Goal: Task Accomplishment & Management: Use online tool/utility

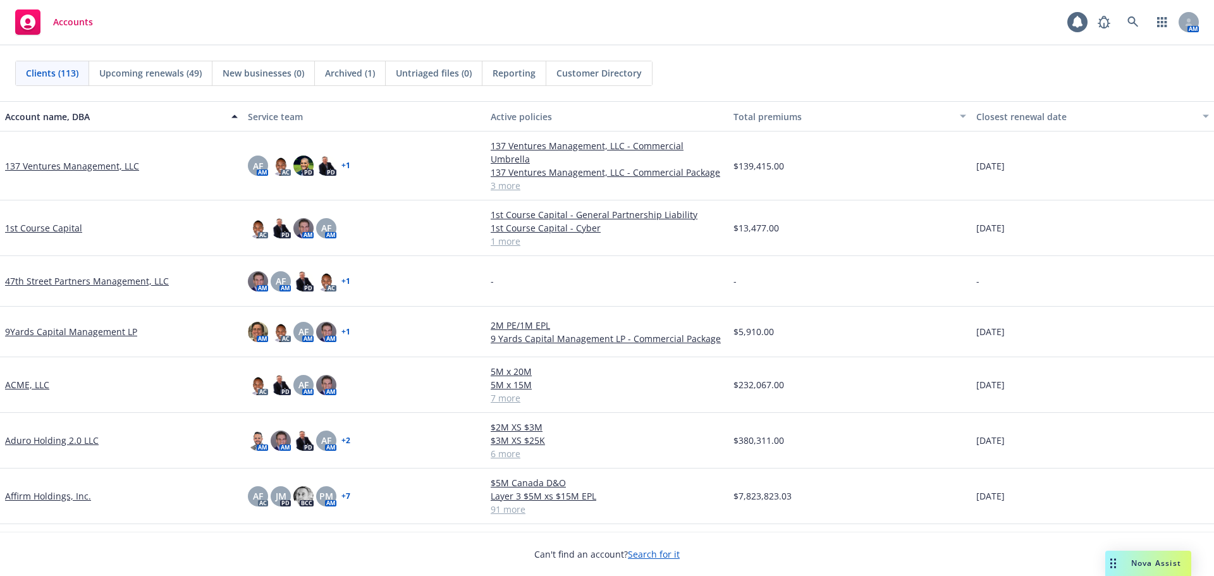
click at [518, 74] on span "Reporting" at bounding box center [513, 72] width 43 height 13
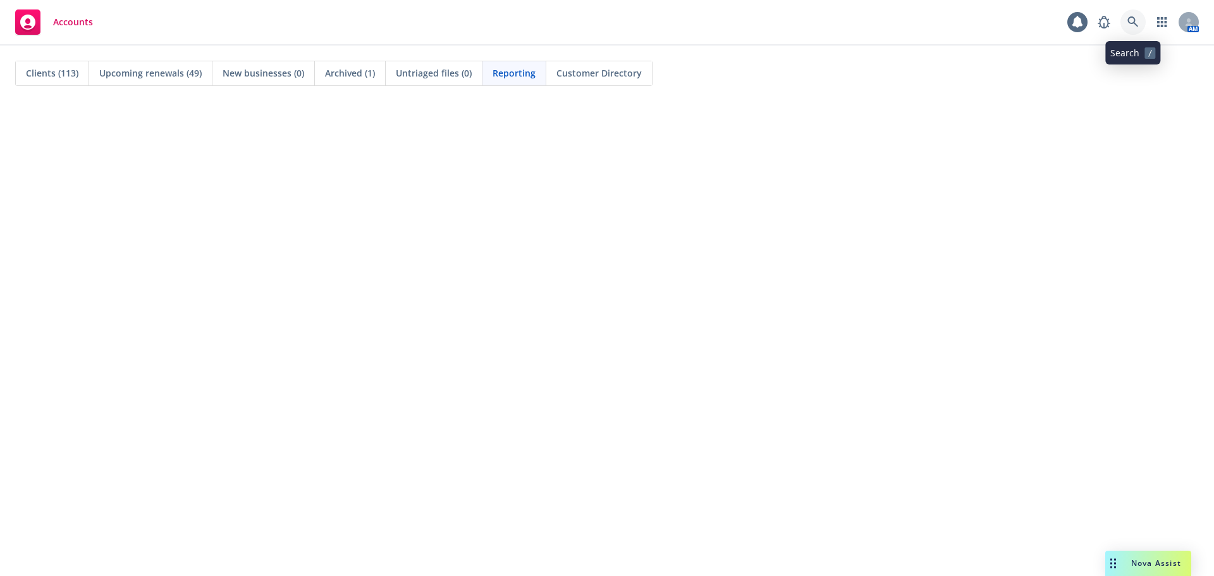
click at [1130, 21] on icon at bounding box center [1132, 21] width 11 height 11
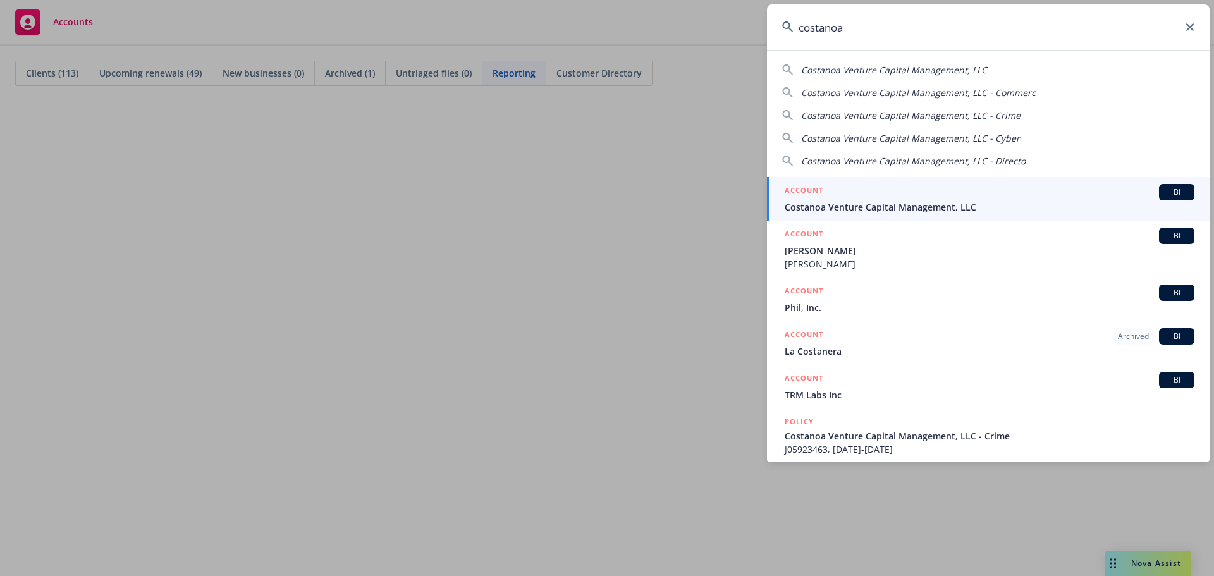
type input "costanoa"
click at [860, 204] on span "Costanoa Venture Capital Management, LLC" at bounding box center [989, 206] width 410 height 13
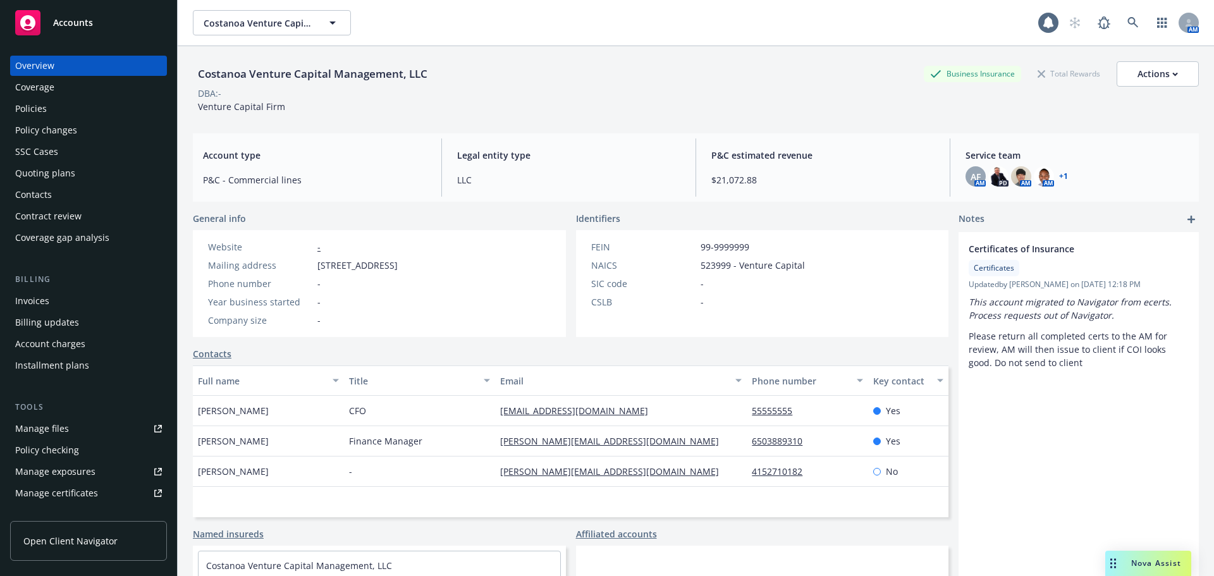
click at [67, 110] on div "Policies" at bounding box center [88, 109] width 147 height 20
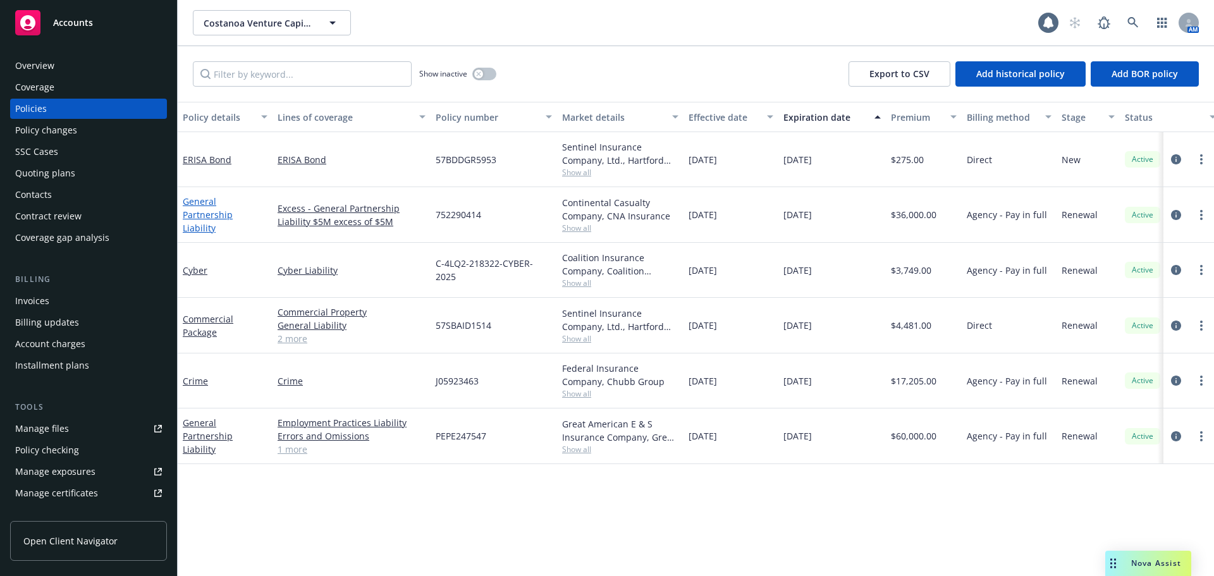
click at [221, 206] on link "General Partnership Liability" at bounding box center [208, 214] width 50 height 39
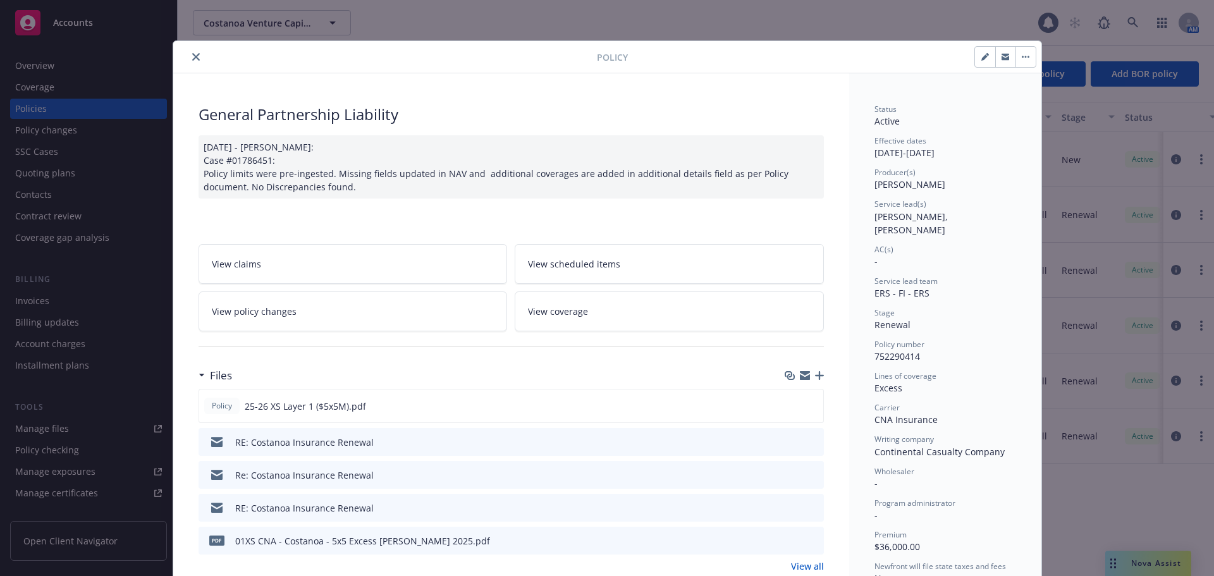
click at [195, 58] on button "close" at bounding box center [195, 56] width 15 height 15
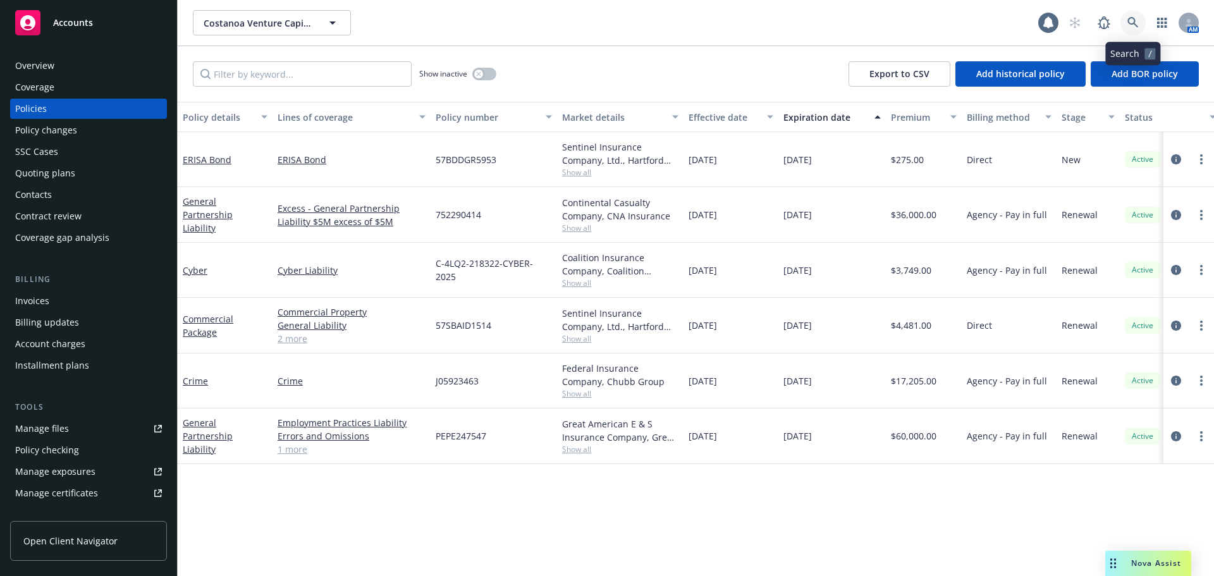
click at [1133, 18] on icon at bounding box center [1132, 22] width 11 height 11
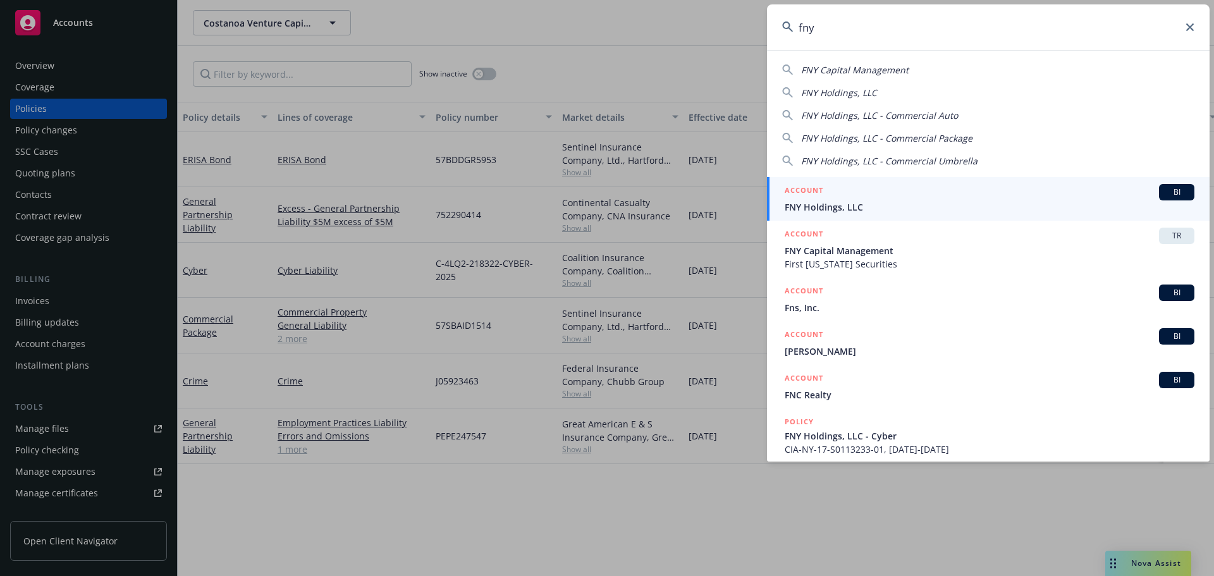
type input "fny"
click at [821, 202] on span "FNY Holdings, LLC" at bounding box center [989, 206] width 410 height 13
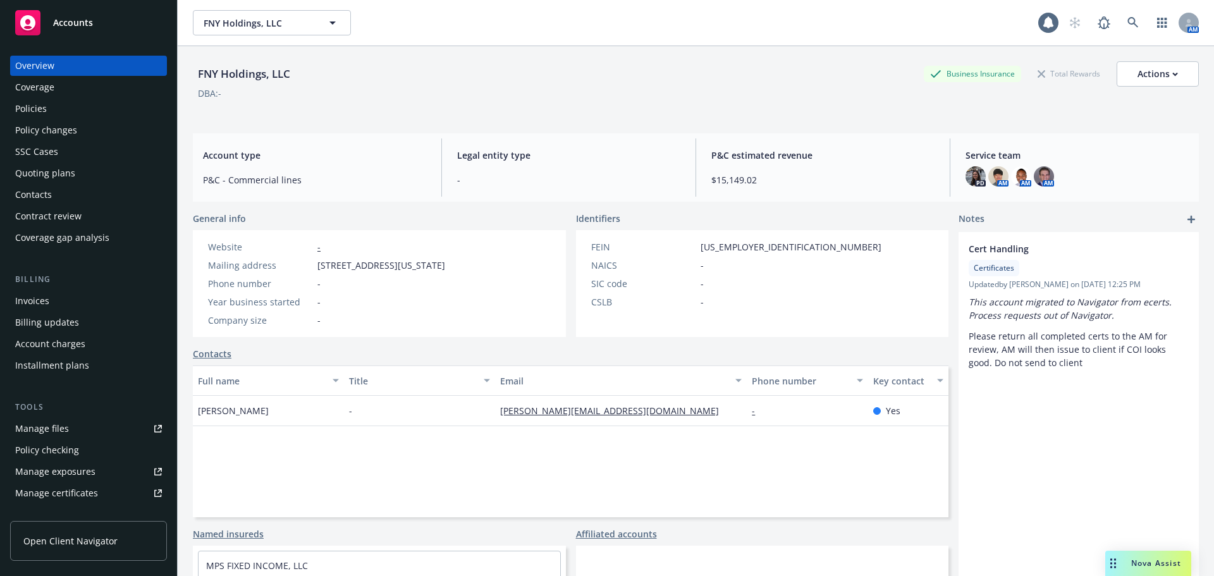
click at [42, 100] on div "Policies" at bounding box center [31, 109] width 32 height 20
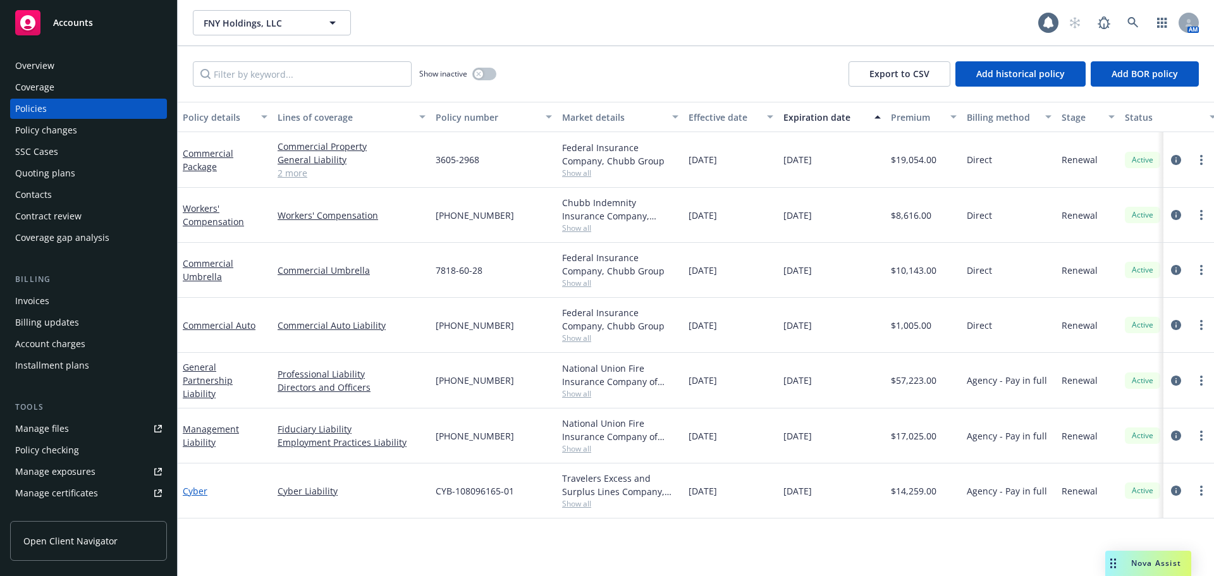
click at [193, 490] on link "Cyber" at bounding box center [195, 491] width 25 height 12
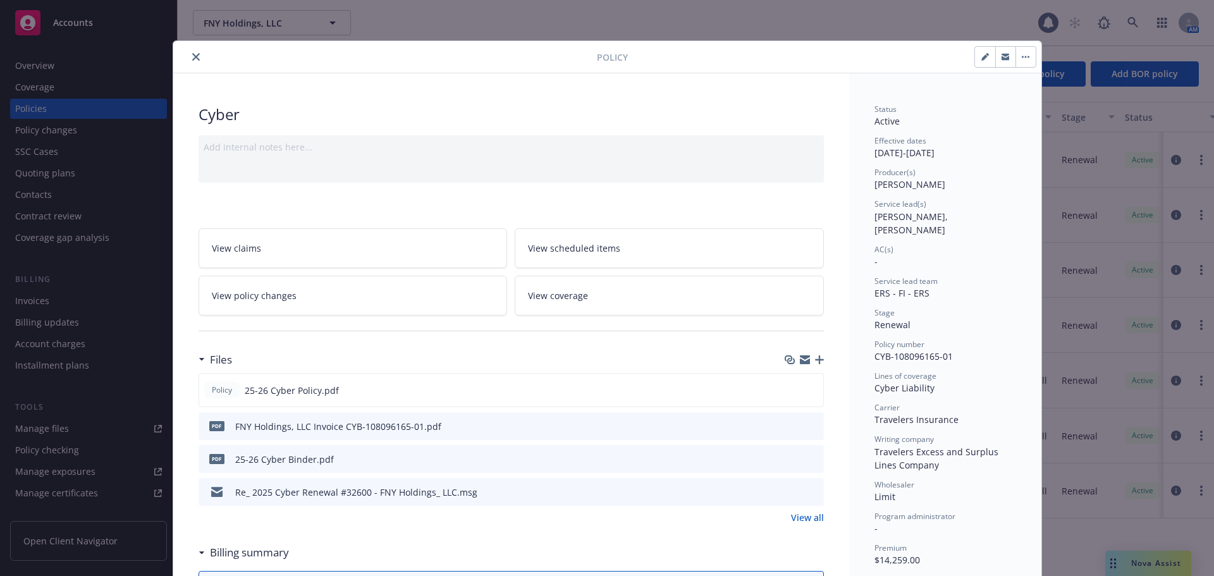
click at [193, 56] on icon "close" at bounding box center [196, 57] width 8 height 8
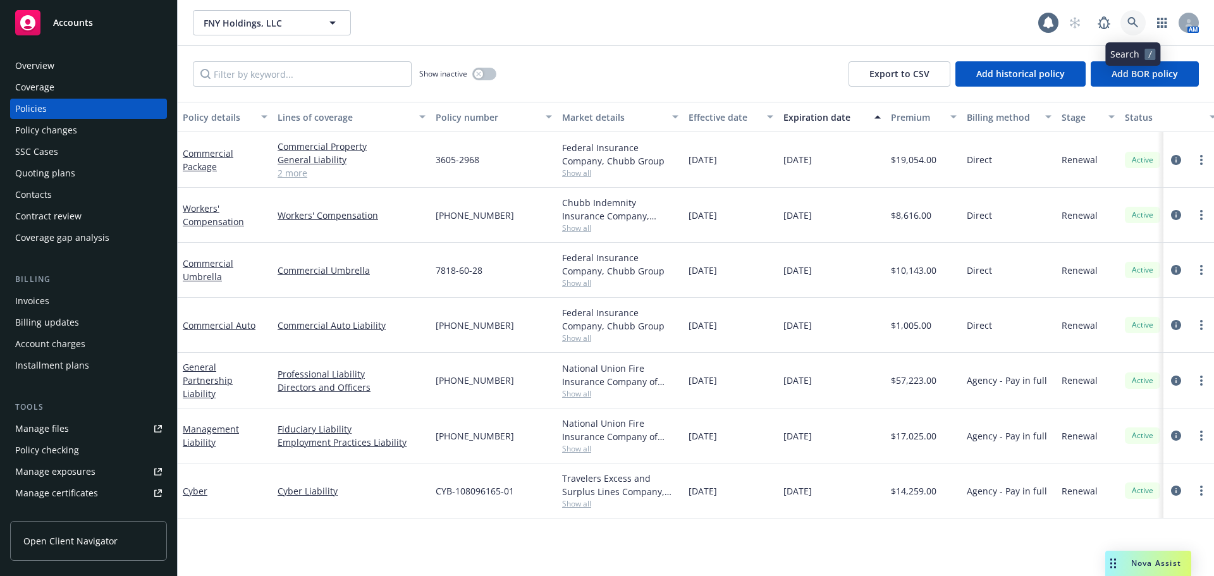
click at [1136, 27] on icon at bounding box center [1132, 22] width 11 height 11
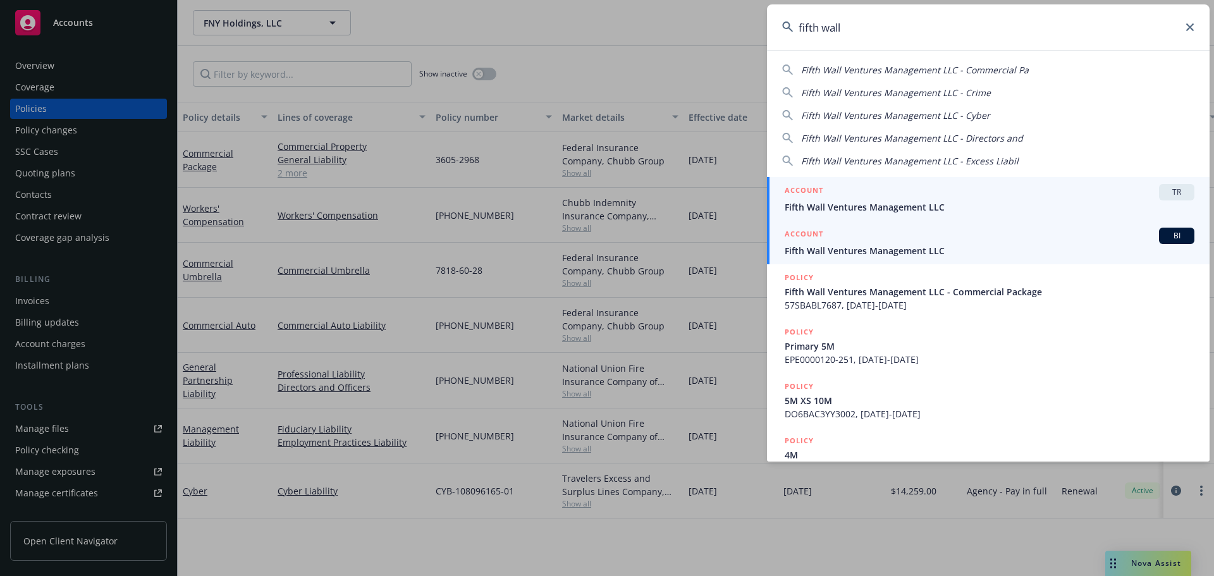
type input "fifth wall"
click at [839, 242] on div "ACCOUNT BI" at bounding box center [989, 236] width 410 height 16
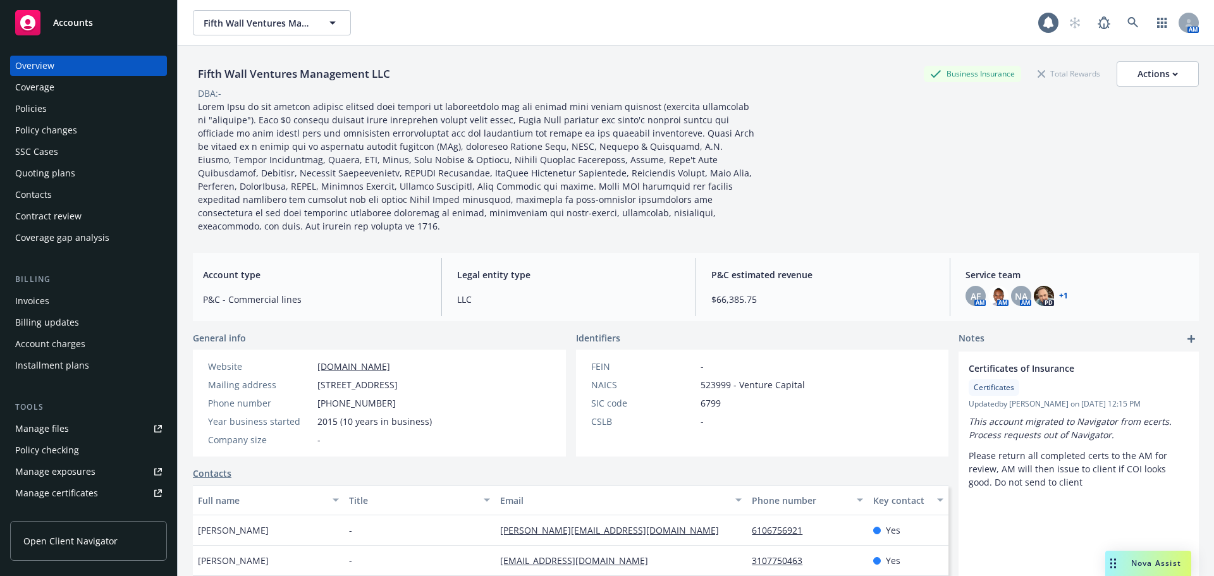
click at [72, 115] on div "Policies" at bounding box center [88, 109] width 147 height 20
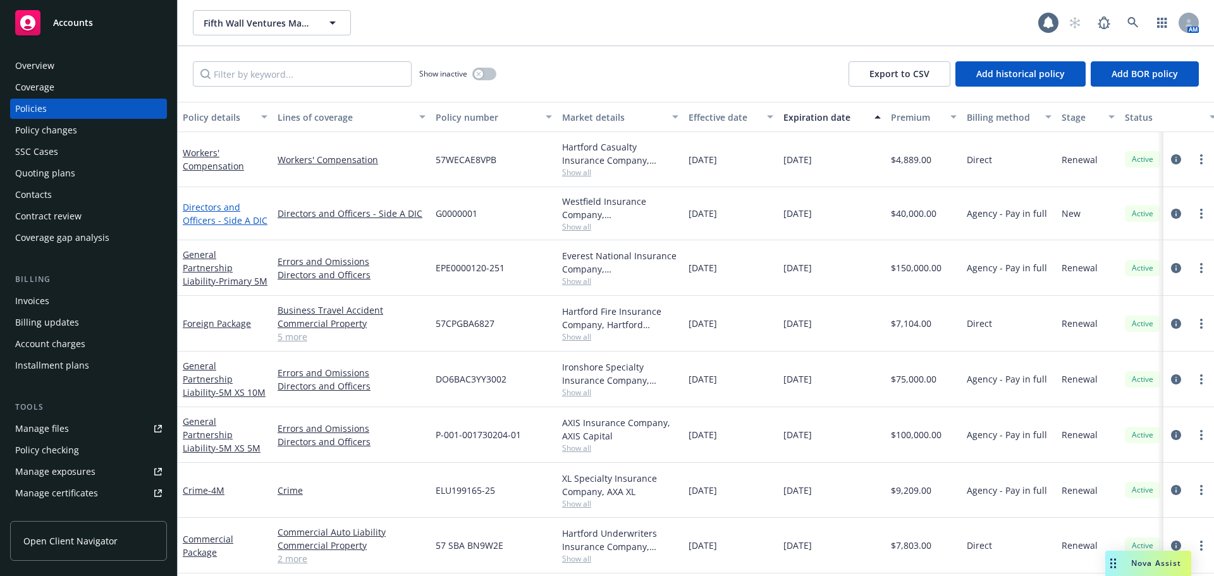
click at [206, 208] on link "Directors and Officers - Side A DIC" at bounding box center [225, 213] width 85 height 25
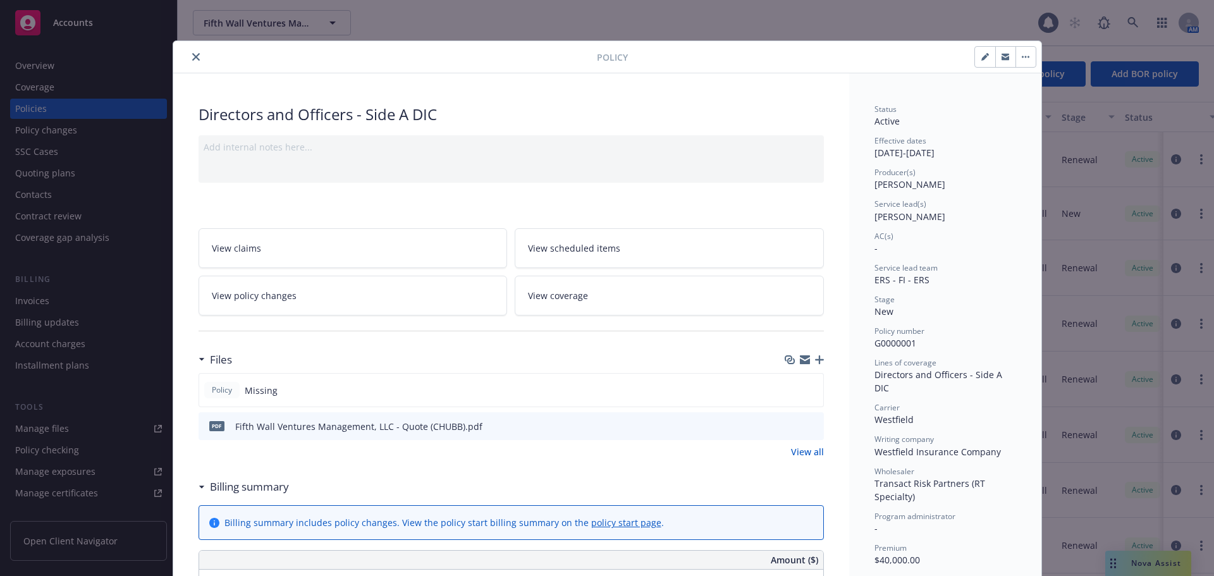
click at [975, 55] on button "button" at bounding box center [985, 57] width 20 height 20
select select "NEW"
select select "12"
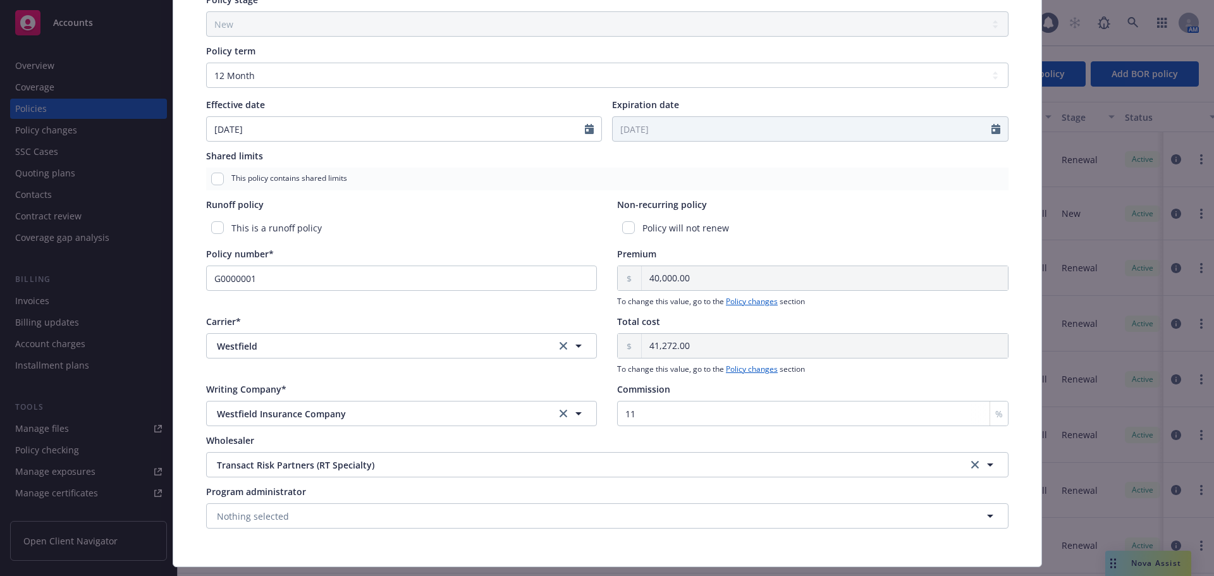
scroll to position [442, 0]
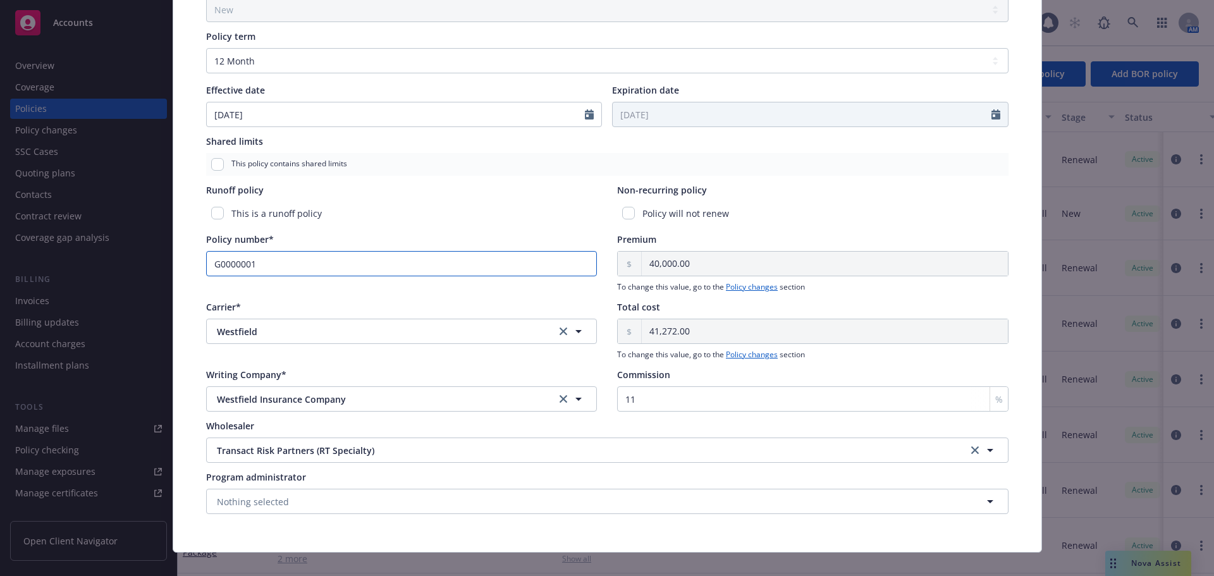
drag, startPoint x: 254, startPoint y: 261, endPoint x: 217, endPoint y: 262, distance: 36.7
click at [217, 262] on input "G0000001" at bounding box center [401, 263] width 391 height 25
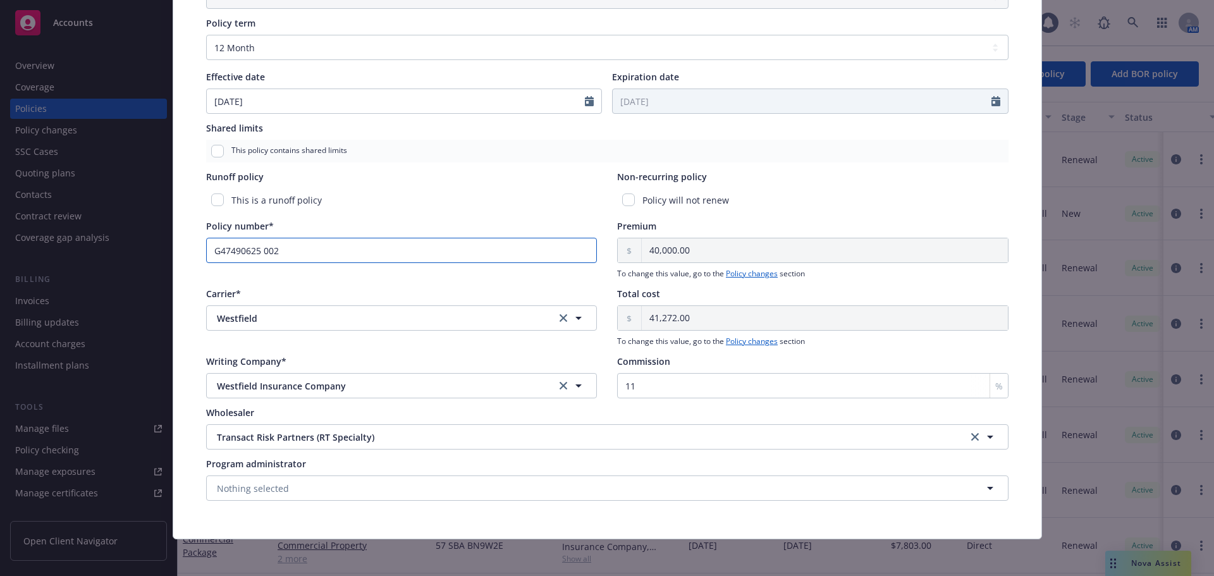
scroll to position [460, 0]
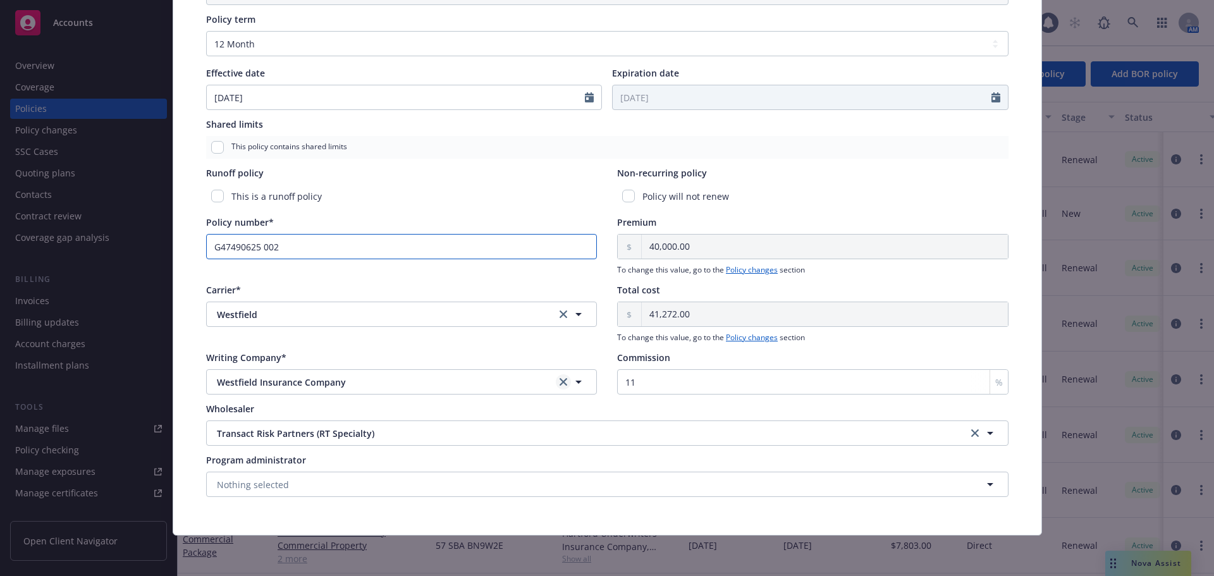
type input "G47490625 002"
click at [559, 381] on icon "clear selection" at bounding box center [563, 382] width 8 height 8
click at [418, 389] on button "Nothing selected" at bounding box center [401, 381] width 391 height 25
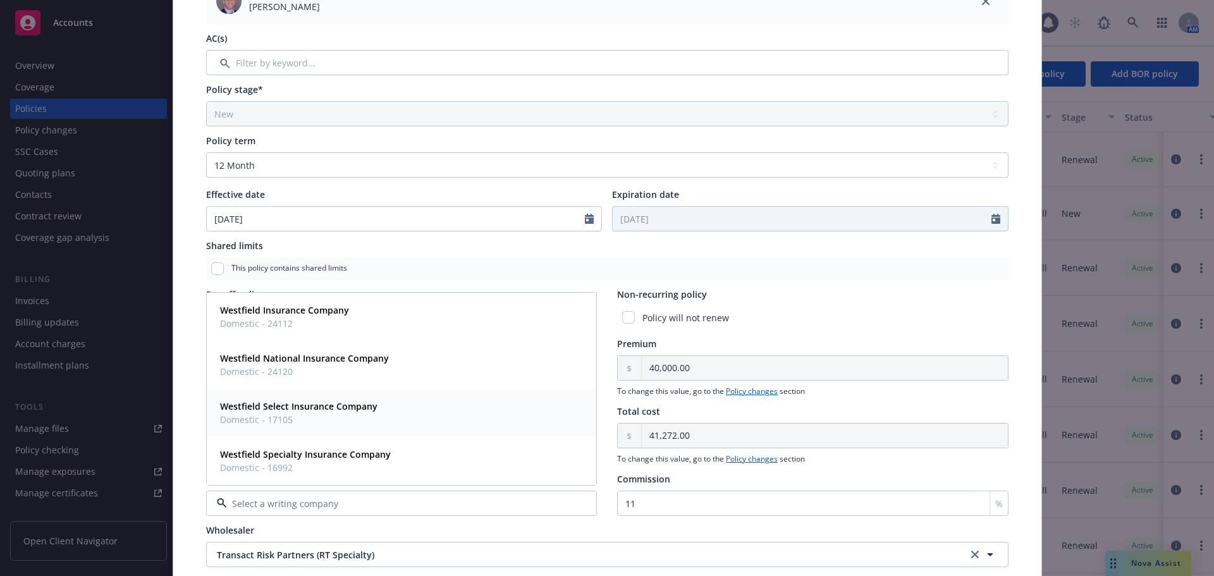
scroll to position [333, 0]
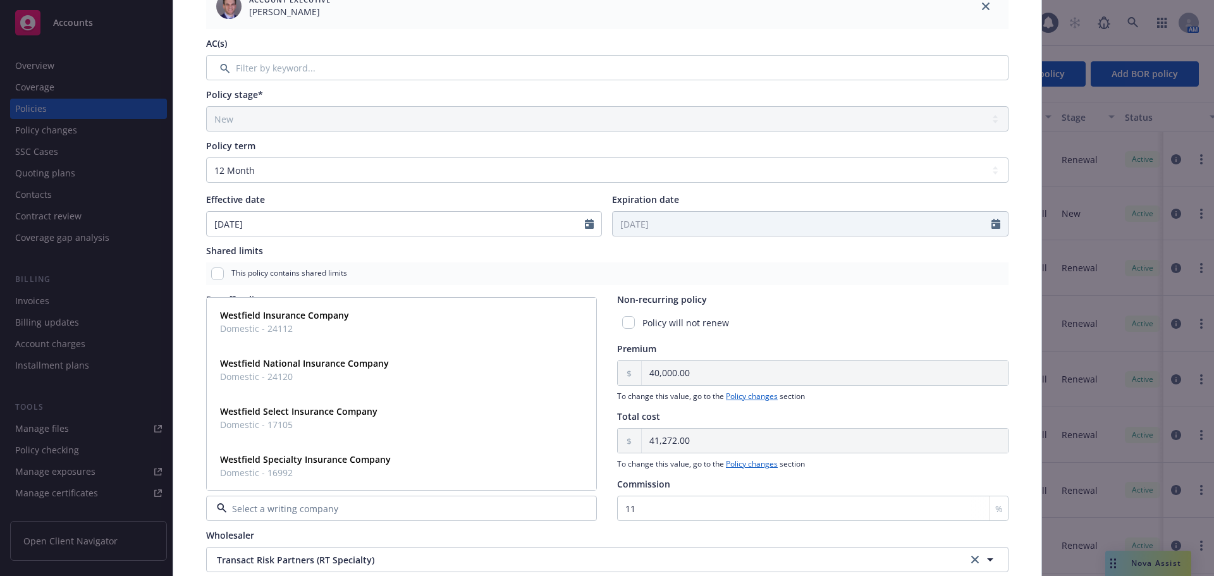
click at [180, 377] on div "Policy type* Directors and Officers - Side A DIC Display name Producer(s)* SVP …" at bounding box center [607, 202] width 868 height 917
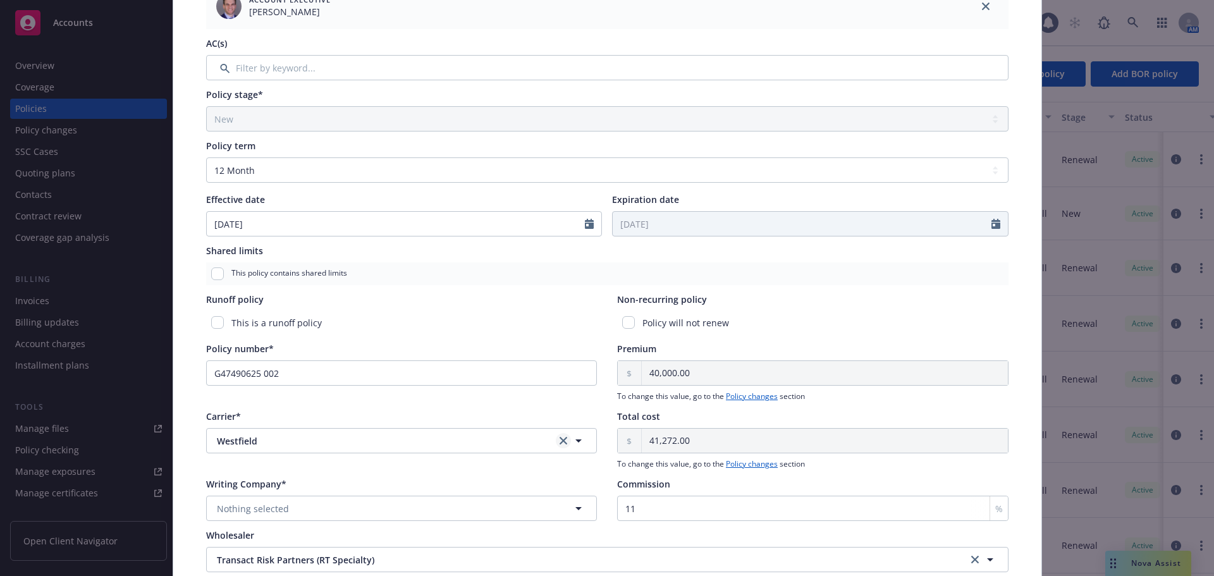
click at [559, 442] on icon "clear selection" at bounding box center [563, 441] width 8 height 8
click at [244, 509] on span "Nothing selected" at bounding box center [253, 508] width 72 height 13
type input "illi"
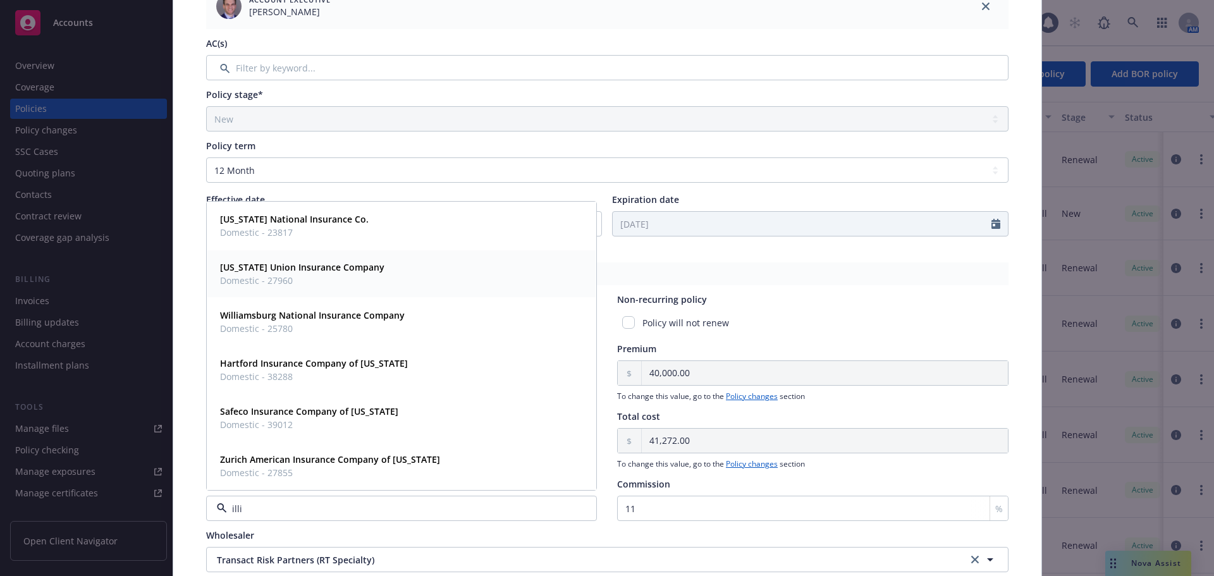
click at [334, 284] on span "Domestic - 27960" at bounding box center [302, 280] width 164 height 13
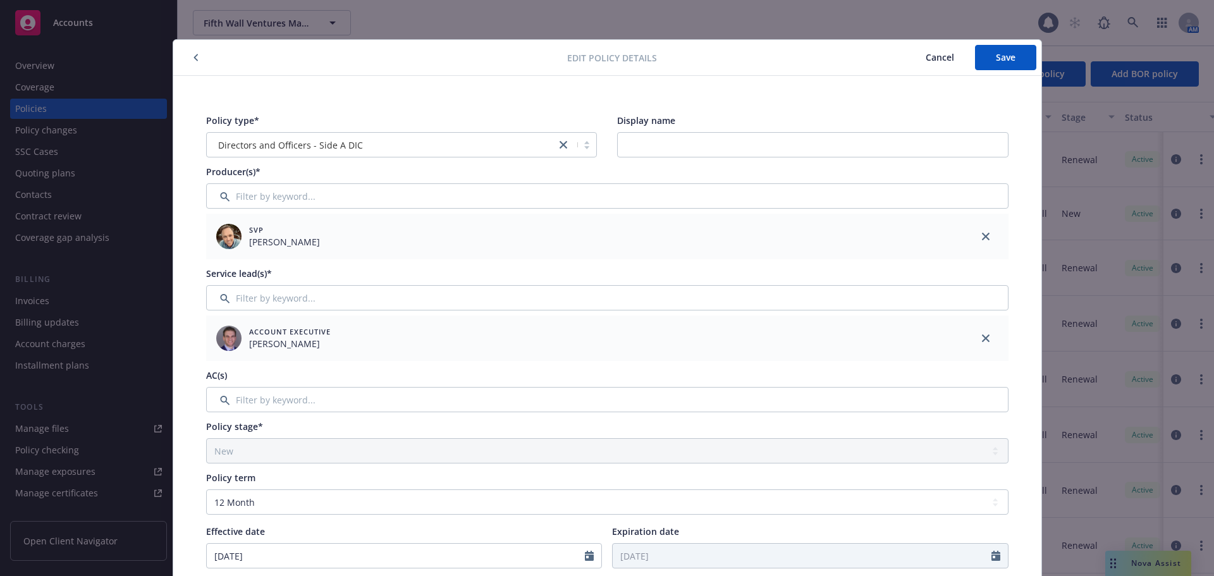
scroll to position [0, 0]
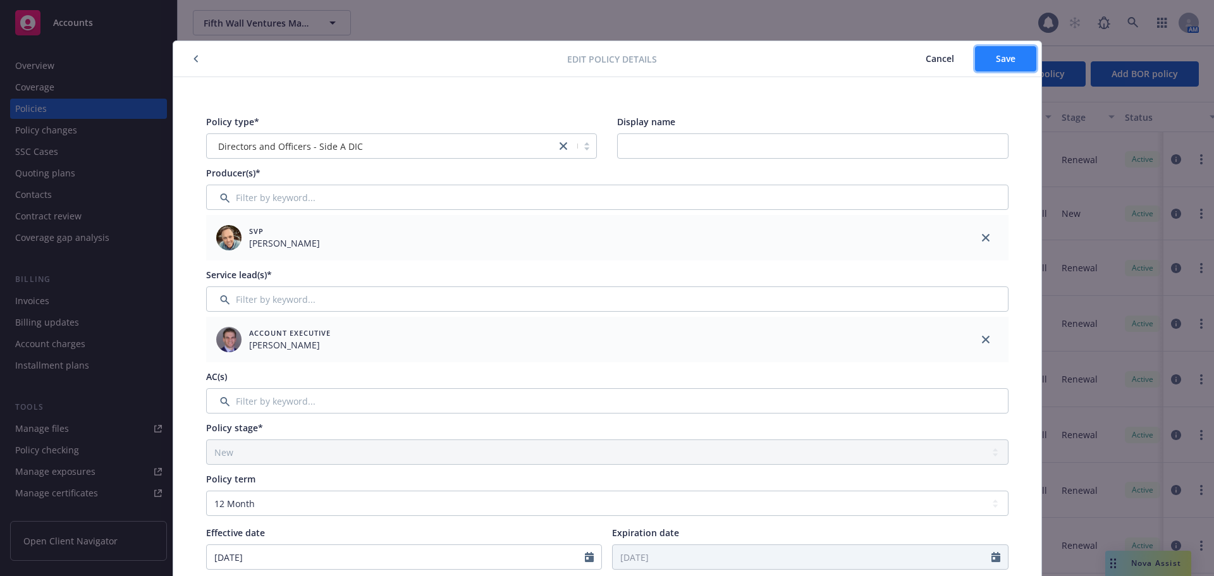
click at [1009, 62] on span "Save" at bounding box center [1006, 58] width 20 height 12
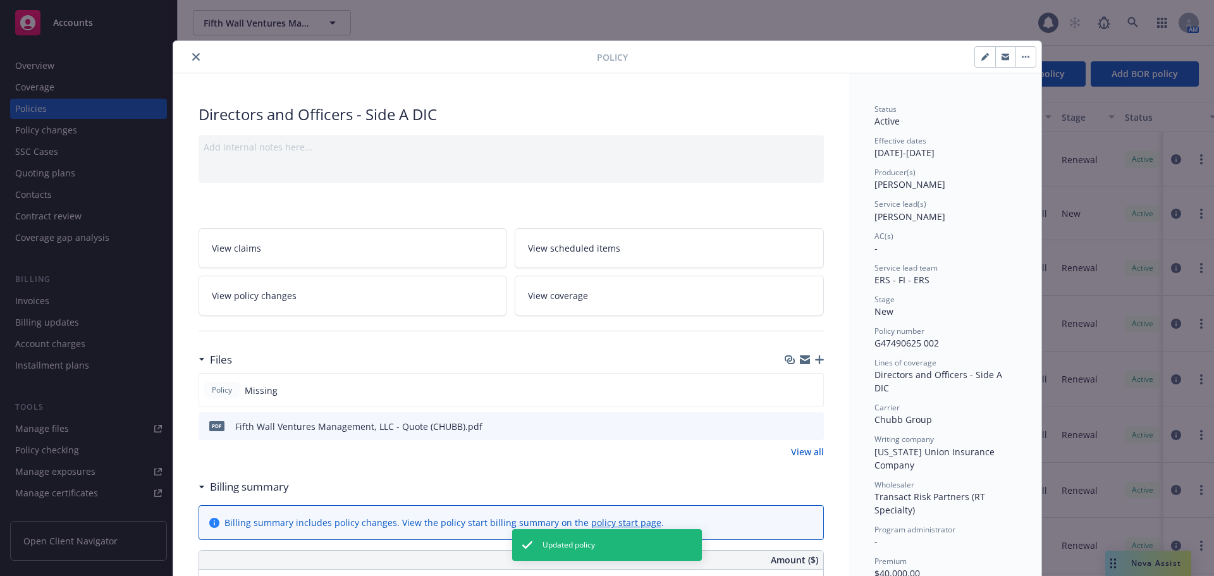
click at [815, 363] on icon "button" at bounding box center [819, 359] width 9 height 9
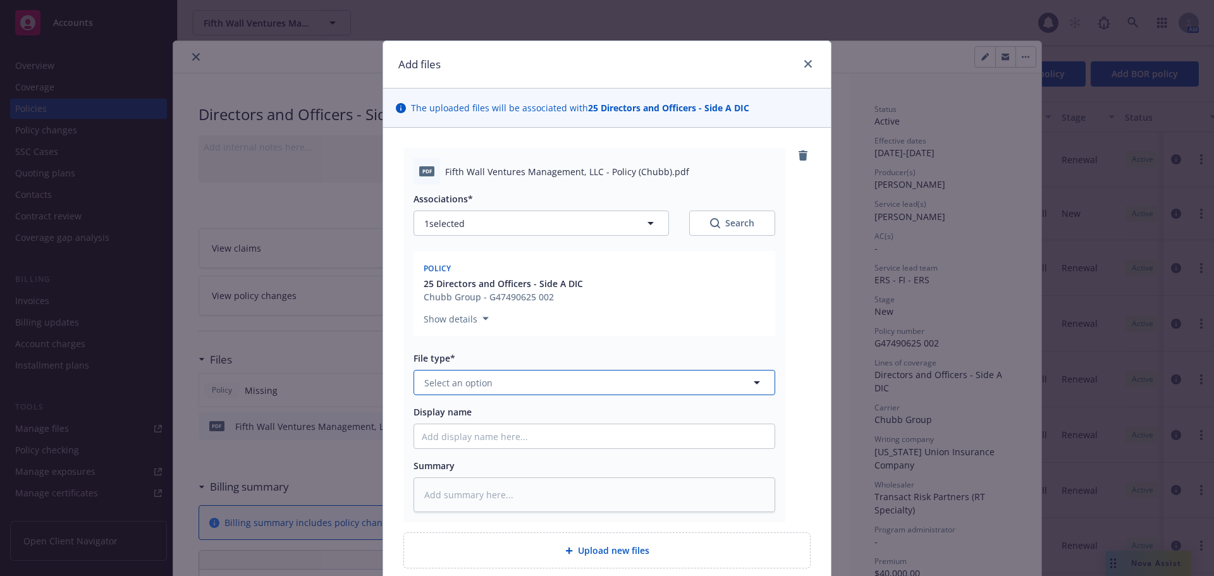
click at [472, 383] on span "Select an option" at bounding box center [458, 382] width 68 height 13
type input "pol"
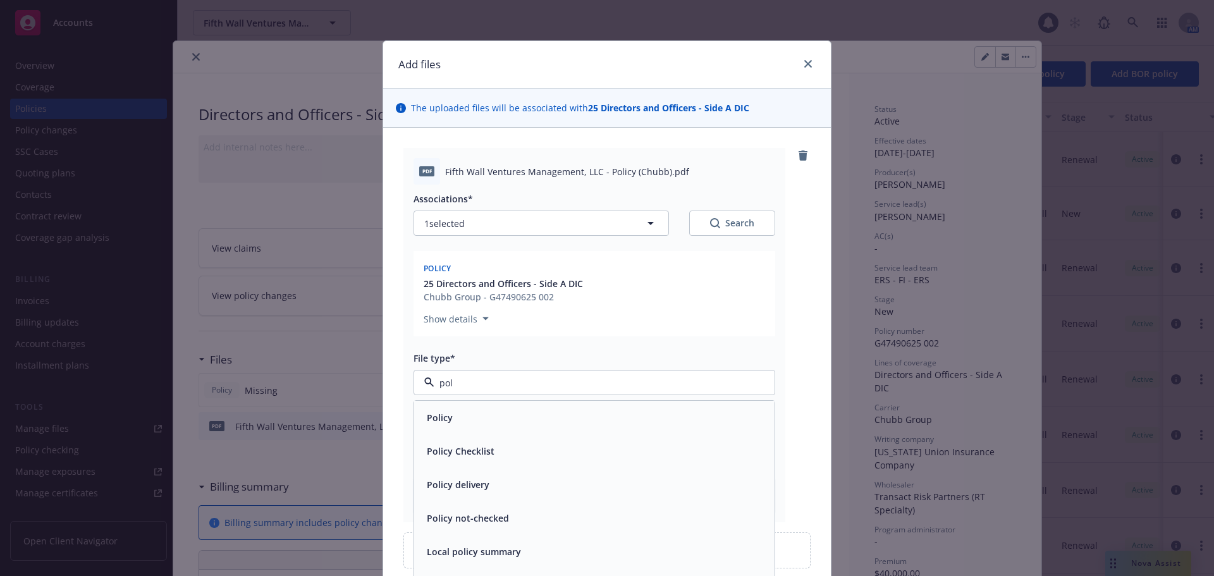
click at [456, 419] on div "Policy" at bounding box center [594, 417] width 345 height 18
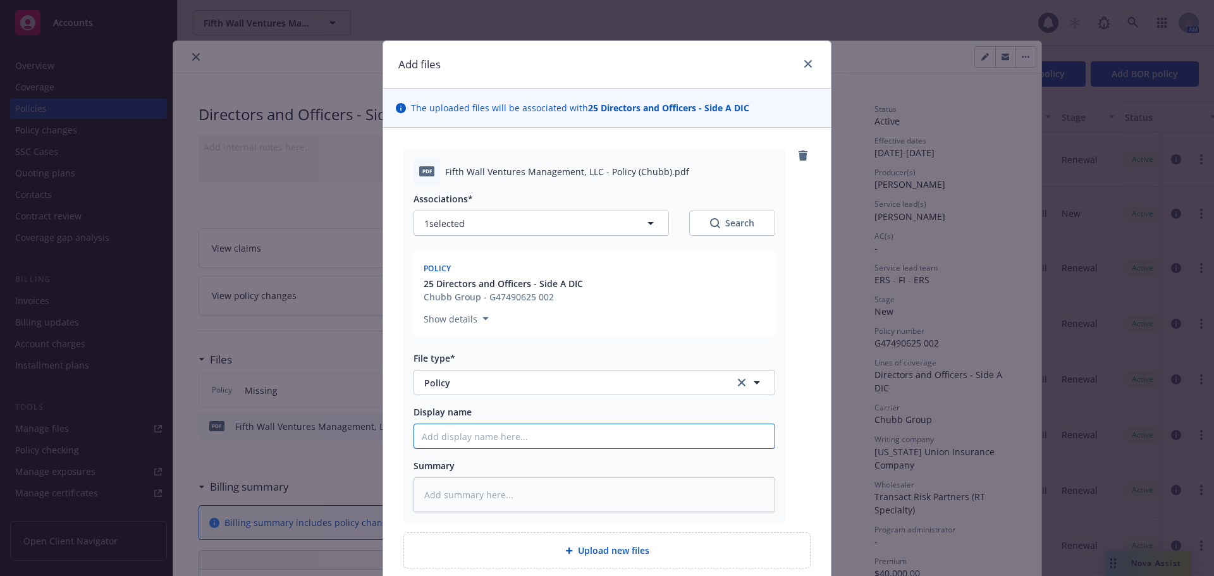
click at [466, 439] on input "Display name" at bounding box center [594, 436] width 360 height 24
type textarea "x"
type input "2"
type textarea "x"
type input "25"
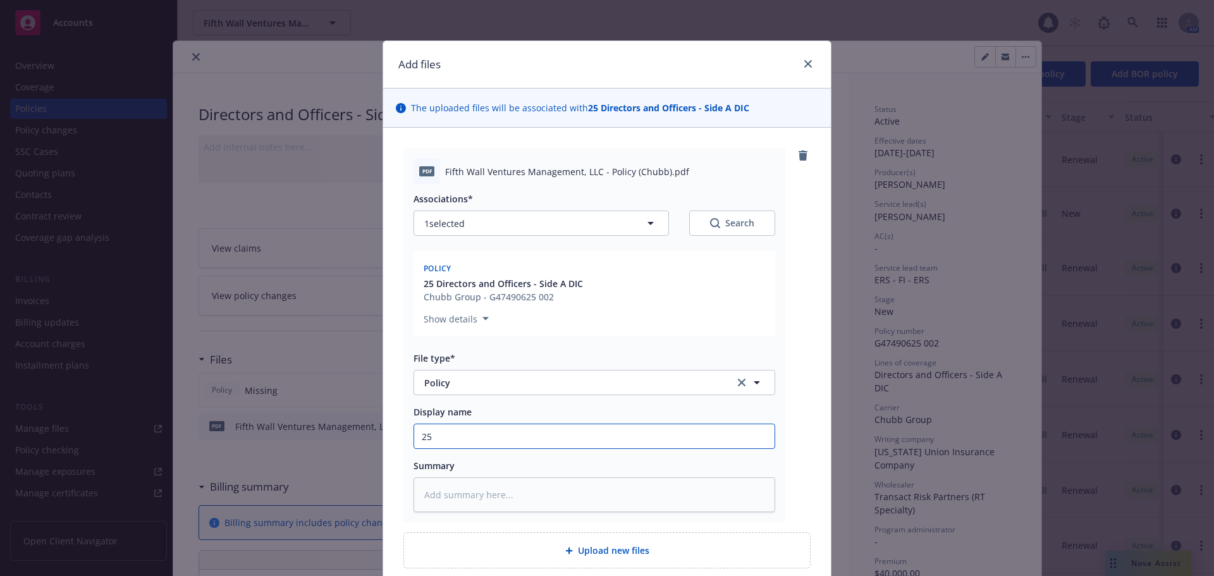
type textarea "x"
type input "25-"
type textarea "x"
type input "25-2"
type textarea "x"
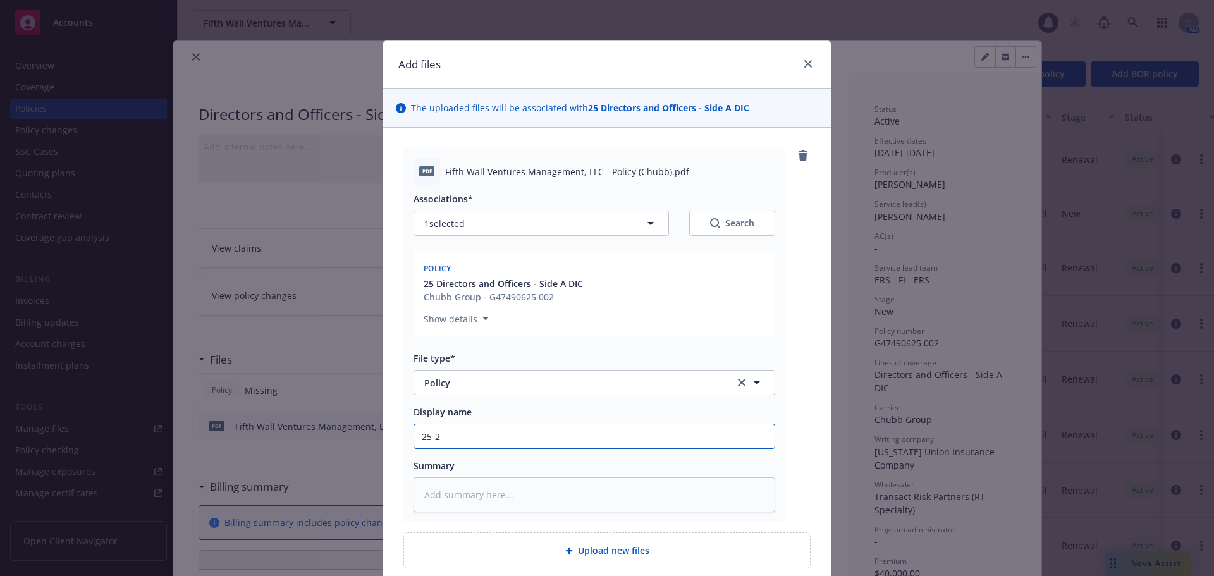
type input "25-26"
type textarea "x"
type input "25-26"
type textarea "x"
type input "25-26 S"
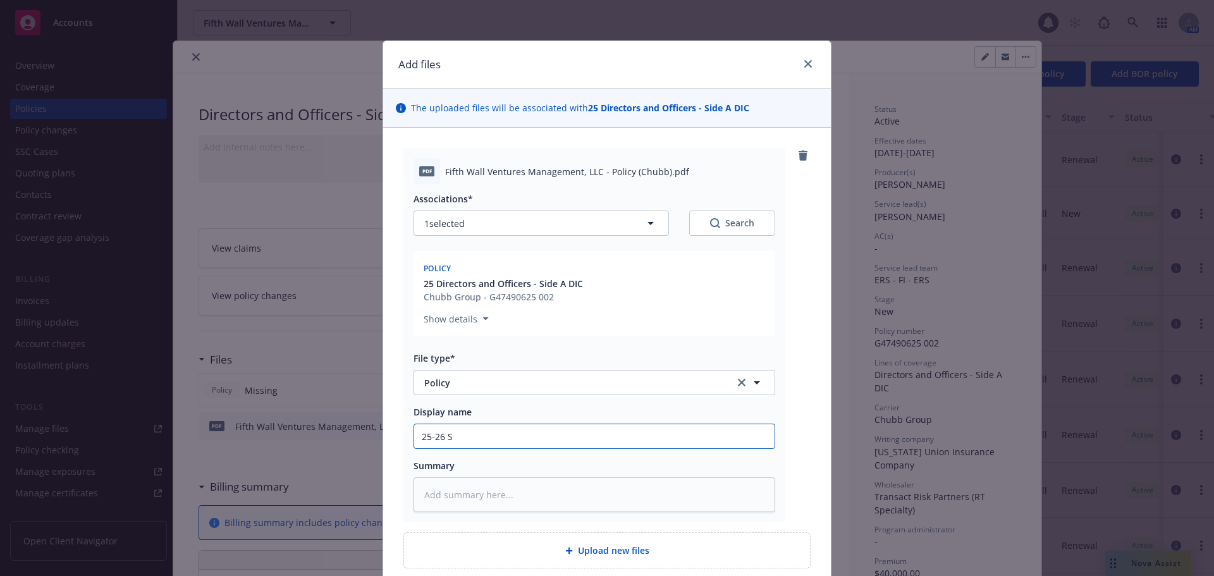
type textarea "x"
type input "25-26 Si"
type textarea "x"
type input "25-26 Sid"
type textarea "x"
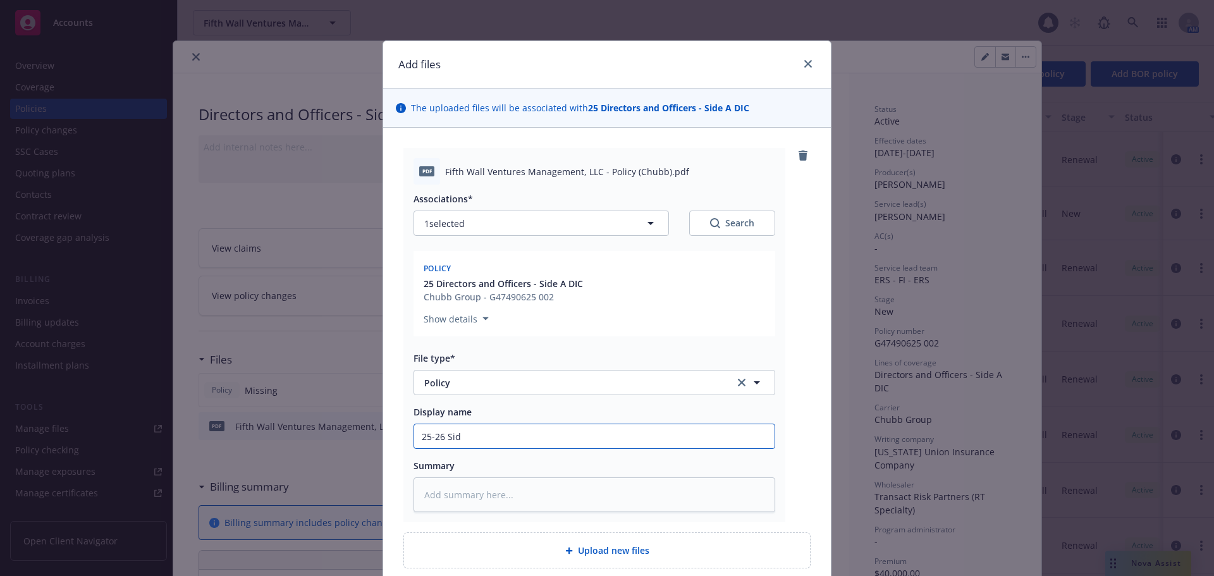
type input "25-26 Side"
type textarea "x"
type input "25-26 Side"
type textarea "x"
type input "25-26 Side D"
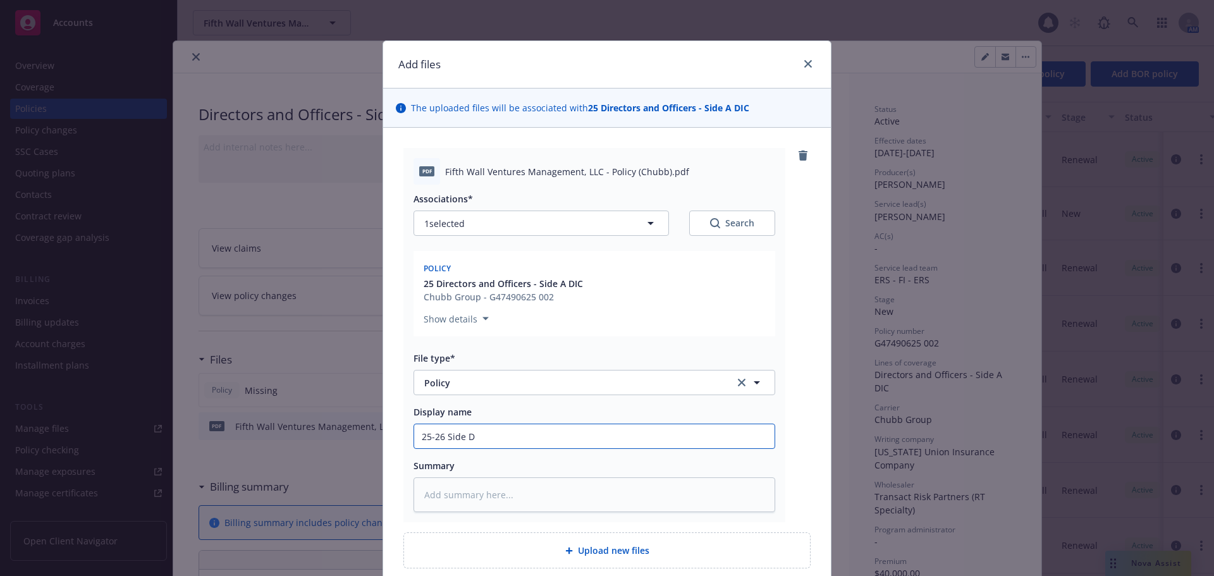
type textarea "x"
type input "25-26 Side D&"
type textarea "x"
type input "25-26 Side D&O"
type textarea "x"
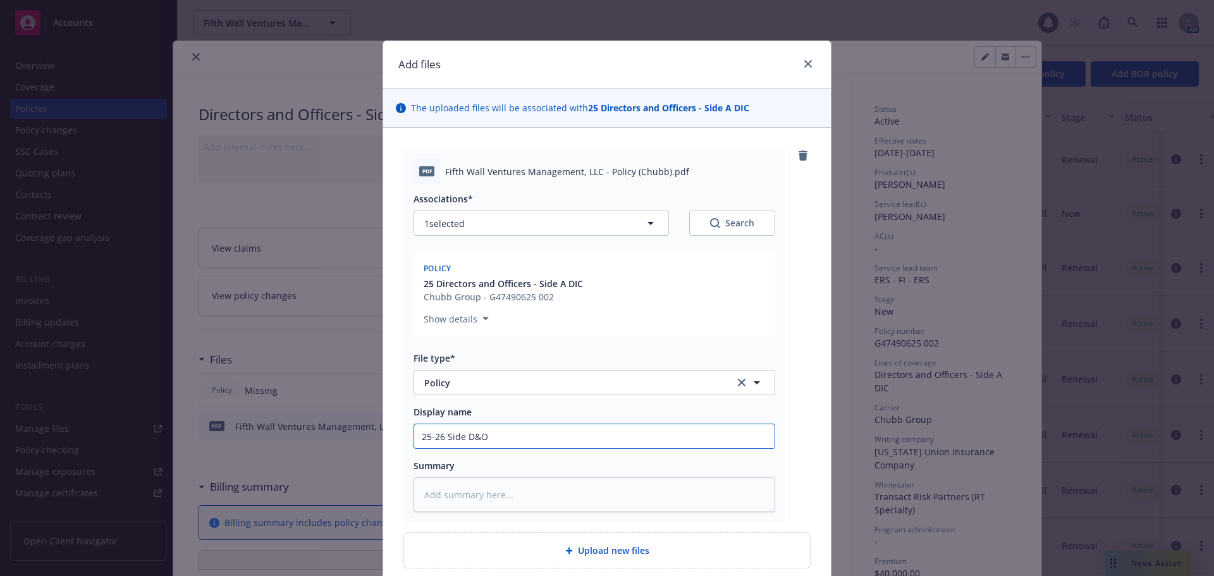
type input "25-26 Side D&O"
click at [462, 439] on input "25-26 Side D&O" at bounding box center [594, 436] width 360 height 24
type textarea "x"
type input "25-26 Side AD&O"
type textarea "x"
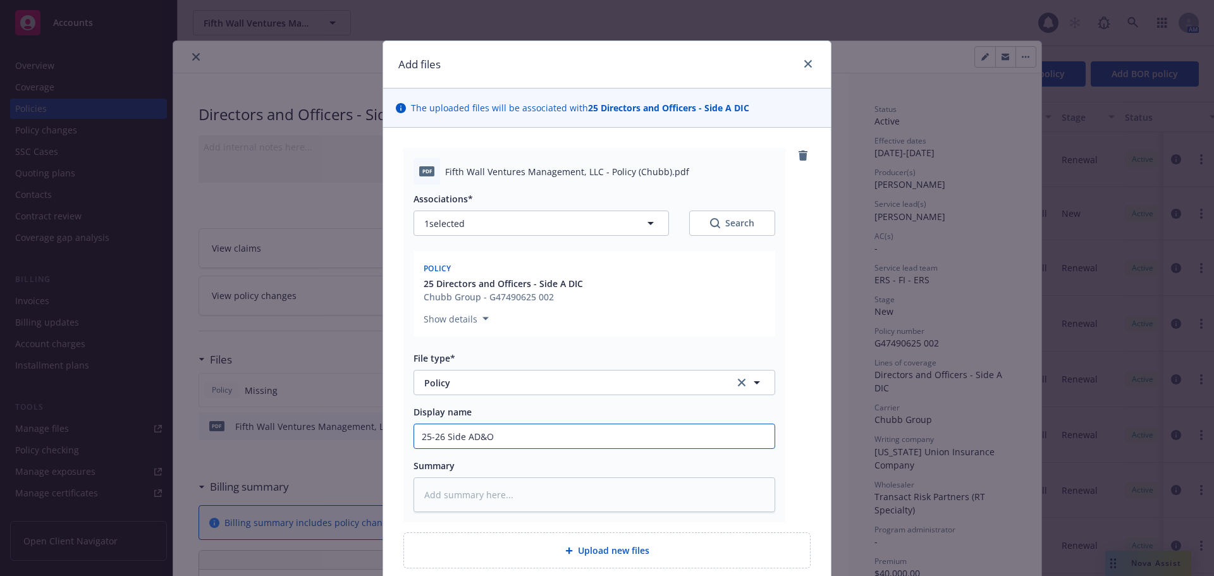
type input "25-26 Side A D&O"
click at [518, 432] on input "25-26 Side A D&O" at bounding box center [594, 436] width 360 height 24
type textarea "x"
type input "25-26 Side A D&O P"
type textarea "x"
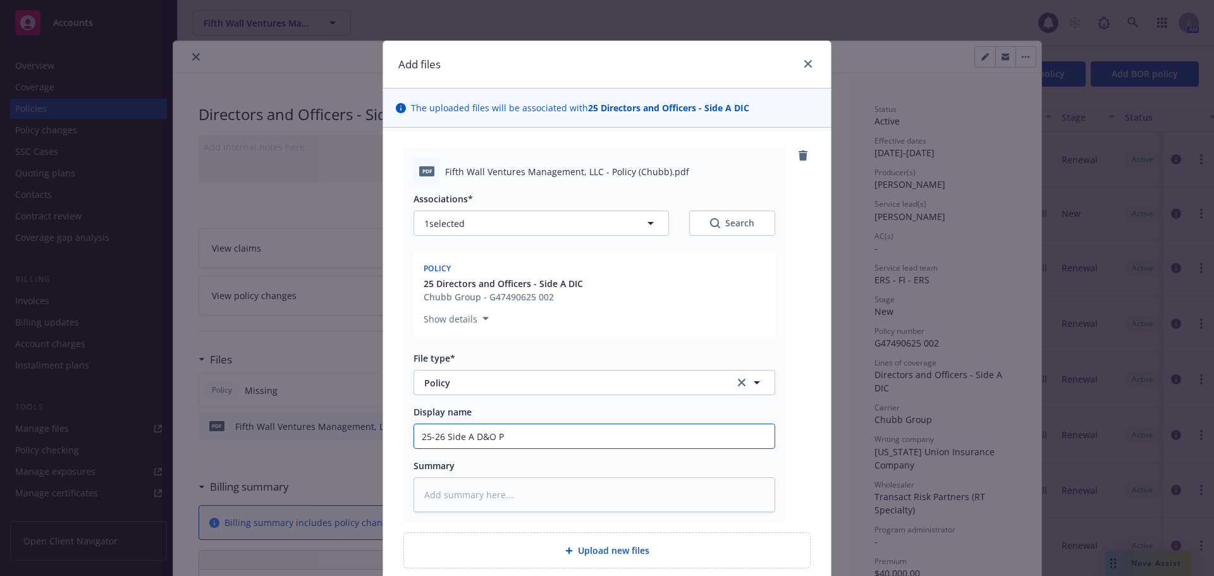
type input "25-26 Side A D&O Po"
type textarea "x"
type input "25-26 Side A D&O Pol"
type textarea "x"
type input "25-26 Side A D&O Poli"
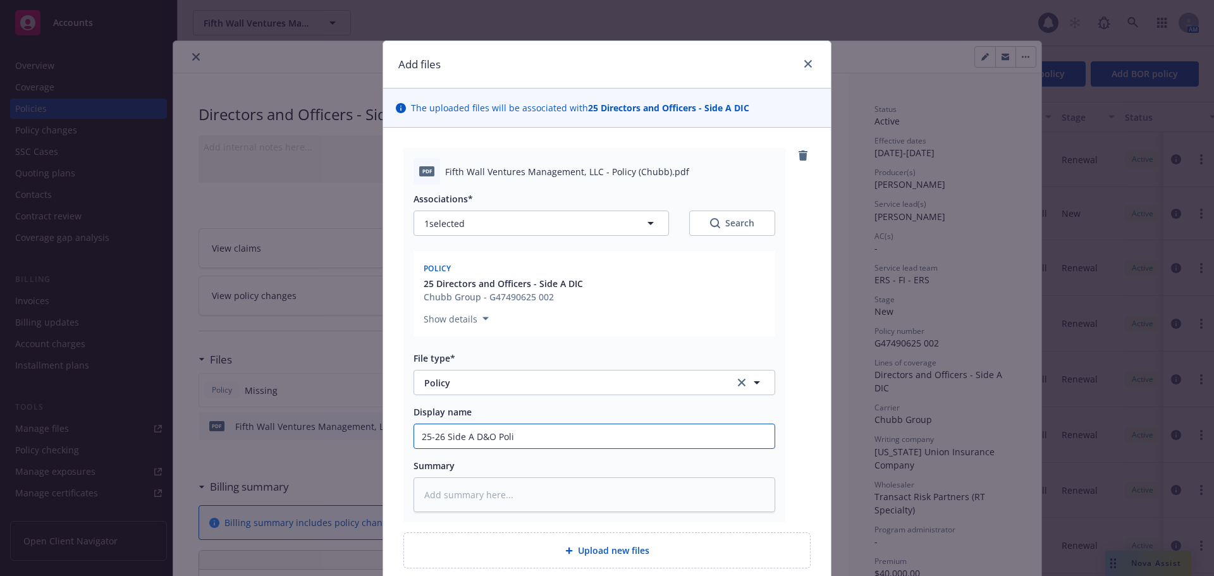
type textarea "x"
type input "25-26 Side A D&O Polic"
type textarea "x"
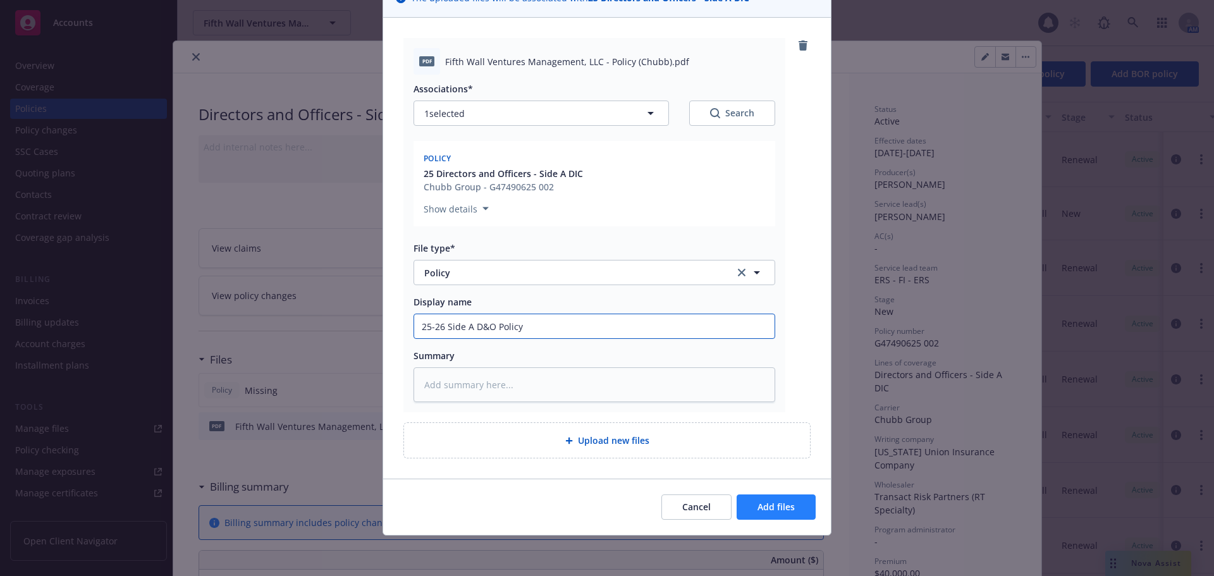
type input "25-26 Side A D&O Policy"
click at [762, 509] on span "Add files" at bounding box center [775, 507] width 37 height 12
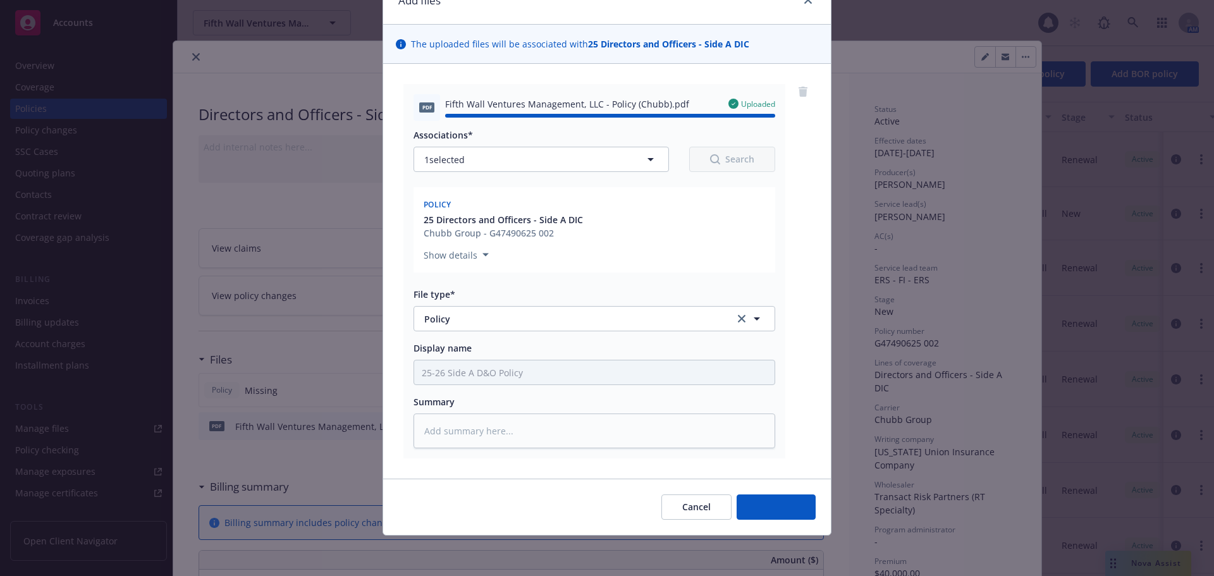
type textarea "x"
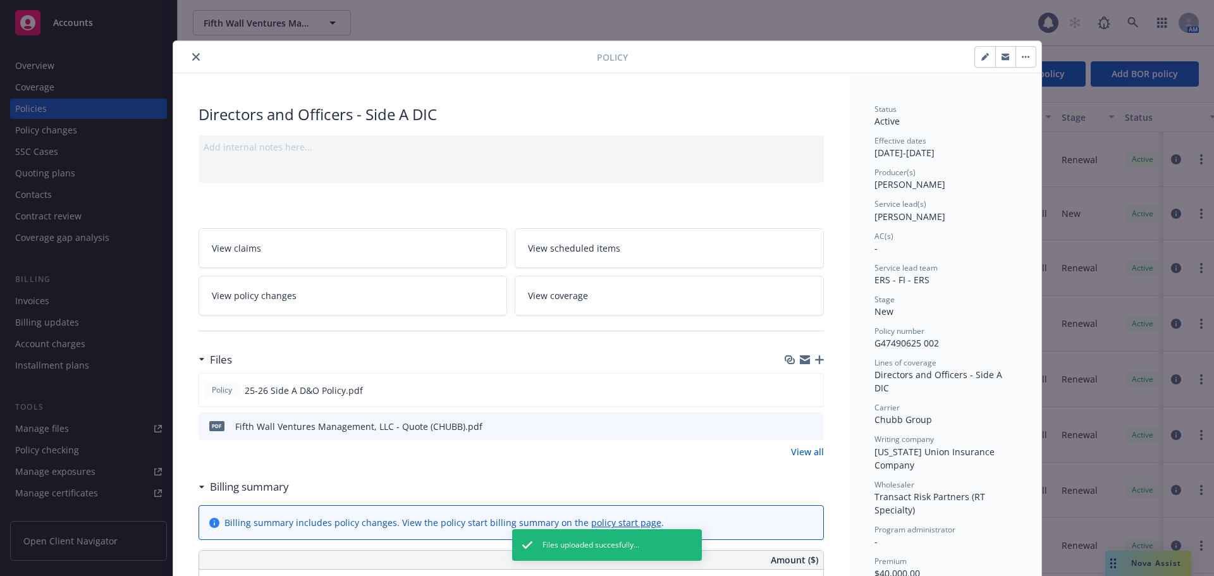
click at [192, 59] on icon "close" at bounding box center [196, 57] width 8 height 8
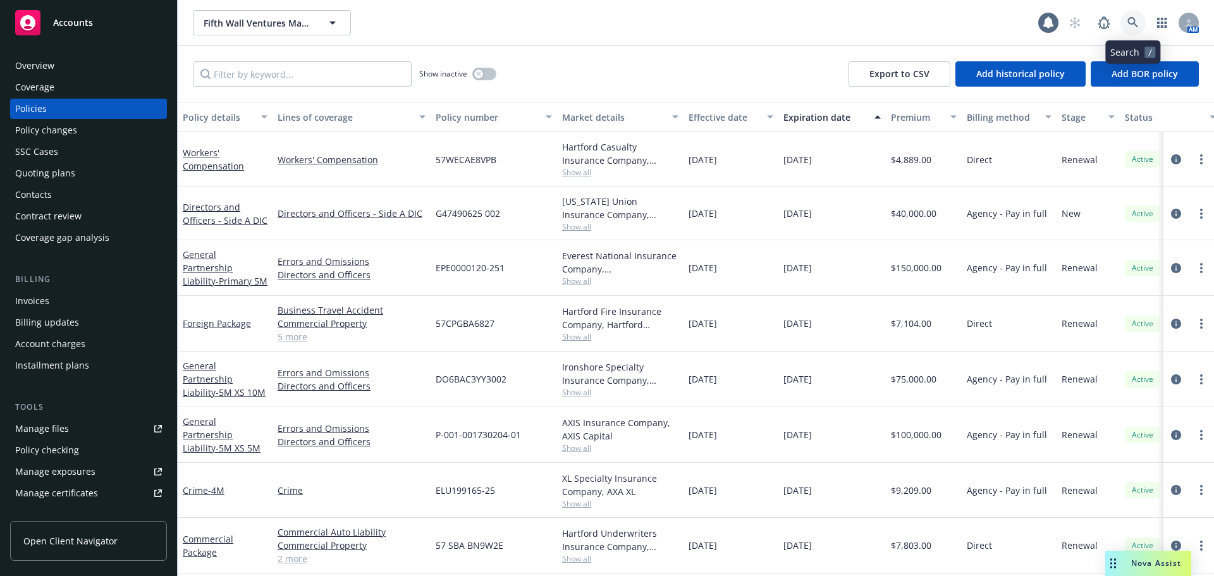
click at [1127, 15] on link at bounding box center [1132, 22] width 25 height 25
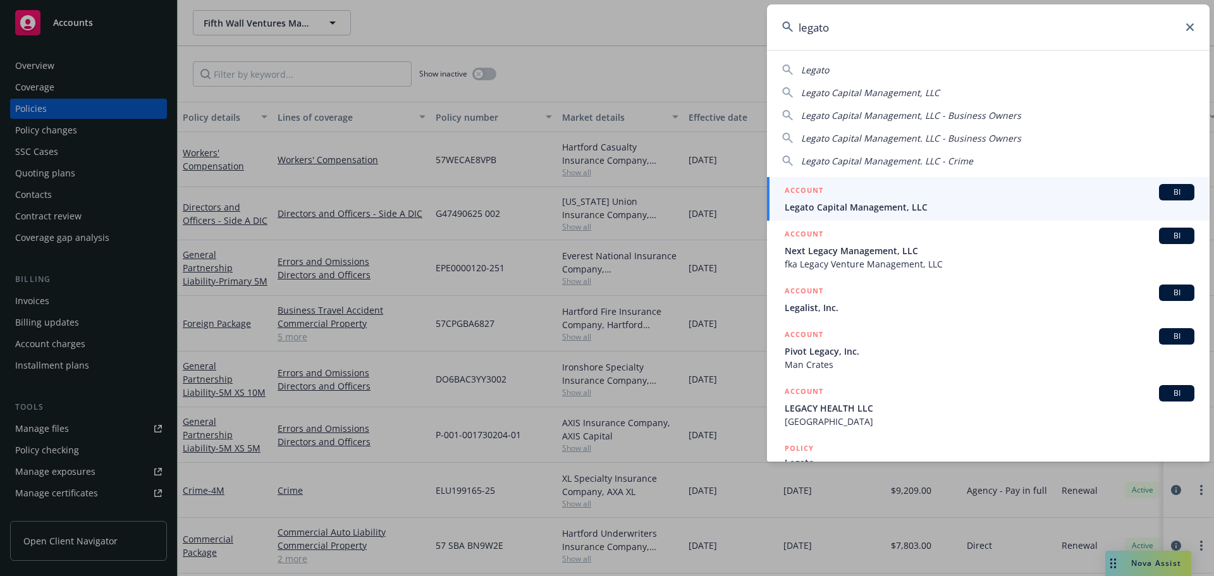
type input "legato"
click at [843, 187] on div "ACCOUNT BI" at bounding box center [989, 192] width 410 height 16
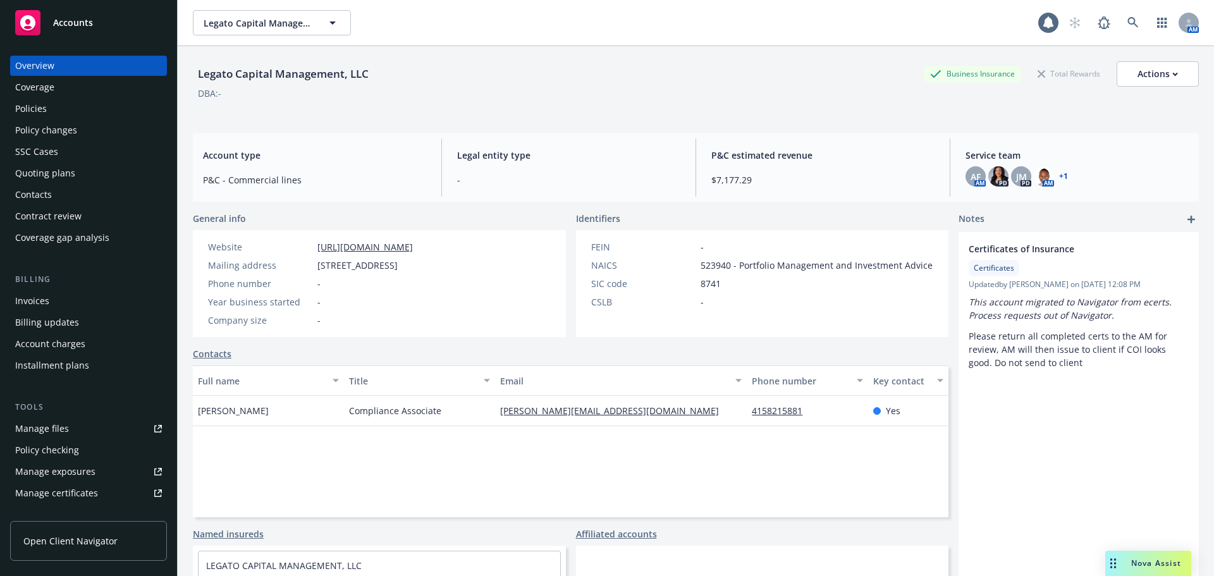
click at [77, 110] on div "Policies" at bounding box center [88, 109] width 147 height 20
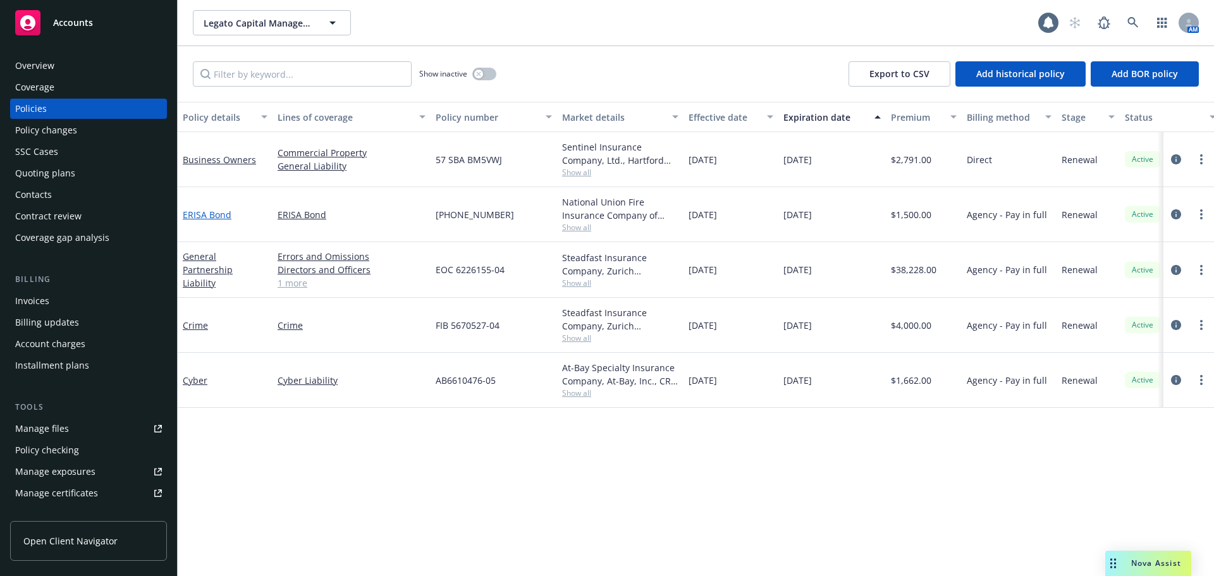
click at [219, 214] on link "ERISA Bond" at bounding box center [207, 215] width 49 height 12
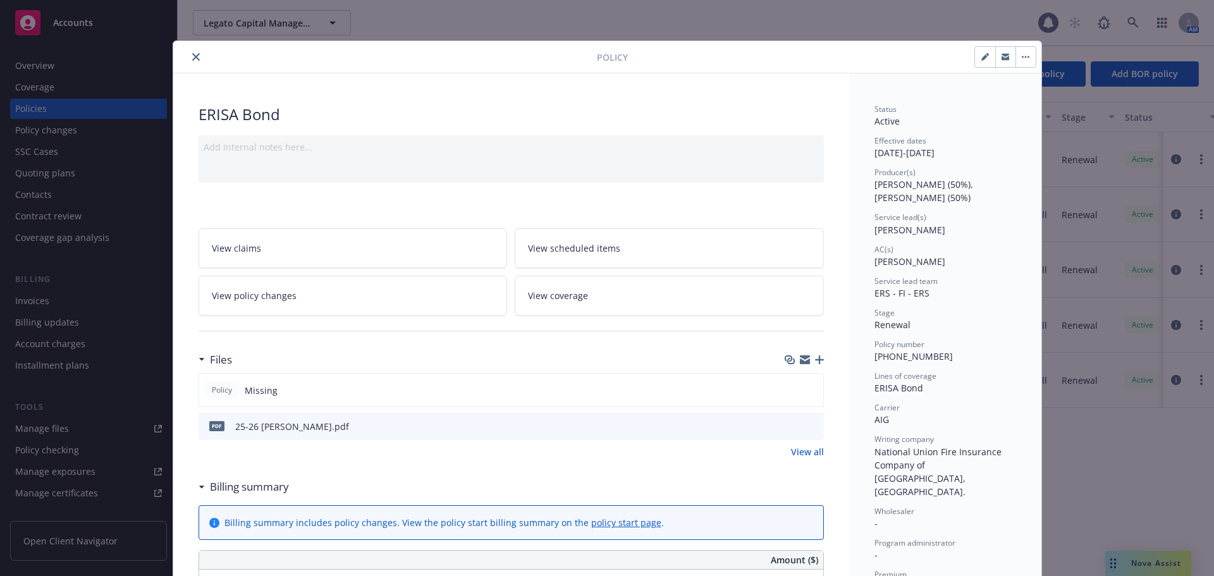
click at [816, 358] on icon "button" at bounding box center [819, 359] width 9 height 9
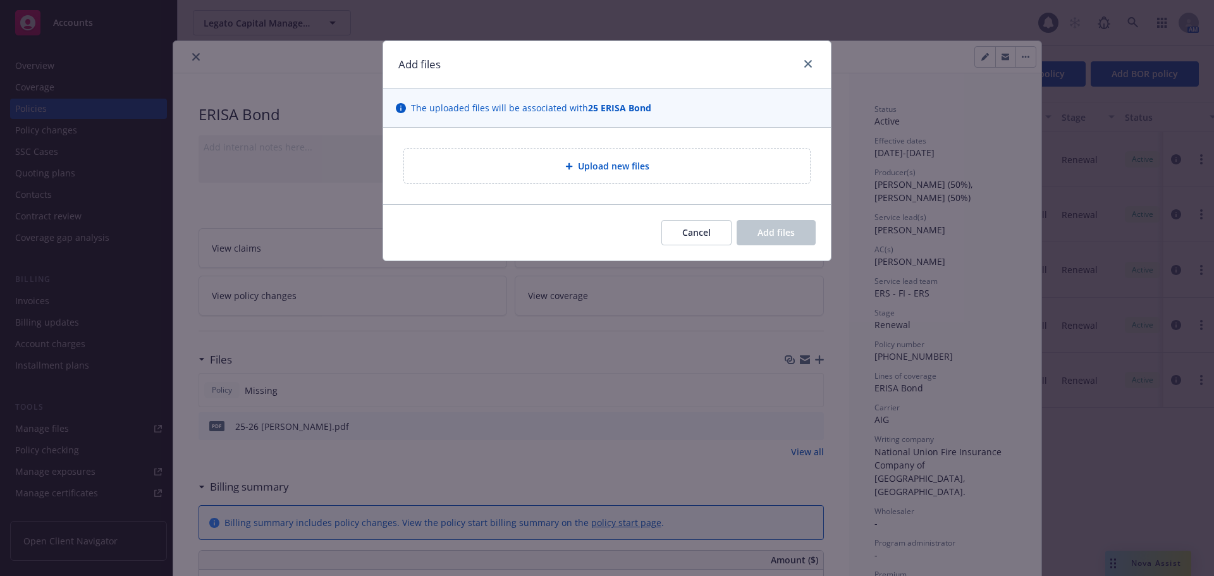
type textarea "x"
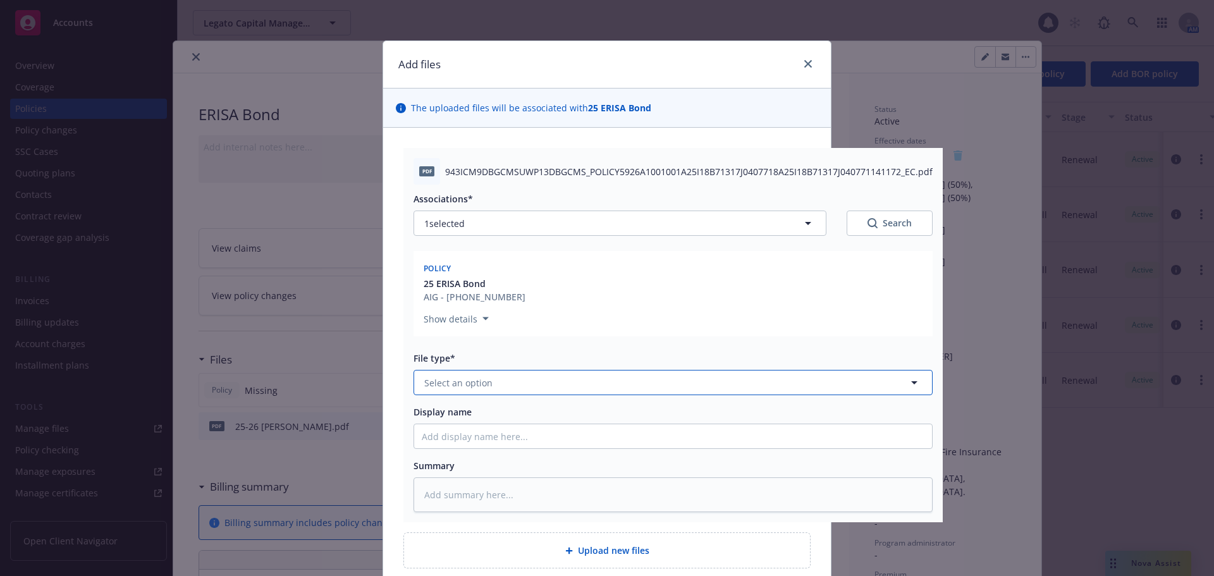
click at [485, 380] on span "Select an option" at bounding box center [458, 382] width 68 height 13
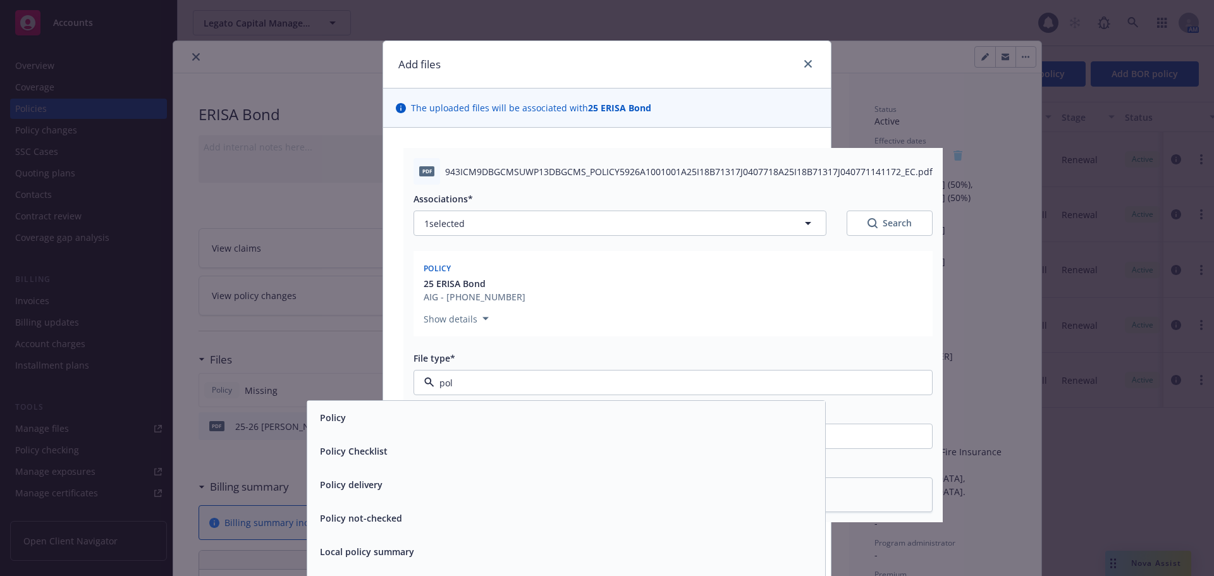
type input "poli"
click at [327, 421] on span "Policy" at bounding box center [333, 417] width 26 height 13
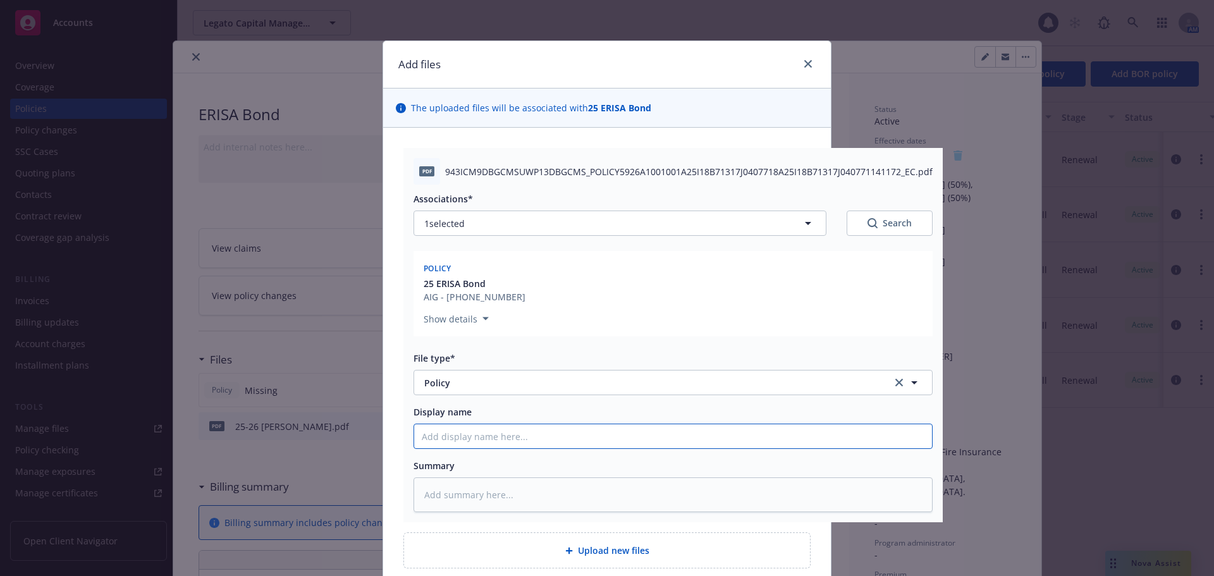
click at [454, 437] on input "Display name" at bounding box center [673, 436] width 518 height 24
type textarea "x"
type input "2"
type textarea "x"
type input "25"
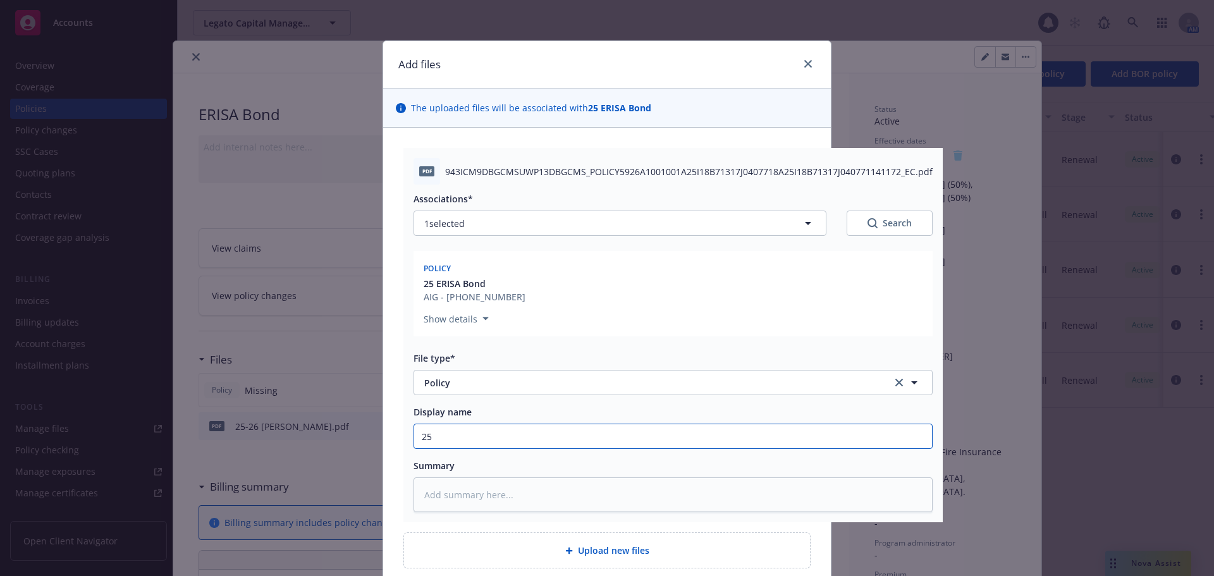
type textarea "x"
type input "25-"
type textarea "x"
type input "25-2"
type textarea "x"
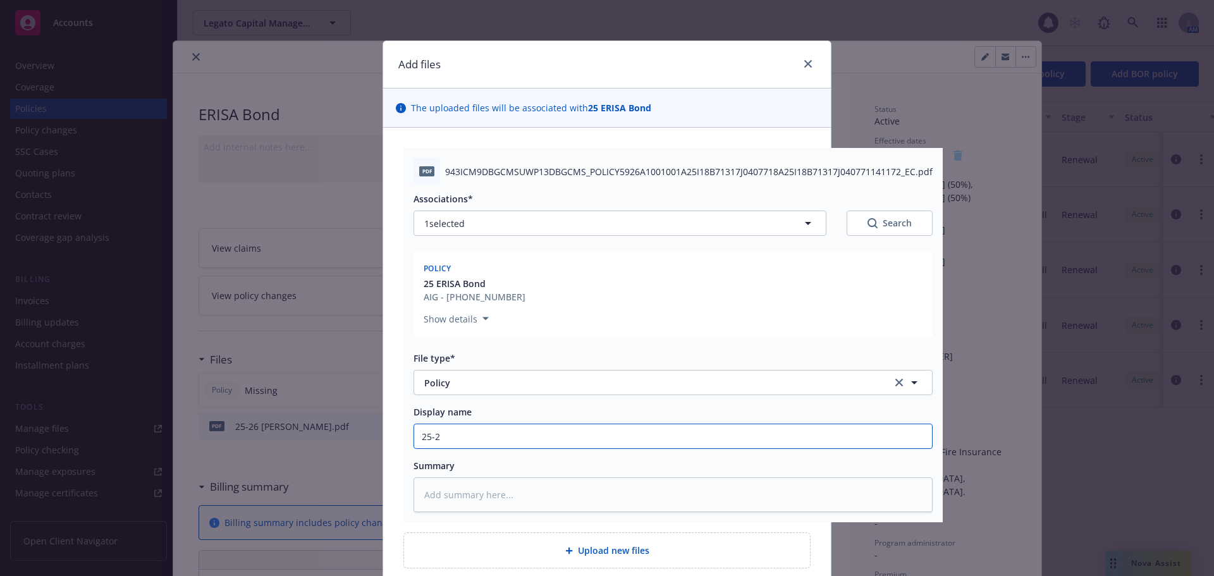
type input "25-26"
type textarea "x"
type input "25-26"
type textarea "x"
type input "25-26 E"
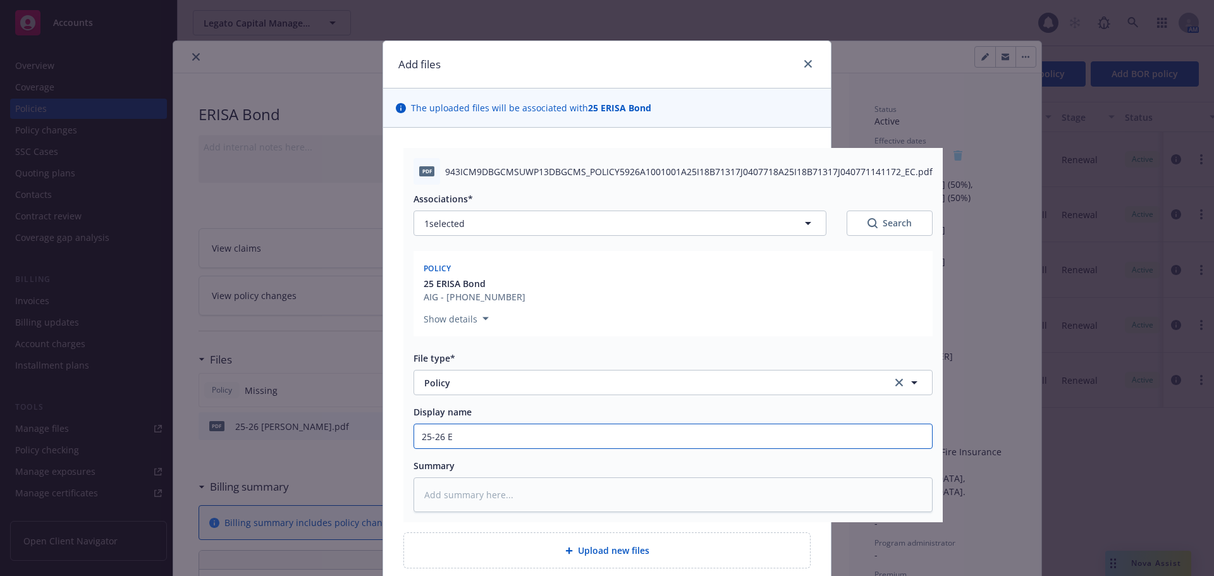
type textarea "x"
type input "25-26 ER"
type textarea "x"
type input "25-26 ERI"
type textarea "x"
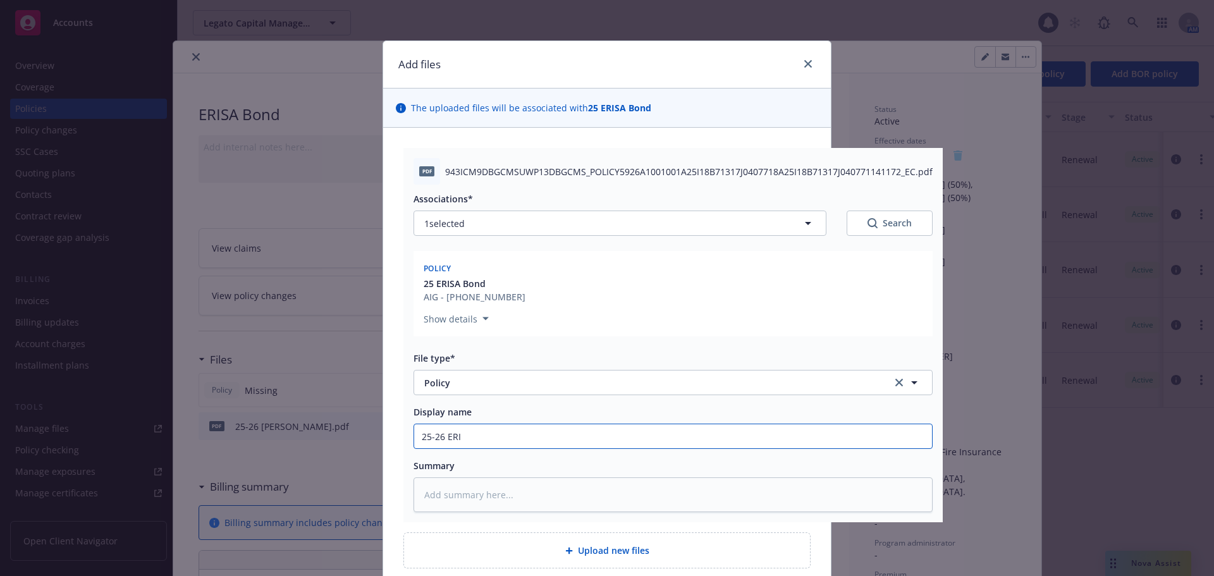
type input "25-26 ERIS"
type textarea "x"
type input "25-26 ERISA"
type textarea "x"
type input "25-26 ERISA"
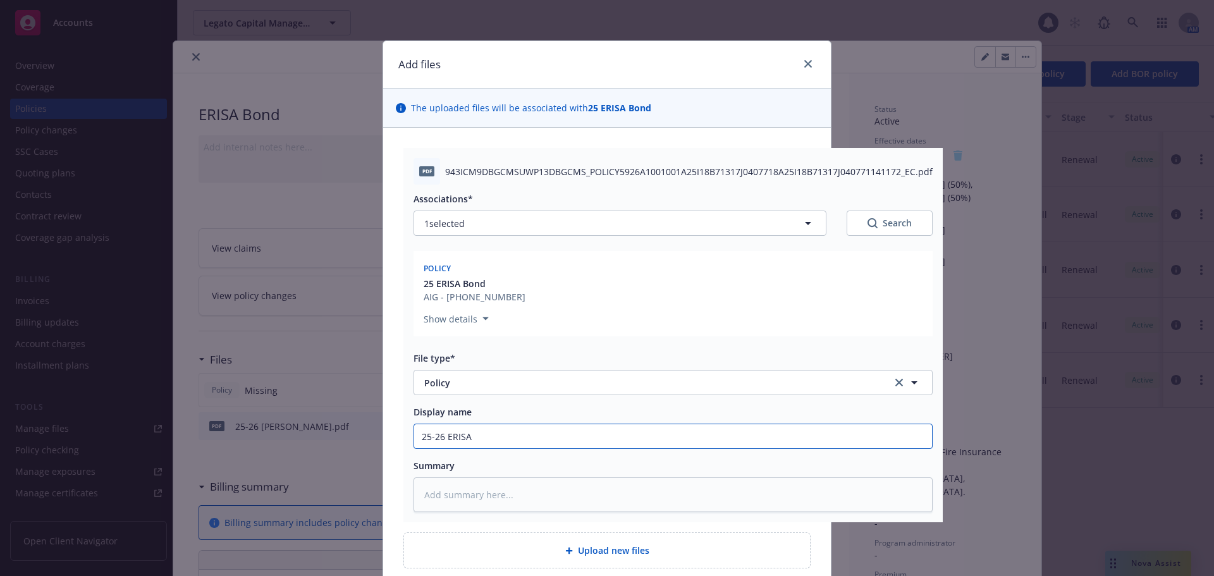
type textarea "x"
type input "25-26 ERISA P"
type textarea "x"
type input "25-26 ERISA Po"
type textarea "x"
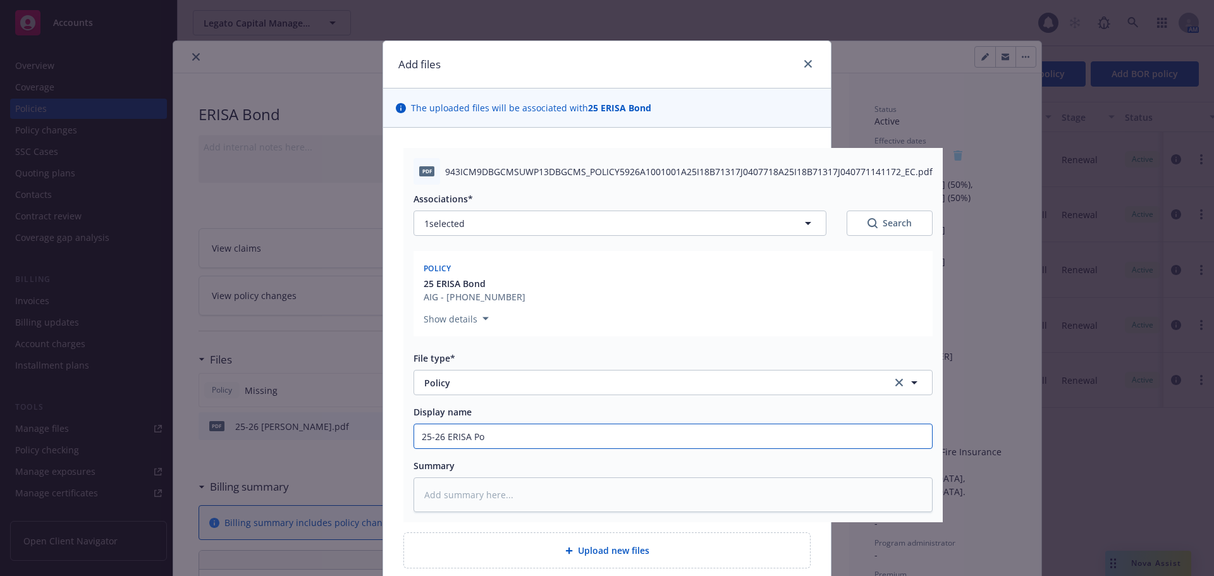
type input "25-26 ERISA Pol"
type textarea "x"
type input "25-26 ERISA Poli"
type textarea "x"
type input "25-26 ERISA Polic"
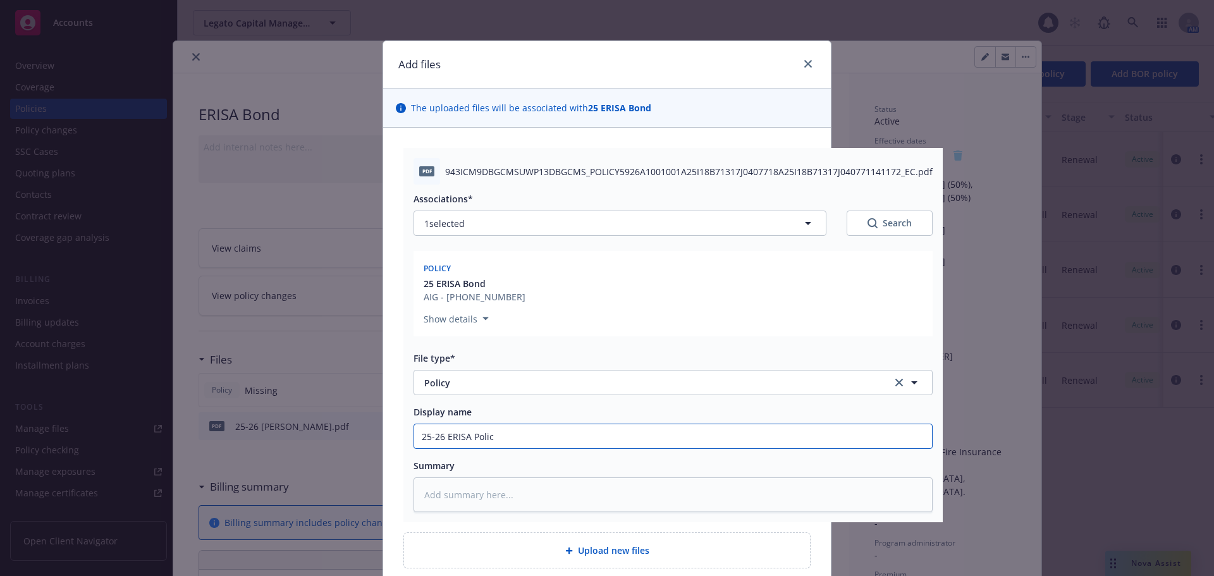
type textarea "x"
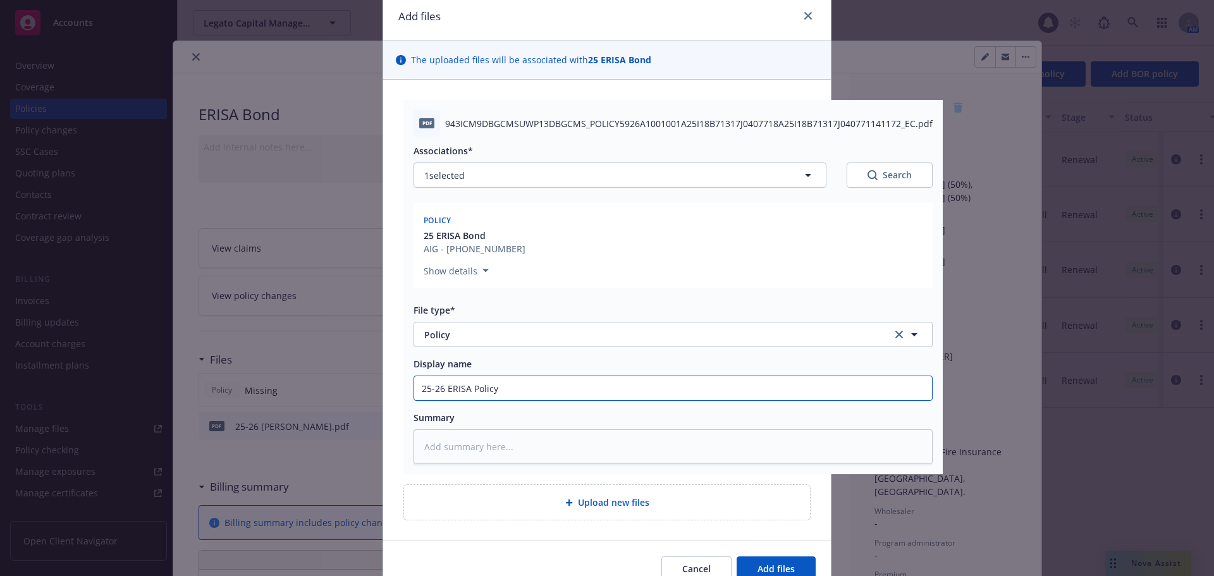
scroll to position [110, 0]
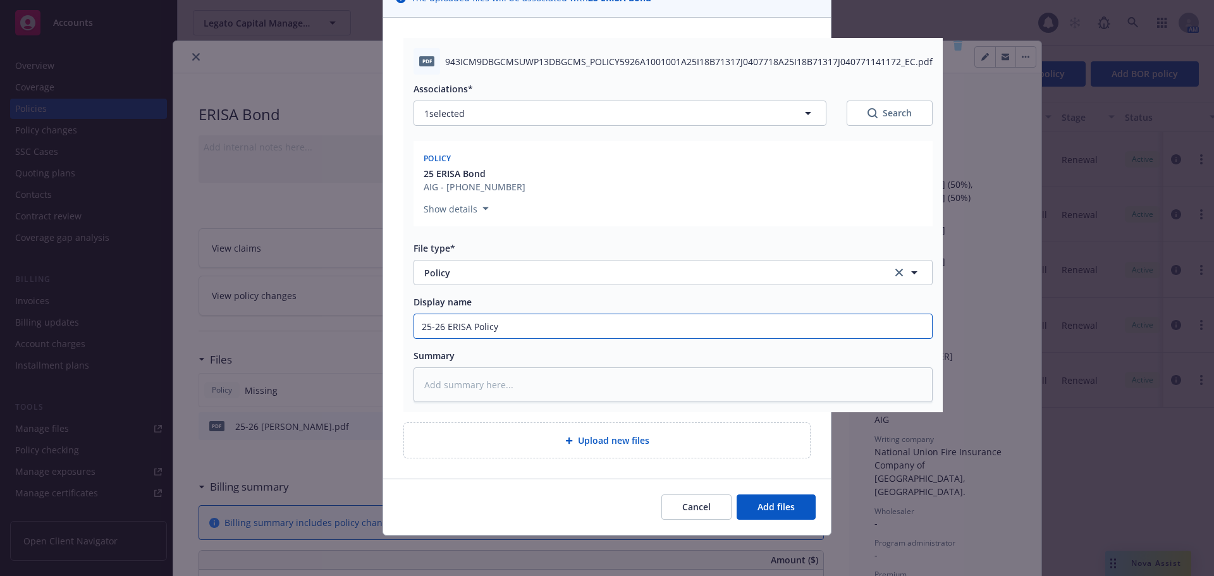
click at [472, 329] on input "25-26 ERISA Policy" at bounding box center [673, 326] width 518 height 24
click at [466, 327] on input "25-26 ERISA Policy" at bounding box center [673, 326] width 518 height 24
click at [469, 326] on input "25-26 ERISA Policy" at bounding box center [673, 326] width 518 height 24
type input "25-26 ERISA Policy"
click at [788, 504] on span "Add files" at bounding box center [775, 507] width 37 height 12
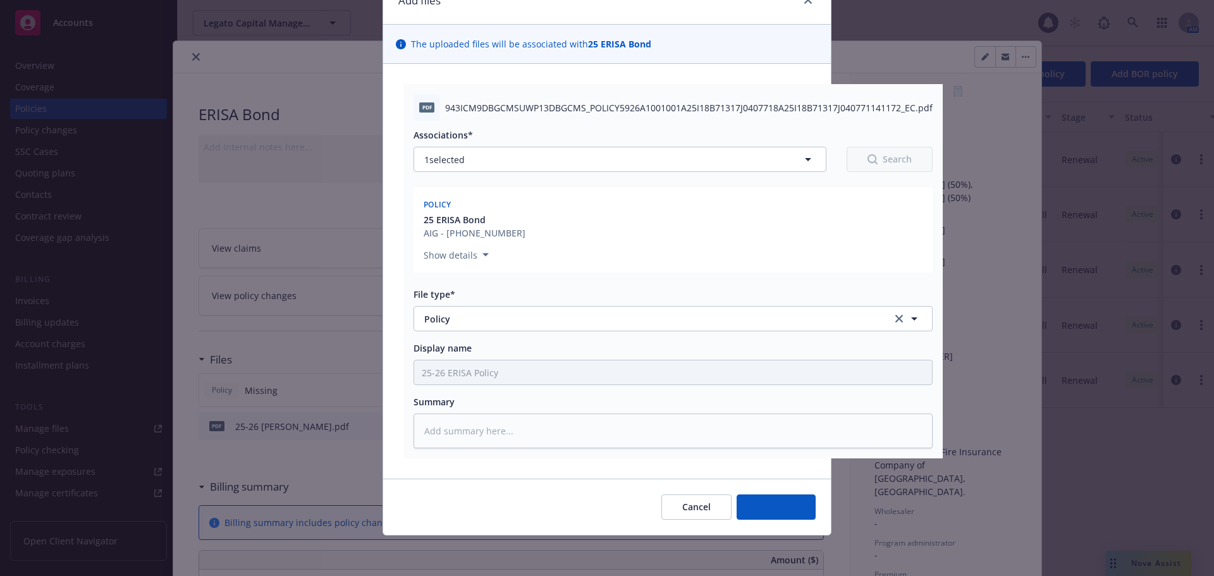
scroll to position [64, 0]
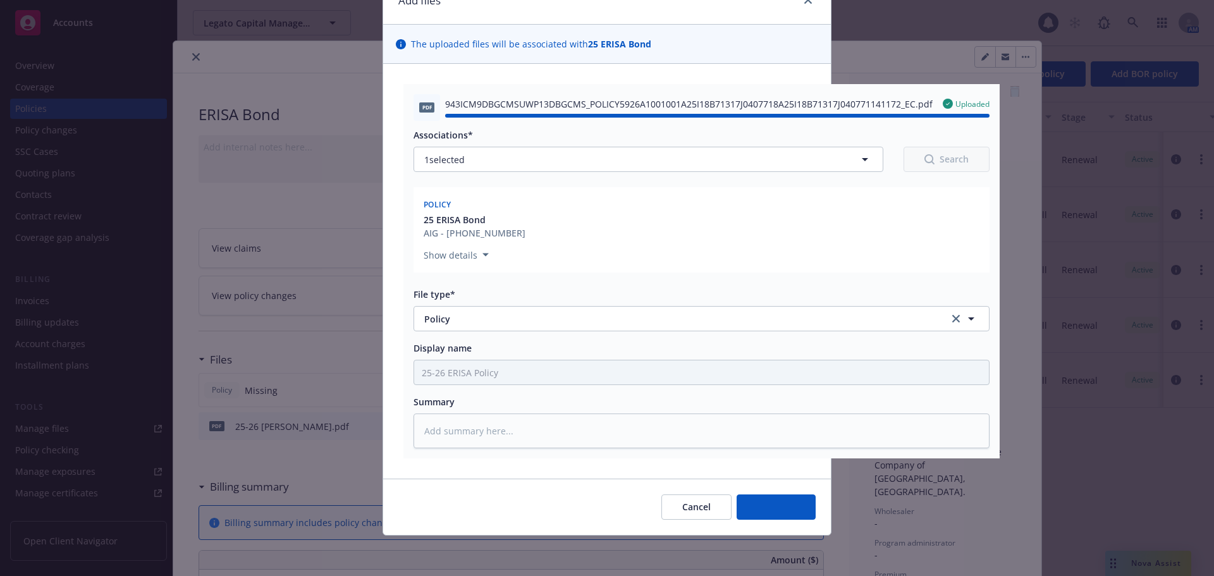
type textarea "x"
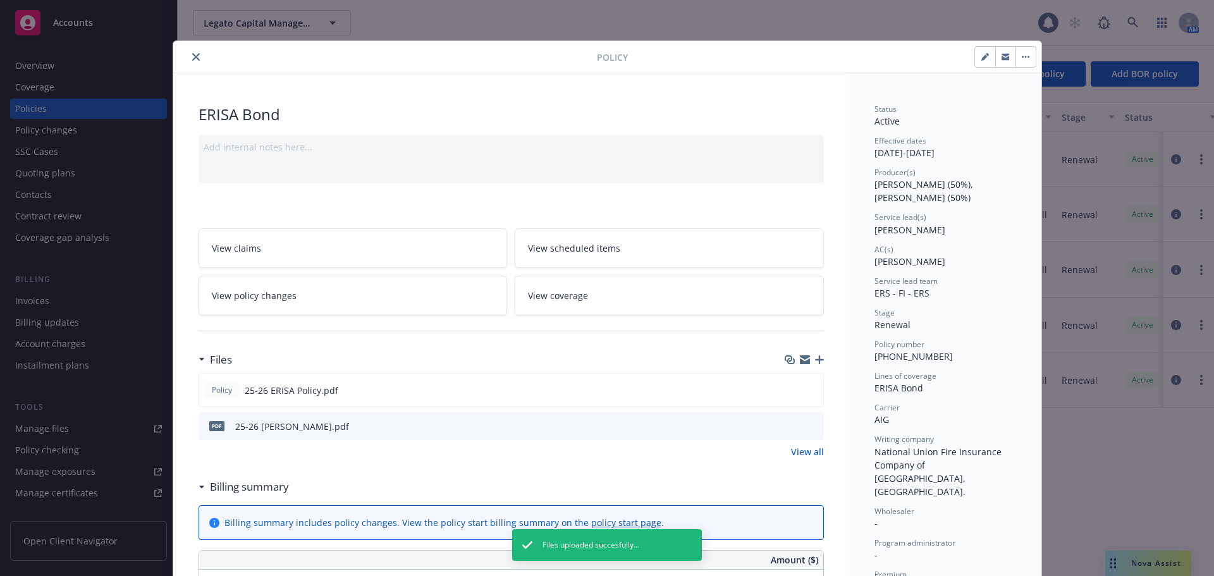
click at [192, 56] on icon "close" at bounding box center [196, 57] width 8 height 8
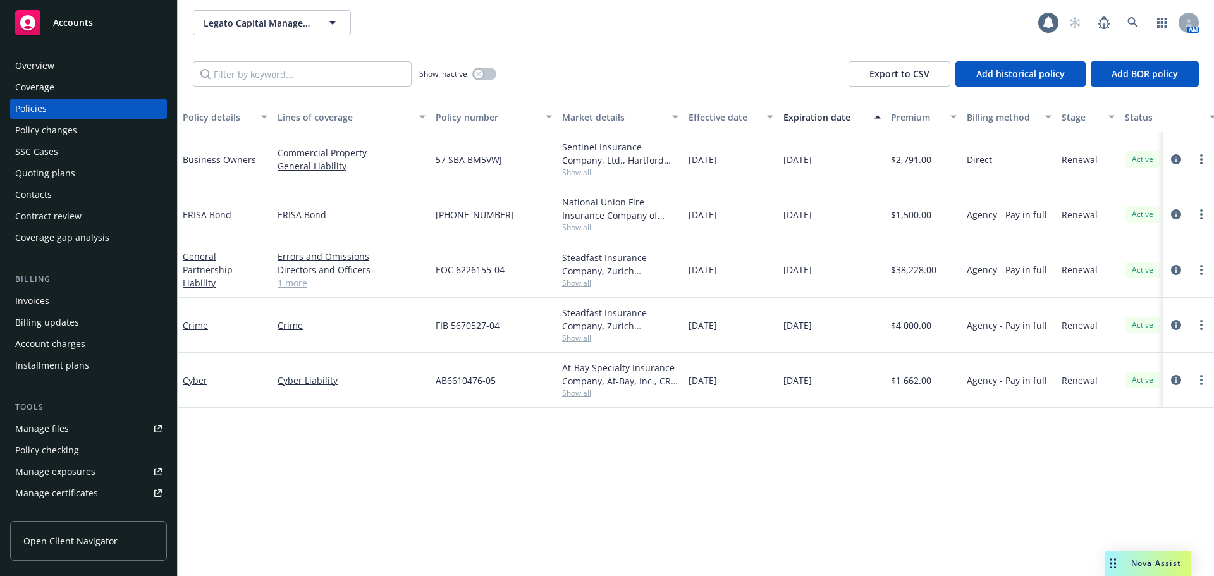
click at [105, 11] on div "Accounts" at bounding box center [88, 22] width 147 height 25
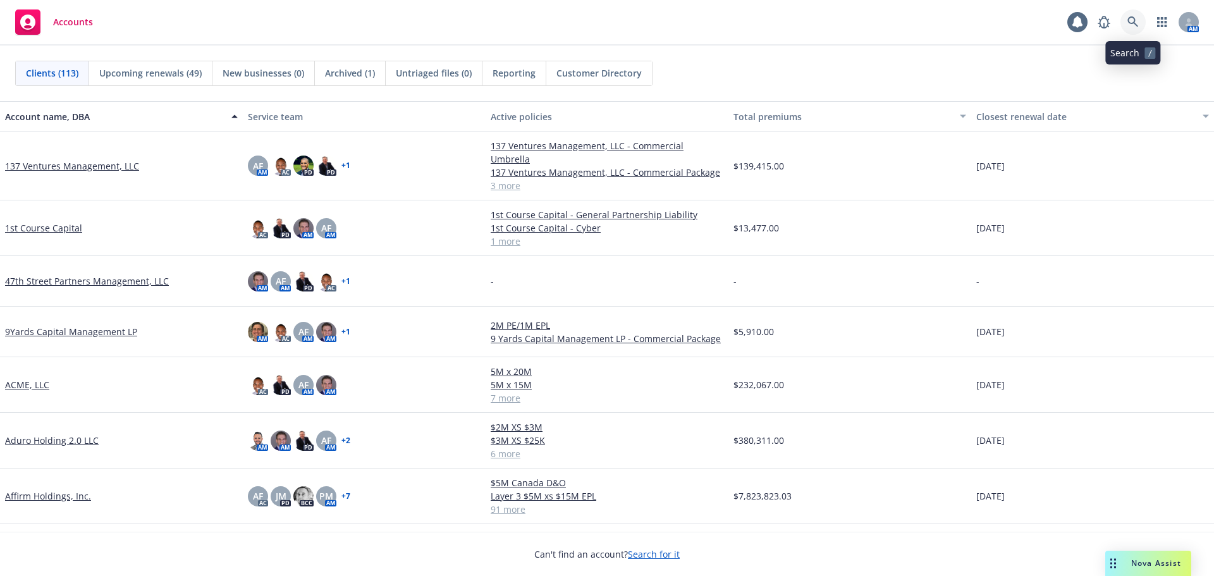
click at [1138, 15] on link at bounding box center [1132, 21] width 25 height 25
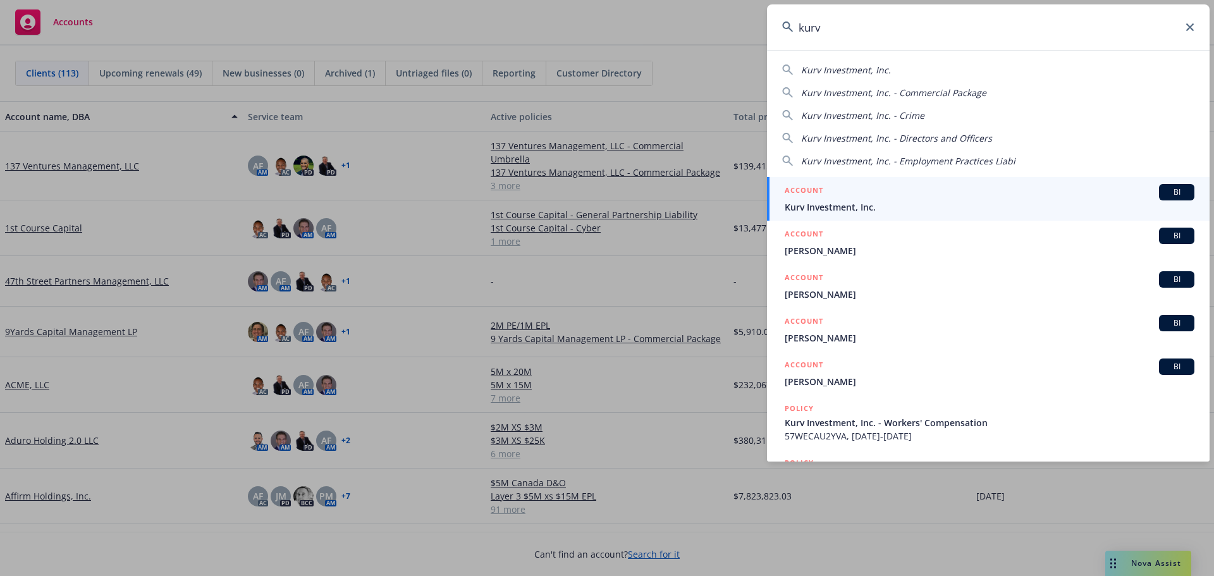
type input "kurv"
click at [885, 190] on div "ACCOUNT BI" at bounding box center [989, 192] width 410 height 16
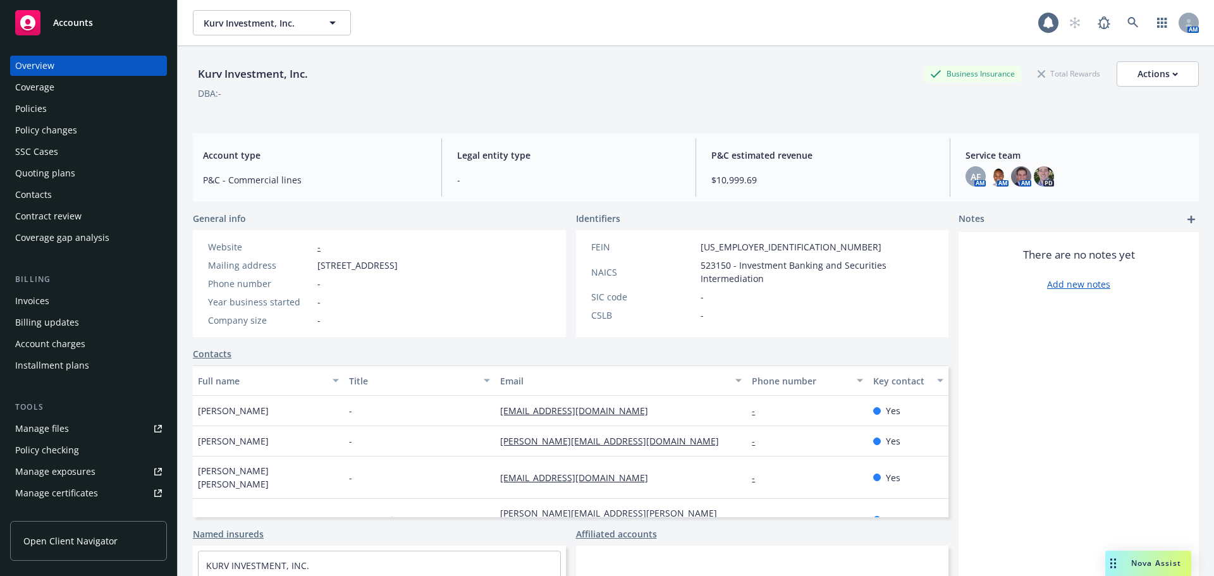
click at [76, 434] on link "Manage files" at bounding box center [88, 428] width 157 height 20
click at [59, 147] on div "SSC Cases" at bounding box center [88, 152] width 147 height 20
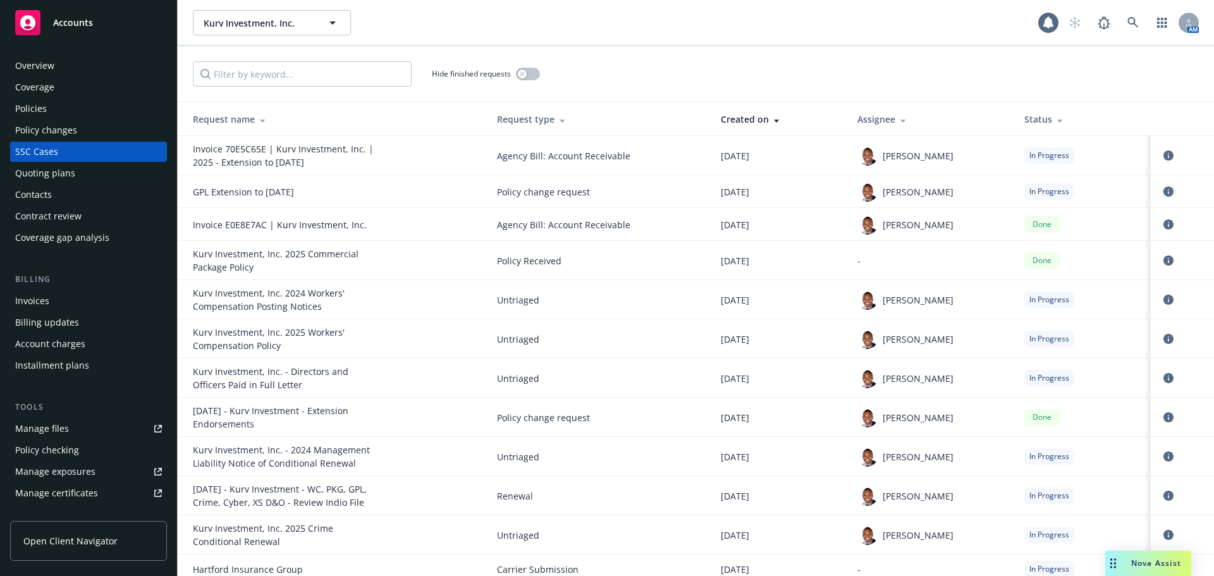
click at [1163, 190] on icon "circleInformation" at bounding box center [1168, 191] width 10 height 10
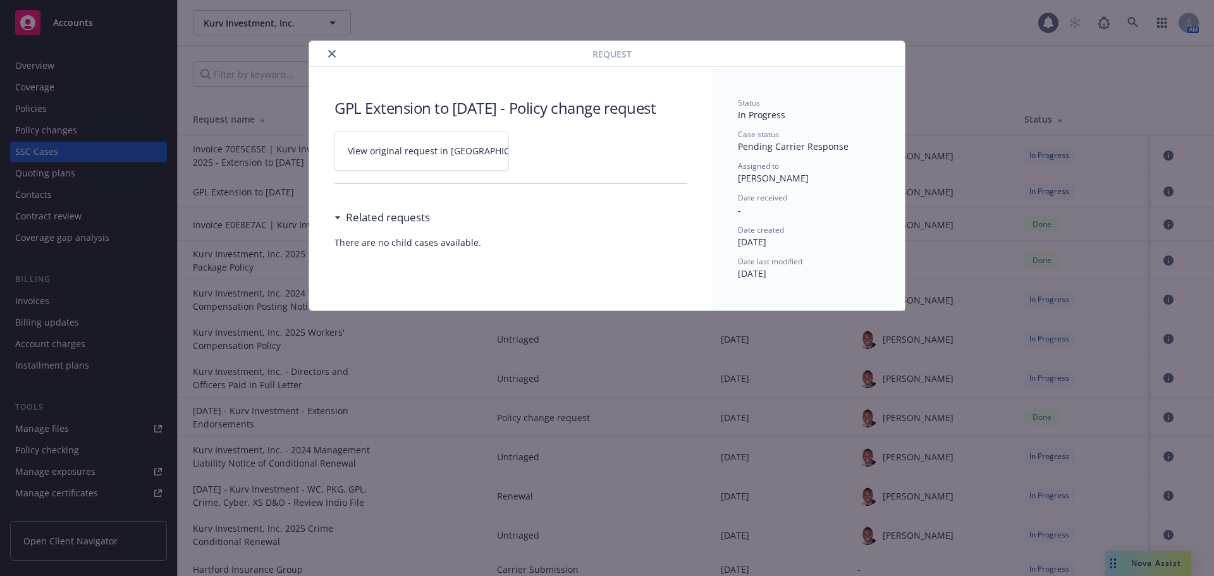
click at [380, 157] on span "View original request in SSC" at bounding box center [444, 150] width 192 height 13
click at [328, 52] on icon "close" at bounding box center [332, 54] width 8 height 8
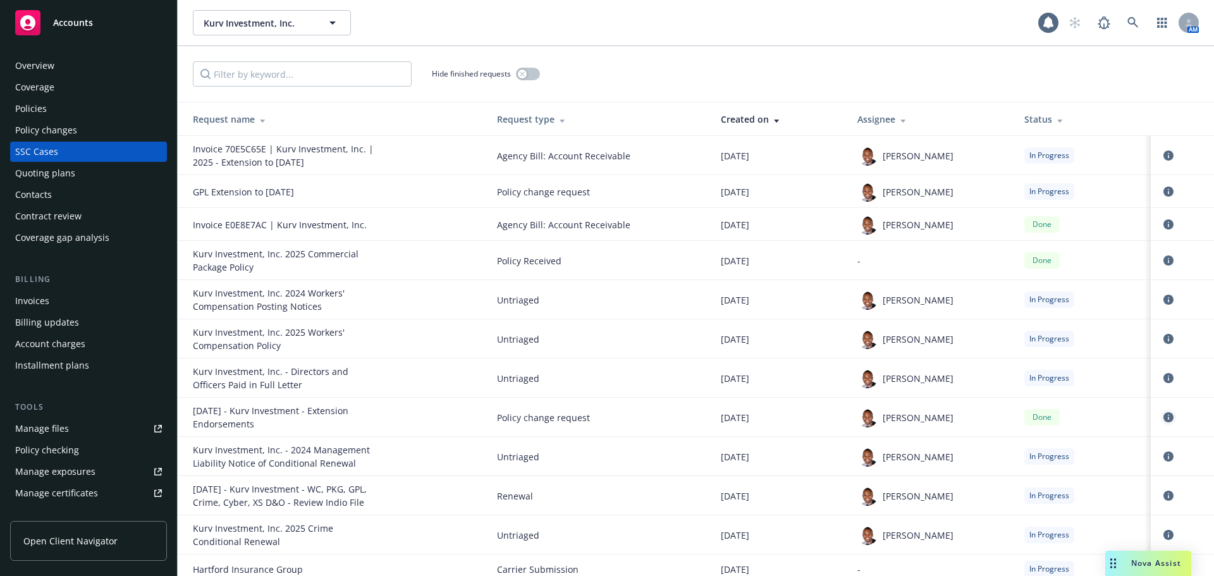
click at [1163, 417] on icon "circleInformation" at bounding box center [1168, 417] width 10 height 10
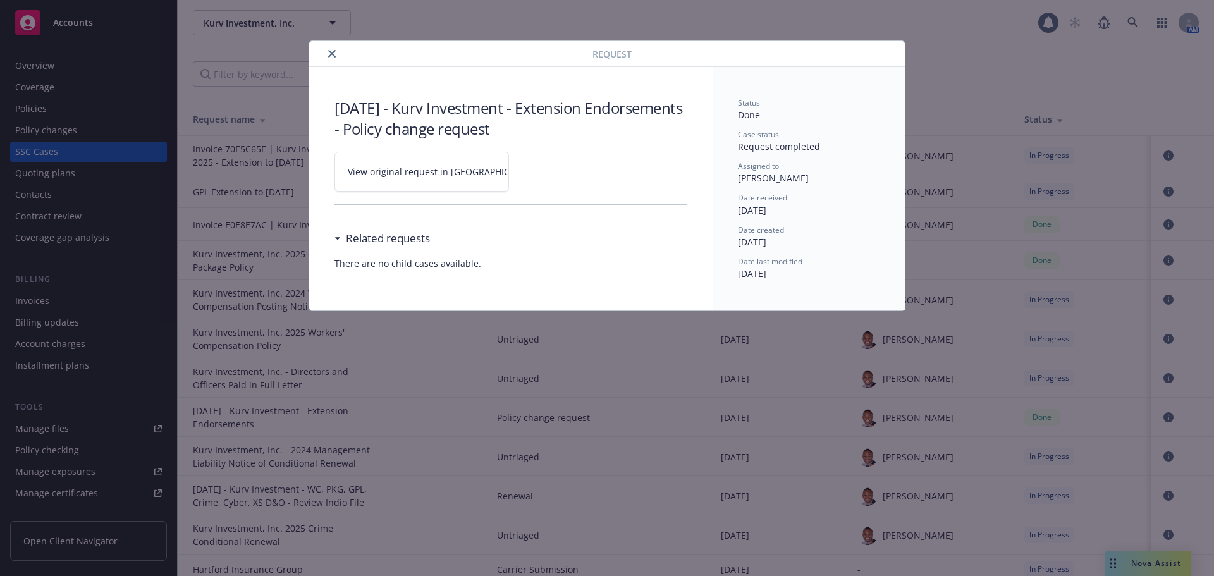
click at [438, 171] on span "View original request in SSC" at bounding box center [444, 171] width 192 height 13
click at [332, 51] on icon "close" at bounding box center [332, 54] width 8 height 8
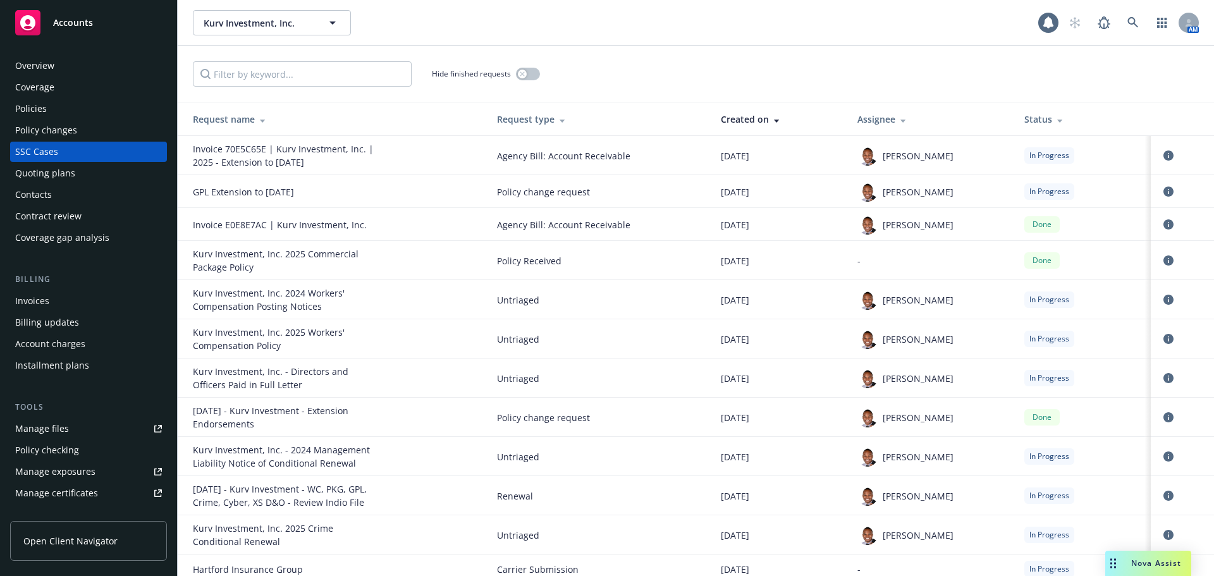
click at [27, 102] on div "Policies" at bounding box center [31, 109] width 32 height 20
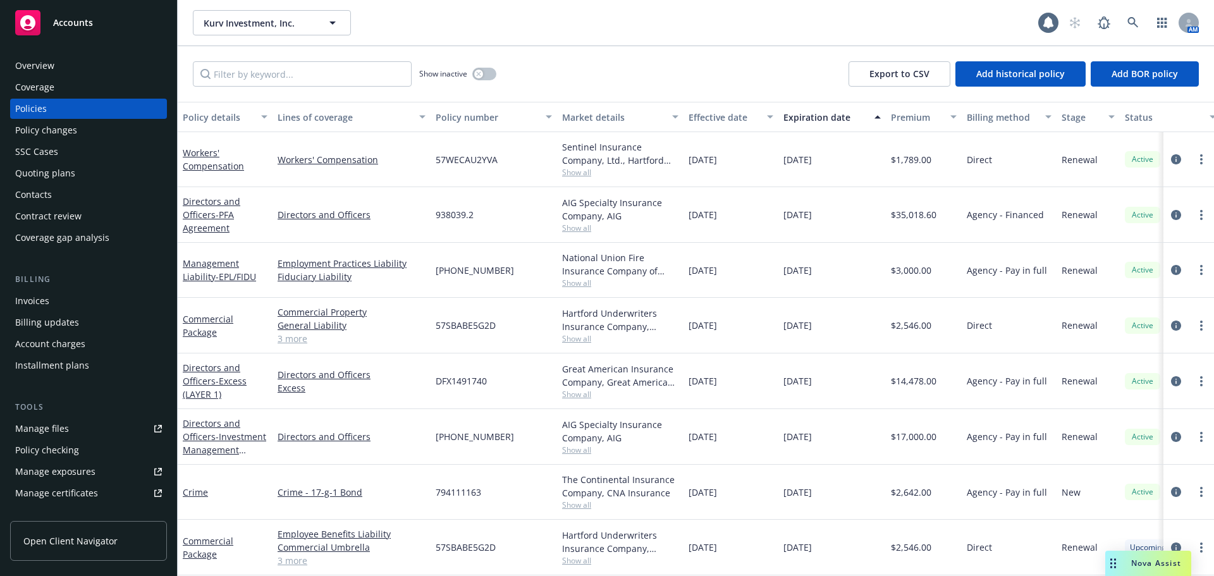
click at [95, 175] on div "Quoting plans" at bounding box center [88, 173] width 147 height 20
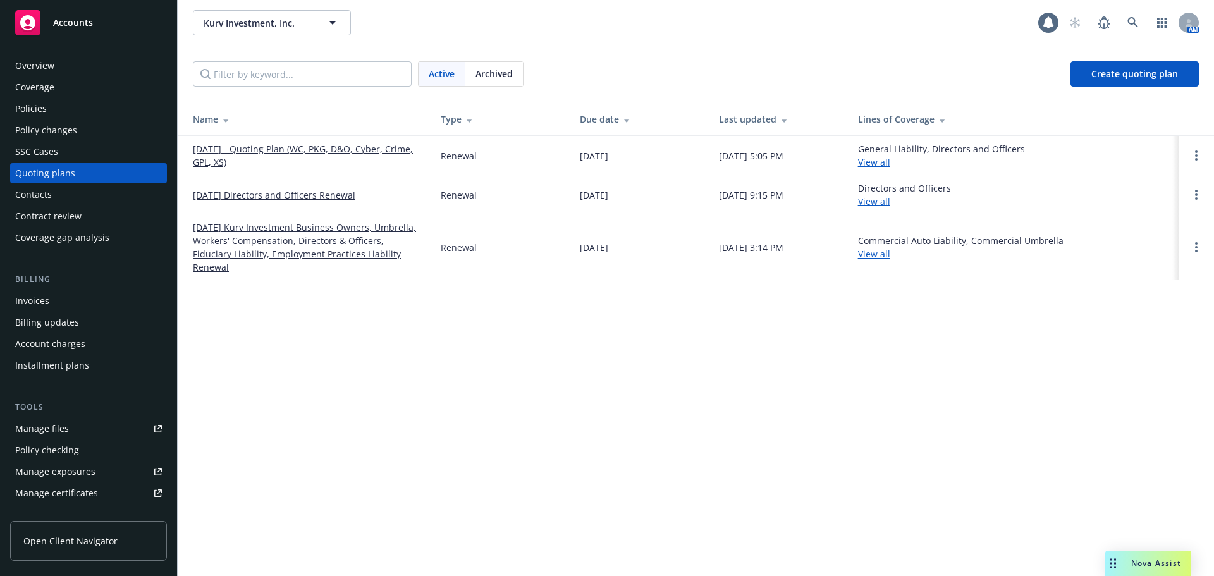
click at [227, 150] on link "09/27/2025 - Quoting Plan (WC, PKG, D&O, Cyber, Crime, GPL, XS)" at bounding box center [307, 155] width 228 height 27
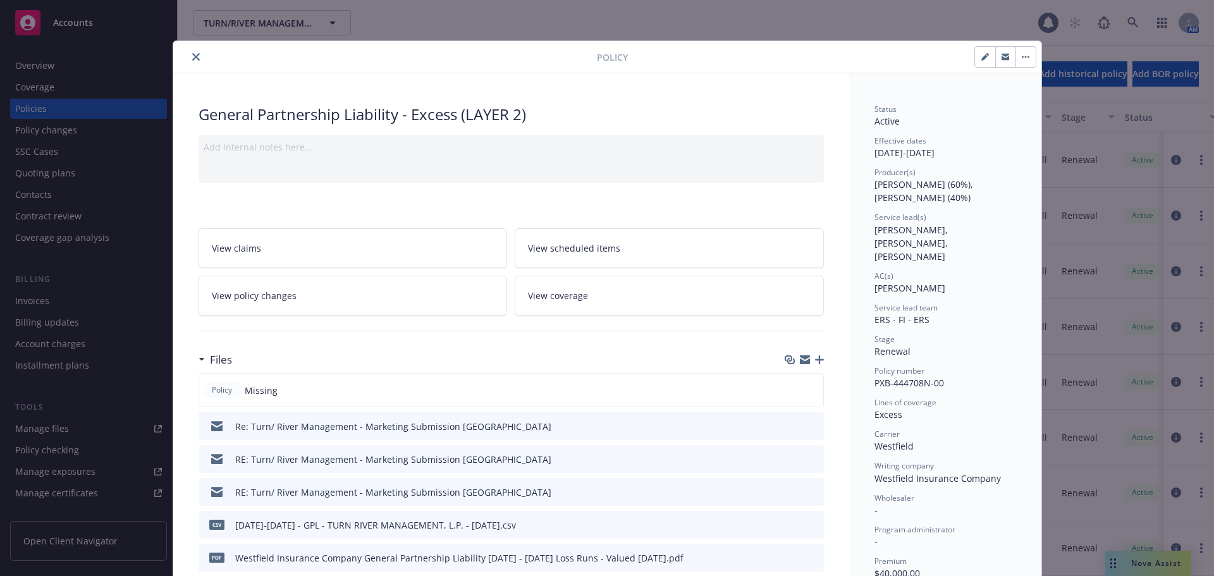
click at [815, 362] on icon "button" at bounding box center [819, 359] width 9 height 9
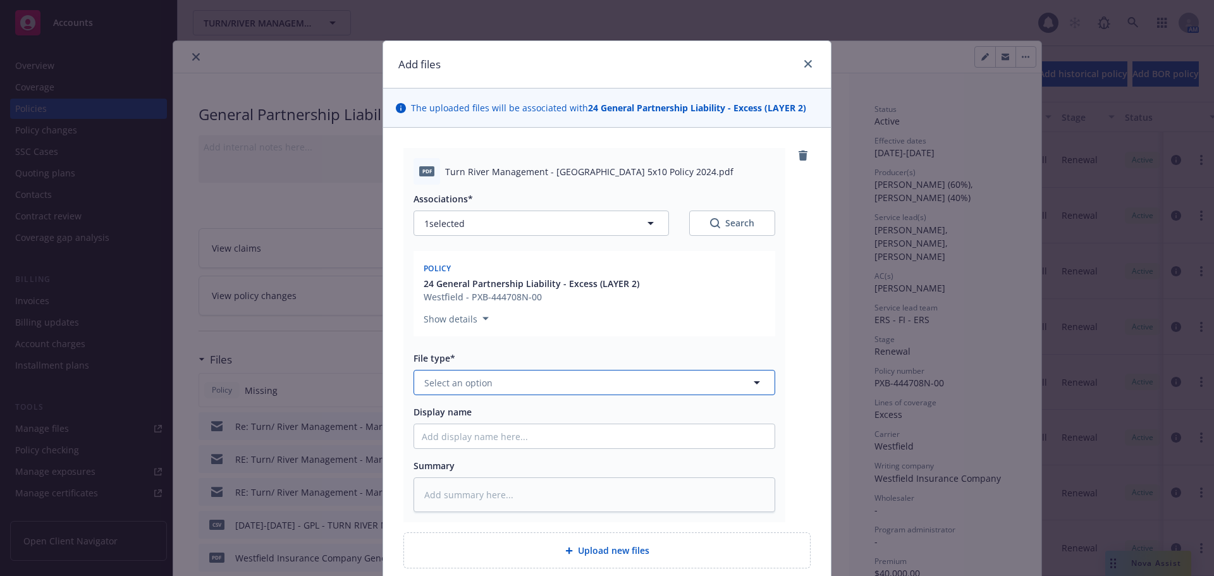
click at [490, 395] on button "Select an option" at bounding box center [594, 382] width 362 height 25
type input "pol"
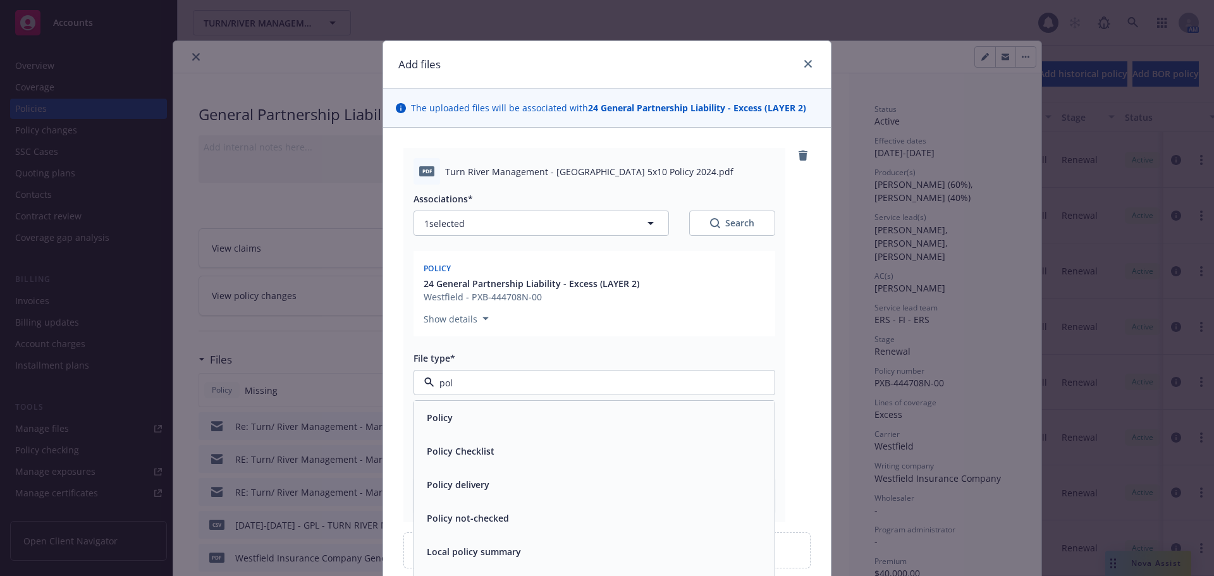
click at [468, 418] on div "Policy" at bounding box center [594, 417] width 345 height 18
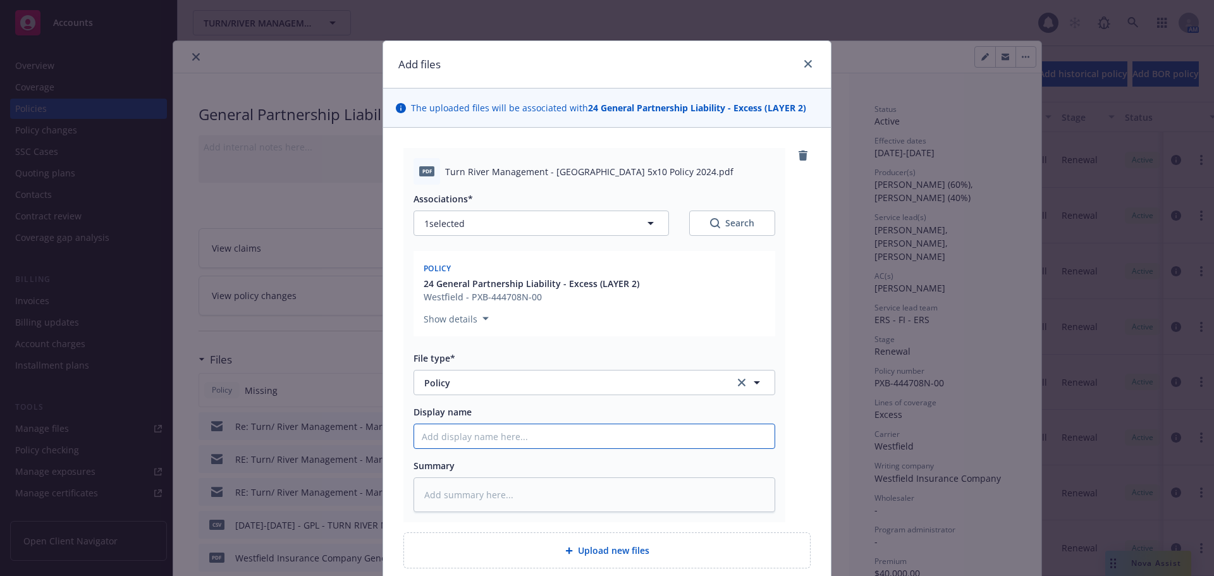
click at [463, 433] on input "Display name" at bounding box center [594, 436] width 360 height 24
type textarea "x"
type input "2"
type textarea "x"
type input "24"
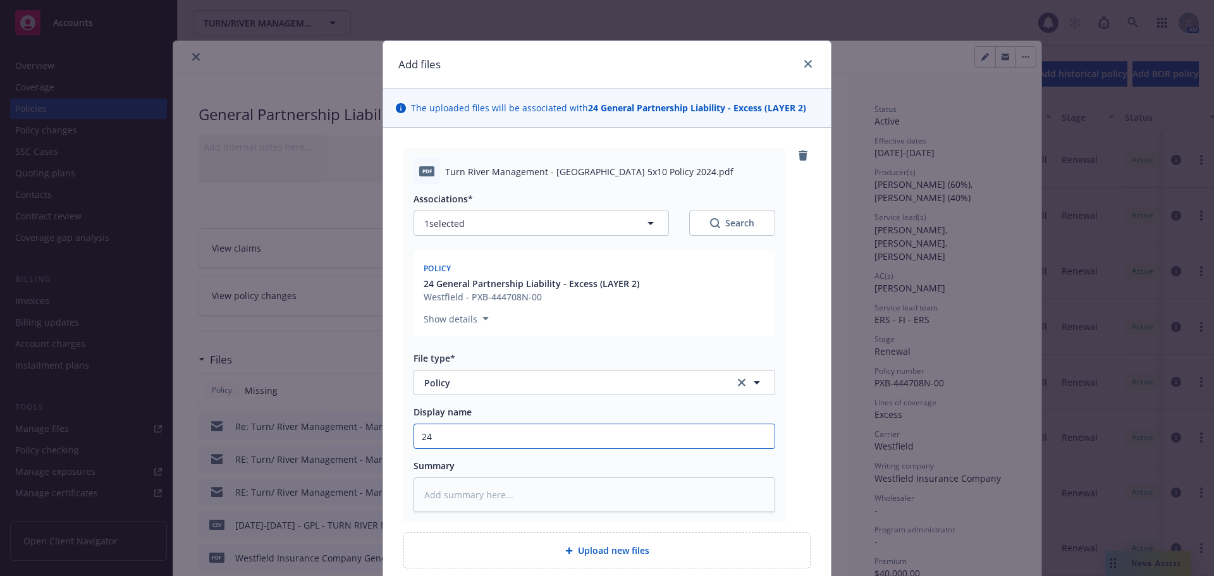
type textarea "x"
type input "24-"
type textarea "x"
type input "24-2"
type textarea "x"
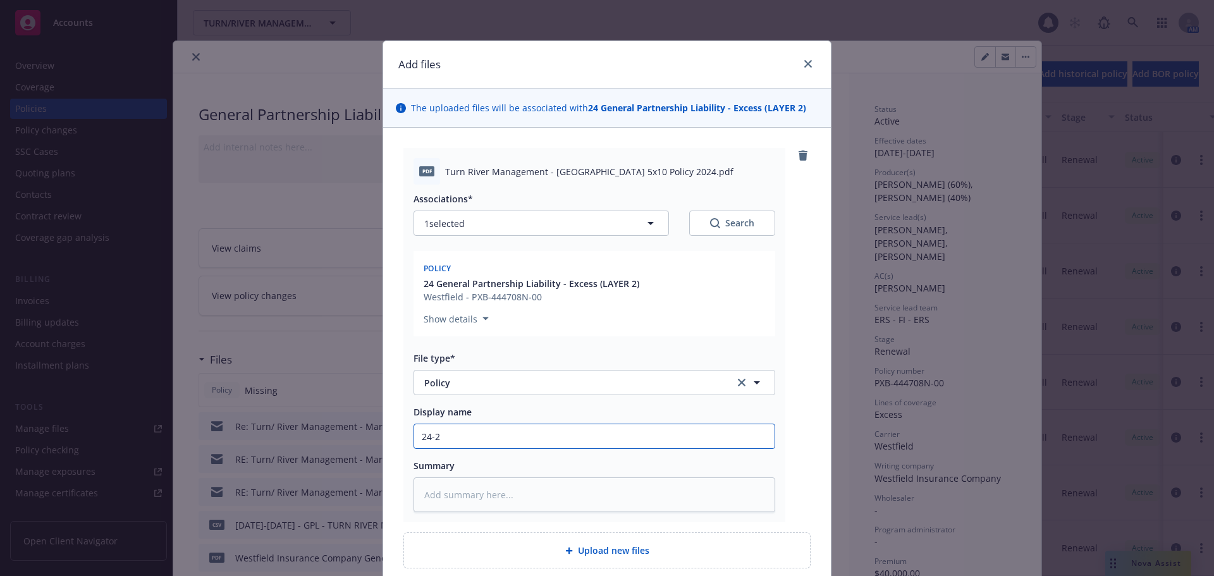
type input "24-25"
type textarea "x"
type input "24-25"
type textarea "x"
type input "24-25 5"
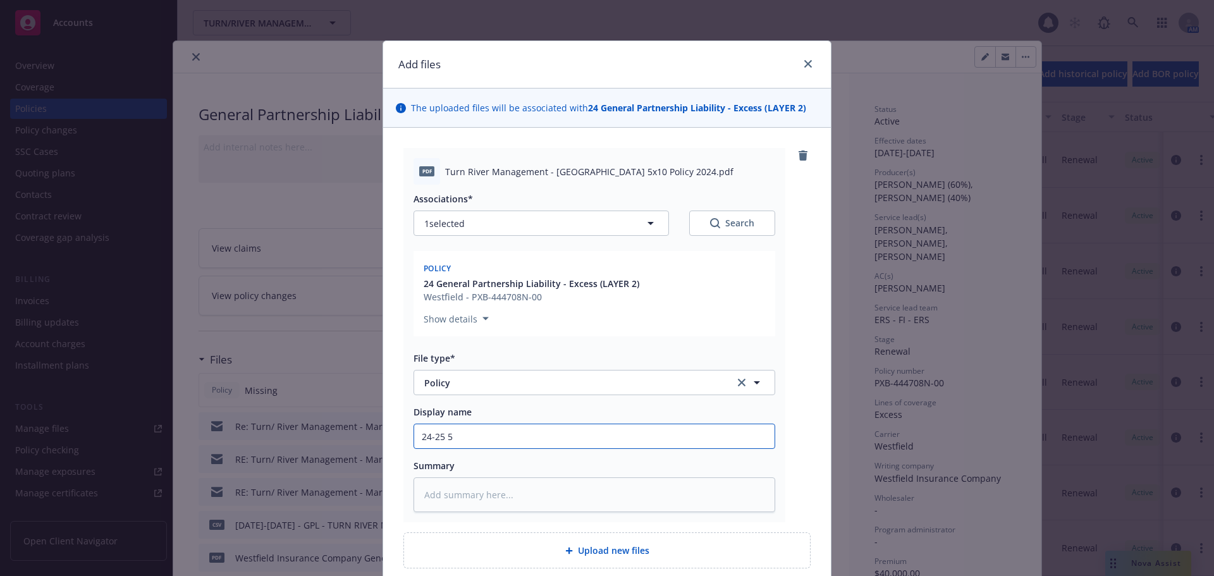
type textarea "x"
type input "24-25 5M"
type textarea "x"
type input "24-25 5M"
type textarea "x"
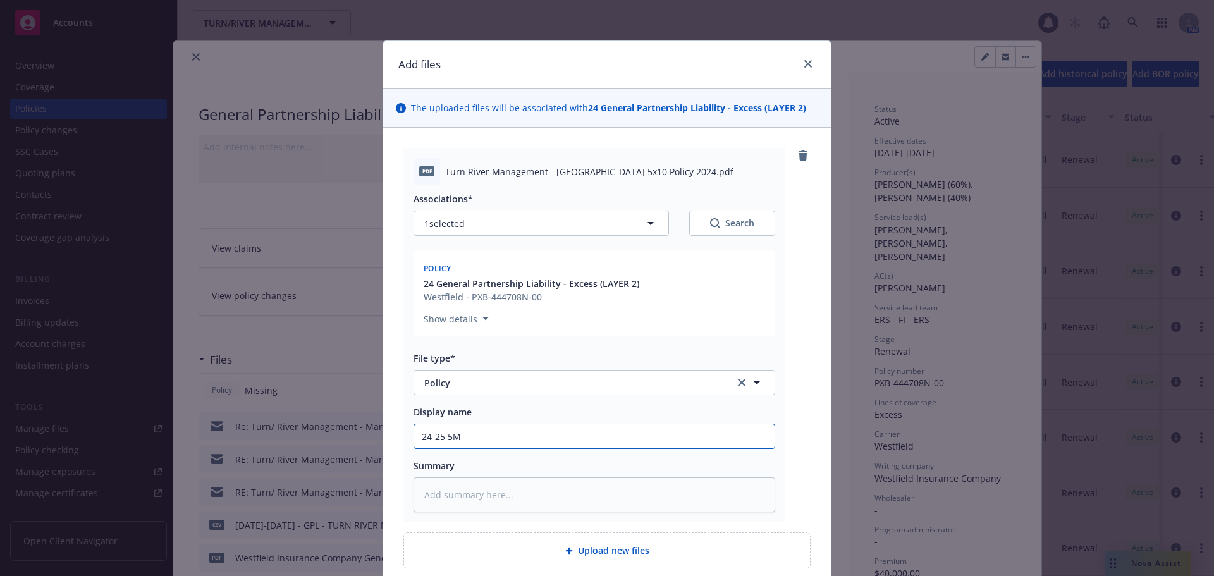
type input "24-25 5M X"
type textarea "x"
type input "24-25 5M XS"
type textarea "x"
type input "24-25 5M XS 10"
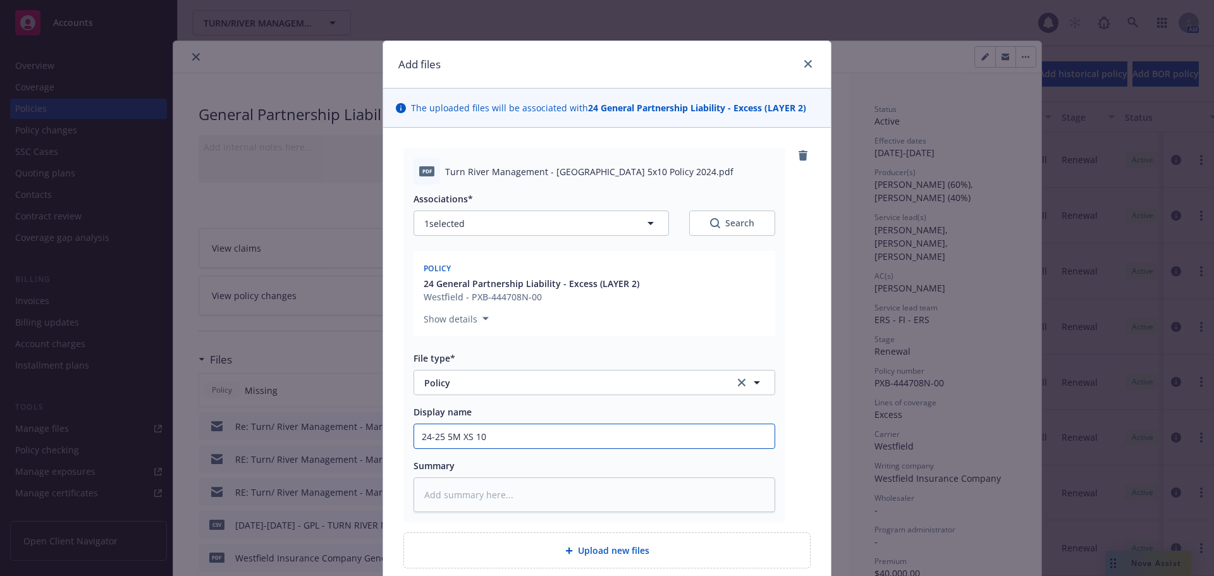
type textarea "x"
type input "24-25 5M XS 10M"
type textarea "x"
type input "24-25 5M XS 10M"
type textarea "x"
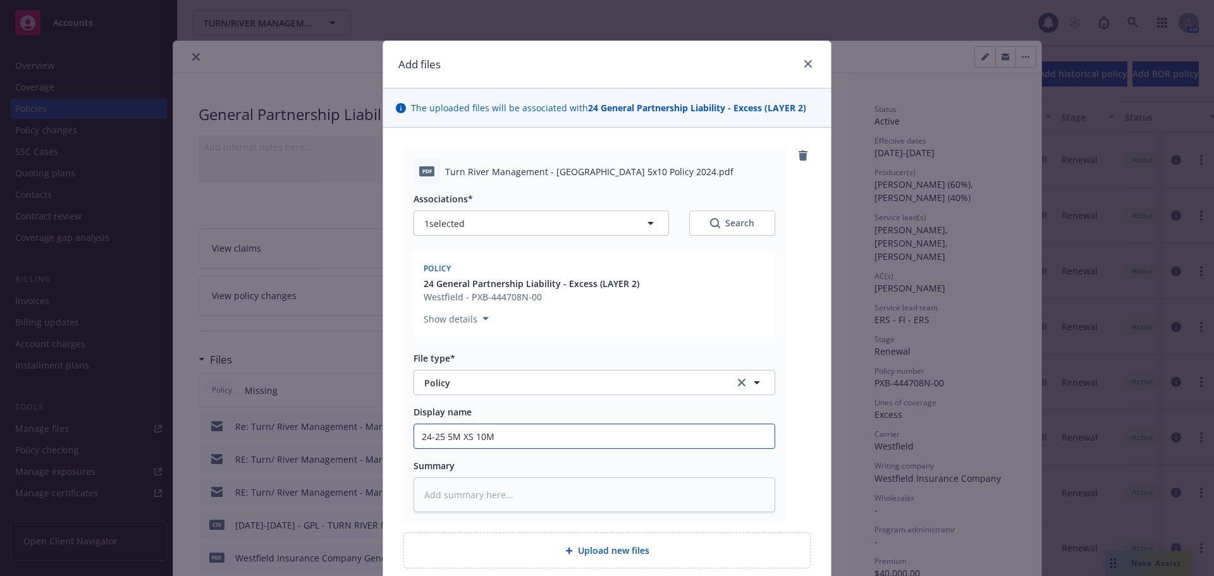
type input "24-25 5M XS 10M G"
type textarea "x"
type input "24-25 5M XS 10M GP"
type textarea "x"
type input "24-25 5M XS 10M GPL"
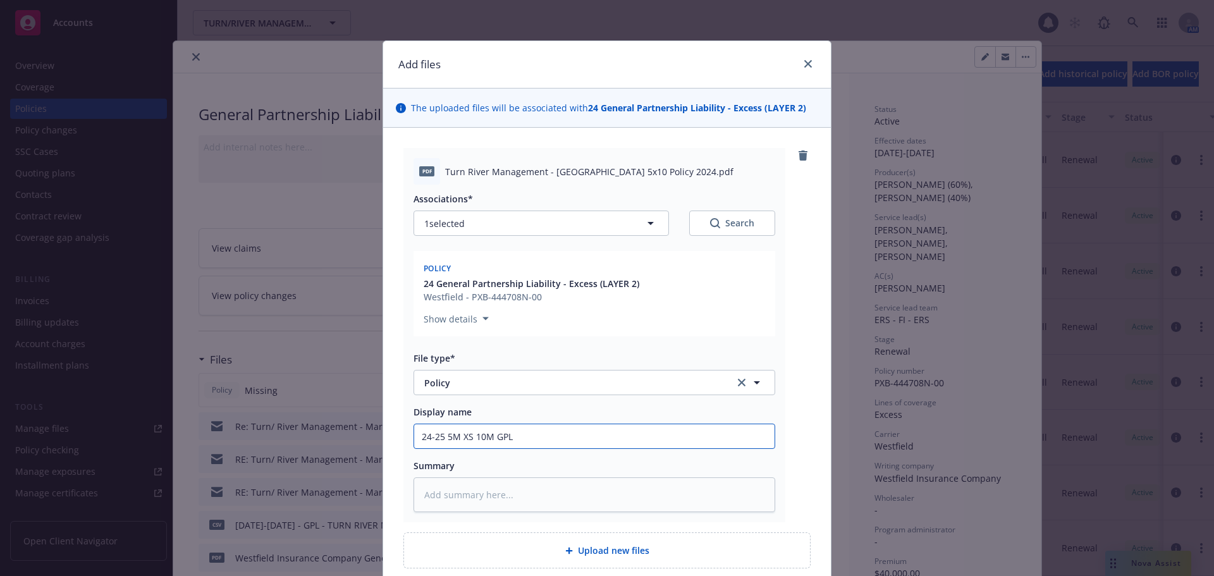
type textarea "x"
type input "24-25 5M XS 10M GPL"
type textarea "x"
type input "24-25 5M XS 10M GPL P"
type textarea "x"
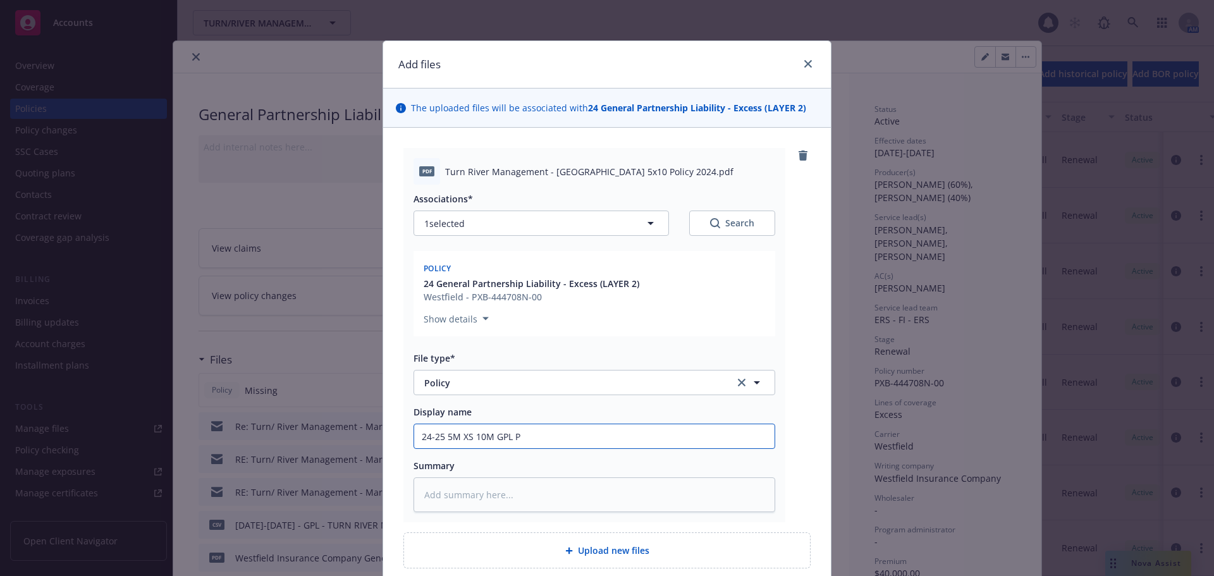
type input "24-25 5M XS 10M GPL Po"
type textarea "x"
type input "24-25 5M XS 10M GPL Pol"
type textarea "x"
type input "24-25 5M XS 10M GPL Poli"
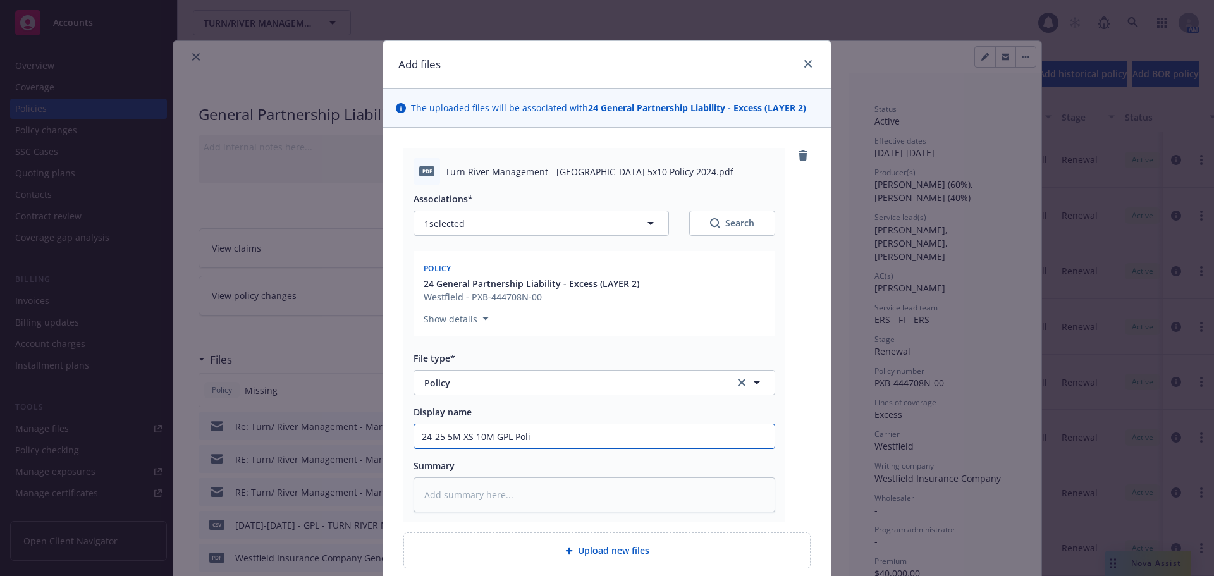
type textarea "x"
type input "24-25 5M XS 10M GPL Polic"
type textarea "x"
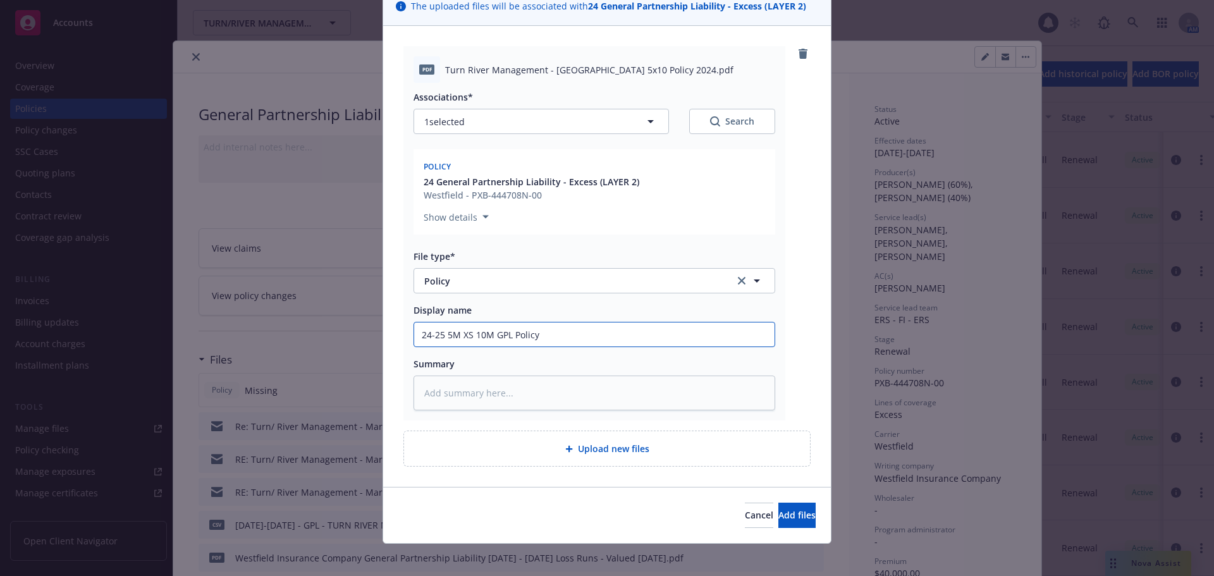
scroll to position [110, 0]
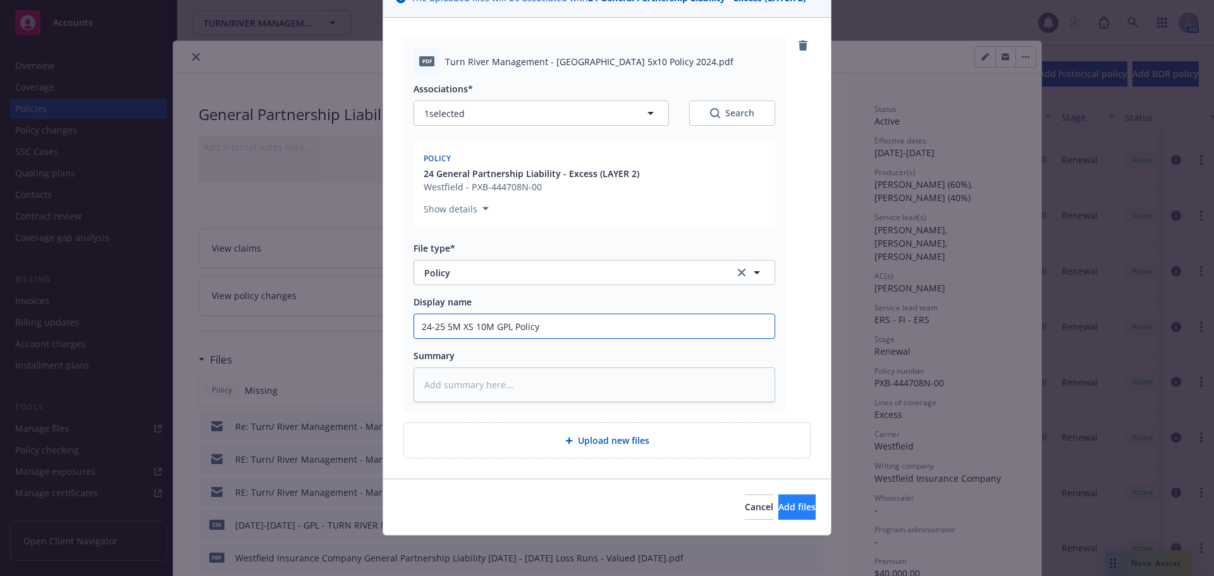
type input "24-25 5M XS 10M GPL Policy"
click at [780, 512] on span "Add files" at bounding box center [796, 507] width 37 height 12
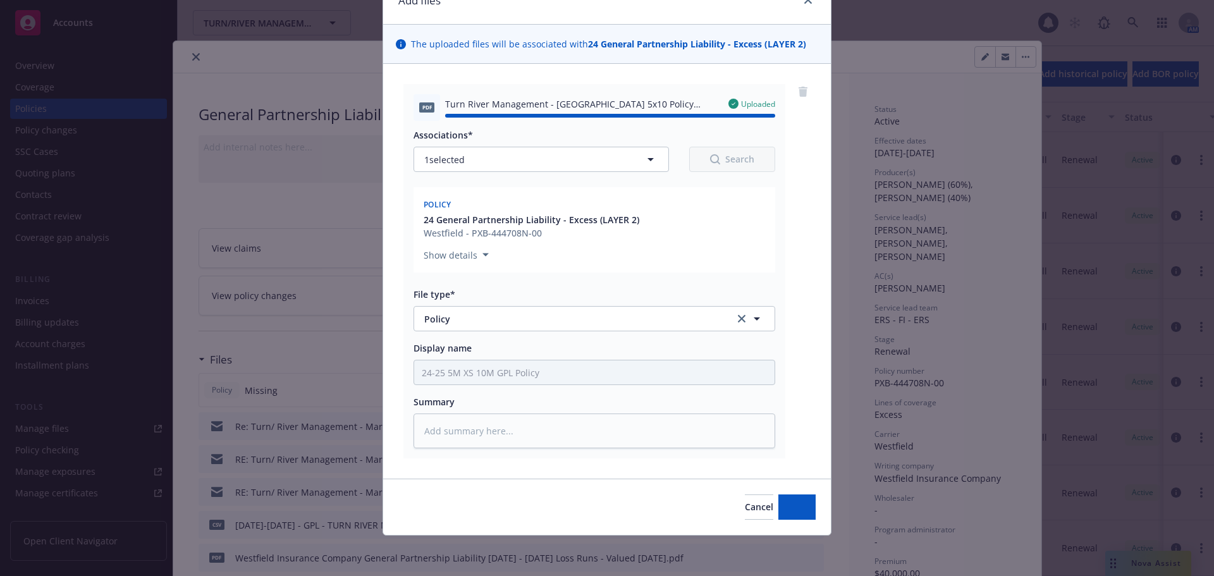
type textarea "x"
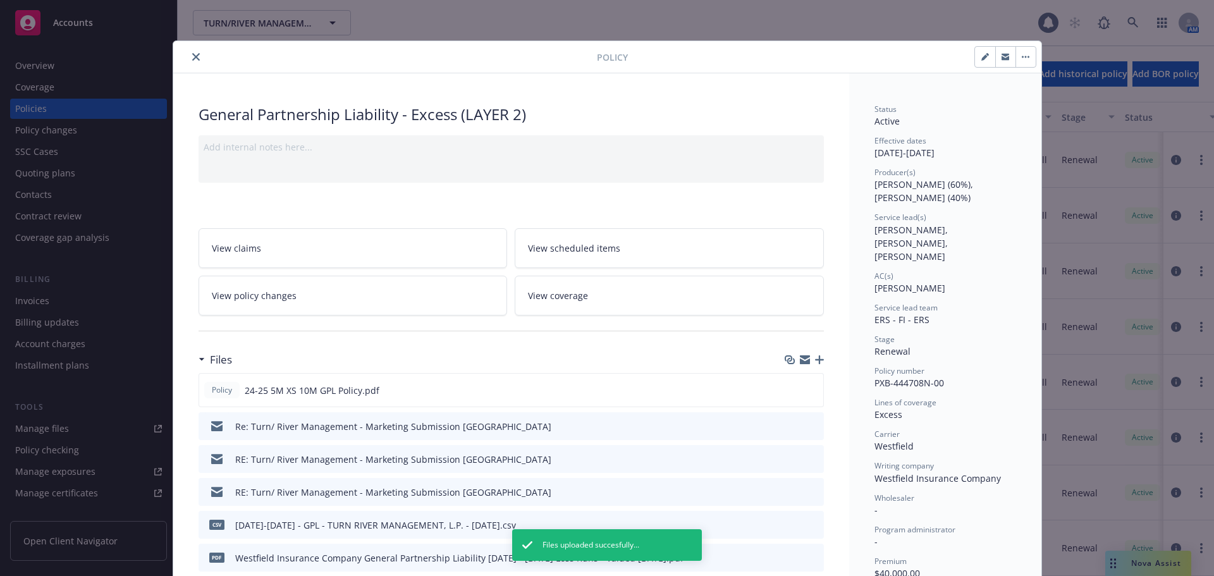
click at [192, 59] on icon "close" at bounding box center [196, 57] width 8 height 8
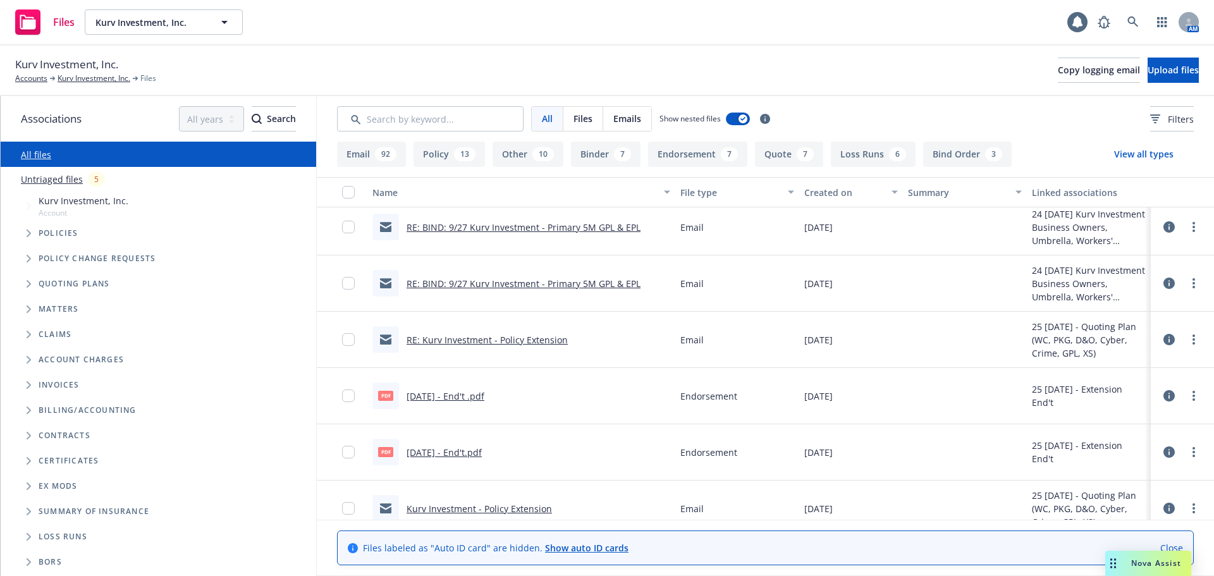
scroll to position [569, 0]
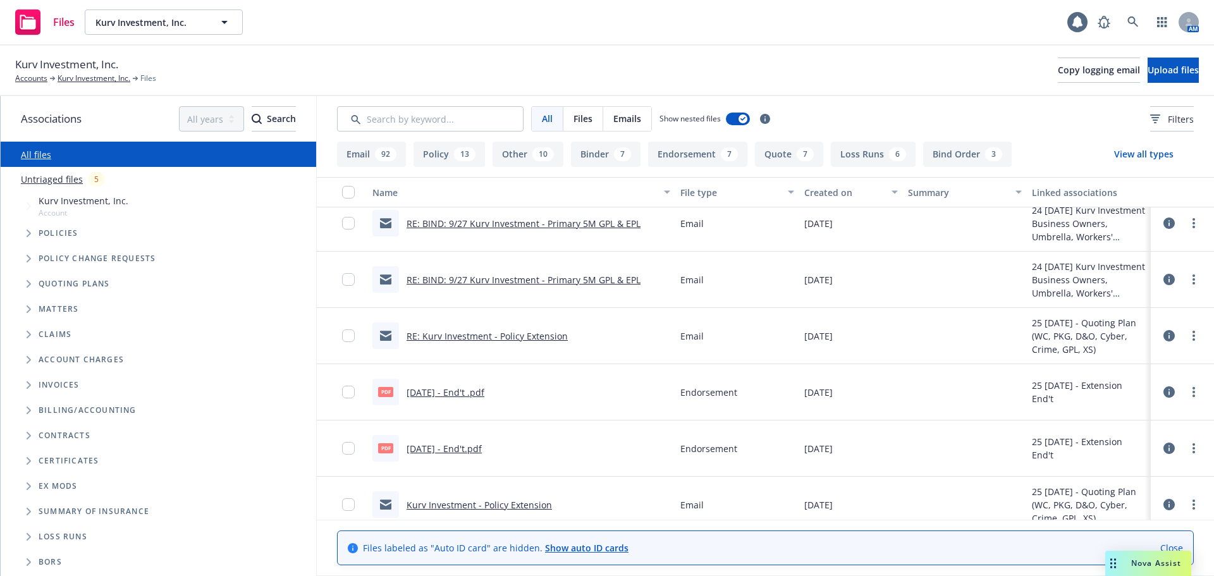
click at [538, 336] on link "RE: Kurv Investment - Policy Extension" at bounding box center [486, 336] width 161 height 12
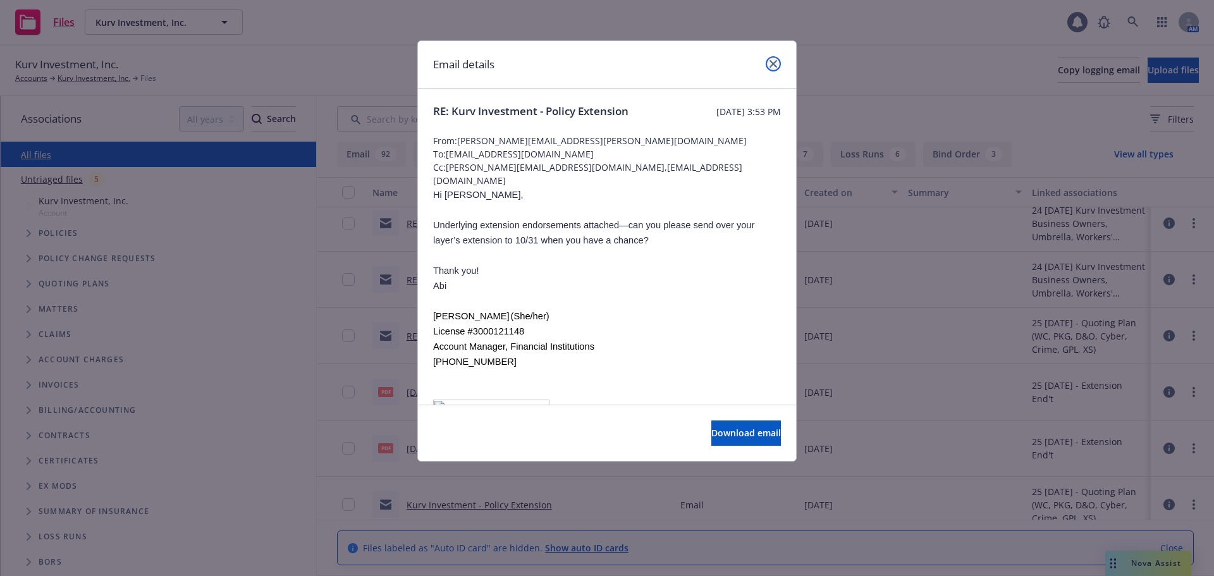
click at [774, 64] on icon "close" at bounding box center [773, 64] width 8 height 8
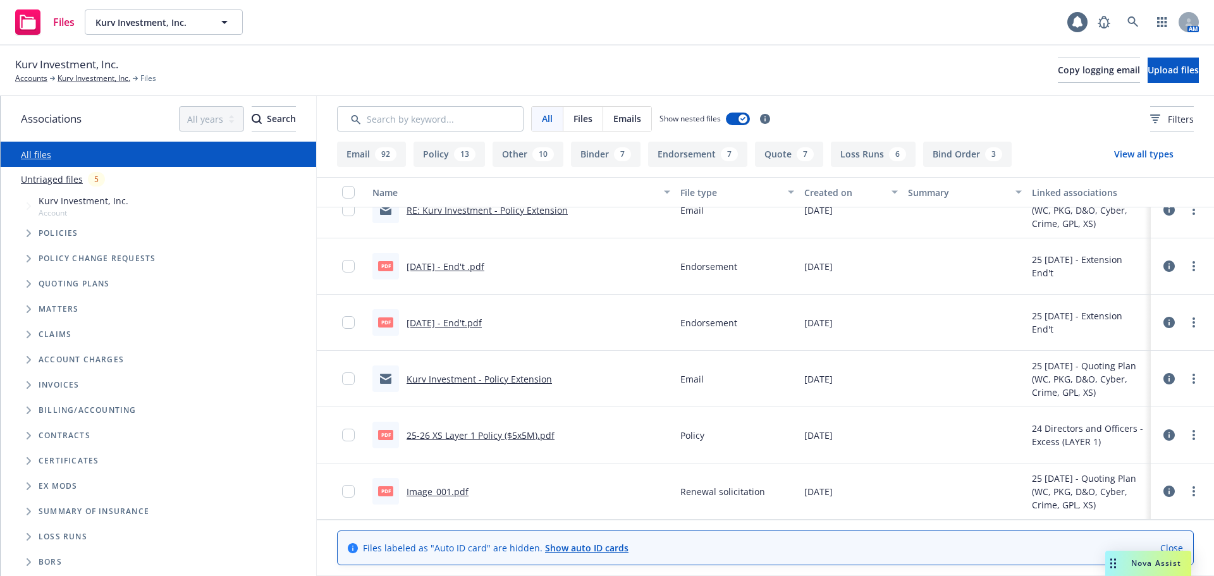
scroll to position [695, 0]
click at [529, 378] on link "Kurv Investment - Policy Extension" at bounding box center [478, 377] width 145 height 12
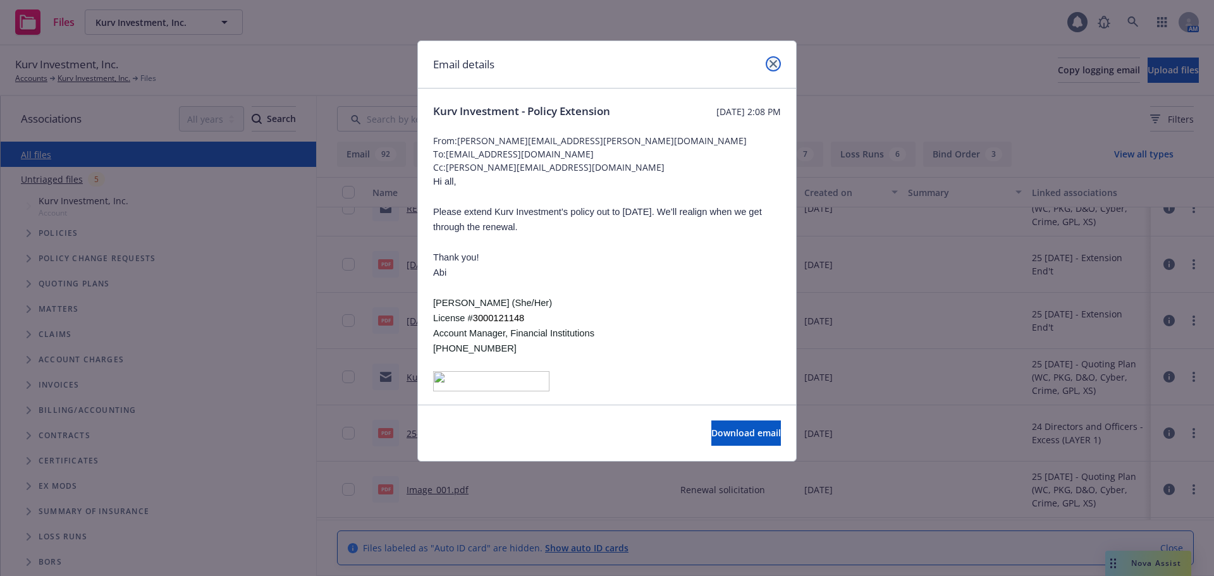
click at [774, 66] on icon "close" at bounding box center [773, 64] width 8 height 8
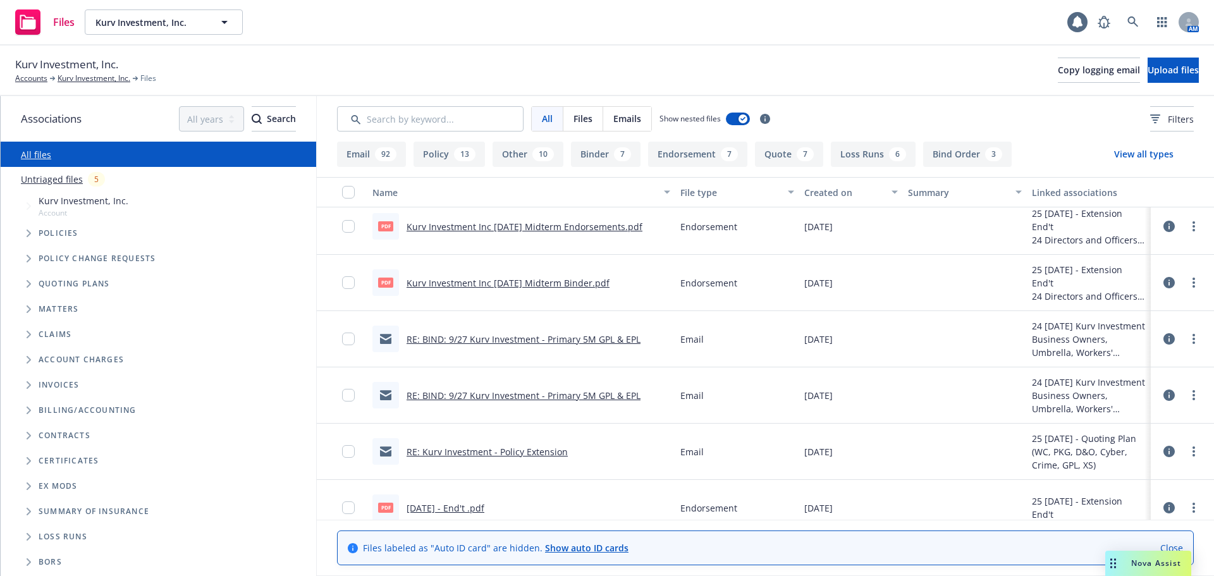
scroll to position [442, 0]
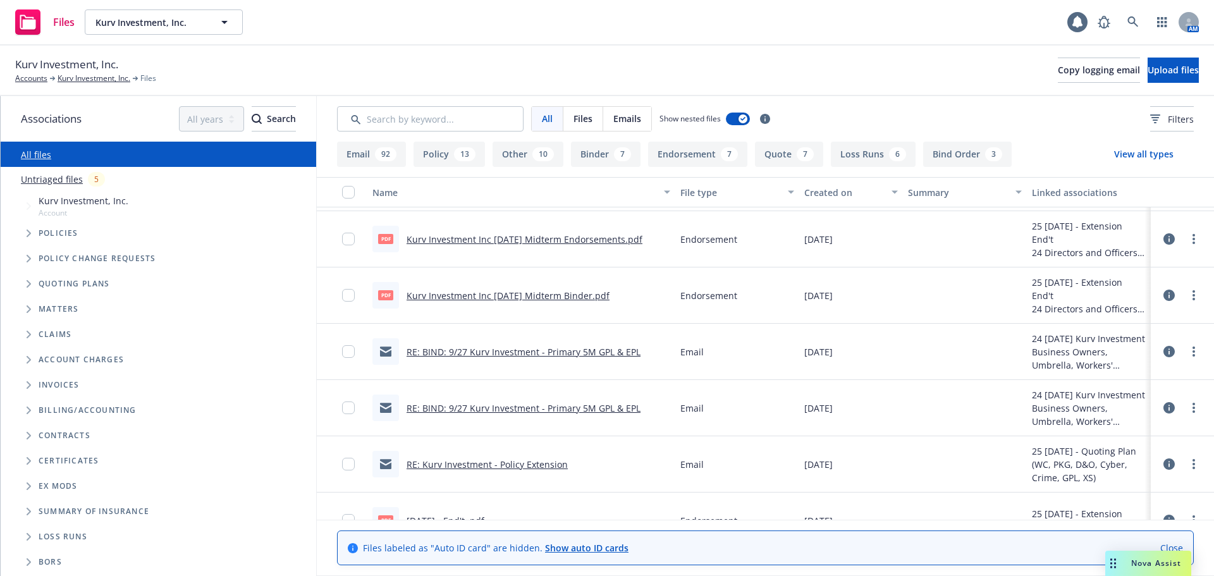
click at [583, 350] on link "RE: BIND: 9/27 Kurv Investment - Primary 5M GPL & EPL" at bounding box center [523, 352] width 234 height 12
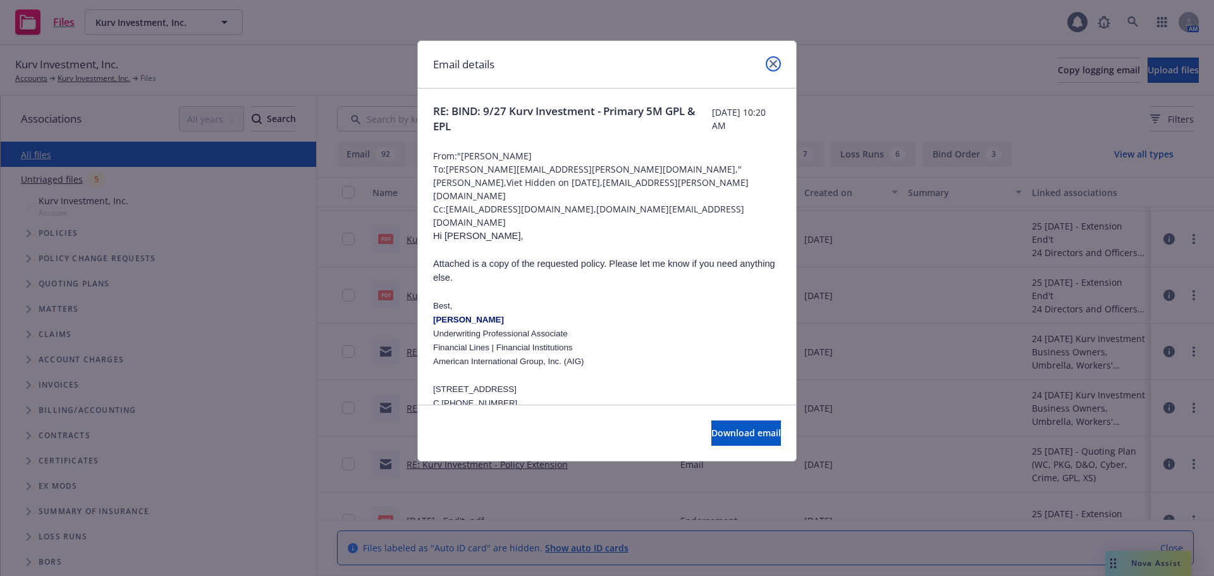
click at [769, 66] on link "close" at bounding box center [772, 63] width 15 height 15
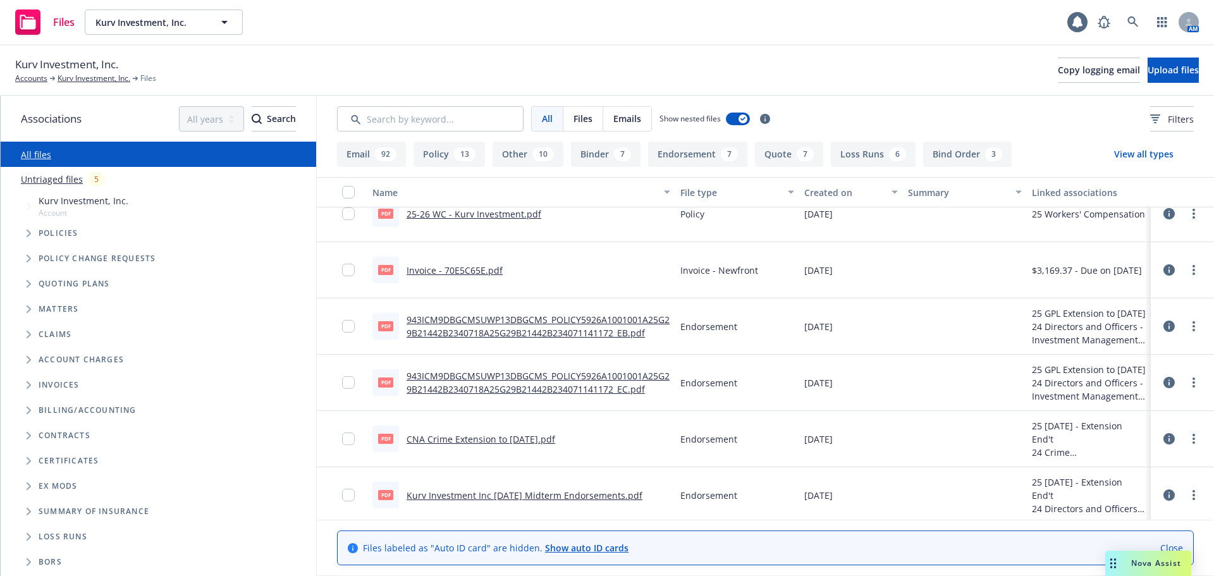
scroll to position [0, 0]
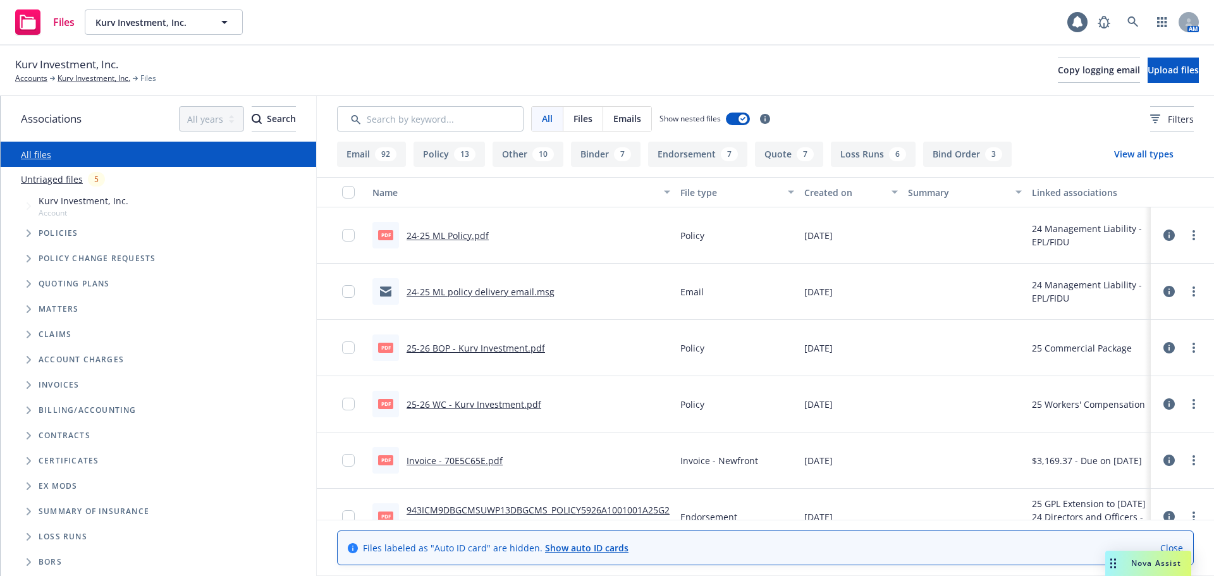
click at [534, 294] on link "24-25 ML policy delivery email.msg" at bounding box center [480, 292] width 148 height 12
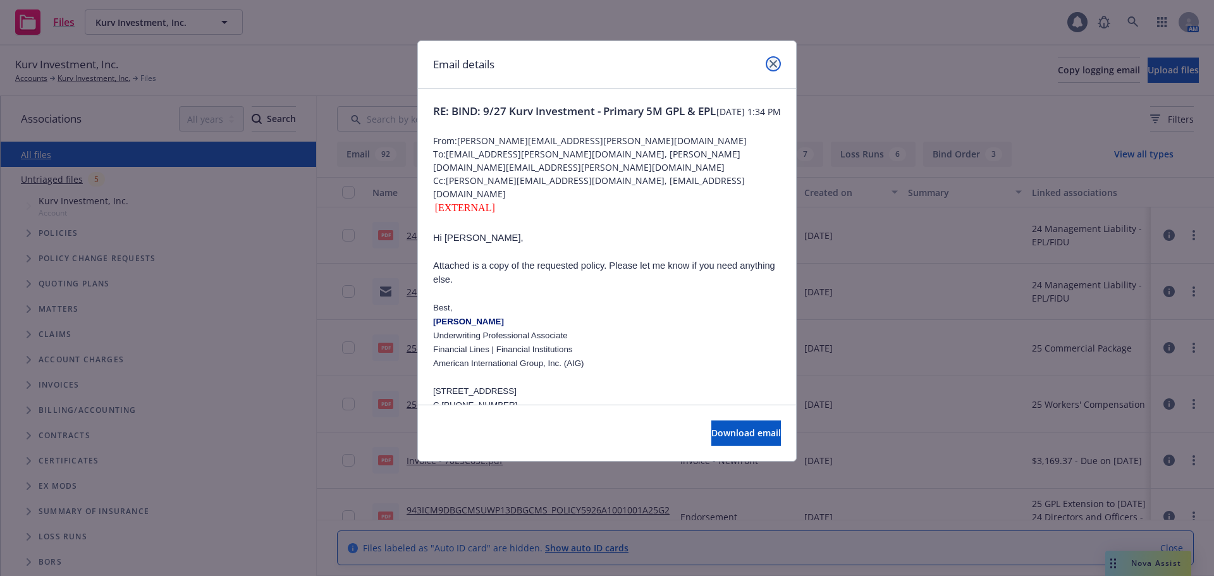
click at [771, 63] on icon "close" at bounding box center [773, 64] width 8 height 8
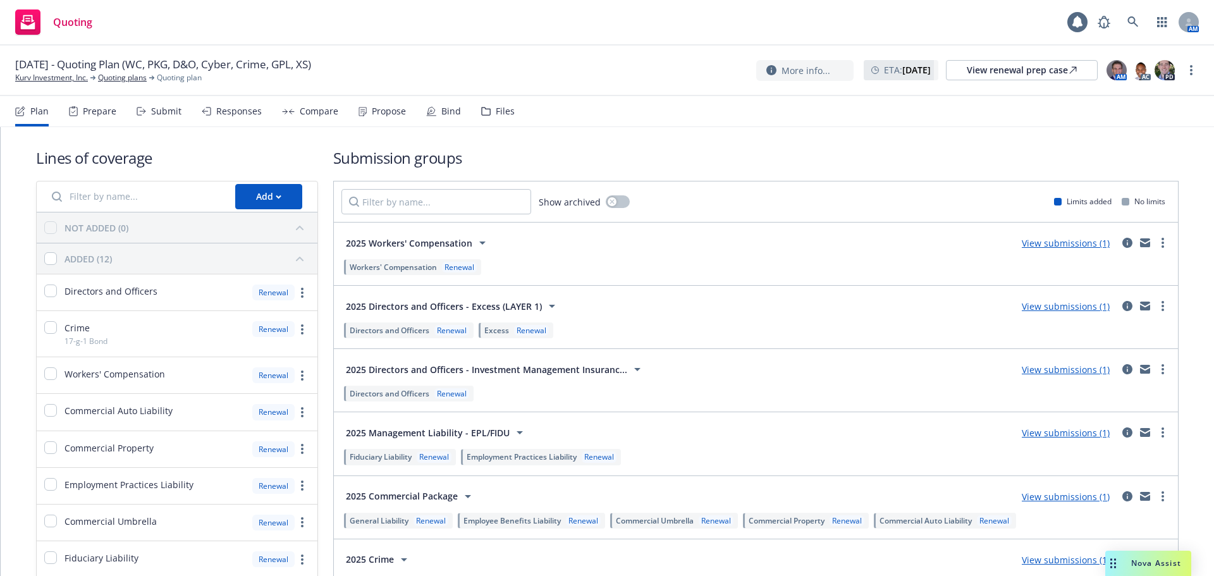
click at [504, 111] on div "Files" at bounding box center [505, 111] width 19 height 10
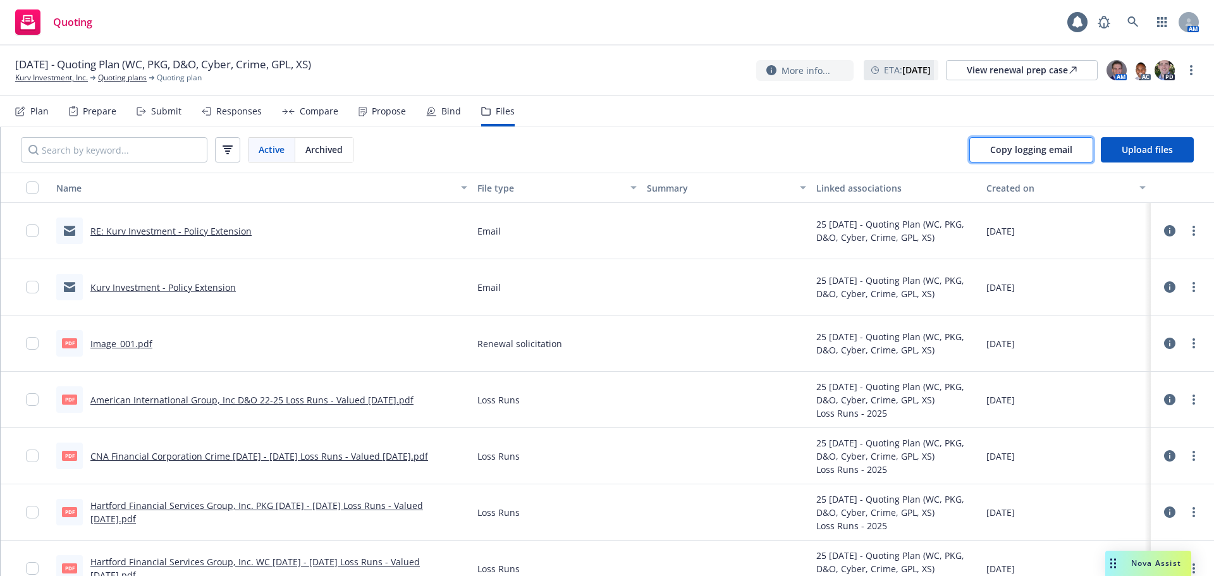
click at [1038, 149] on span "Copy logging email" at bounding box center [1031, 149] width 82 height 12
click at [529, 60] on div "09/27/2025 - Quoting Plan (WC, PKG, D&O, Cyber, Crime, GPL, XS) Kurv Investment…" at bounding box center [606, 70] width 1183 height 27
click at [1131, 21] on icon at bounding box center [1132, 21] width 11 height 11
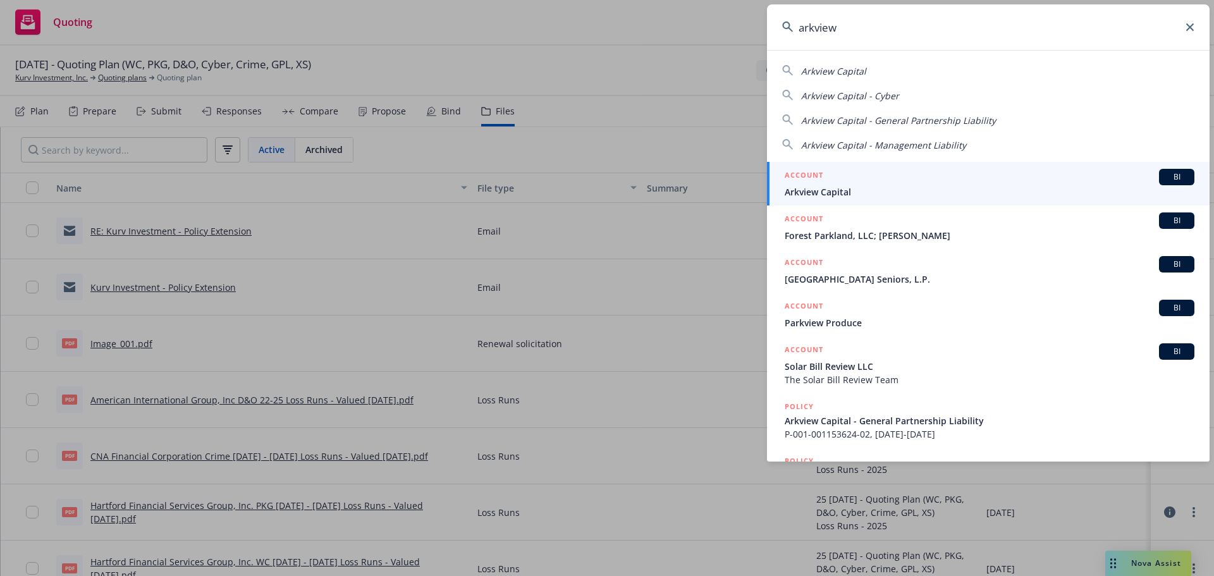
type input "arkview"
click at [886, 193] on span "Arkview Capital" at bounding box center [989, 191] width 410 height 13
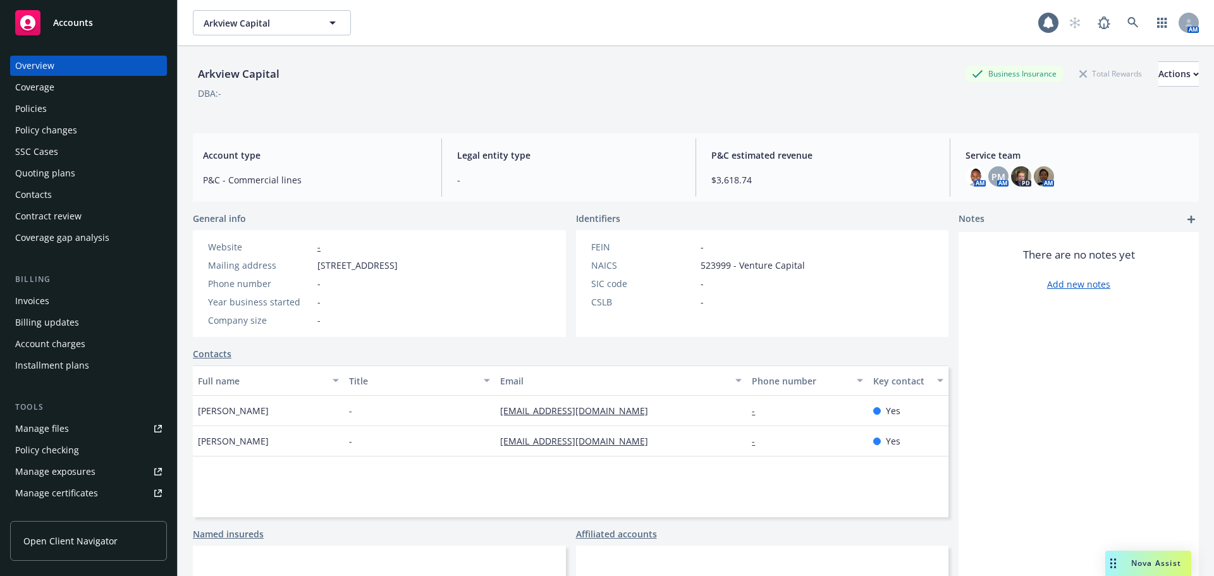
click at [35, 113] on div "Policies" at bounding box center [31, 109] width 32 height 20
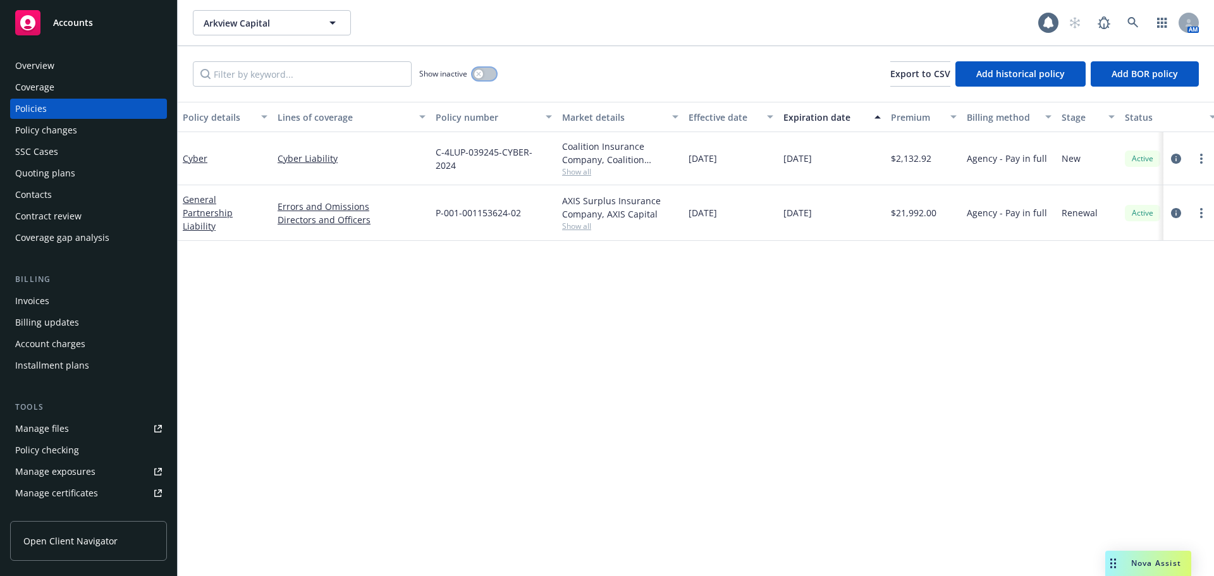
click at [484, 73] on button "button" at bounding box center [484, 74] width 24 height 13
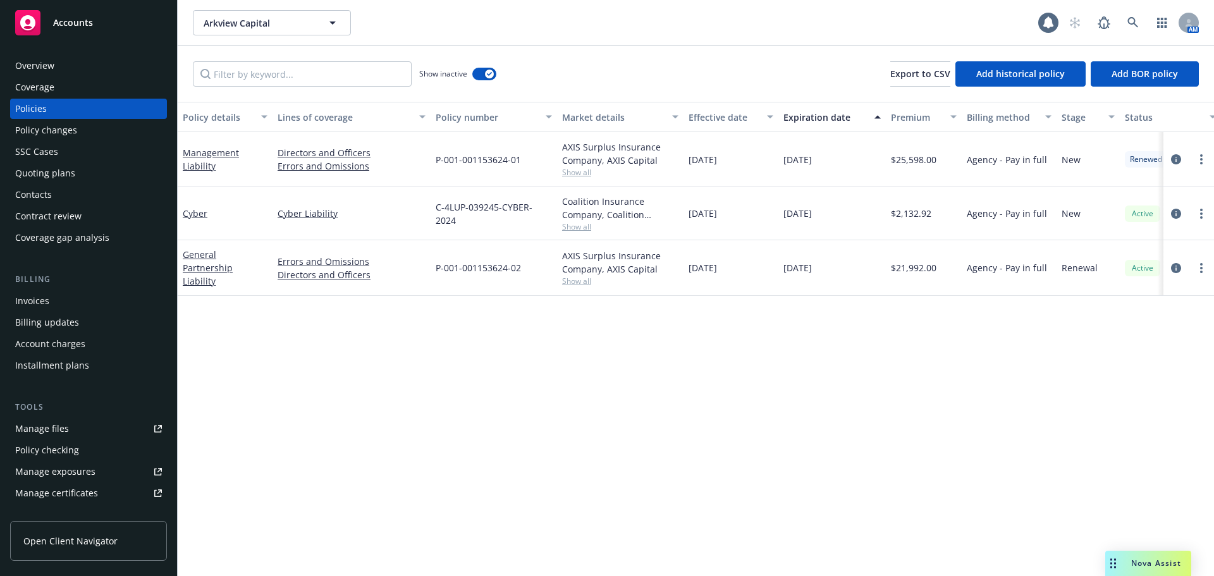
click at [83, 68] on div "Overview" at bounding box center [88, 66] width 147 height 20
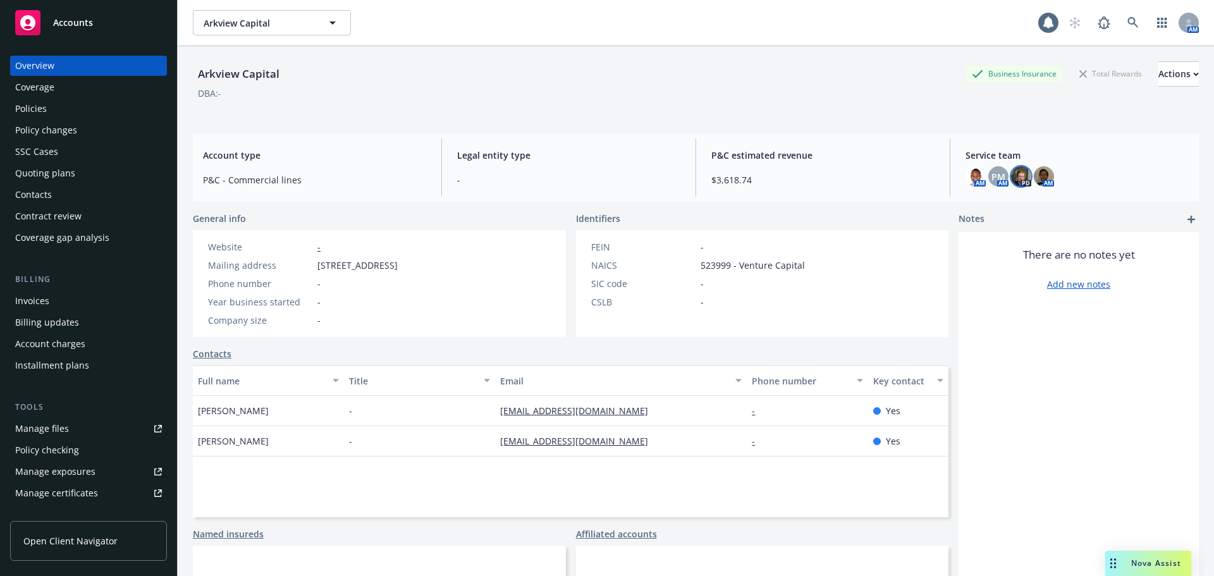
click at [1011, 181] on img at bounding box center [1021, 176] width 20 height 20
click at [991, 177] on span "PM" at bounding box center [998, 176] width 14 height 13
click at [13, 105] on link "Policies" at bounding box center [88, 109] width 157 height 20
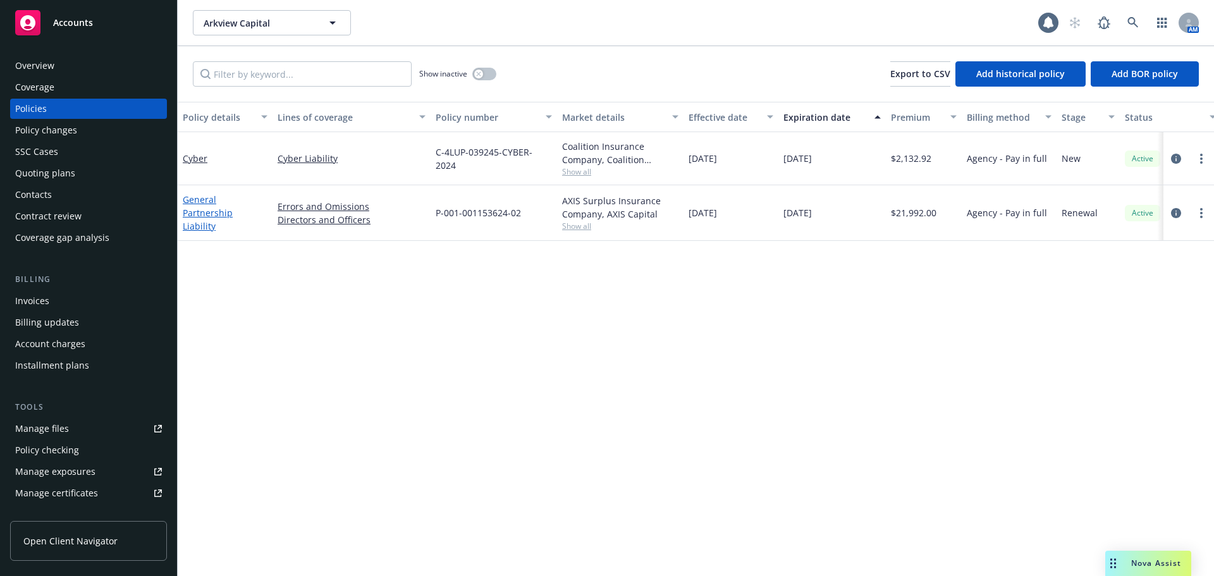
click at [210, 208] on link "General Partnership Liability" at bounding box center [208, 212] width 50 height 39
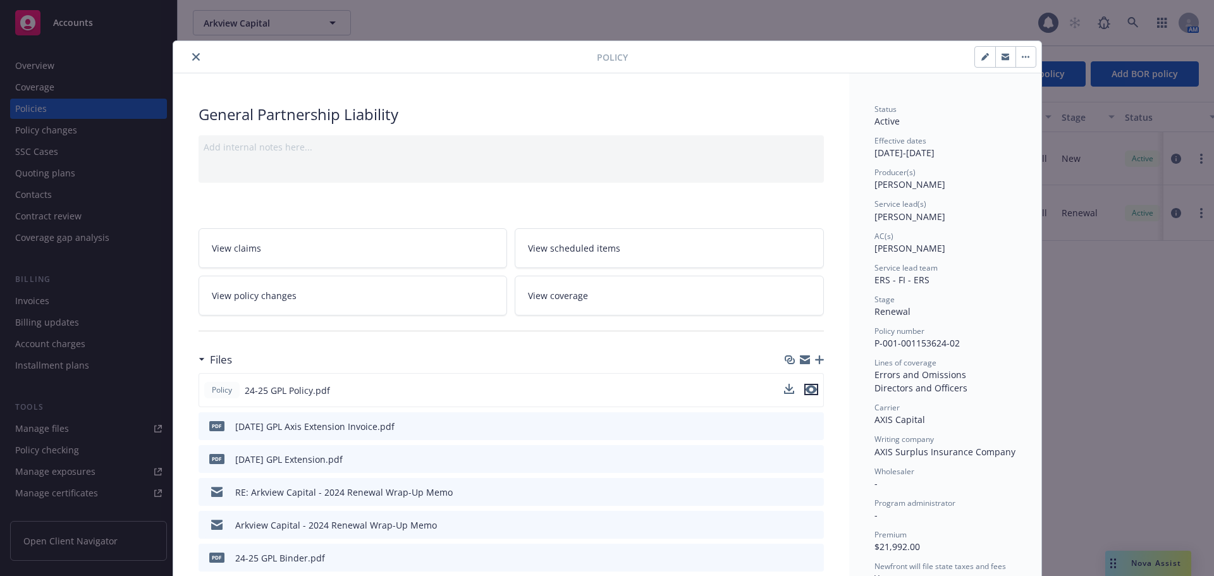
click at [809, 388] on icon "preview file" at bounding box center [810, 389] width 11 height 9
click at [194, 55] on icon "close" at bounding box center [196, 57] width 8 height 8
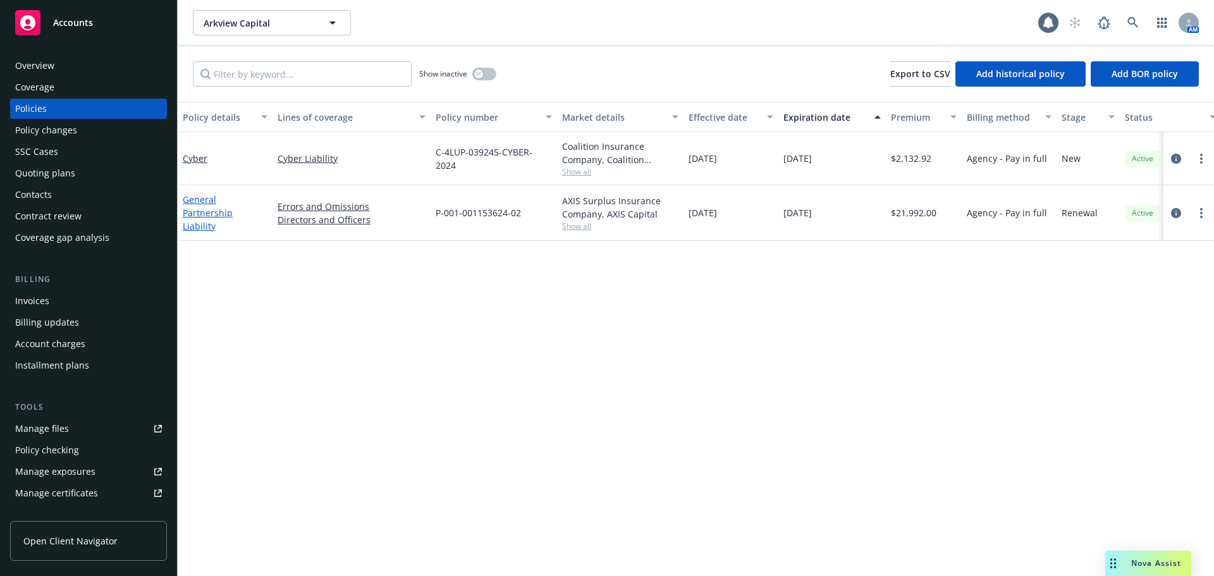
click at [205, 208] on link "General Partnership Liability" at bounding box center [208, 212] width 50 height 39
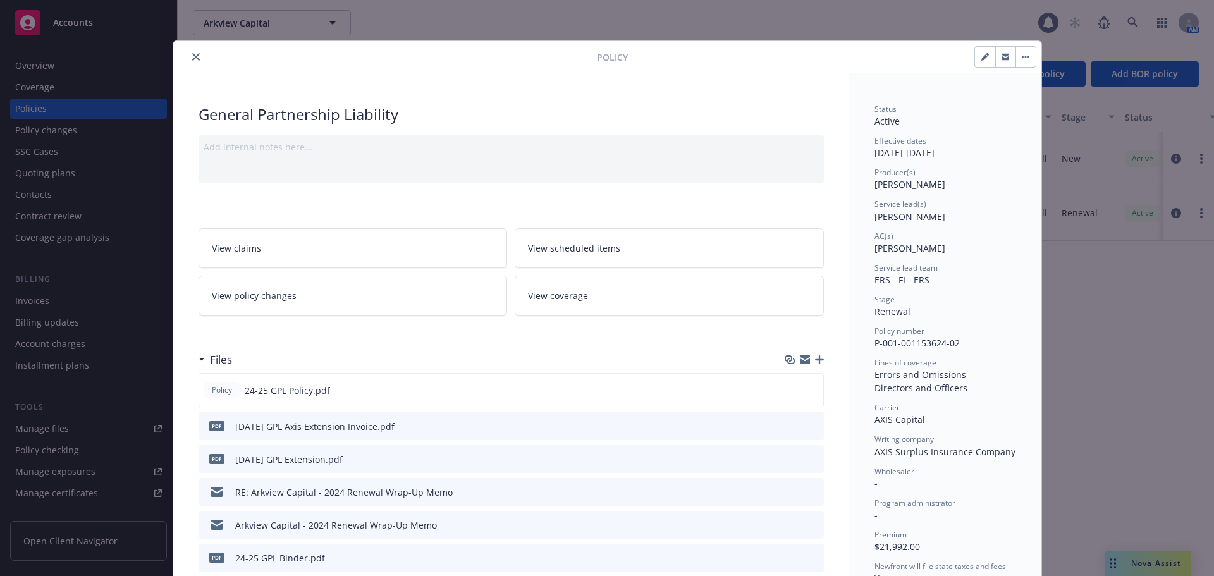
click at [192, 58] on icon "close" at bounding box center [196, 57] width 8 height 8
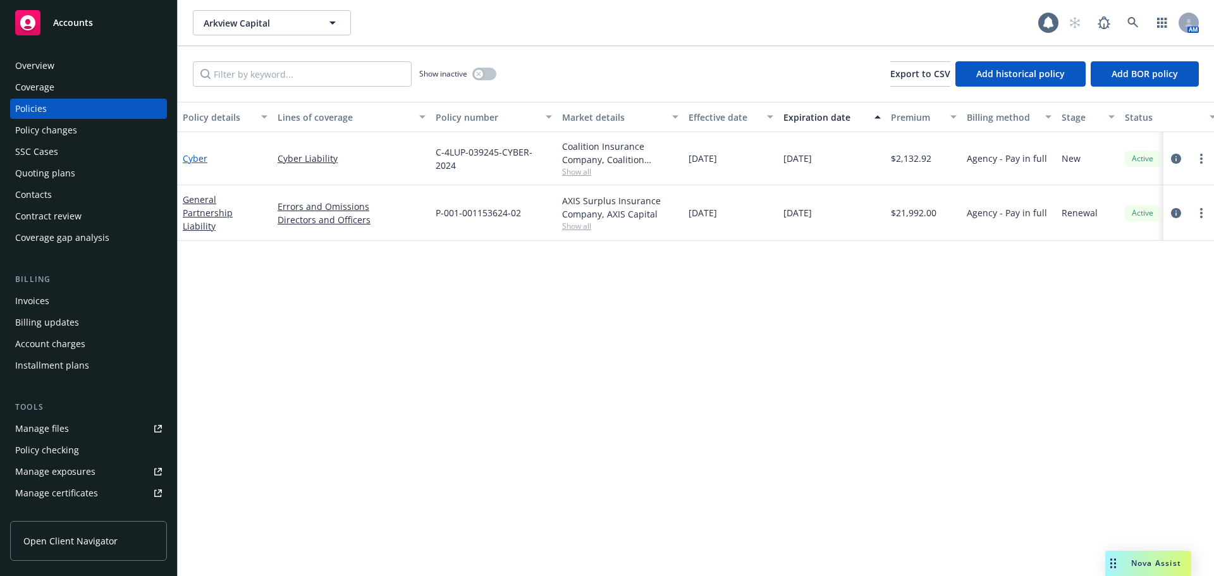
click at [191, 161] on link "Cyber" at bounding box center [195, 158] width 25 height 12
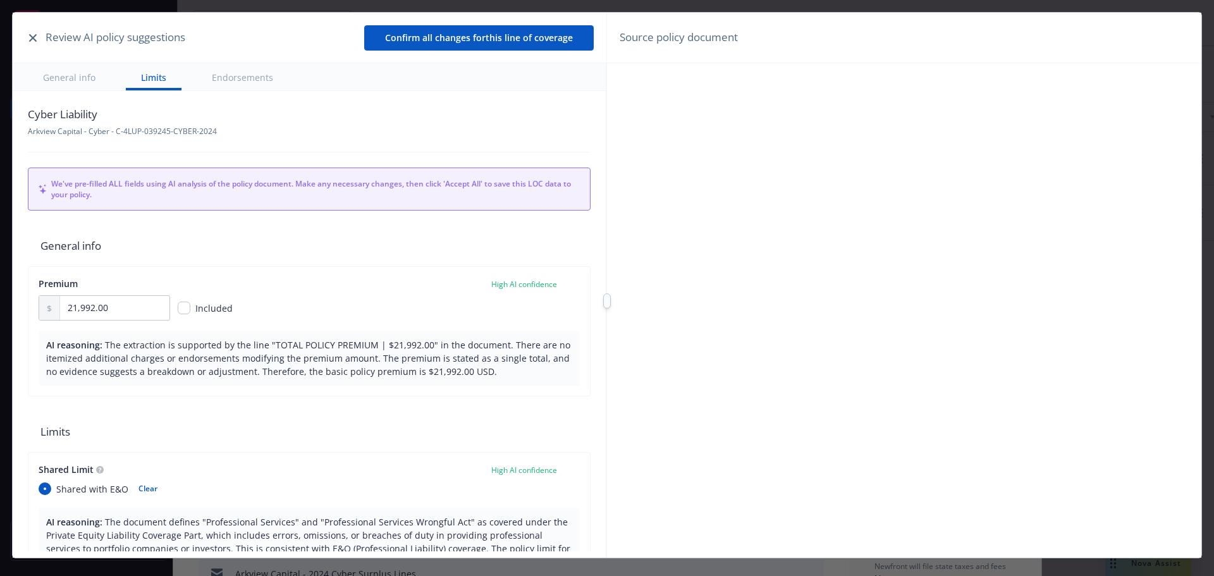
click at [30, 39] on icon "button" at bounding box center [33, 38] width 8 height 8
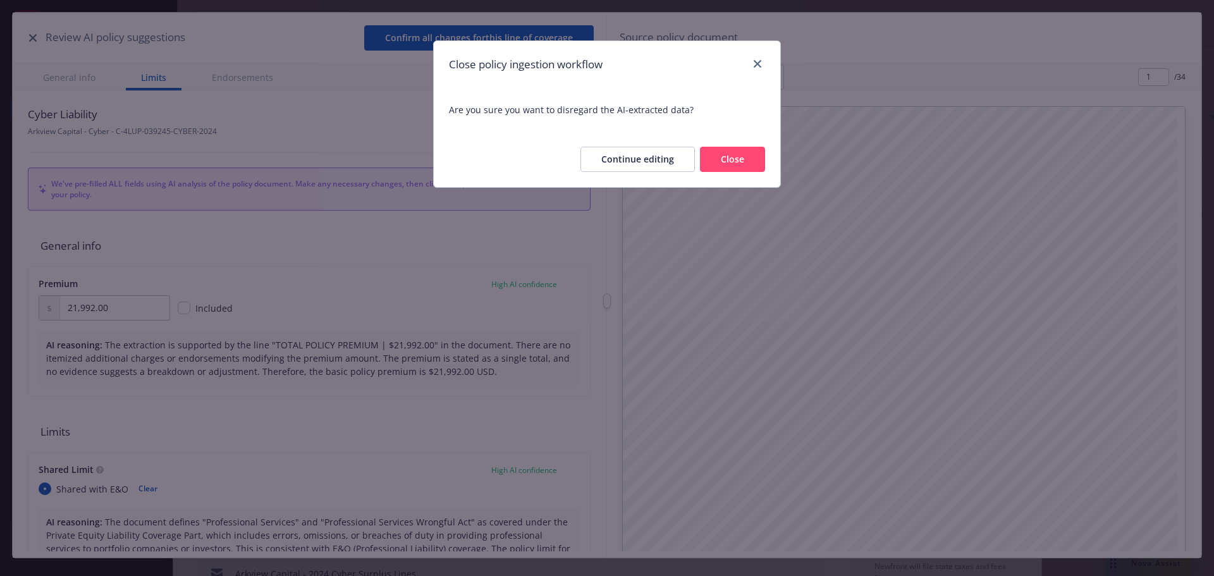
click at [746, 158] on button "Close" at bounding box center [732, 159] width 65 height 25
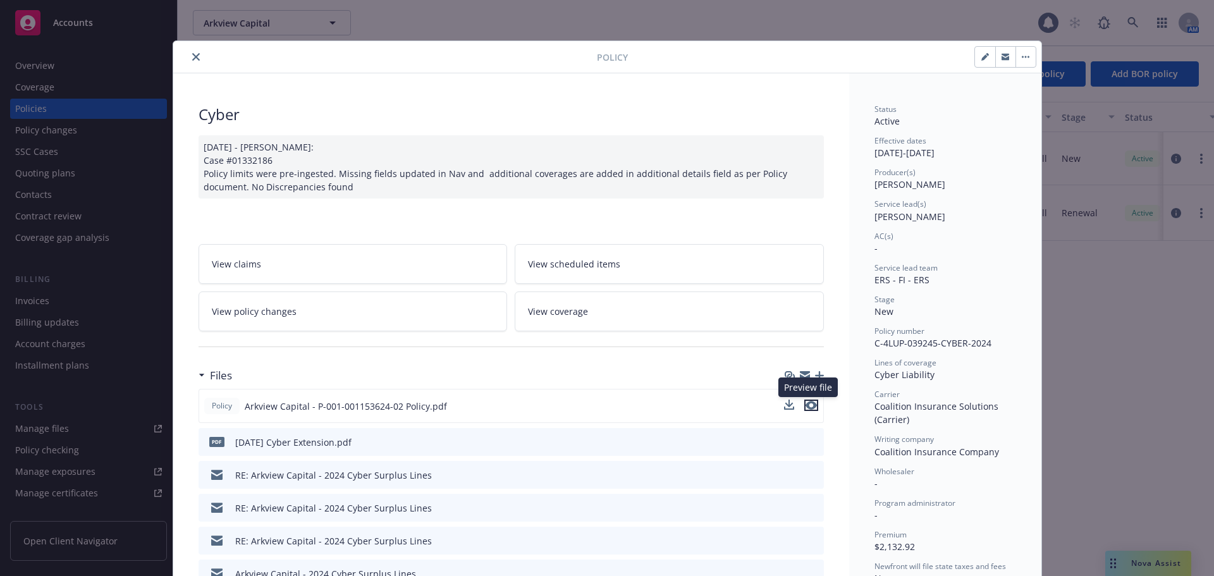
click at [805, 404] on icon "preview file" at bounding box center [810, 405] width 11 height 9
click at [192, 56] on icon "close" at bounding box center [196, 57] width 8 height 8
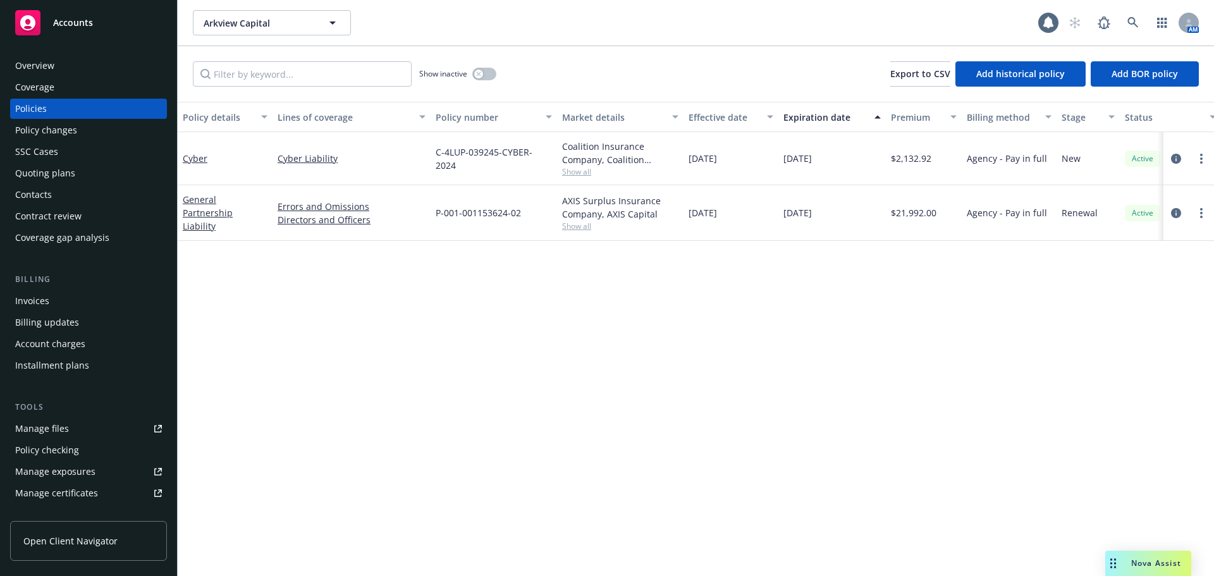
click at [207, 212] on div "General Partnership Liability" at bounding box center [225, 213] width 85 height 40
click at [202, 208] on link "General Partnership Liability" at bounding box center [208, 212] width 50 height 39
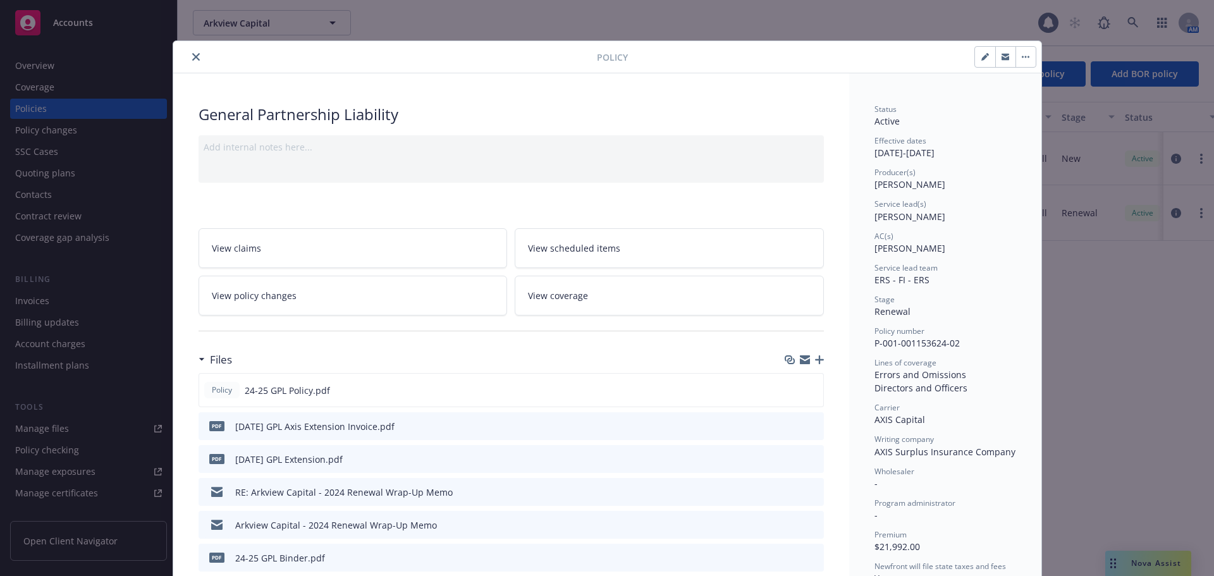
scroll to position [38, 0]
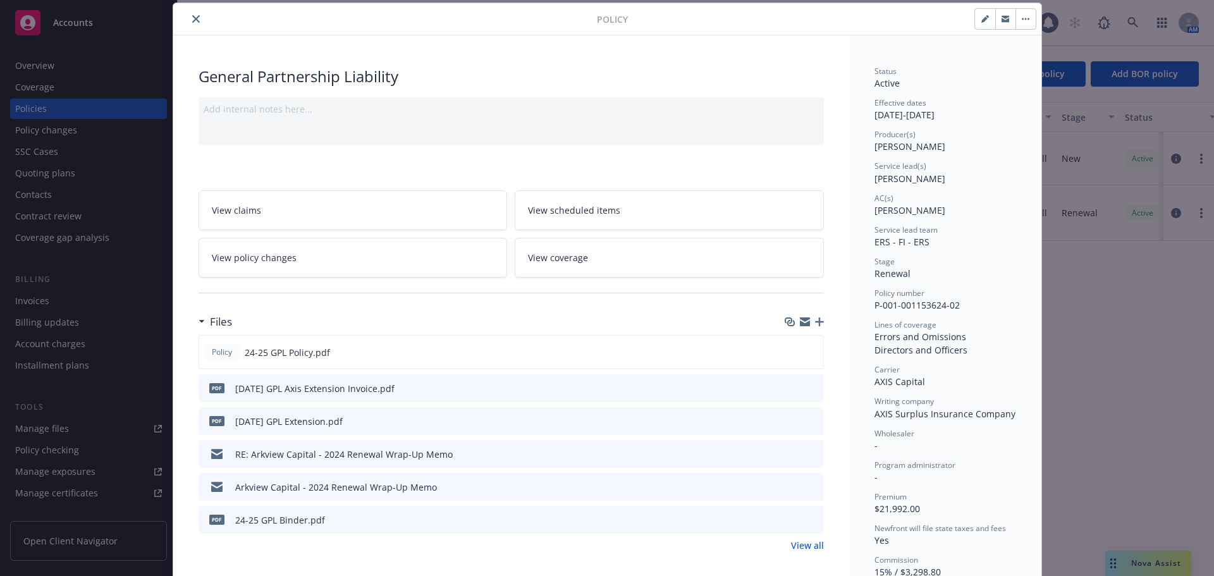
click at [192, 17] on icon "close" at bounding box center [196, 19] width 8 height 8
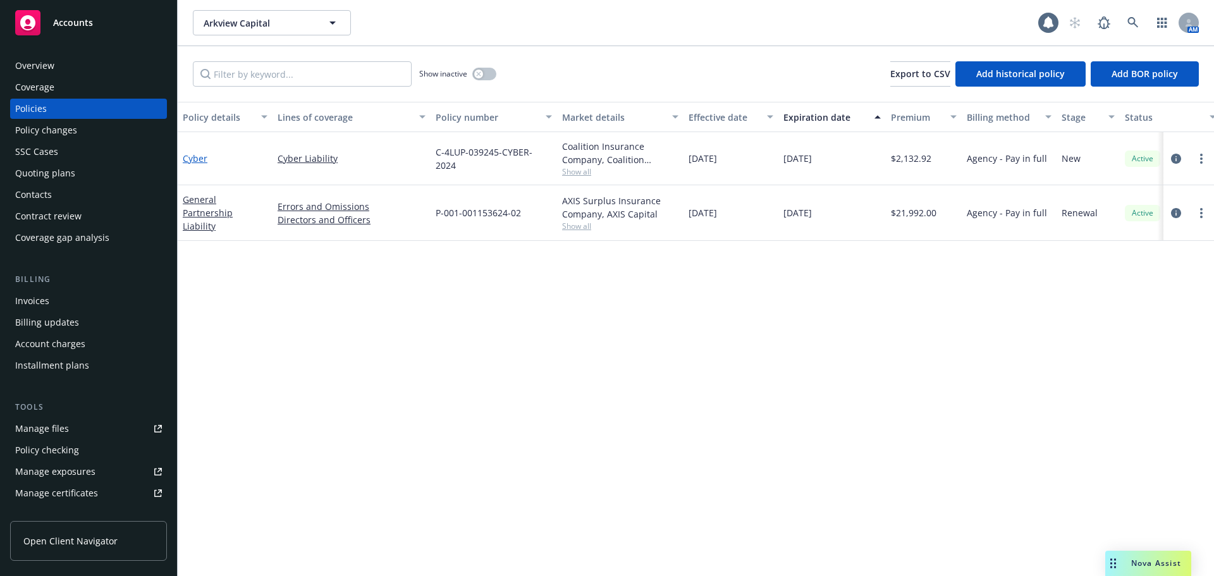
click at [186, 155] on link "Cyber" at bounding box center [195, 158] width 25 height 12
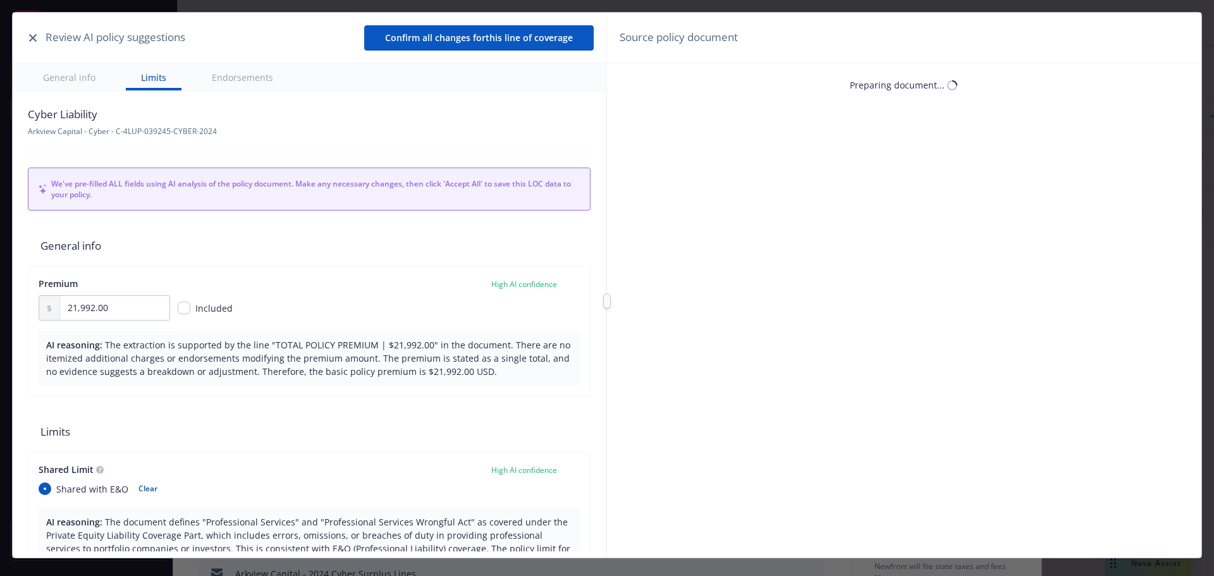
scroll to position [38, 0]
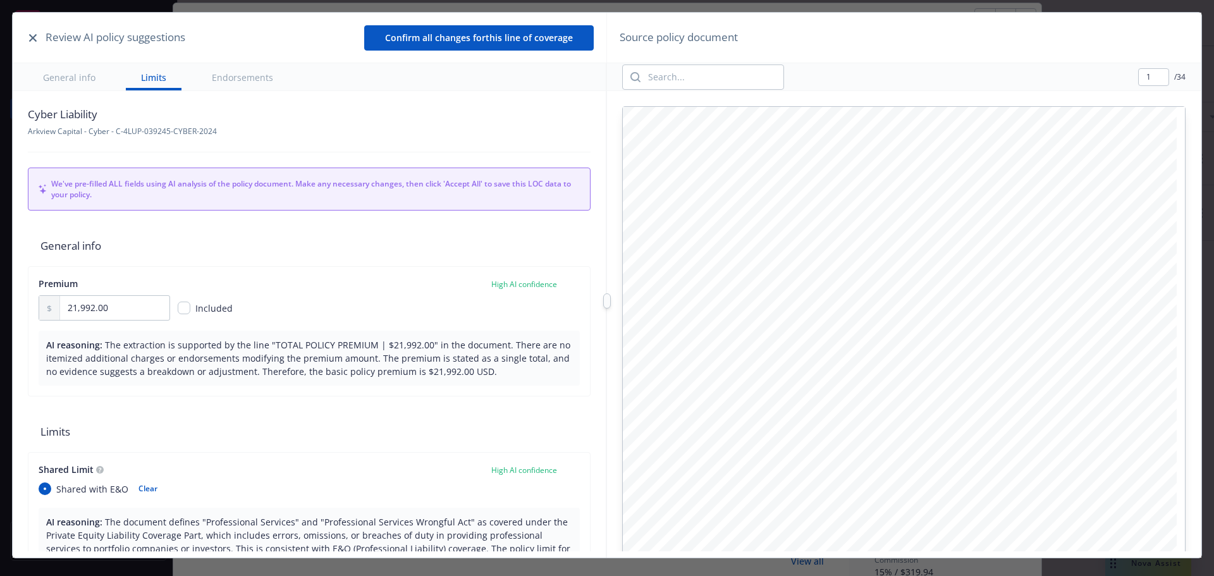
click at [31, 35] on icon "button" at bounding box center [33, 38] width 8 height 8
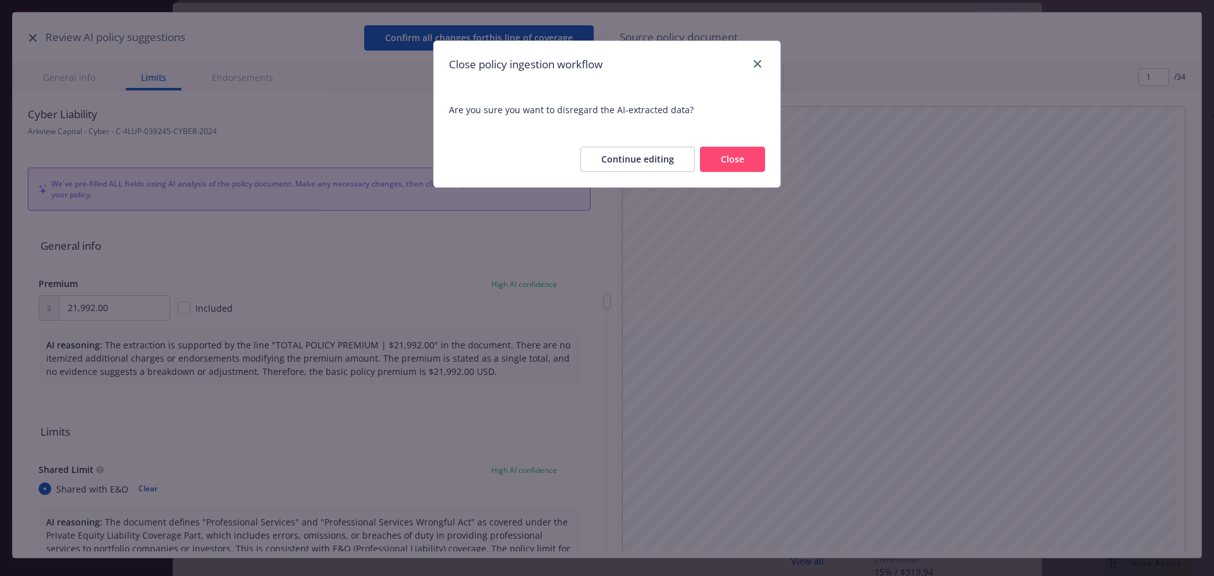
click at [754, 164] on button "Close" at bounding box center [732, 159] width 65 height 25
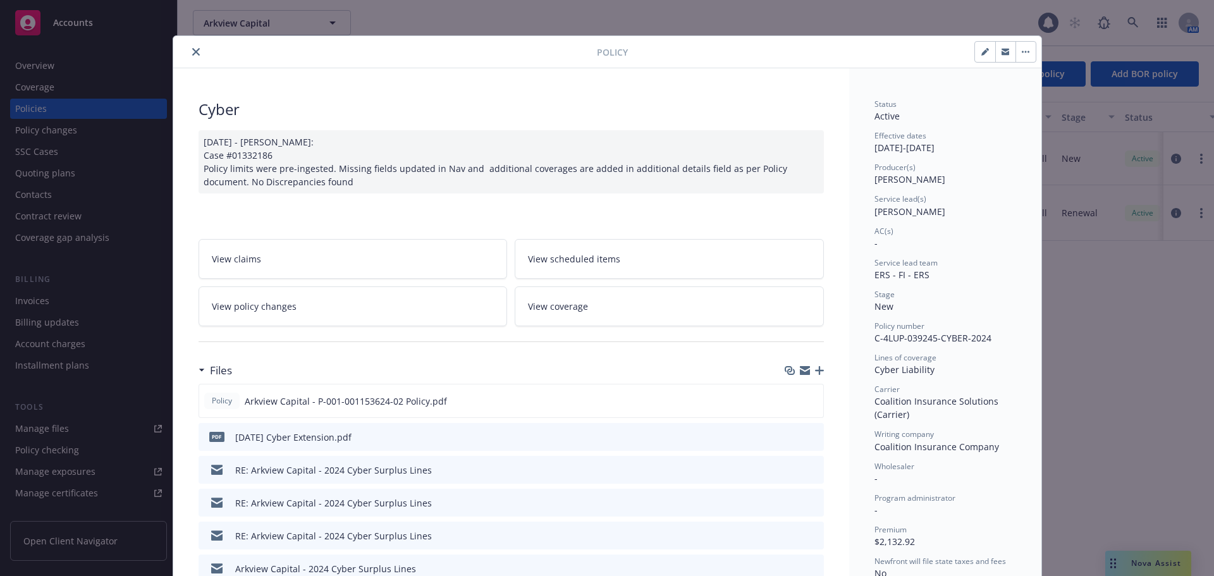
scroll to position [0, 0]
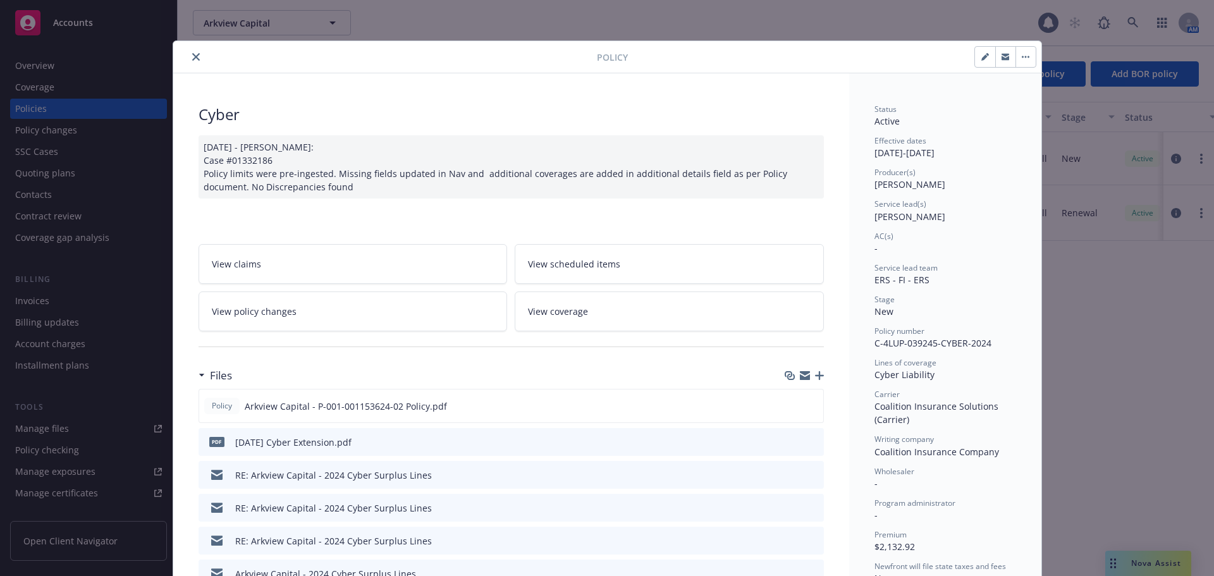
click at [192, 57] on icon "close" at bounding box center [196, 57] width 8 height 8
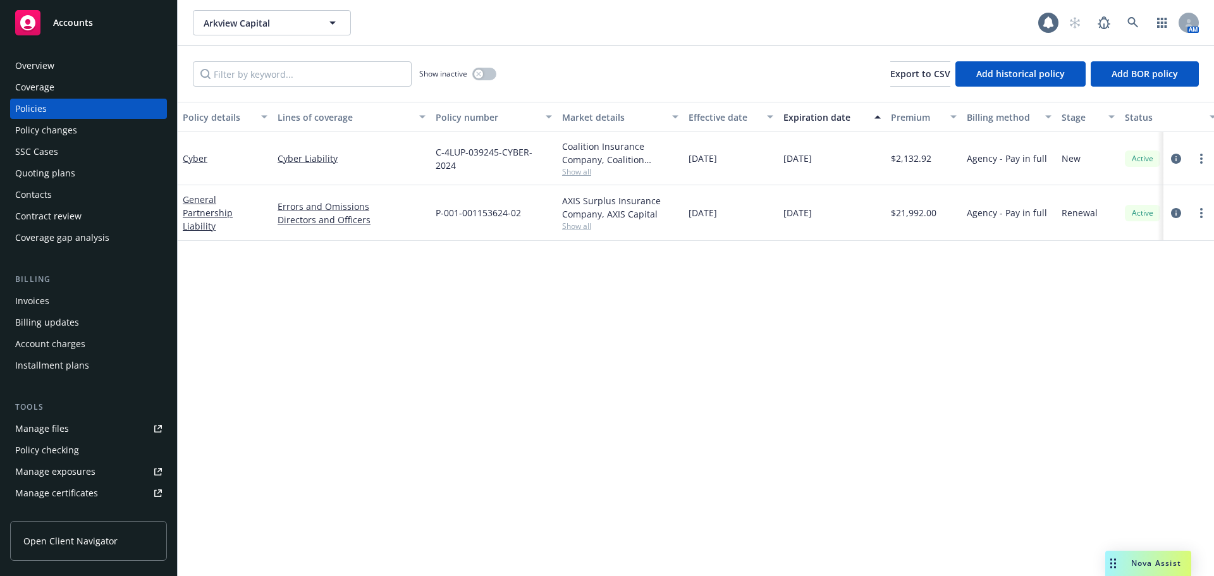
click at [63, 67] on div "Overview" at bounding box center [88, 66] width 147 height 20
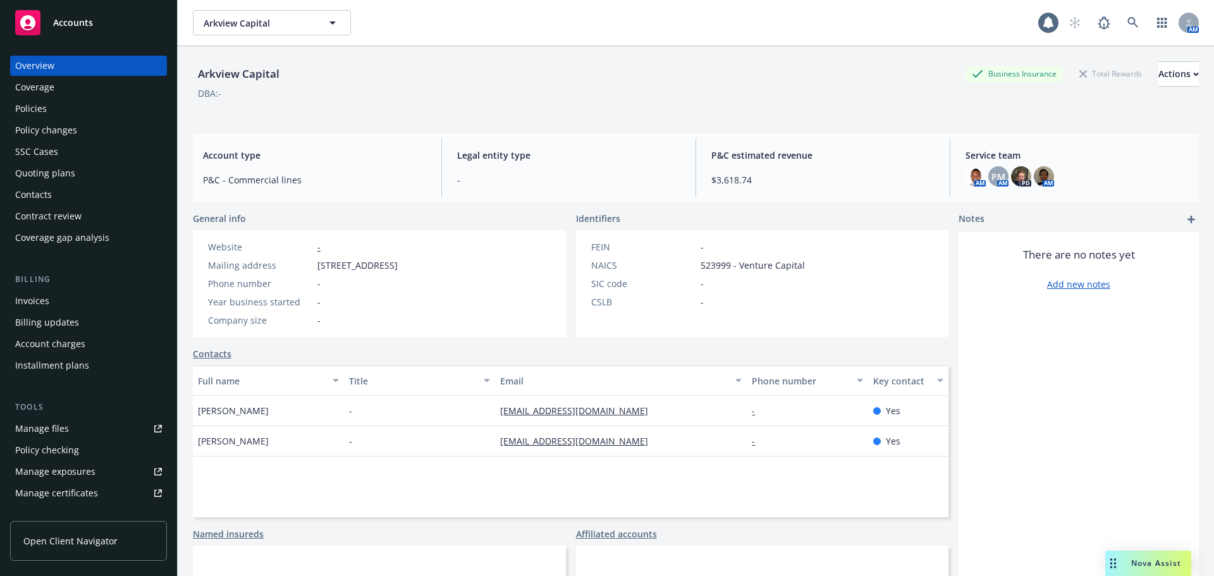
click at [63, 428] on div "Manage files" at bounding box center [42, 428] width 54 height 20
click at [1127, 27] on icon at bounding box center [1132, 22] width 11 height 11
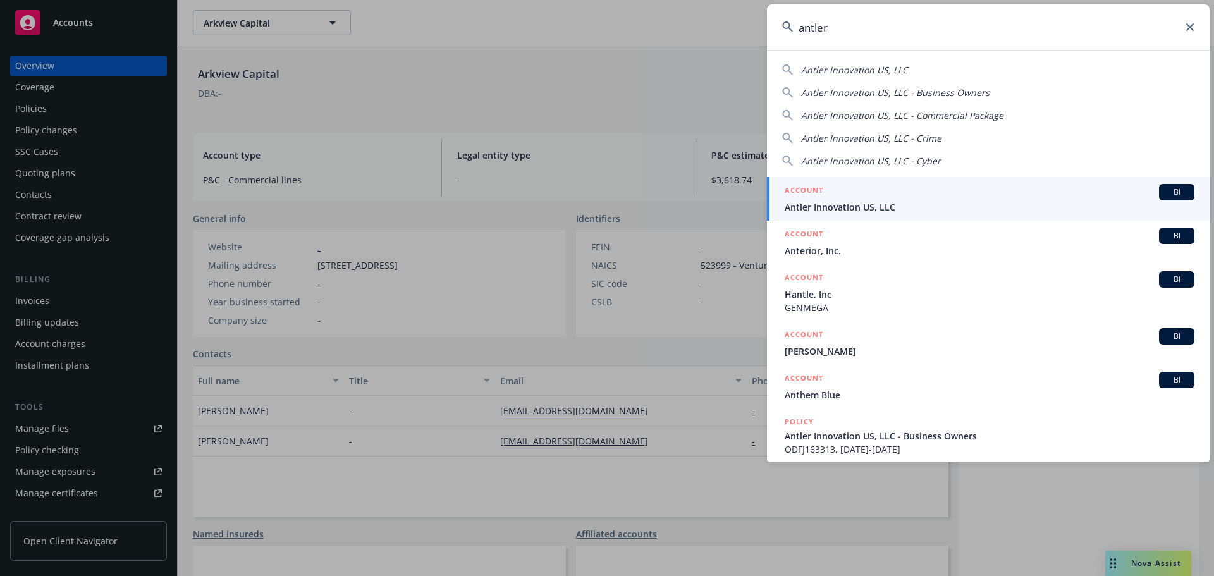
type input "antler"
click at [844, 204] on span "Antler Innovation US, LLC" at bounding box center [989, 206] width 410 height 13
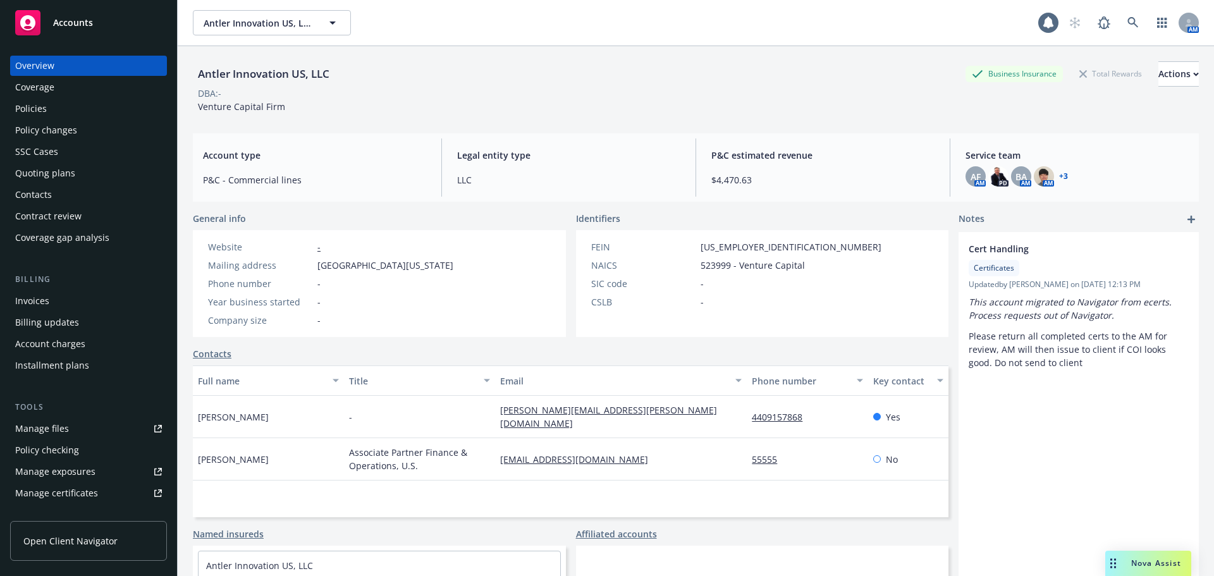
click at [39, 103] on div "Policies" at bounding box center [31, 109] width 32 height 20
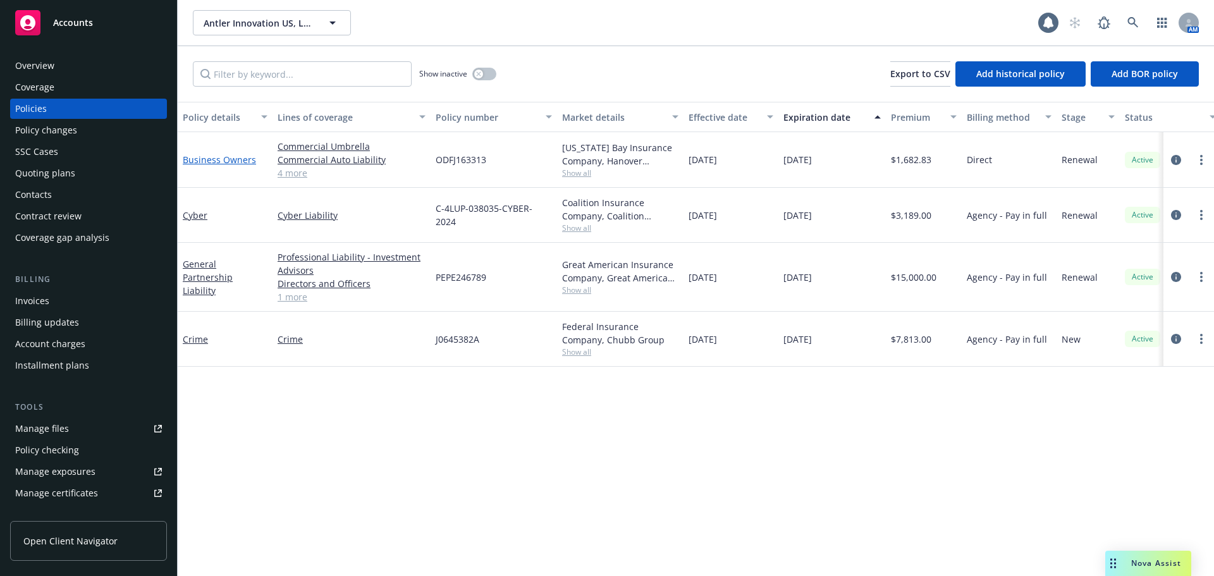
click at [215, 159] on link "Business Owners" at bounding box center [219, 160] width 73 height 12
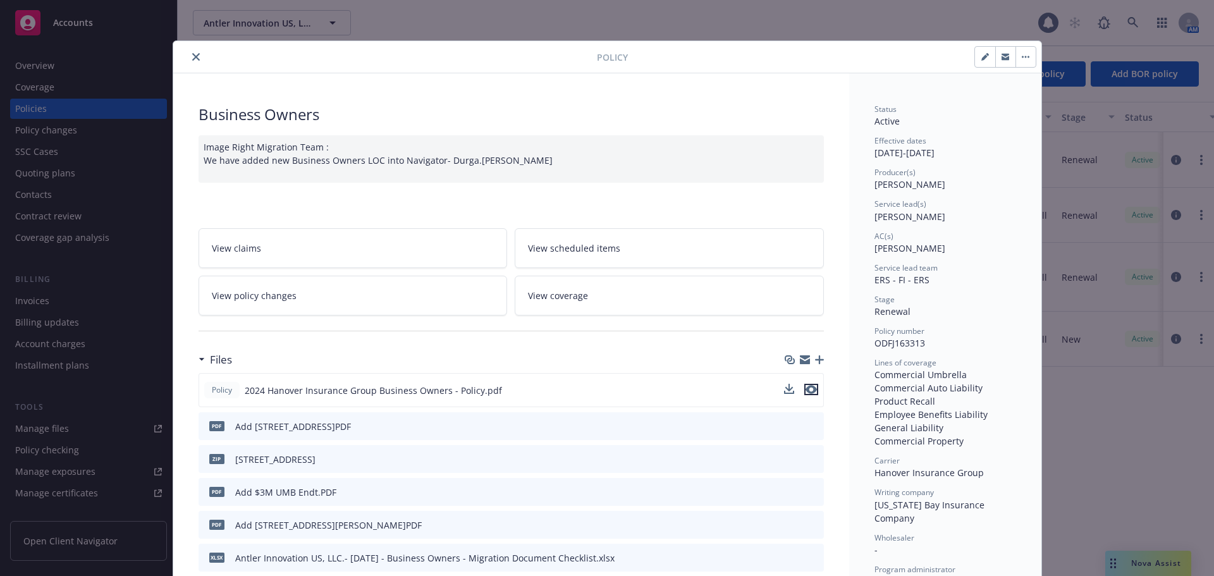
click at [805, 392] on icon "preview file" at bounding box center [810, 389] width 11 height 9
click at [196, 58] on button "close" at bounding box center [195, 56] width 15 height 15
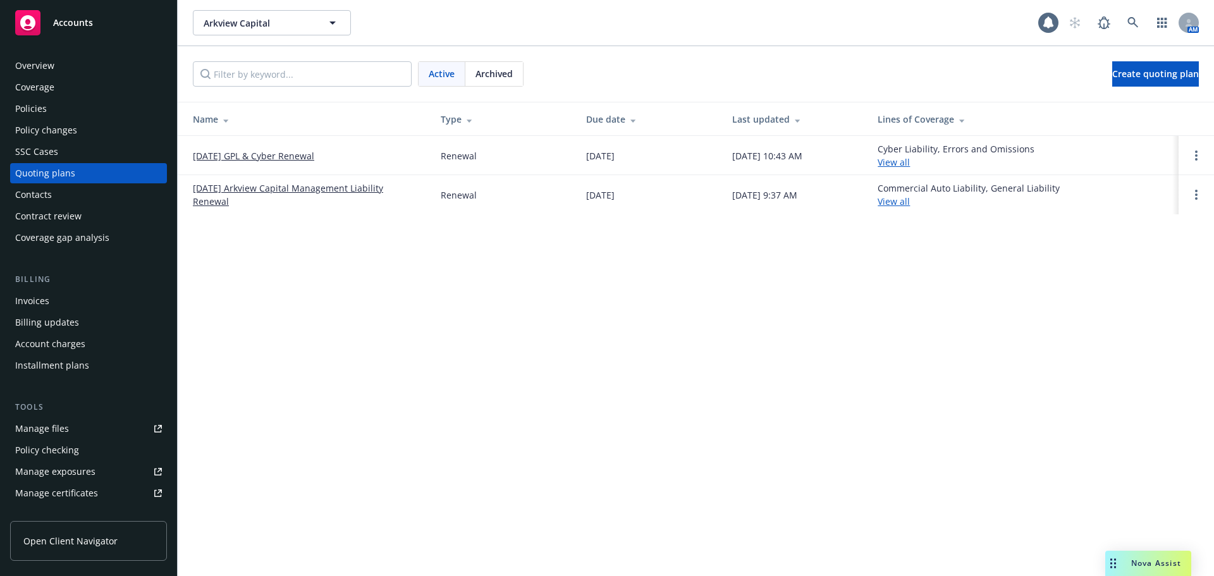
click at [248, 157] on link "[DATE] GPL & Cyber Renewal" at bounding box center [253, 155] width 121 height 13
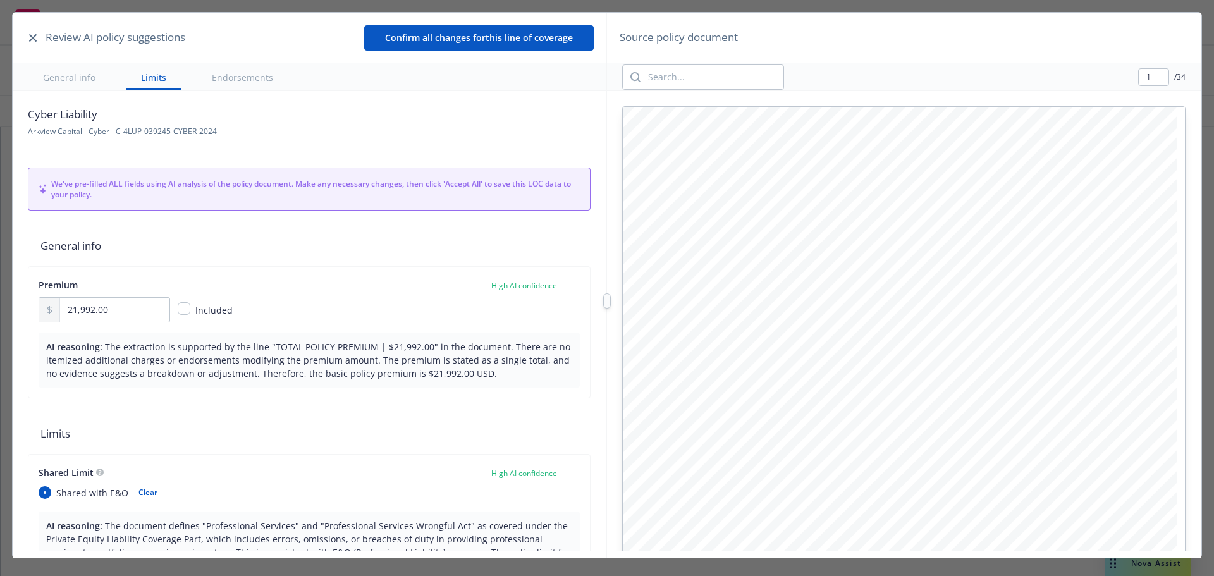
click at [34, 35] on icon "button" at bounding box center [33, 38] width 8 height 8
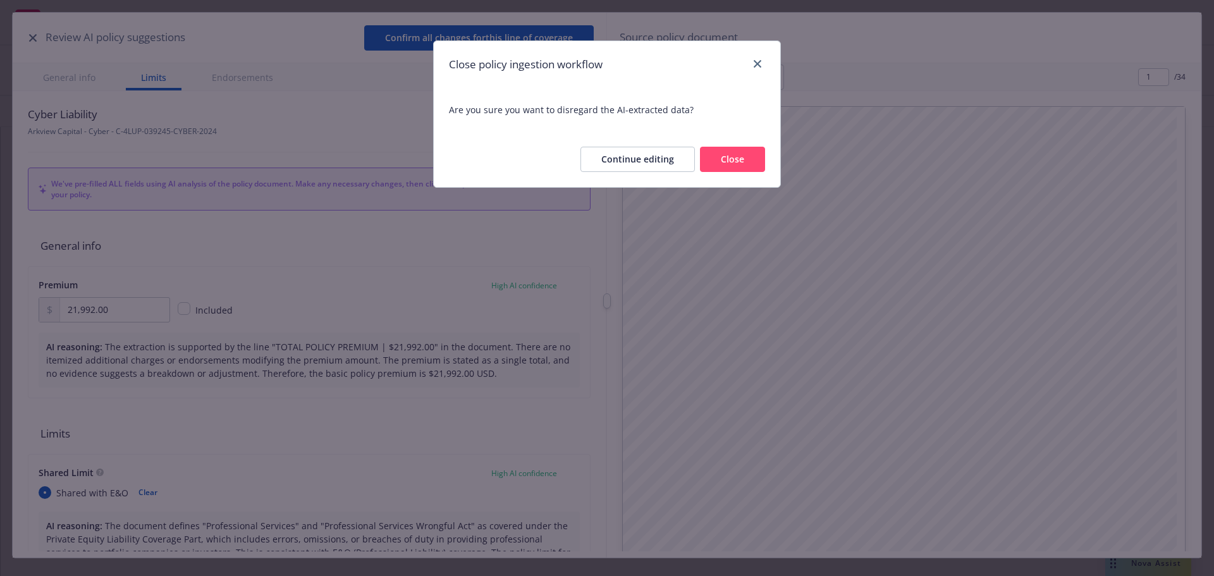
click at [750, 159] on button "Close" at bounding box center [732, 159] width 65 height 25
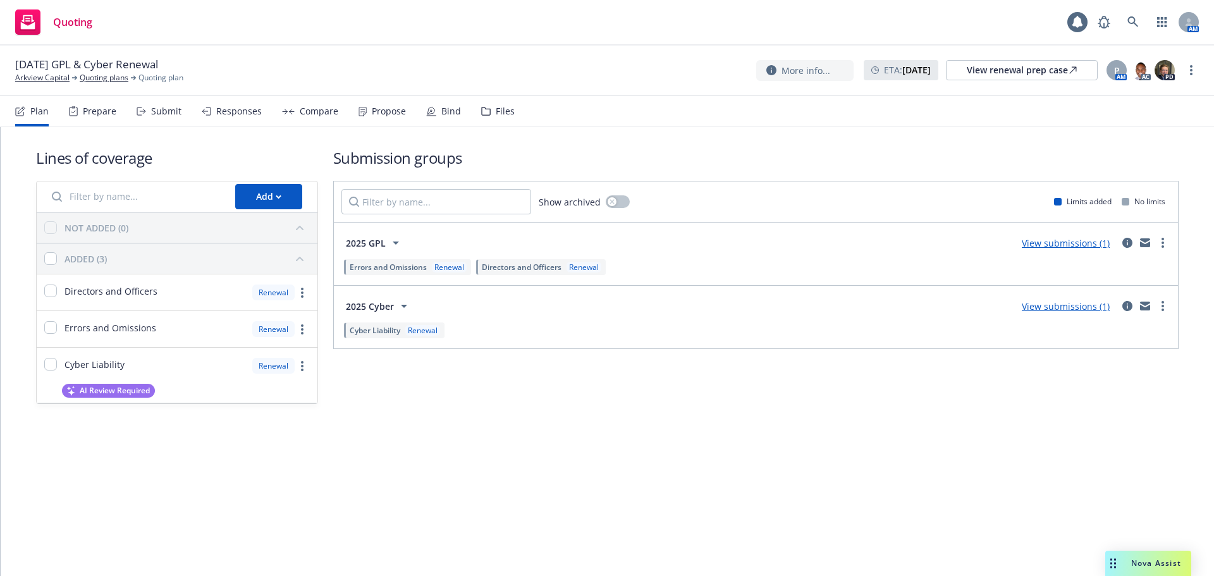
click at [152, 113] on div "Submit" at bounding box center [166, 111] width 30 height 10
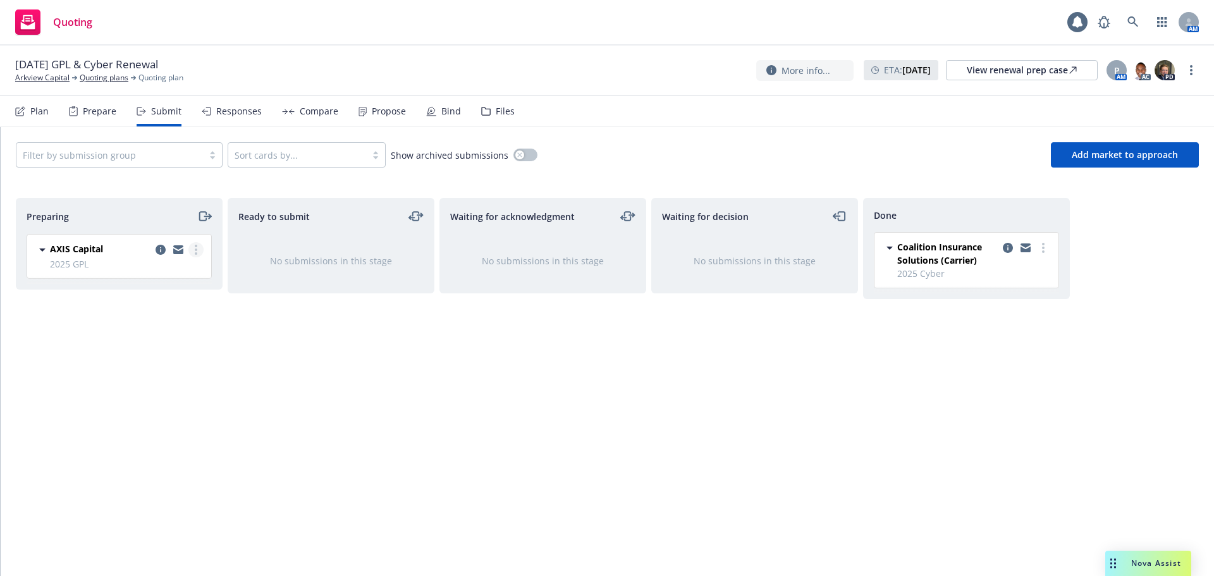
click at [195, 249] on circle "more" at bounding box center [196, 249] width 3 height 3
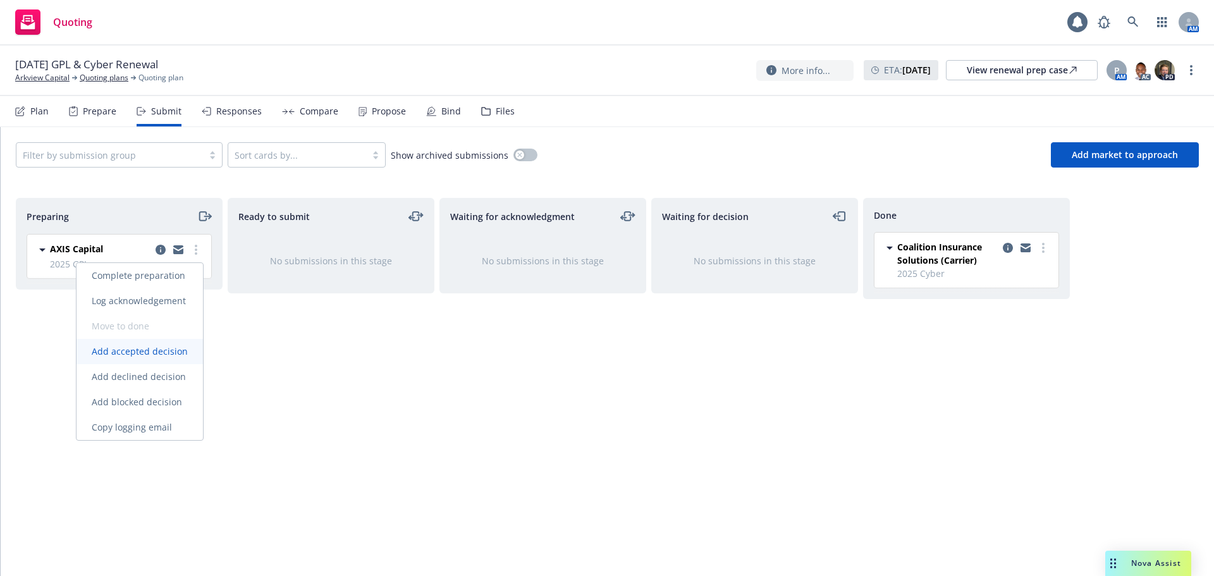
click at [170, 355] on span "Add accepted decision" at bounding box center [139, 351] width 126 height 12
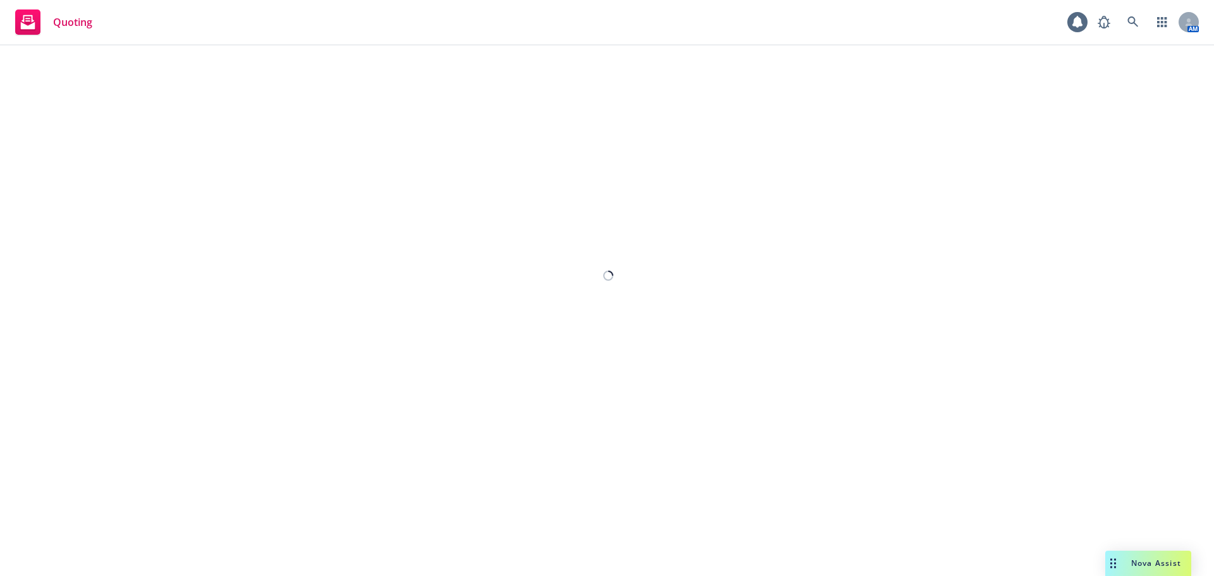
select select "12"
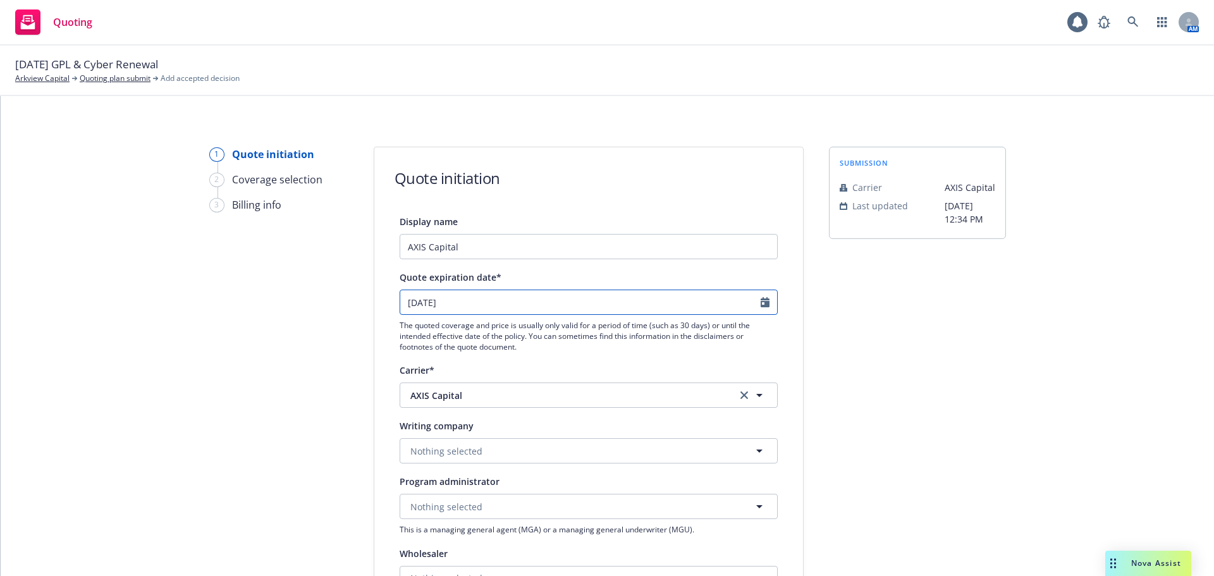
select select "10"
click at [487, 307] on input "10/22/2025" at bounding box center [580, 302] width 360 height 24
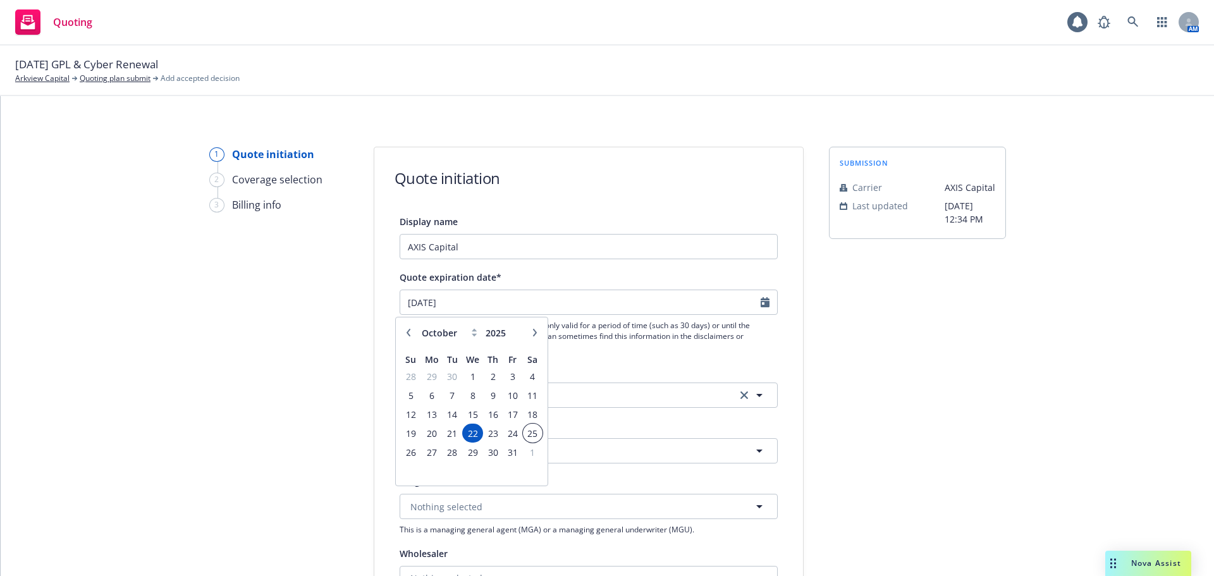
click at [533, 435] on span "25" at bounding box center [532, 433] width 17 height 16
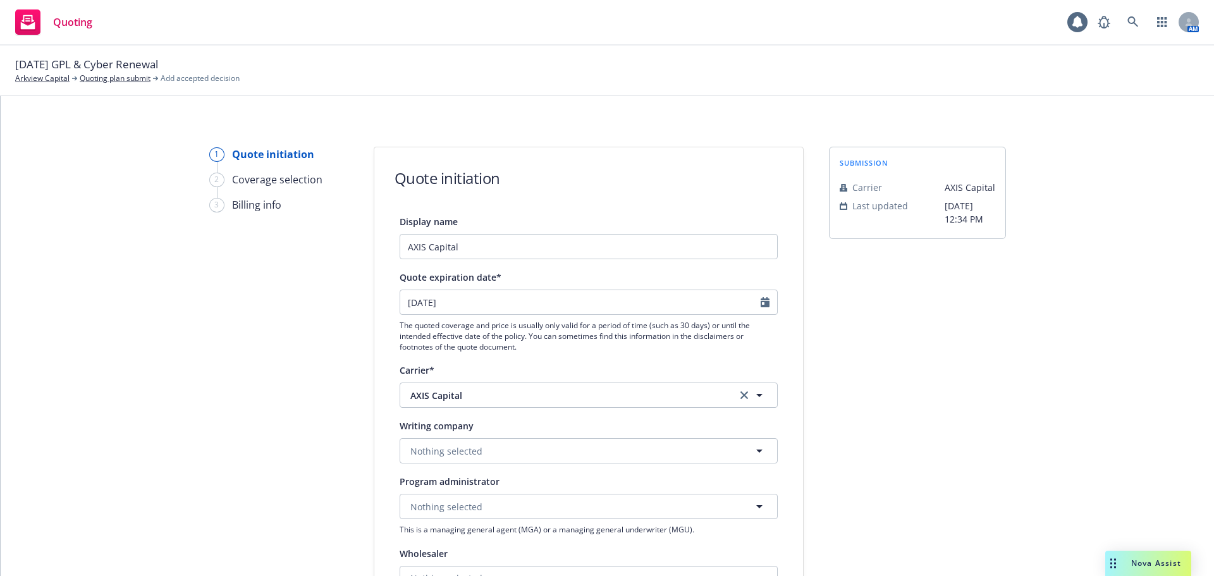
type input "10/25/2025"
click at [203, 387] on div "1 Quote initiation 2 Coverage selection 3 Billing info Quote initiation Display…" at bounding box center [607, 571] width 1183 height 848
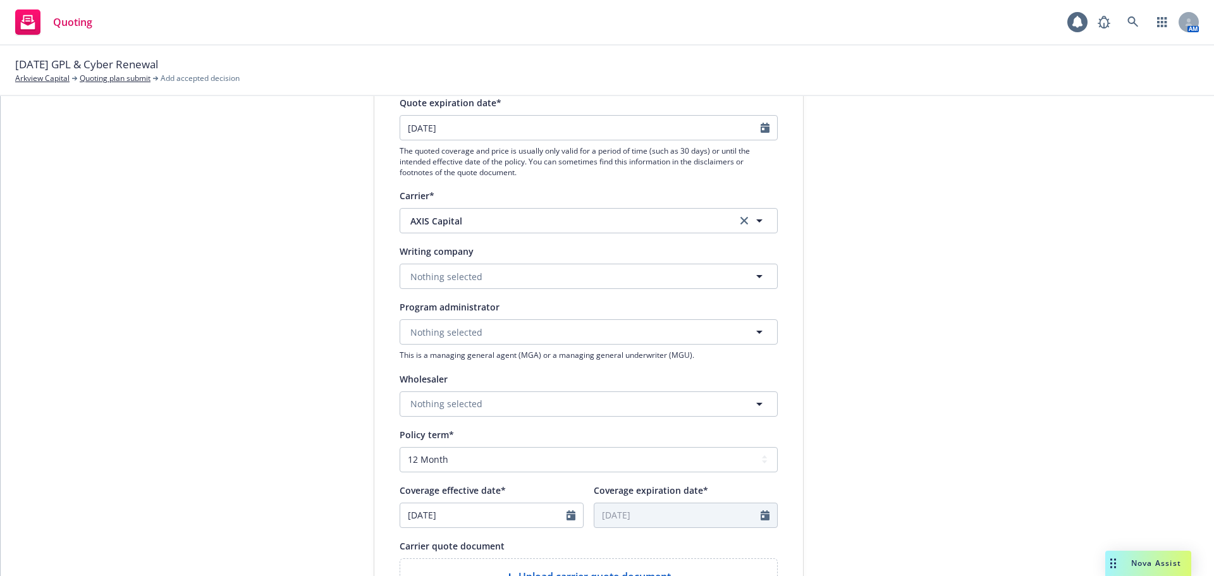
scroll to position [190, 0]
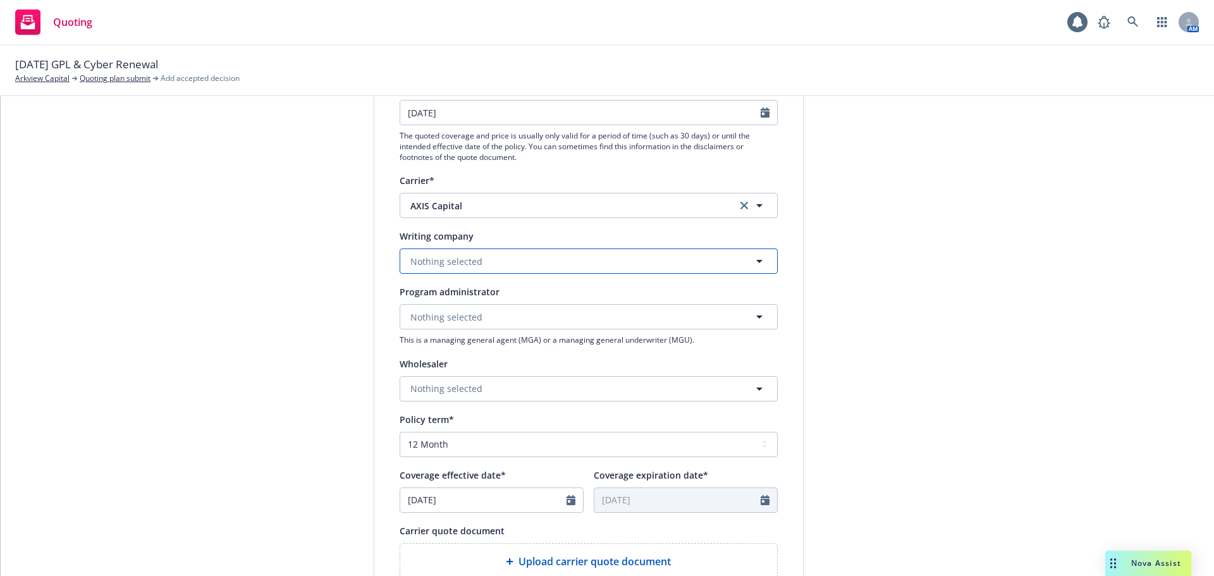
click at [448, 265] on span "Nothing selected" at bounding box center [446, 261] width 72 height 13
click at [462, 341] on strong "AXIS Surplus Insurance Company" at bounding box center [484, 345] width 143 height 12
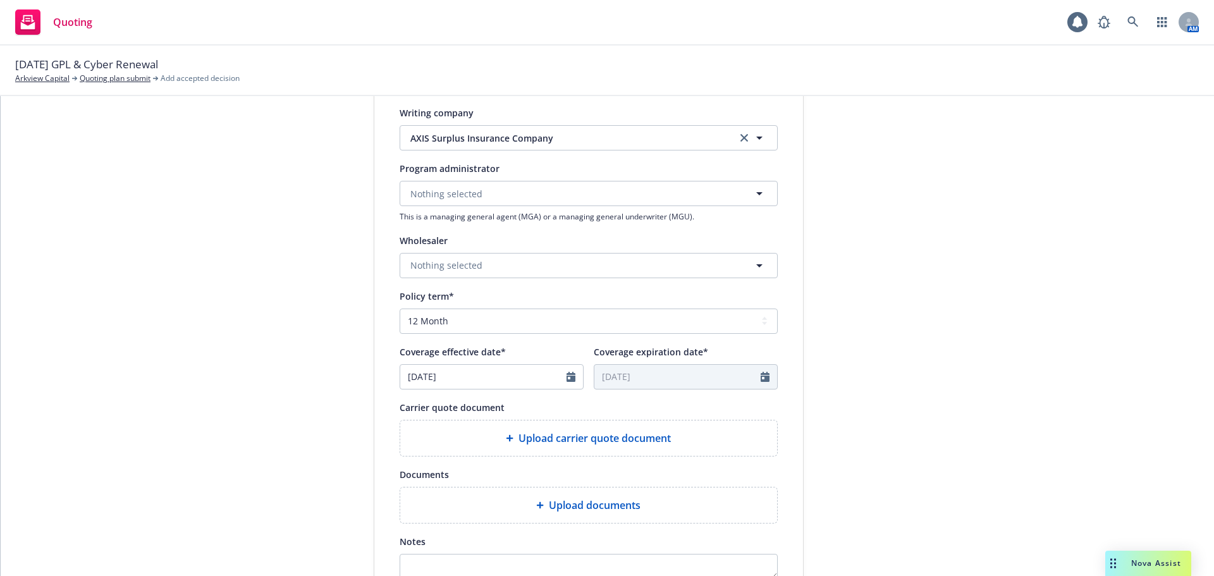
scroll to position [316, 0]
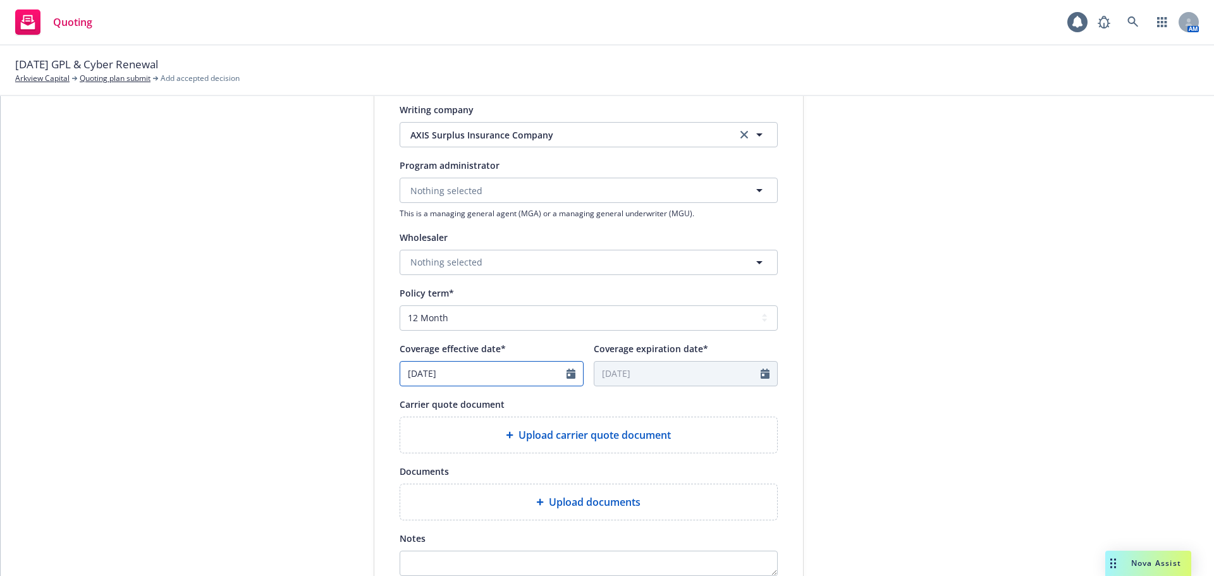
click at [461, 372] on input "[DATE]" at bounding box center [483, 374] width 166 height 24
click at [536, 400] on icon "button" at bounding box center [540, 404] width 8 height 8
select select "9"
click at [494, 509] on span "25" at bounding box center [497, 504] width 17 height 16
type input "09/25/2025"
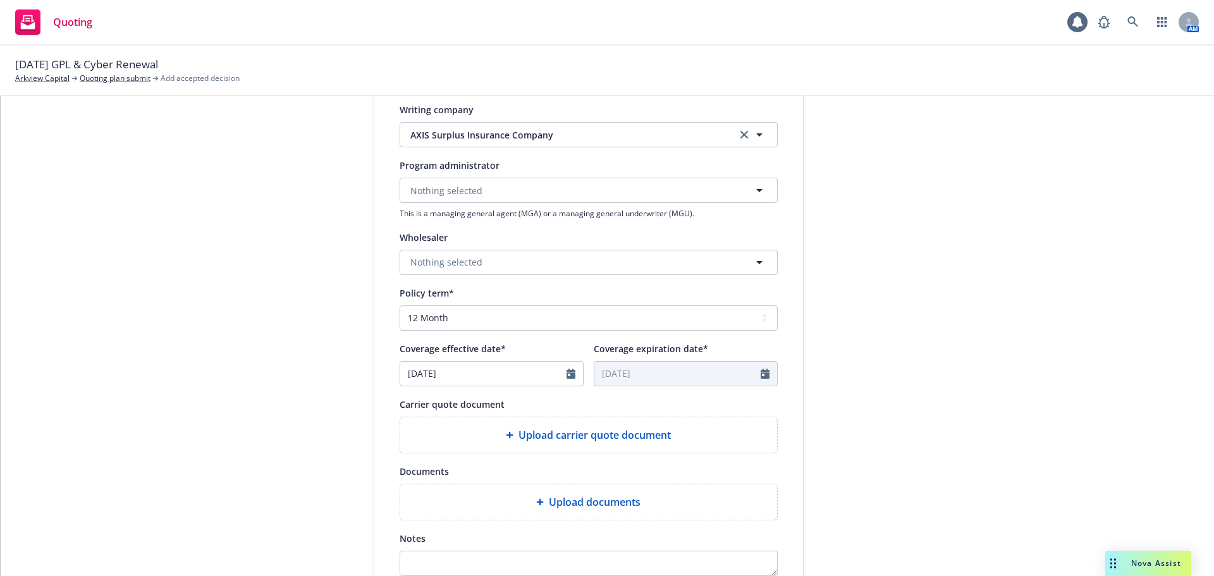
type input "09/25/2026"
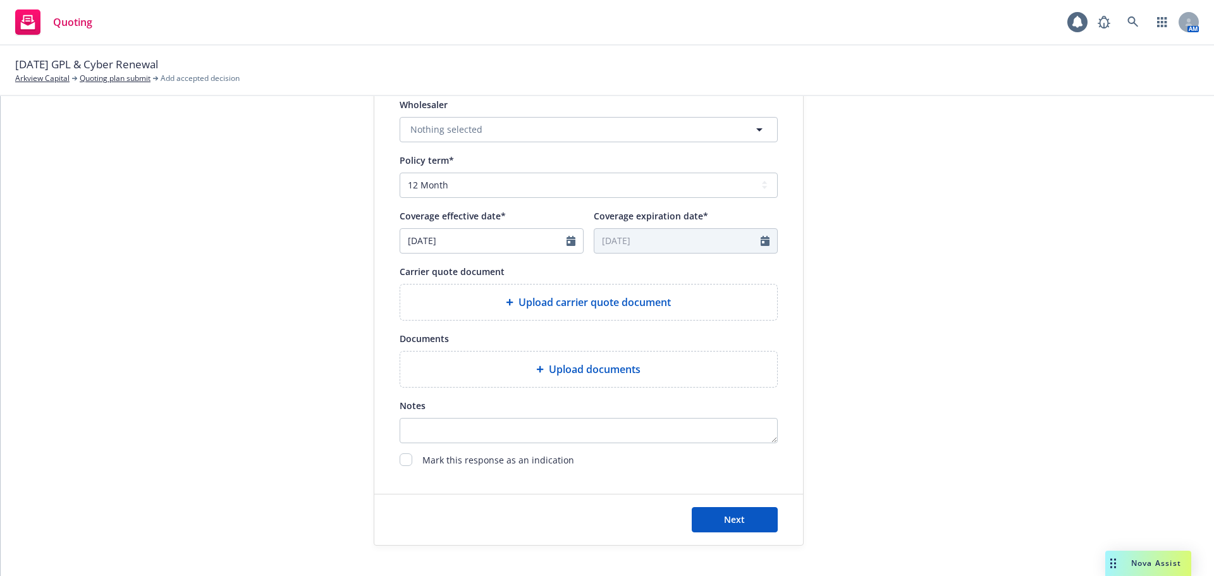
scroll to position [469, 0]
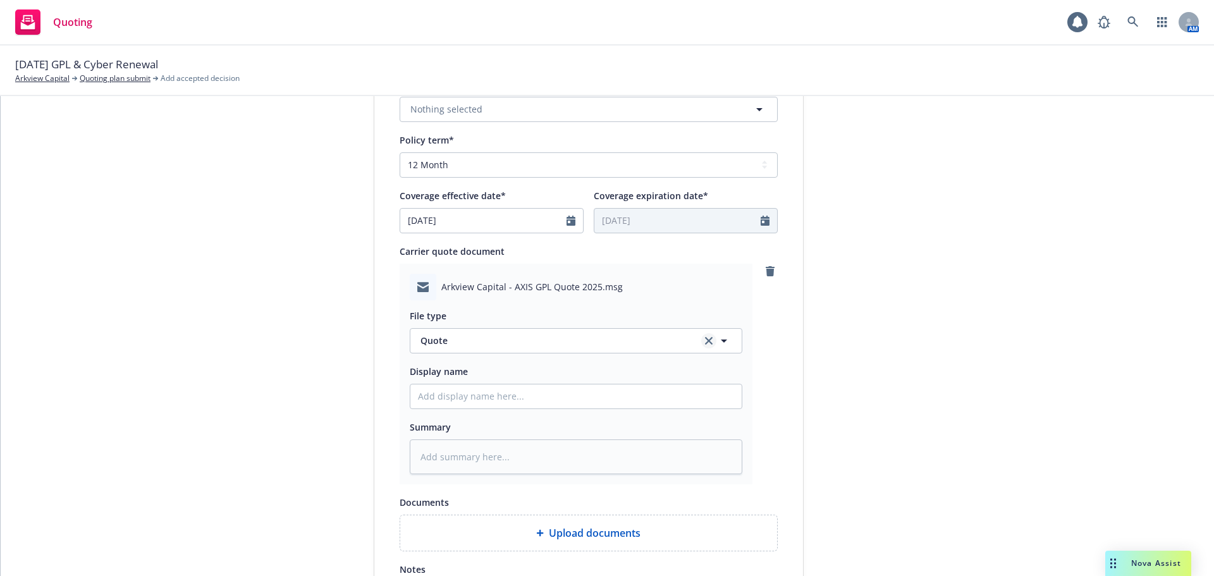
click at [705, 343] on icon "clear selection" at bounding box center [709, 341] width 8 height 8
type textarea "x"
click at [654, 344] on button "Select an option" at bounding box center [576, 340] width 332 height 25
type input "ema"
click at [767, 268] on icon "remove" at bounding box center [770, 271] width 10 height 10
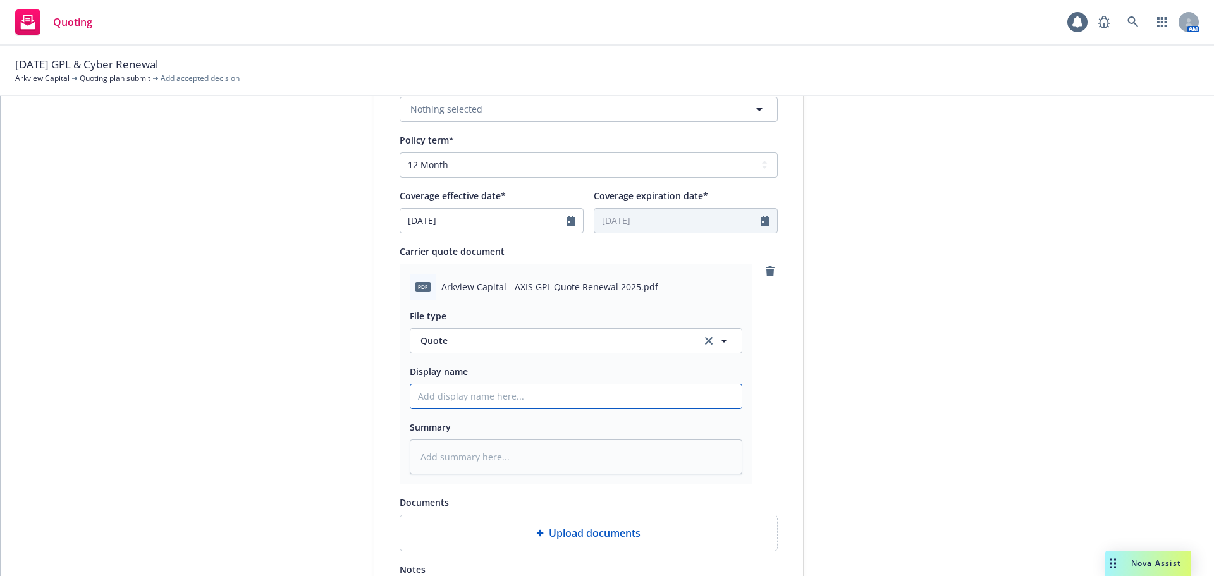
click at [442, 407] on input "Display name" at bounding box center [575, 396] width 331 height 24
type textarea "x"
type input "2"
type textarea "x"
type input "25"
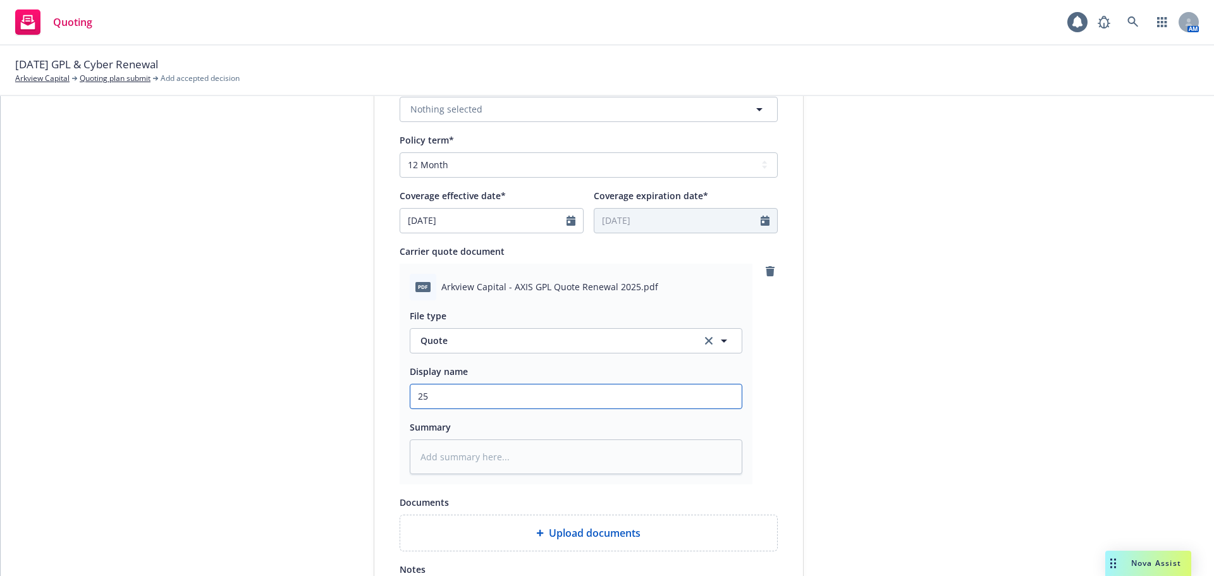
type textarea "x"
type input "25-"
type textarea "x"
type input "25-2"
type textarea "x"
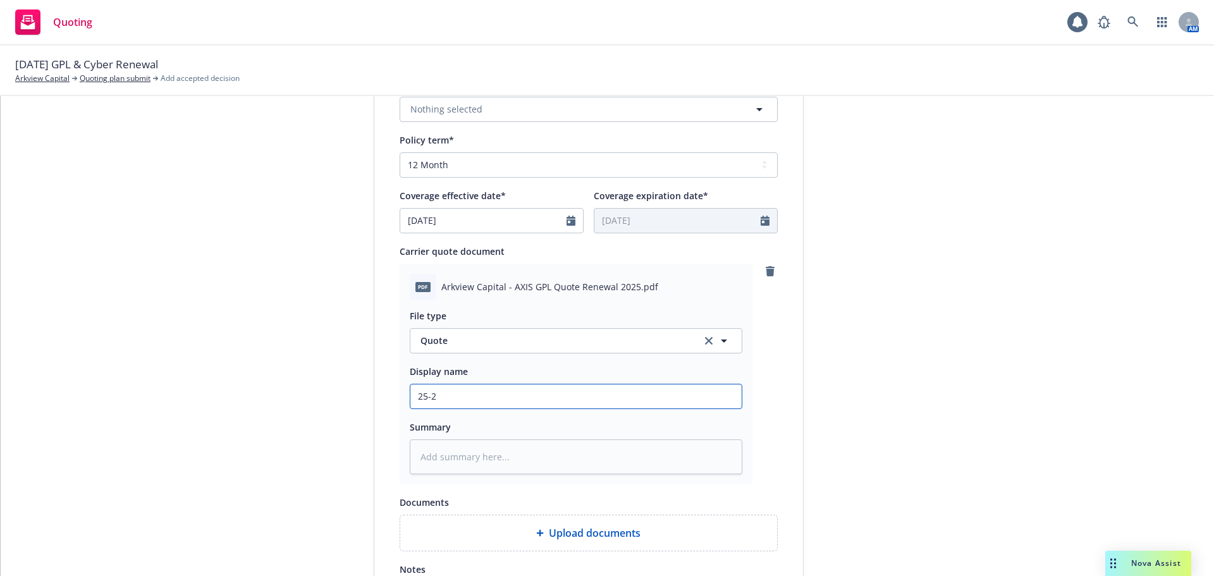
type input "25-26"
type textarea "x"
type input "25-26"
type textarea "x"
type input "25-26 2"
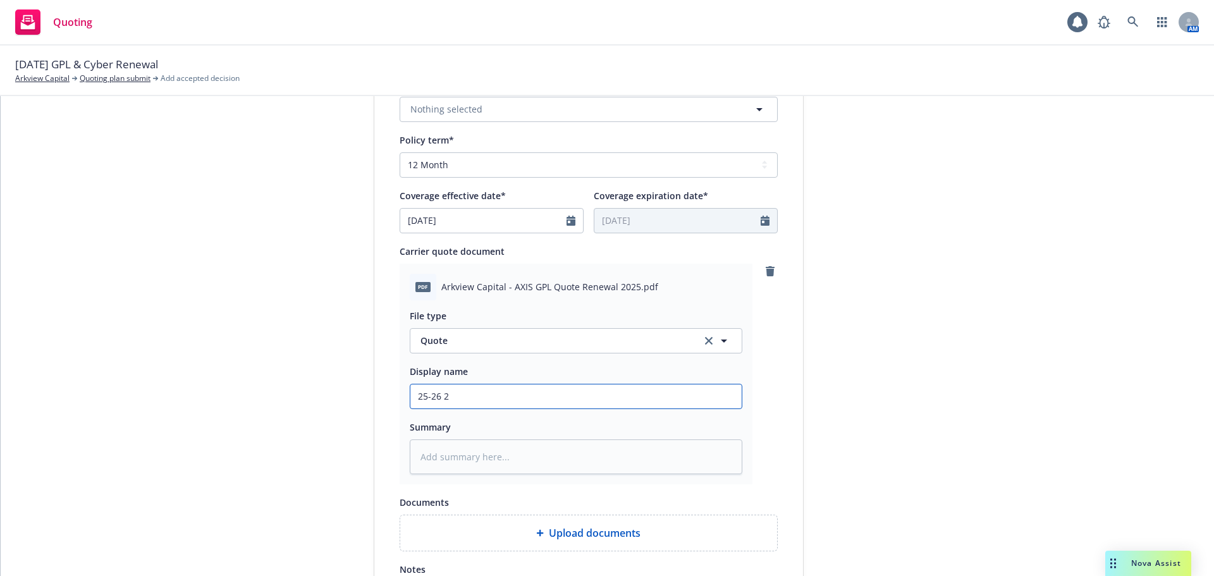
type textarea "x"
type input "25-26 2M"
type textarea "x"
type input "25-26 2M"
type textarea "x"
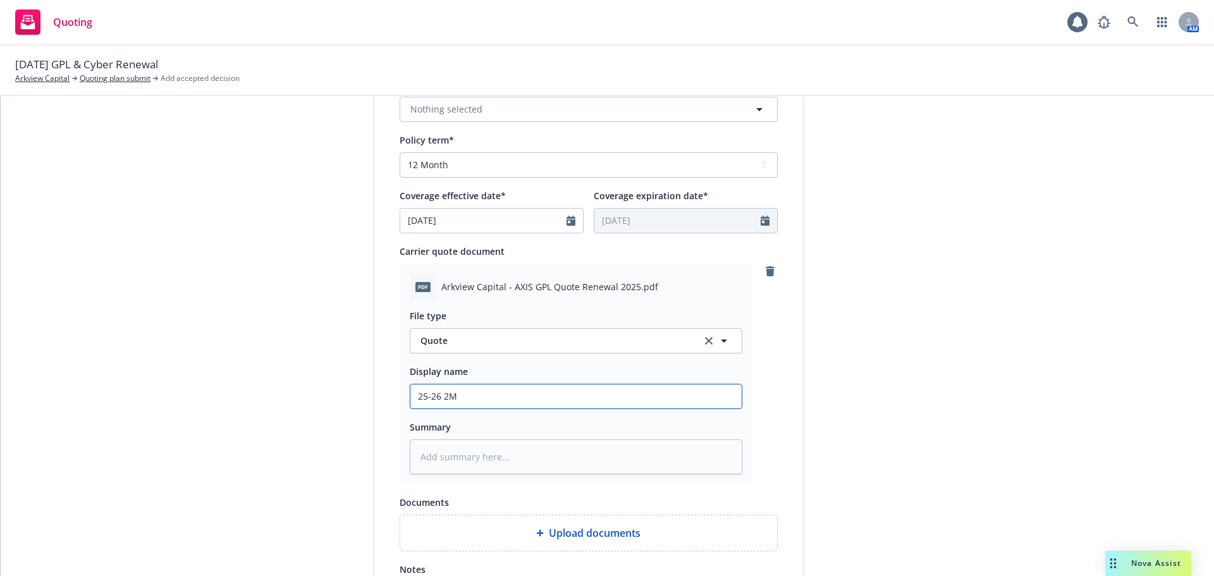
type input "25-26 2M X"
type textarea "x"
type input "25-26 2M XS"
type textarea "x"
type input "25-26 2M XS 1"
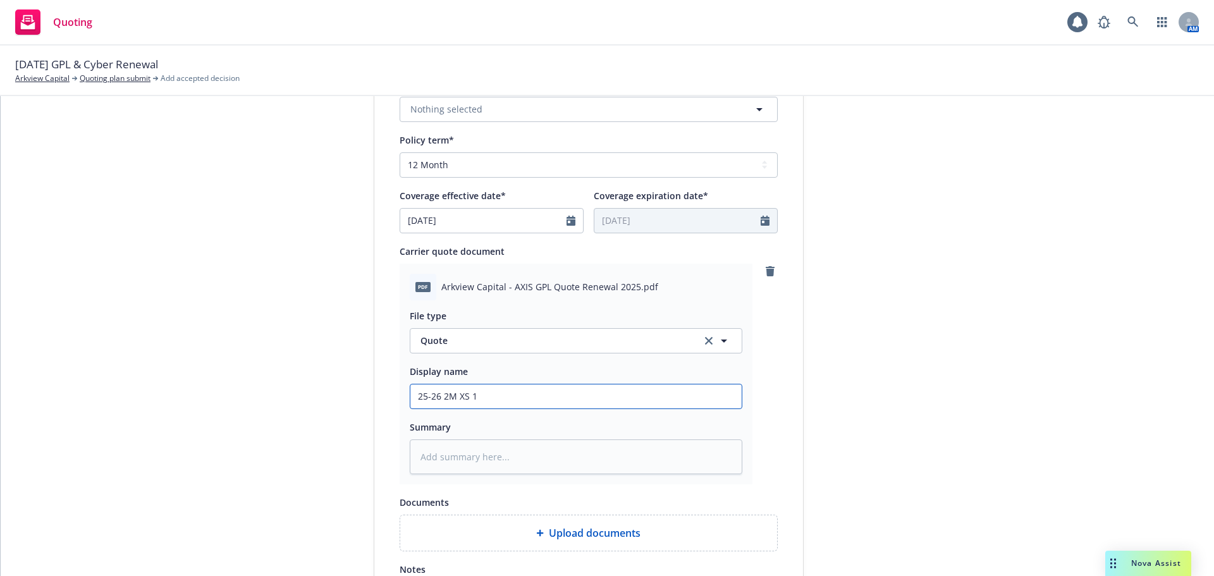
type textarea "x"
type input "25-26 2M XS 15"
type textarea "x"
type input "25-26 2M XS 150"
type textarea "x"
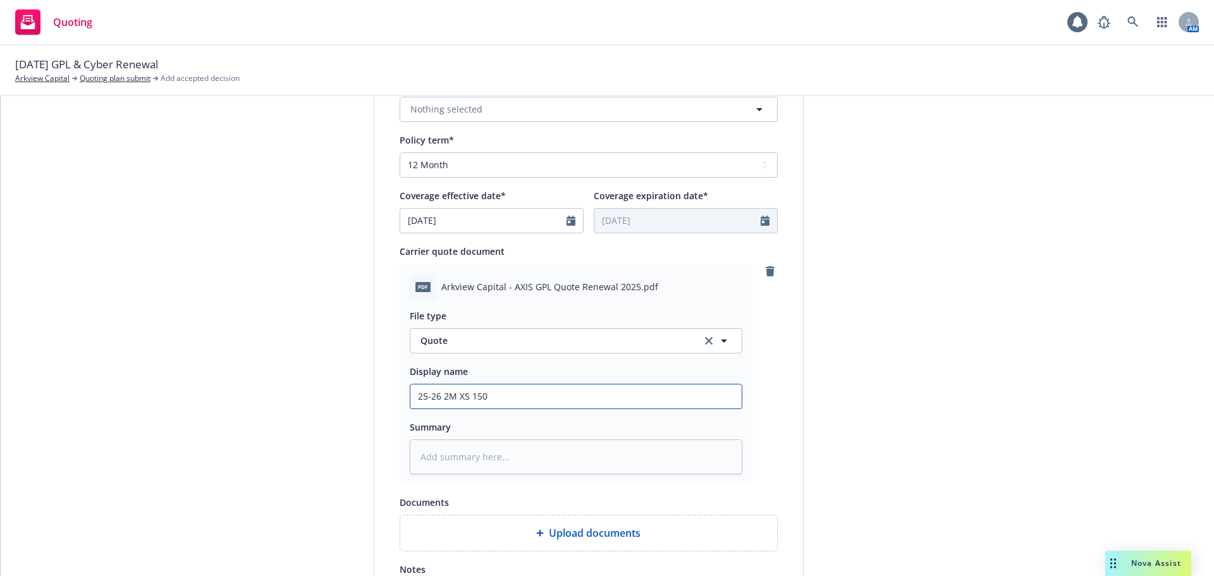
type input "25-26 2M XS 150K"
type textarea "x"
type input "25-26 2M XS 150K"
type textarea "x"
type input "25-26 2M XS 150K G"
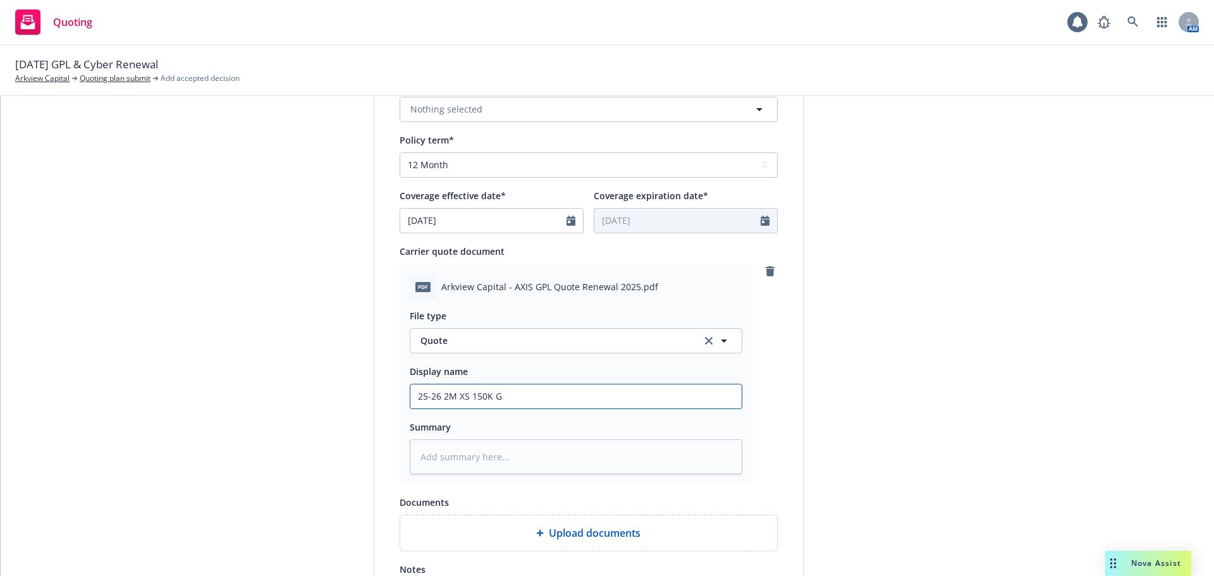
type textarea "x"
type input "25-26 2M XS 150K GP"
type textarea "x"
type input "25-26 2M XS 150K GPL"
type textarea "x"
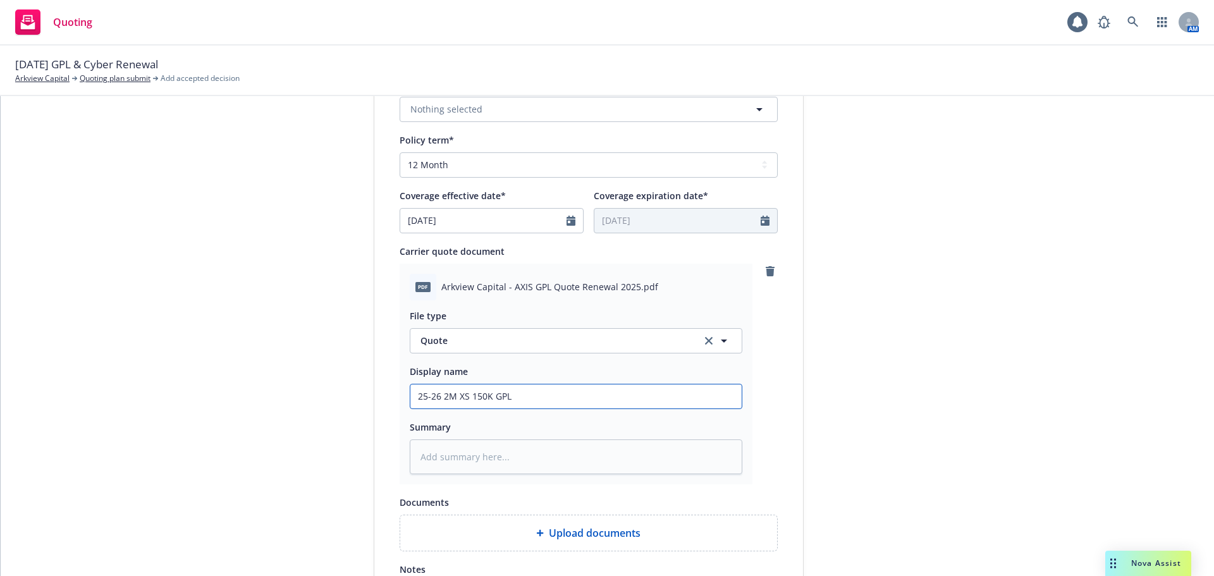
type input "25-26 2M XS 150K GPL"
type textarea "x"
type input "25-26 2M XS 150K GPL Q"
type textarea "x"
type input "25-26 2M XS 150K GPL Qu"
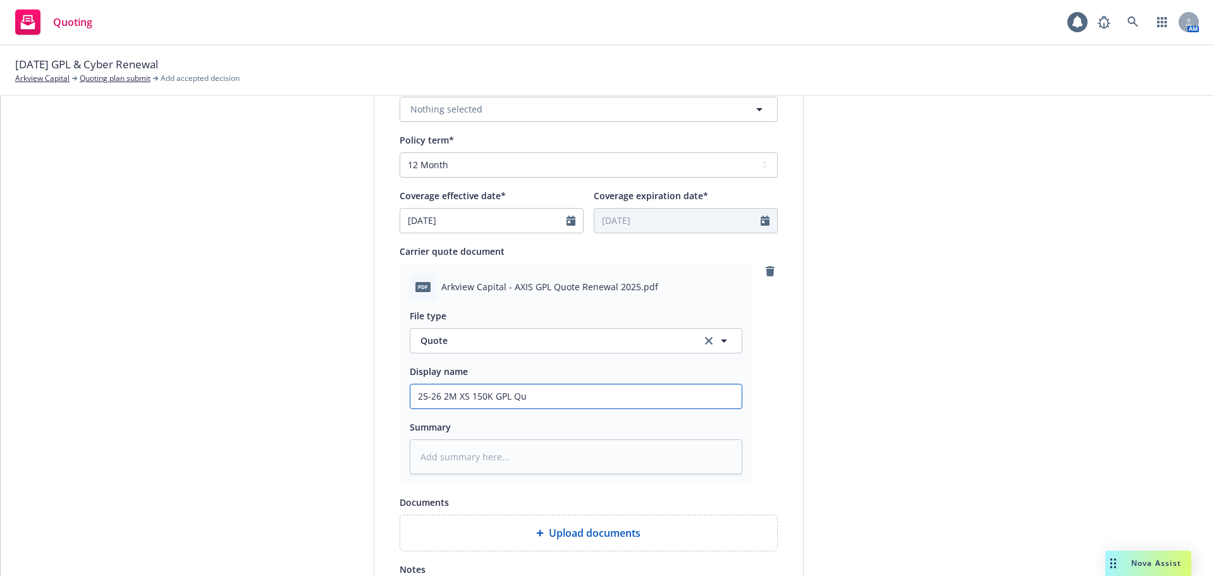
type textarea "x"
type input "25-26 2M XS 150K GPL Quo"
type textarea "x"
type input "25-26 2M XS 150K GPL Quot"
type textarea "x"
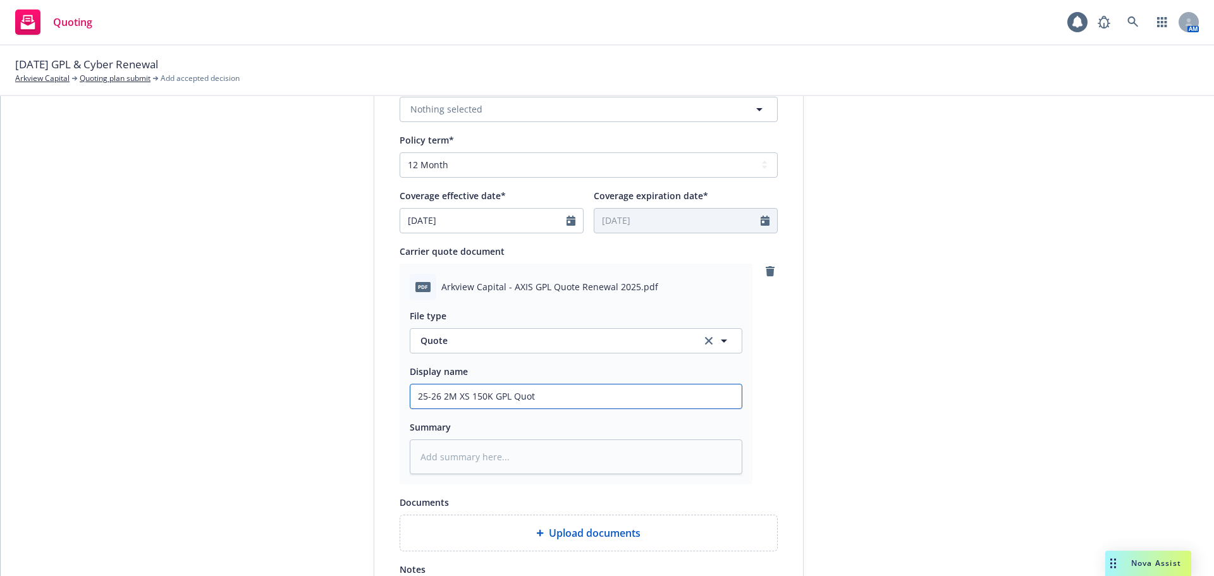
type input "25-26 2M XS 150K GPL Quote"
type textarea "x"
type input "25-26 2M XS 150K GPL Quote"
type textarea "x"
type input "25-26 2M XS 150K GPL Quote @"
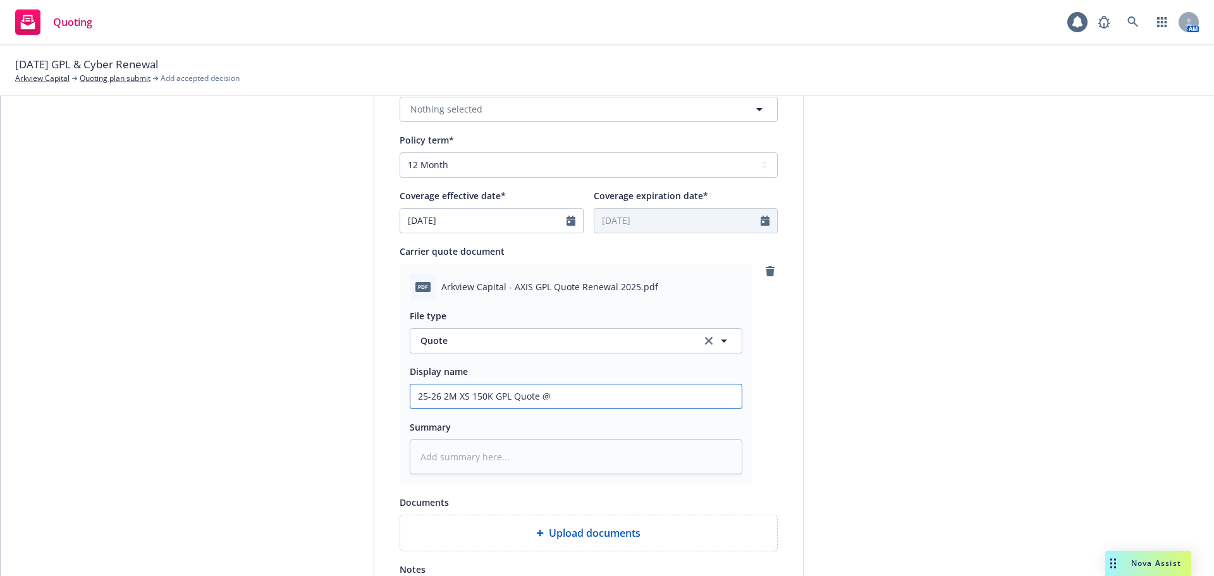
type textarea "x"
type input "25-26 2M XS 150K GPL Quote @"
type textarea "x"
type input "25-26 2M XS 150K GPL Quote @ $"
click at [563, 395] on input "25-26 2M XS 150K GPL Quote @ $" at bounding box center [575, 396] width 331 height 24
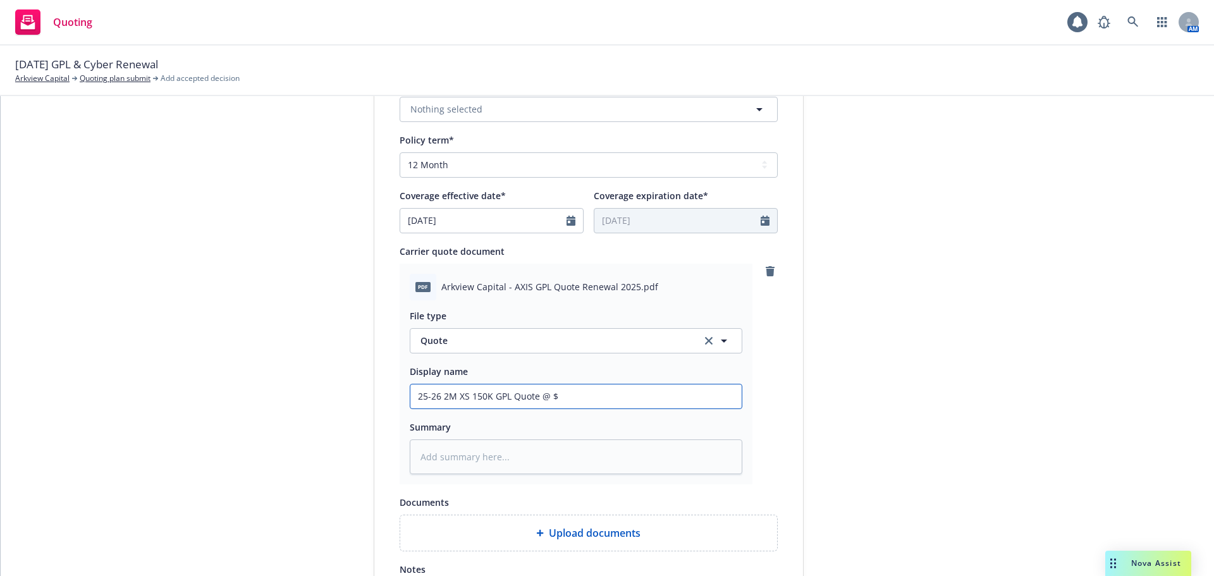
type textarea "x"
type input "25-26 2M XS 150K GPL Quote @ $2"
type textarea "x"
type input "25-26 2M XS 150K GPL Quote @ $26"
type textarea "x"
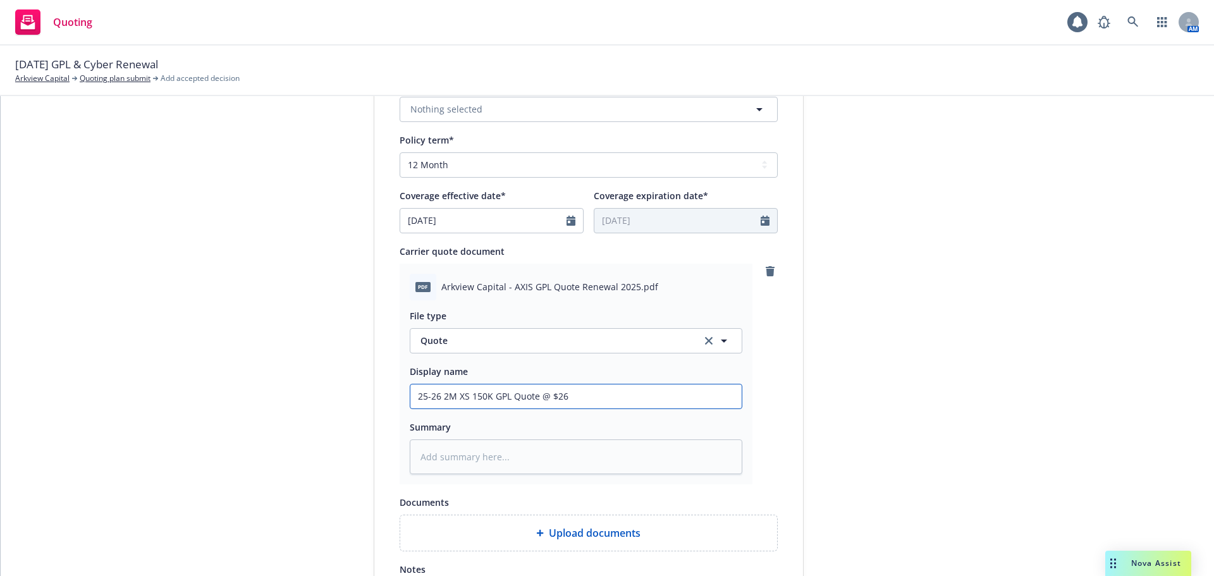
type input "25-26 2M XS 150K GPL Quote @ $26,"
type textarea "x"
type input "25-26 2M XS 150K GPL Quote @ $26,3"
type textarea "x"
type input "25-26 2M XS 150K GPL Quote @ $26,39"
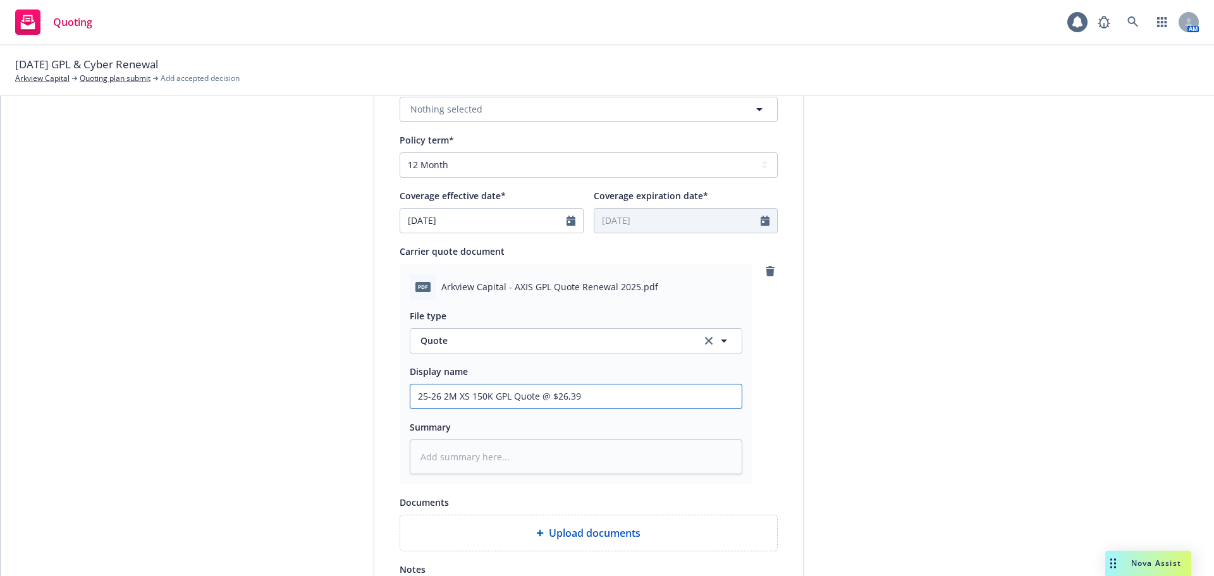
type textarea "x"
type input "25-26 2M XS 150K GPL Quote @ $26,390"
type textarea "x"
type input "25-26 2M XS 150K GPL Quote @ $26,390"
type textarea "x"
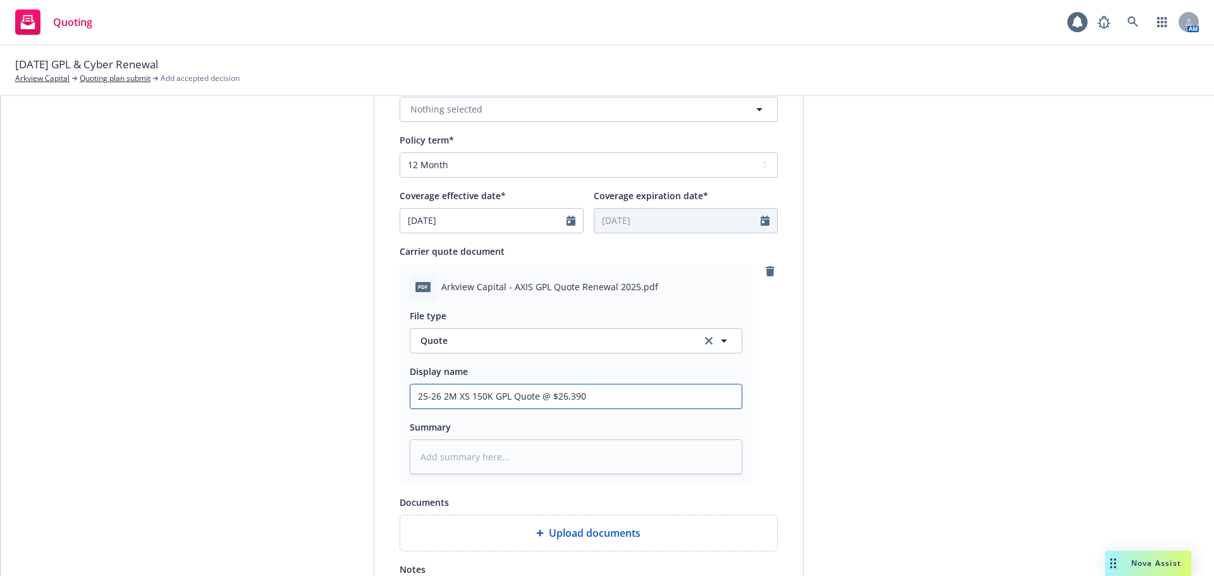
type input "25-26 2M XS 150K GPL Quote @ $26,390 -"
type textarea "x"
type input "25-26 2M XS 150K GPL Quote @ $26,390 -"
type textarea "x"
type input "25-26 2M XS 150K GPL Quote @ $26,390 - A"
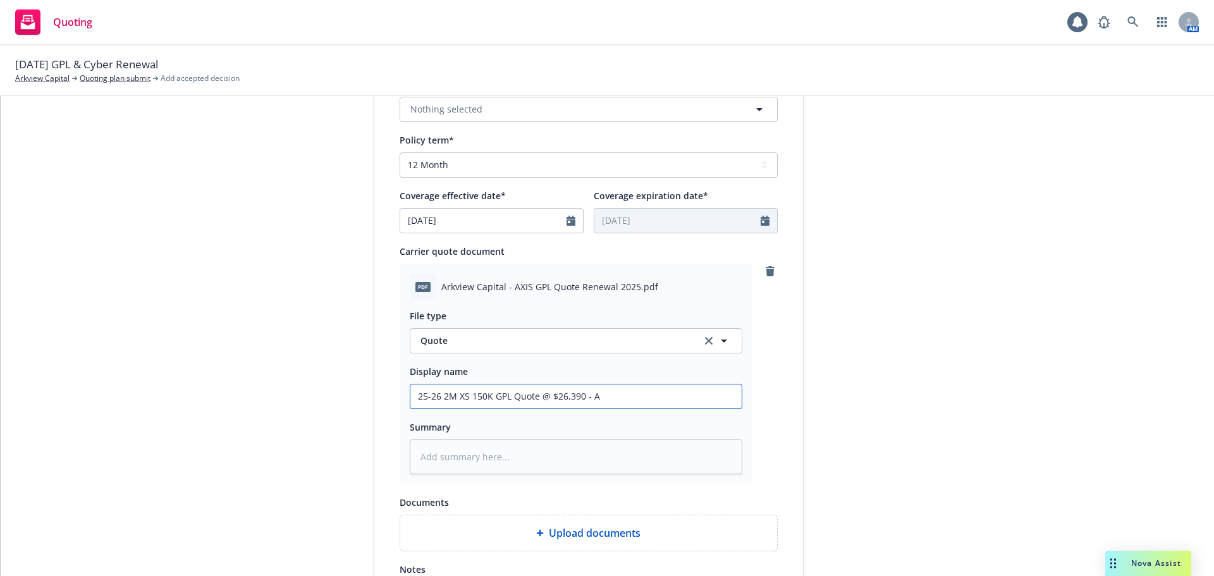
type textarea "x"
type input "25-26 2M XS 150K GPL Quote @ $26,390 - Ac"
type textarea "x"
type input "25-26 2M XS 150K GPL Quote @ $26,390 - Aci"
type textarea "x"
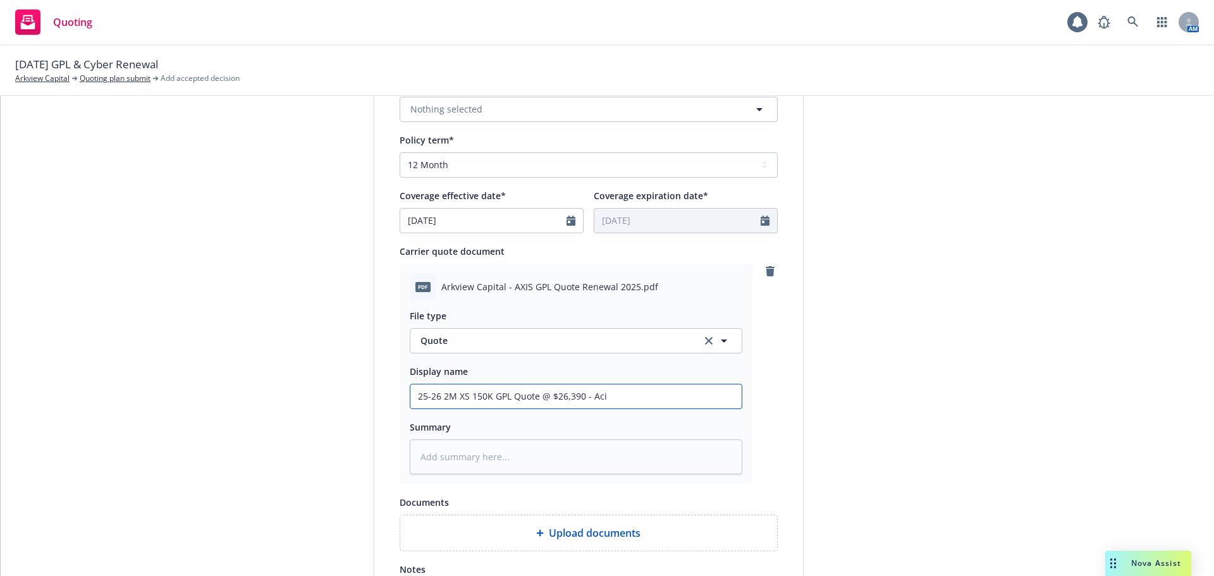
type input "25-26 2M XS 150K GPL Quote @ $26,390 - Ac"
type textarea "x"
type input "25-26 2M XS 150K GPL Quote @ $26,390 - A"
type textarea "x"
type input "25-26 2M XS 150K GPL Quote @ $26,390 - Ax"
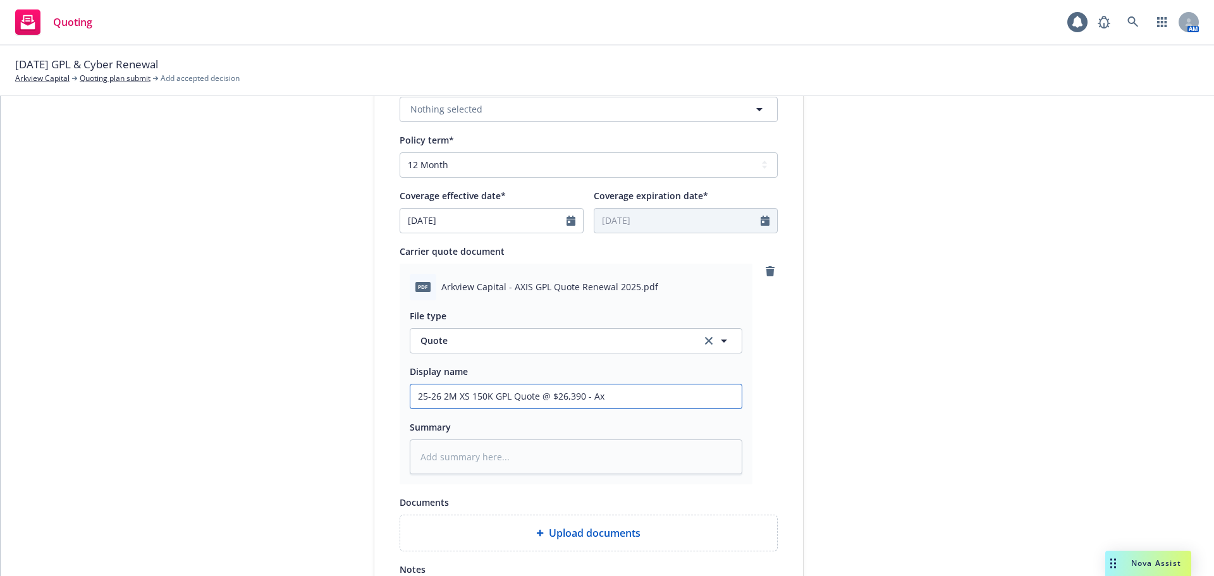
type textarea "x"
type input "25-26 2M XS 150K GPL Quote @ $26,390 - Axi"
type textarea "x"
type input "25-26 2M XS 150K GPL Quote @ $26,390 - Axis"
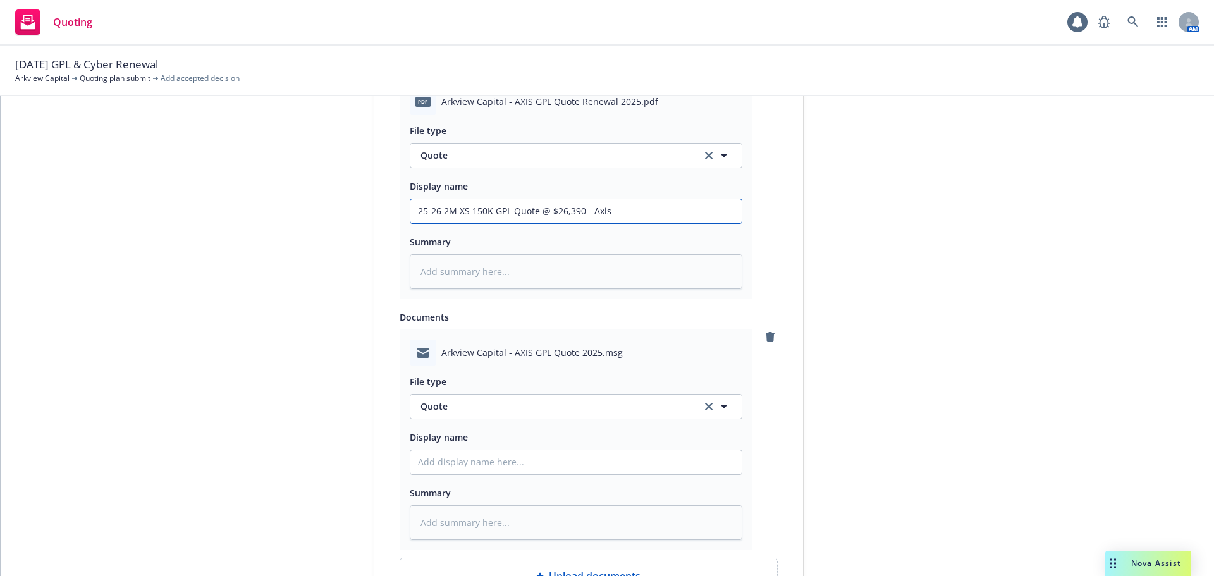
scroll to position [722, 0]
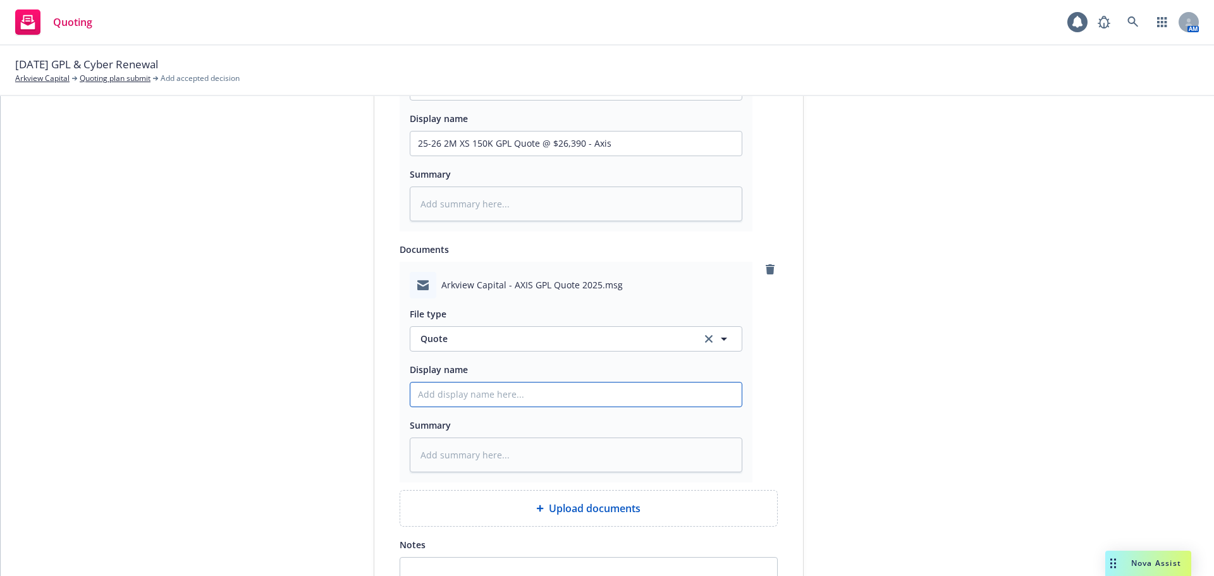
click at [661, 391] on input "Display name" at bounding box center [575, 394] width 331 height 24
type textarea "x"
type input "EM"
type textarea "x"
type input "EM"
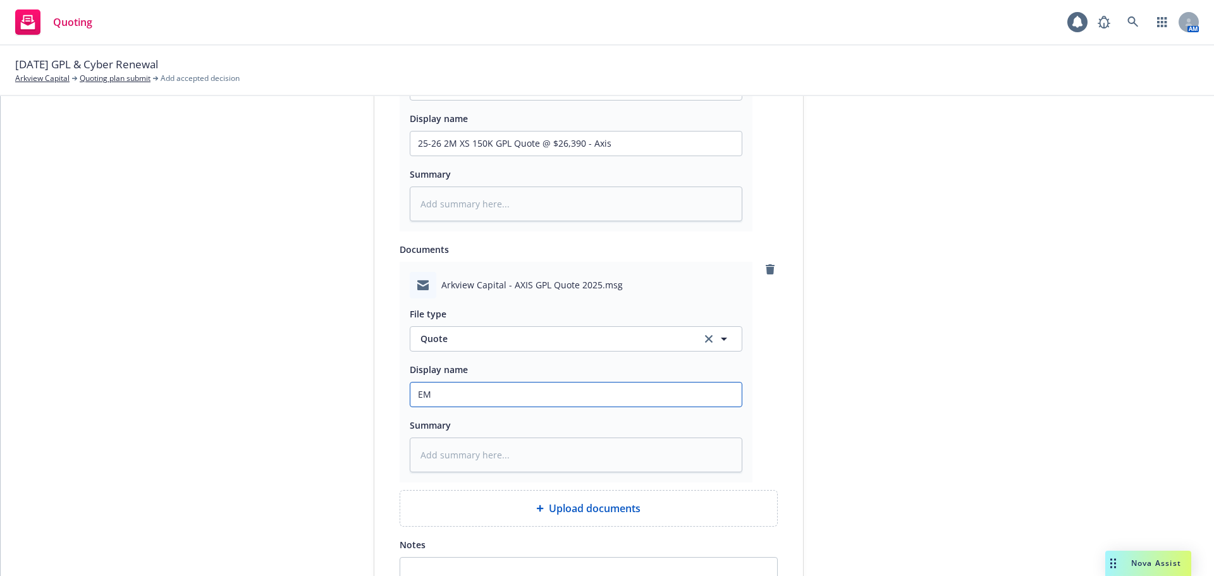
type textarea "x"
type input "EM f"
type textarea "x"
type input "EM fr"
type textarea "x"
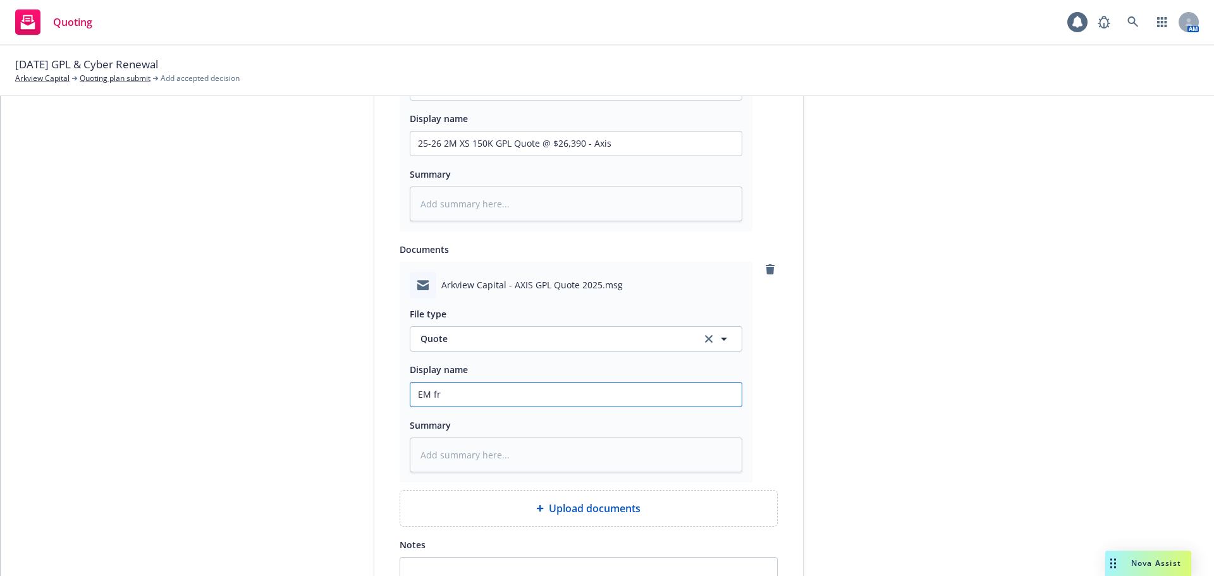
type input "EM fro"
type textarea "x"
type input "EM from"
type textarea "x"
type input "EM from"
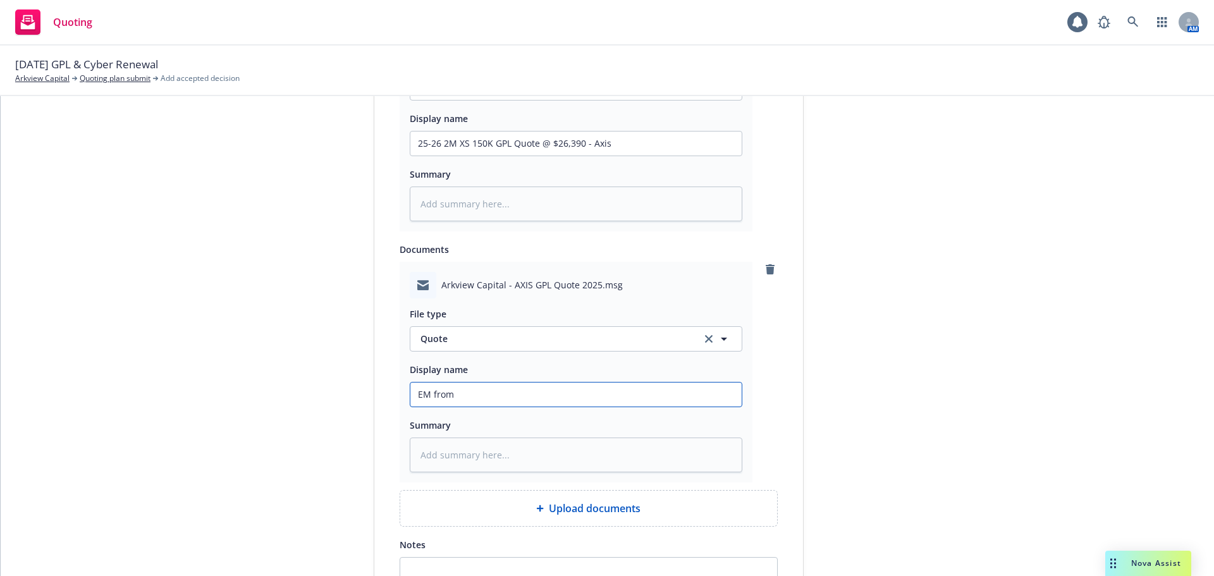
type textarea "x"
type input "EM from A"
type textarea "x"
type input "EM from Ax"
type textarea "x"
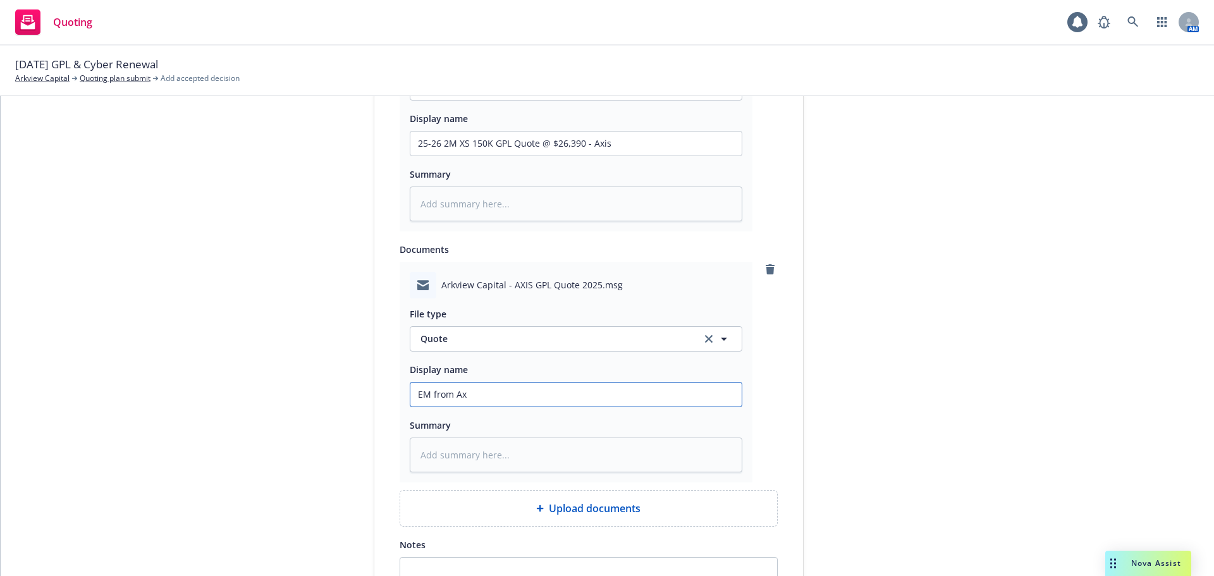
type input "EM from Axi"
type textarea "x"
type input "EM from Axis"
type textarea "x"
type input "EM from Axis"
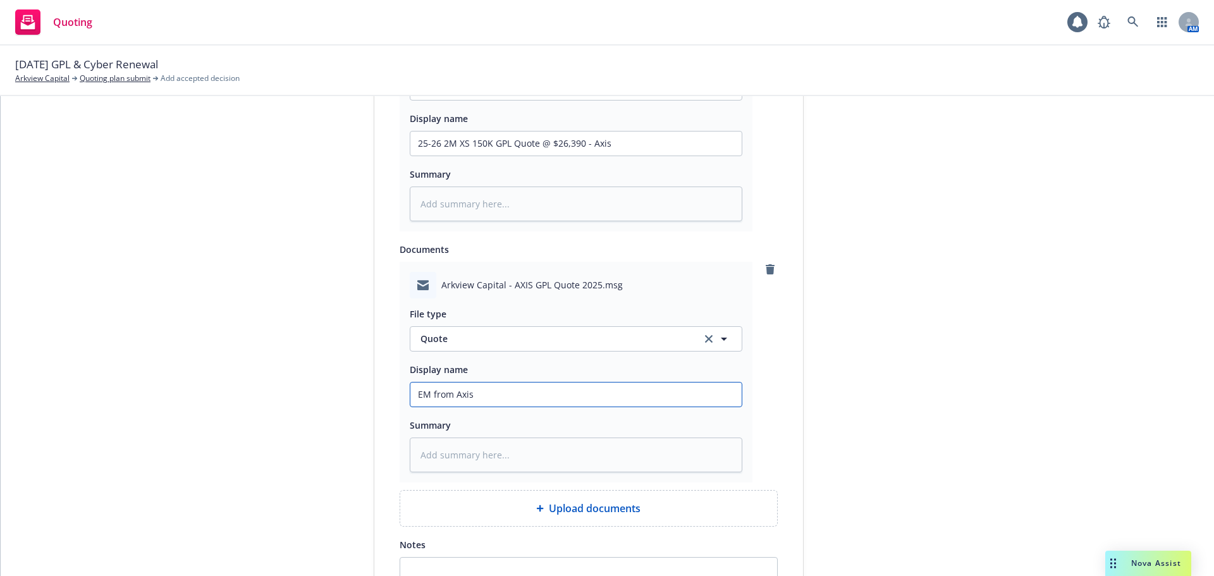
type textarea "x"
type input "EM from Axis w"
type textarea "x"
type input "EM from Axis w/"
type textarea "x"
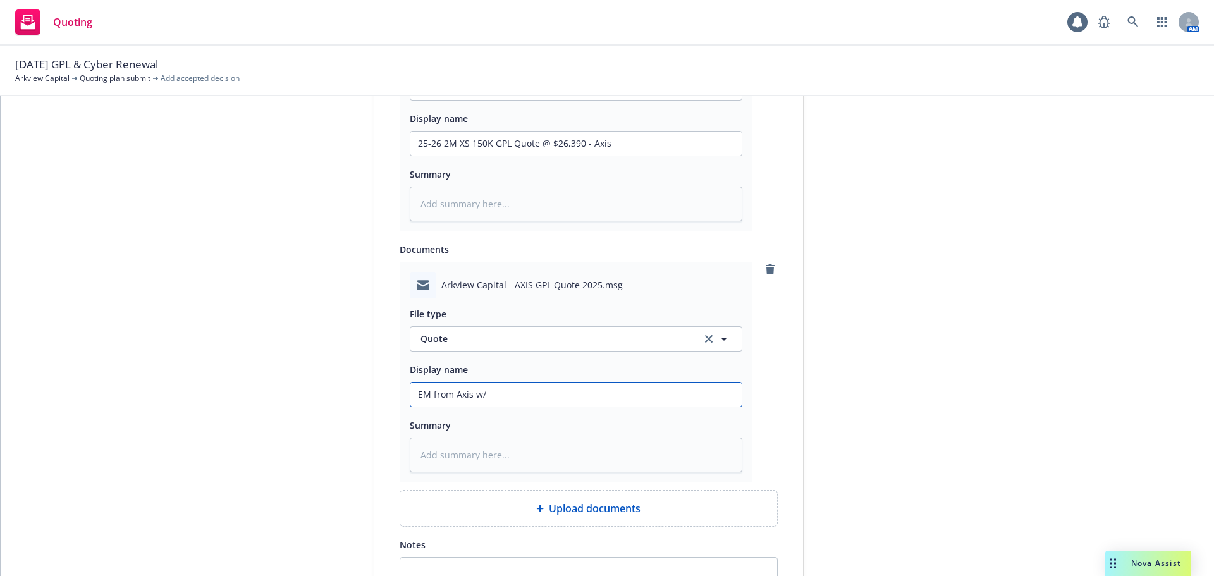
type input "EM from Axis w/"
type textarea "x"
type input "EM from Axis w/ 2"
type textarea "x"
type input "EM from Axis w/ 25"
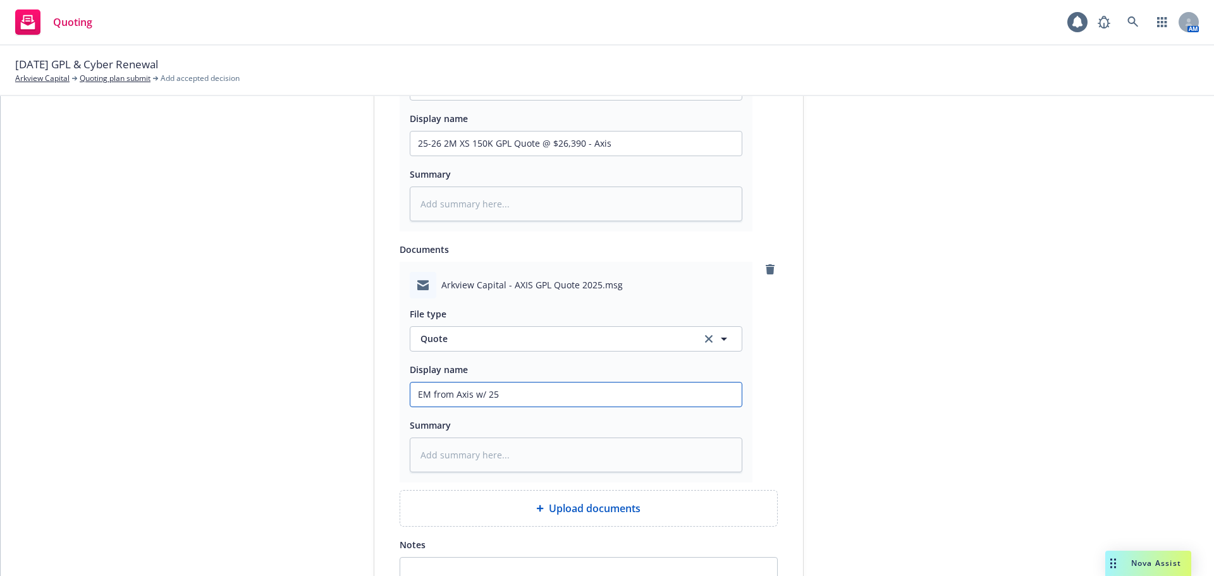
type textarea "x"
type input "EM from Axis w/ 25-"
type textarea "x"
type input "EM from Axis w/ 25-2"
type textarea "x"
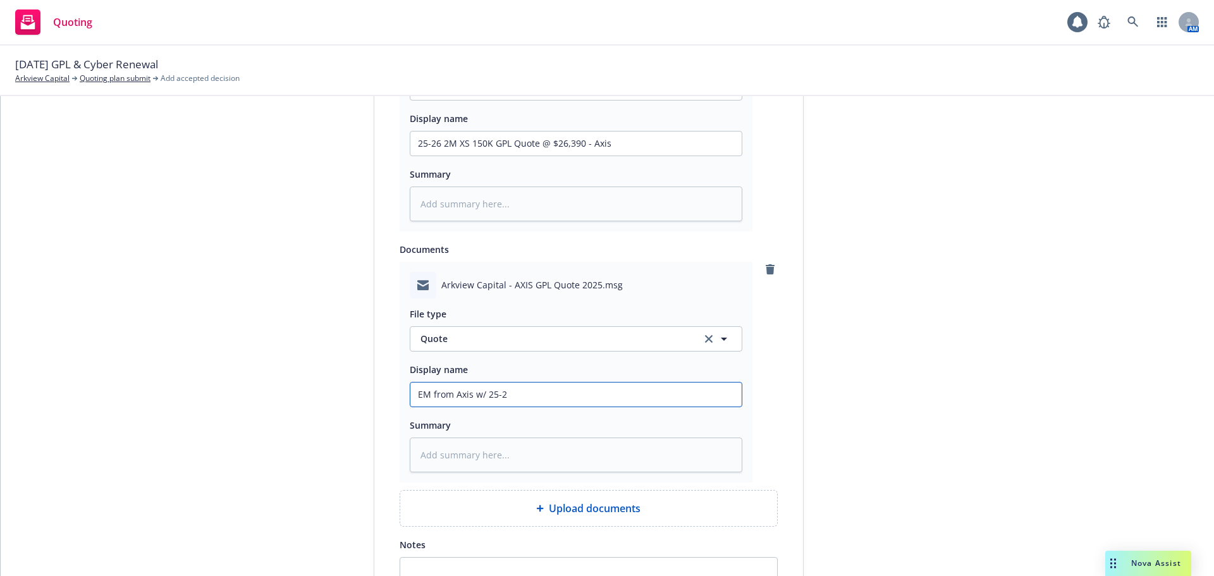
type input "EM from Axis w/ 25-26"
type textarea "x"
type input "EM from Axis w/ 25-26"
type textarea "x"
type input "EM from Axis w/ 25-26 G"
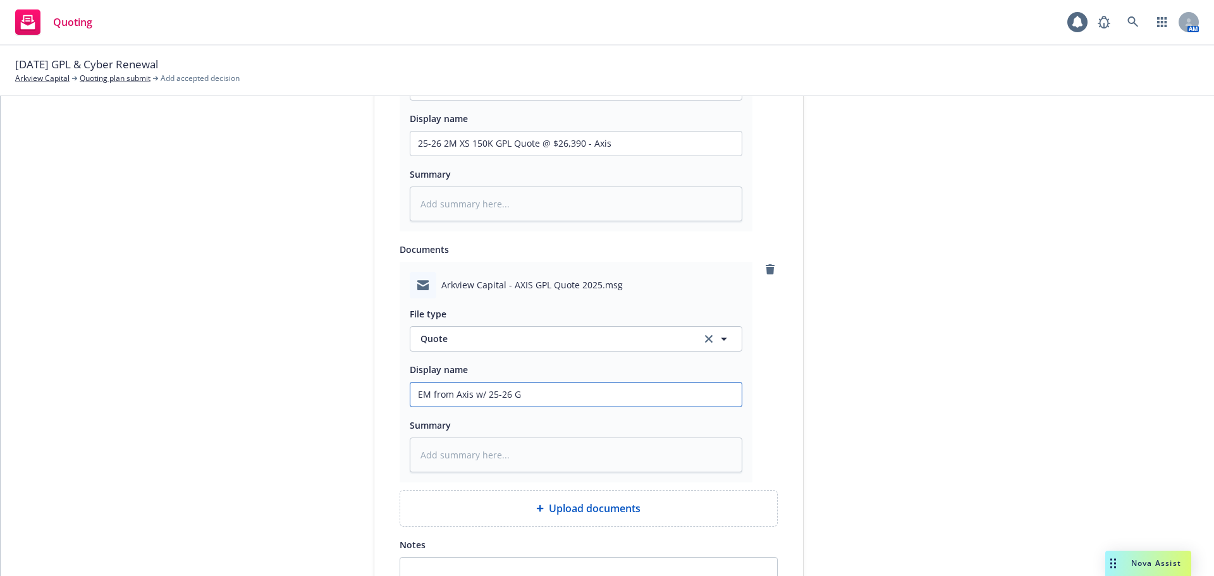
type textarea "x"
type input "EM from Axis w/ 25-26 GP"
type textarea "x"
type input "EM from Axis w/ 25-26 GPL"
type textarea "x"
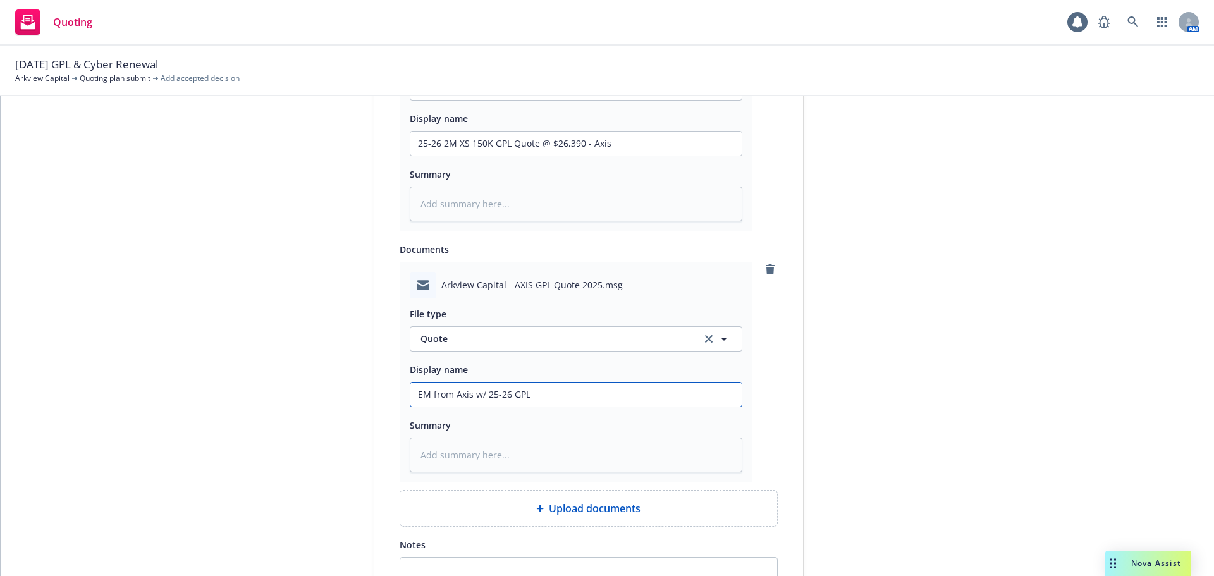
type input "EM from Axis w/ 25-26 GPL"
type textarea "x"
type input "EM from Axis w/ 25-26 GPL qu"
type textarea "x"
type input "EM from Axis w/ 25-26 GPL quo"
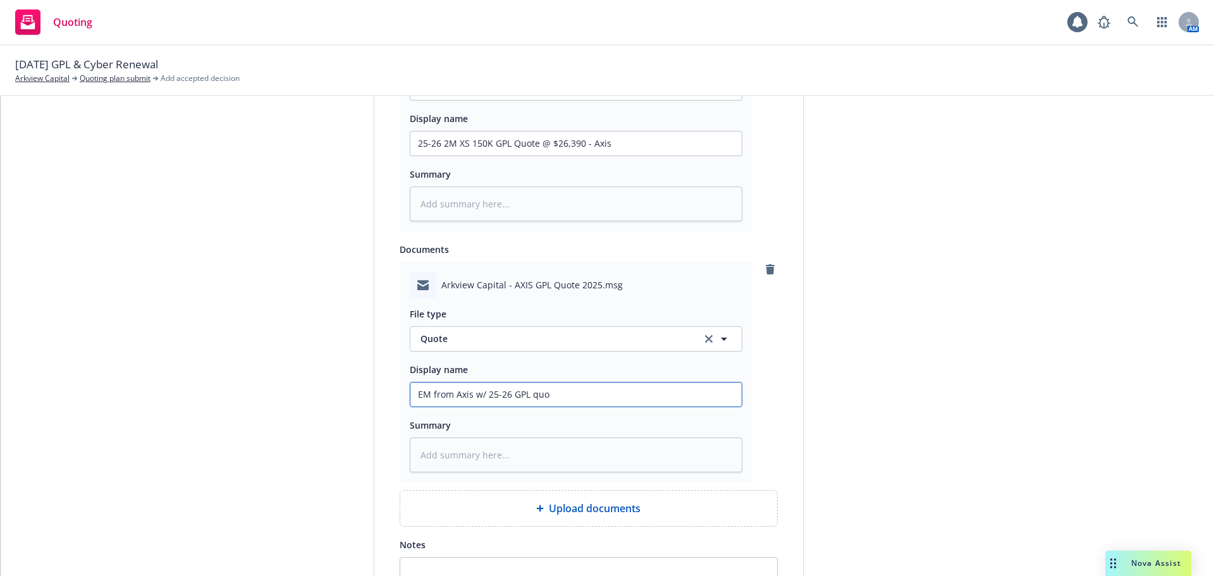
type textarea "x"
type input "EM from Axis w/ 25-26 GPL quot"
type textarea "x"
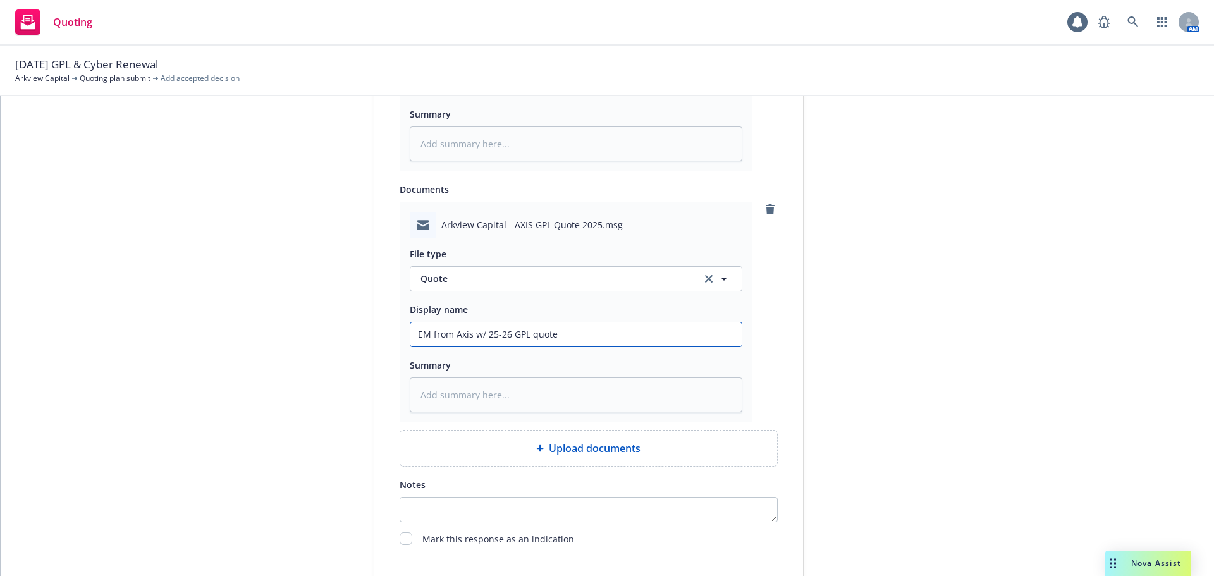
scroll to position [881, 0]
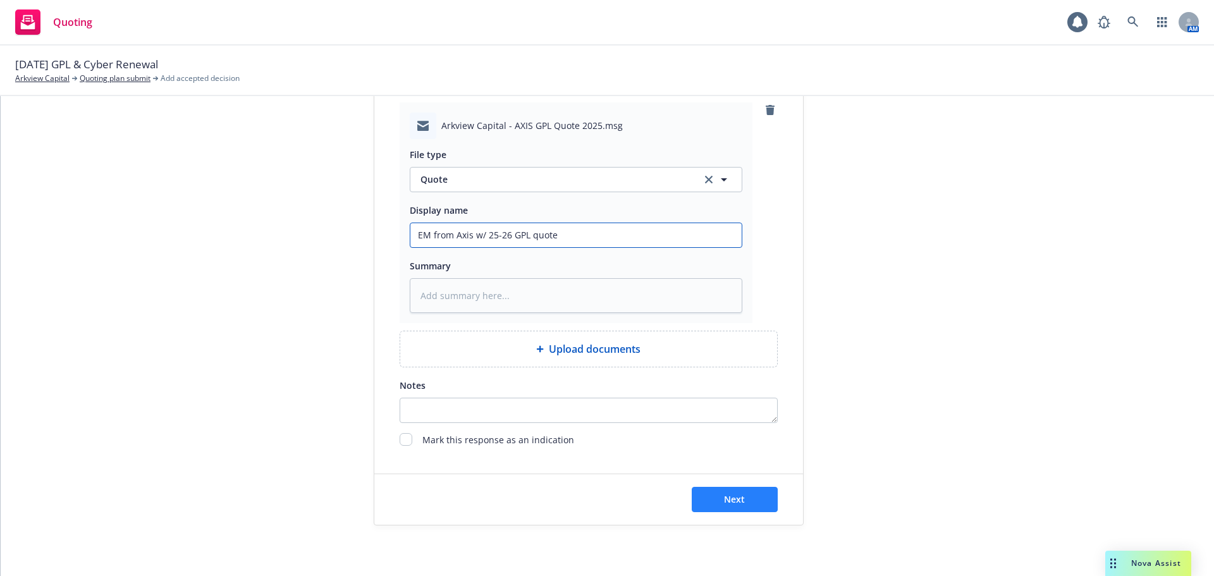
type input "EM from Axis w/ 25-26 GPL quote"
click at [746, 500] on button "Next" at bounding box center [734, 499] width 86 height 25
type textarea "x"
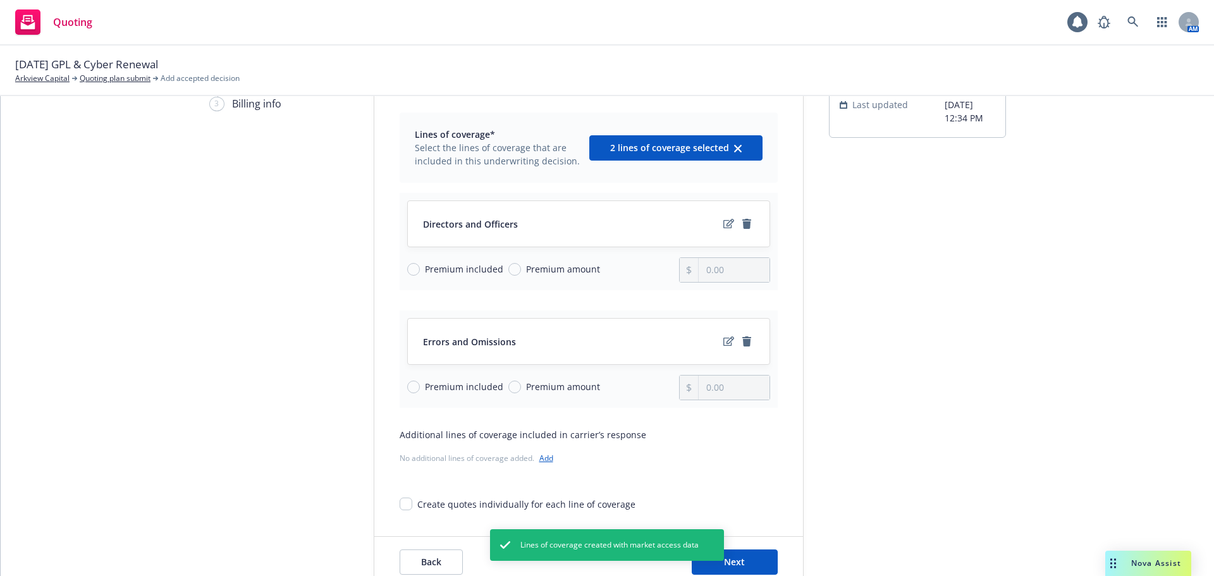
scroll to position [100, 0]
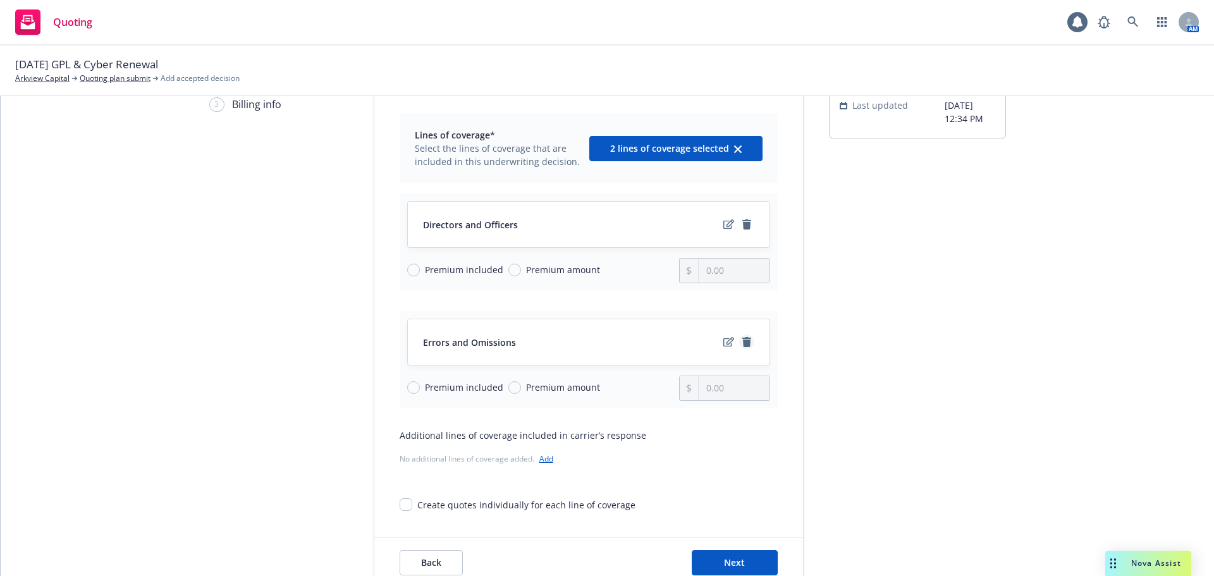
click at [744, 343] on icon "remove" at bounding box center [746, 342] width 9 height 10
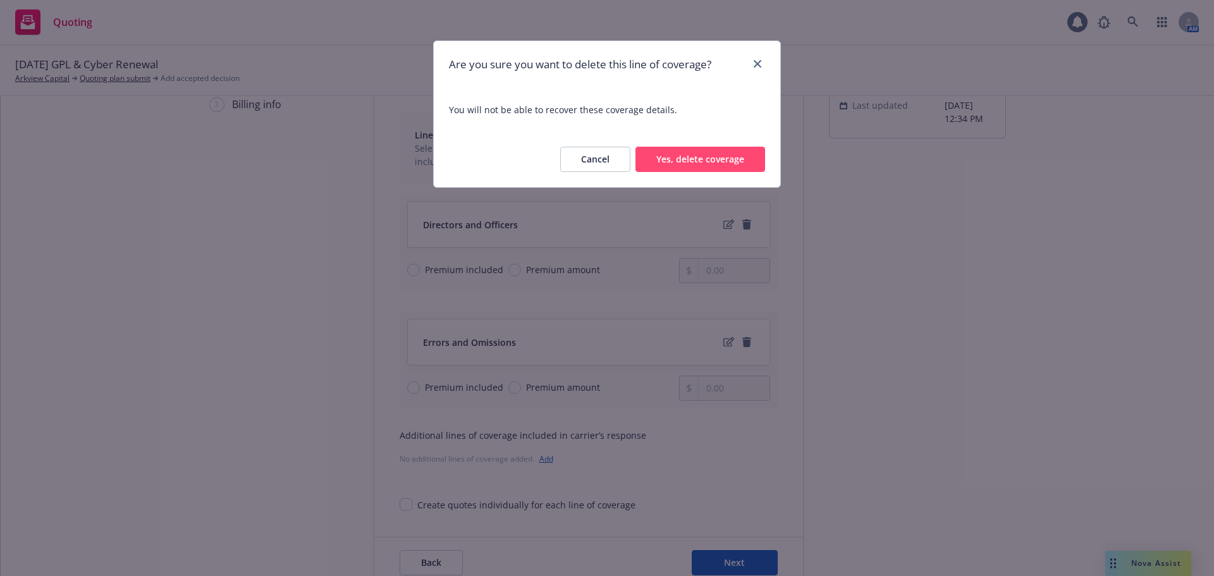
click at [695, 157] on button "Yes, delete coverage" at bounding box center [700, 159] width 130 height 25
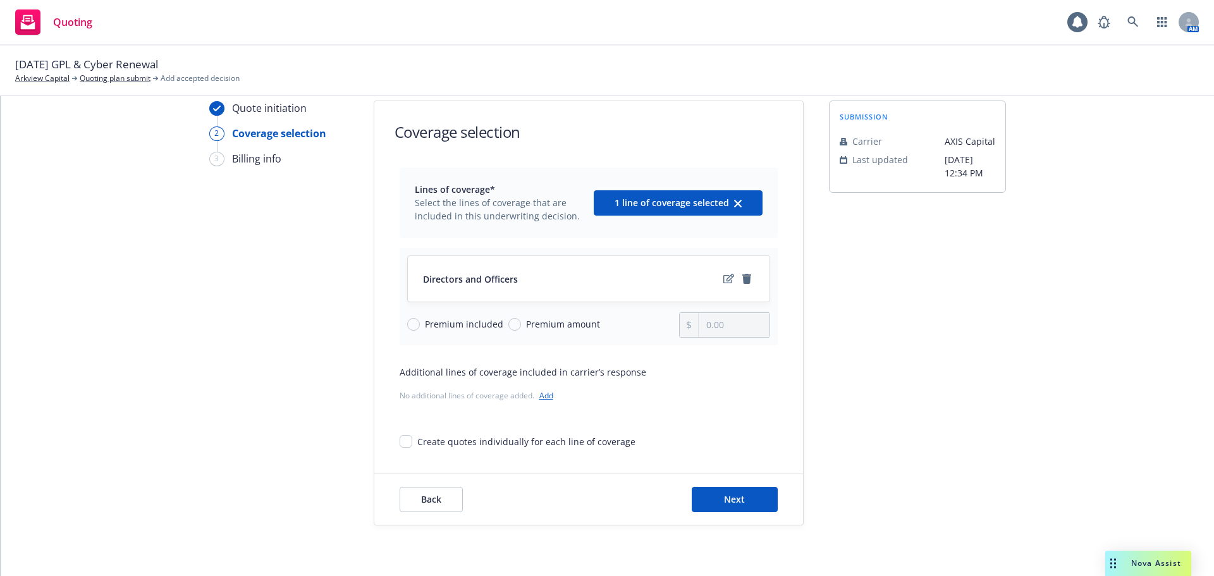
click at [546, 394] on link "Add" at bounding box center [546, 395] width 14 height 11
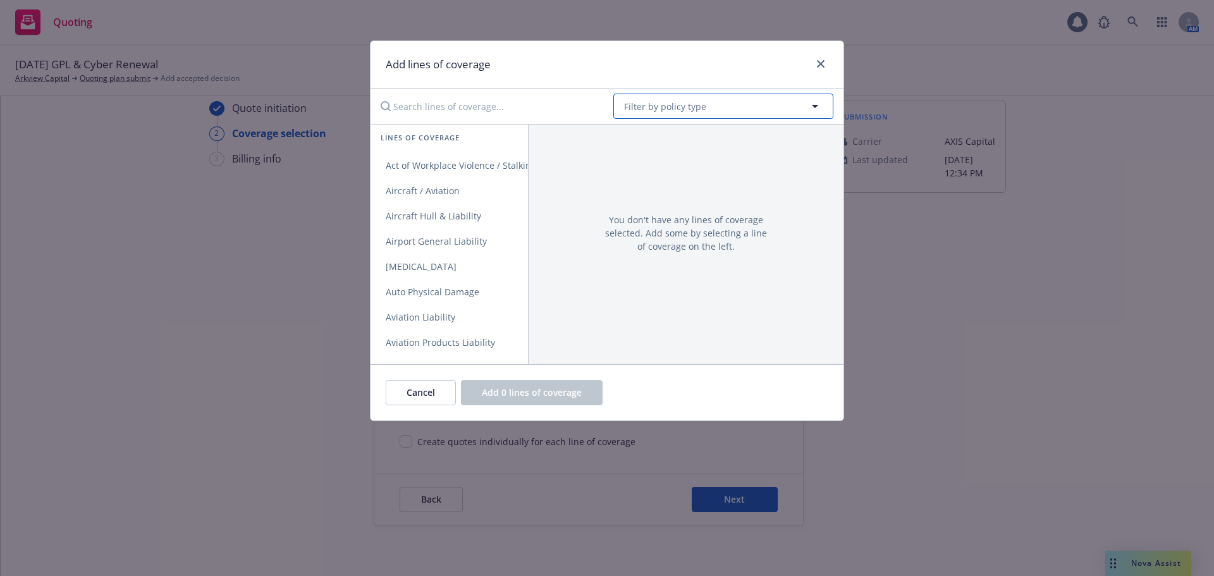
click at [650, 94] on button "Filter by policy type" at bounding box center [723, 106] width 220 height 25
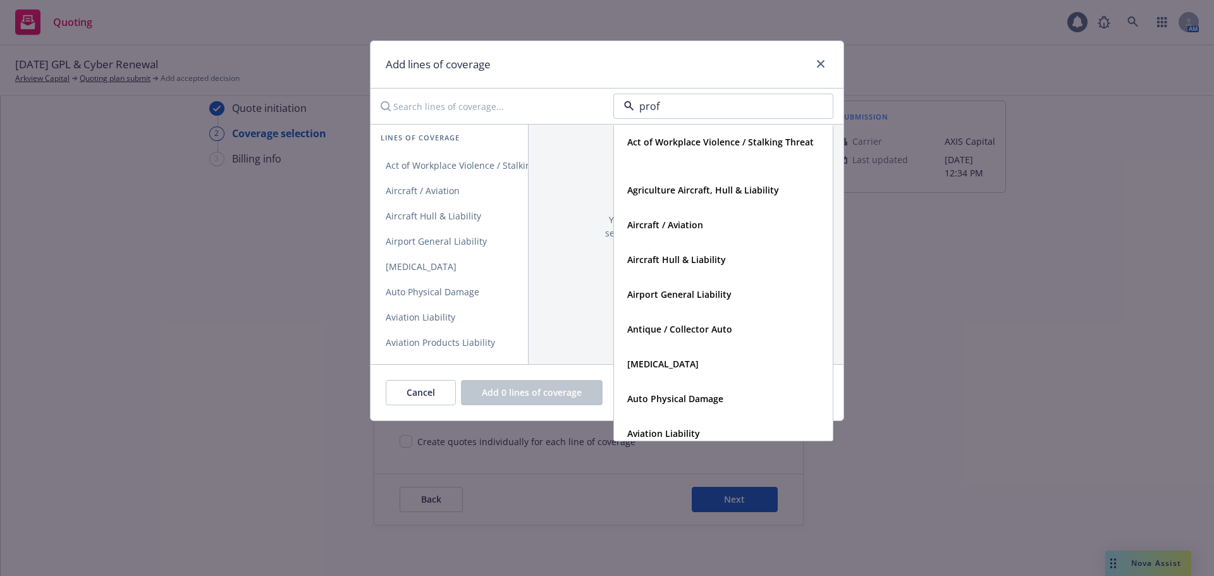
type input "profe"
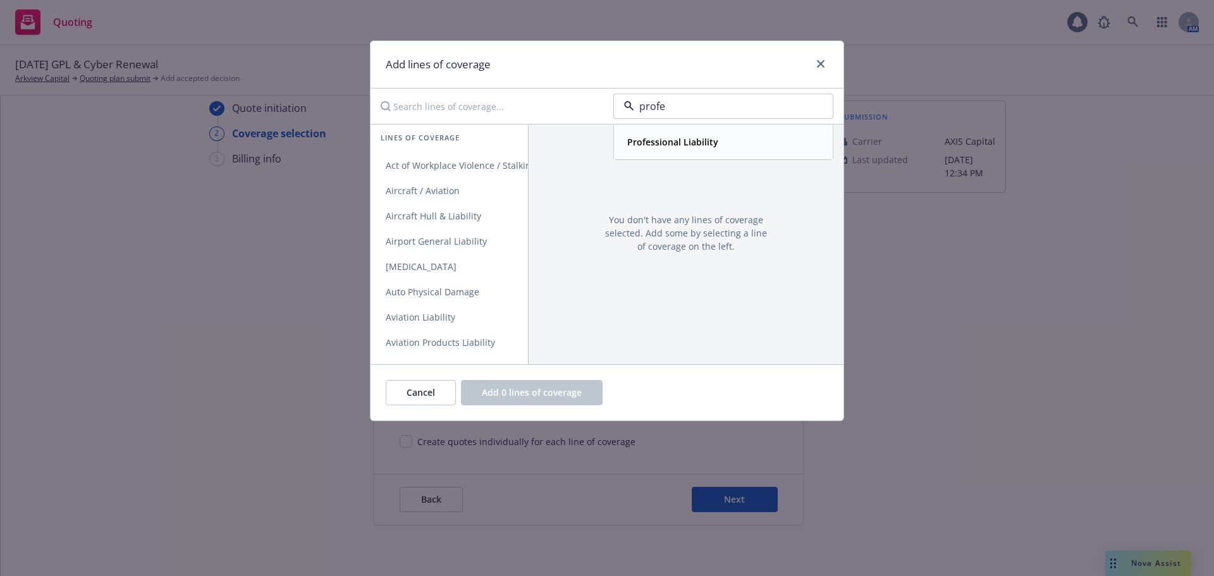
click at [662, 147] on strong "Professional Liability" at bounding box center [672, 142] width 91 height 12
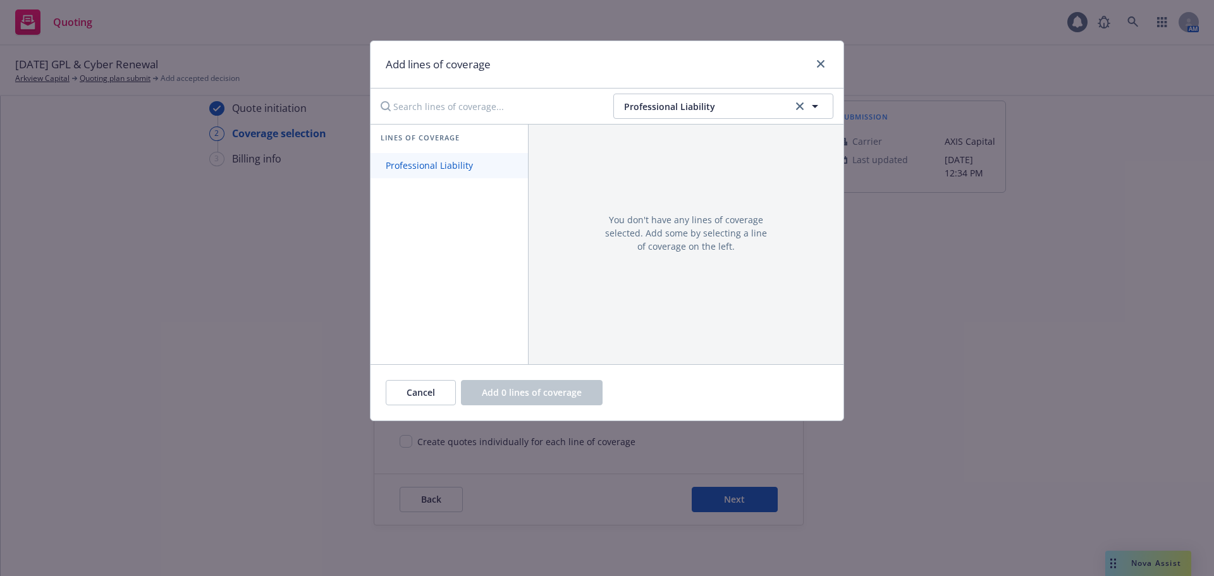
click at [423, 170] on span "Professional Liability" at bounding box center [429, 165] width 118 height 12
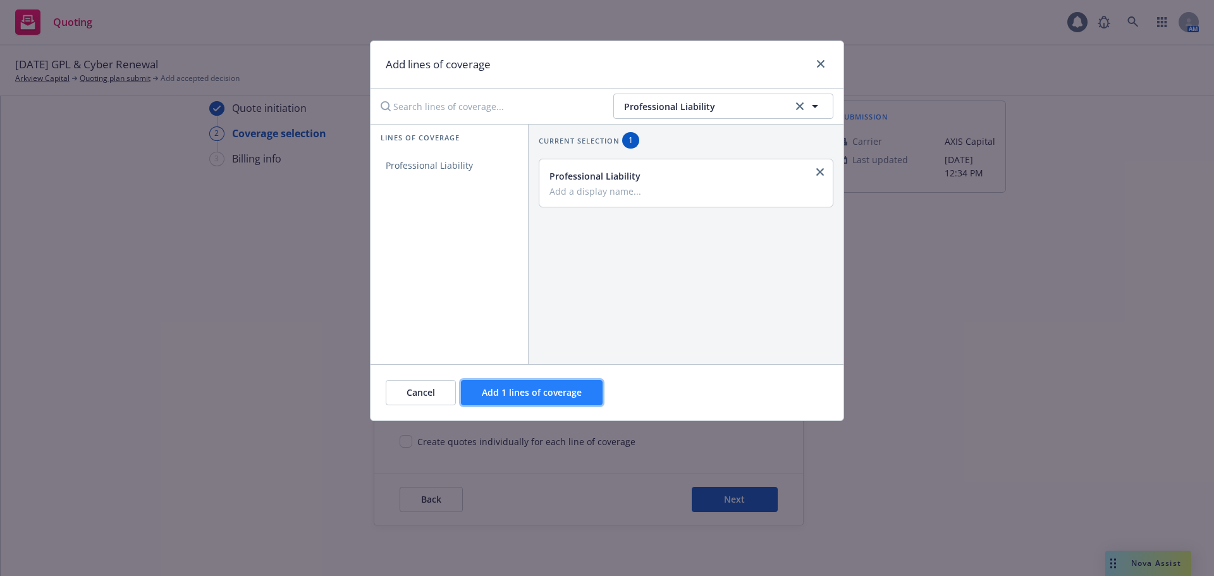
click at [535, 389] on span "Add 1 lines of coverage" at bounding box center [532, 392] width 100 height 12
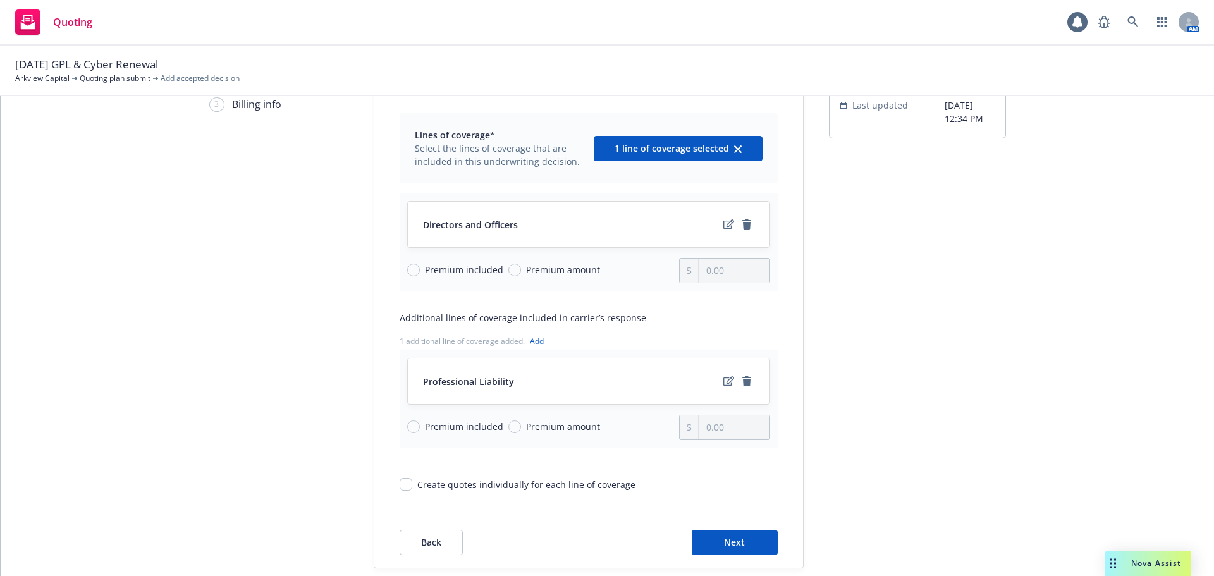
click at [432, 430] on span "Premium included" at bounding box center [464, 426] width 78 height 13
click at [420, 430] on input "Premium included" at bounding box center [413, 426] width 13 height 13
radio input "true"
click at [553, 271] on span "Premium amount" at bounding box center [563, 269] width 74 height 13
click at [521, 271] on input "Premium amount" at bounding box center [514, 270] width 13 height 13
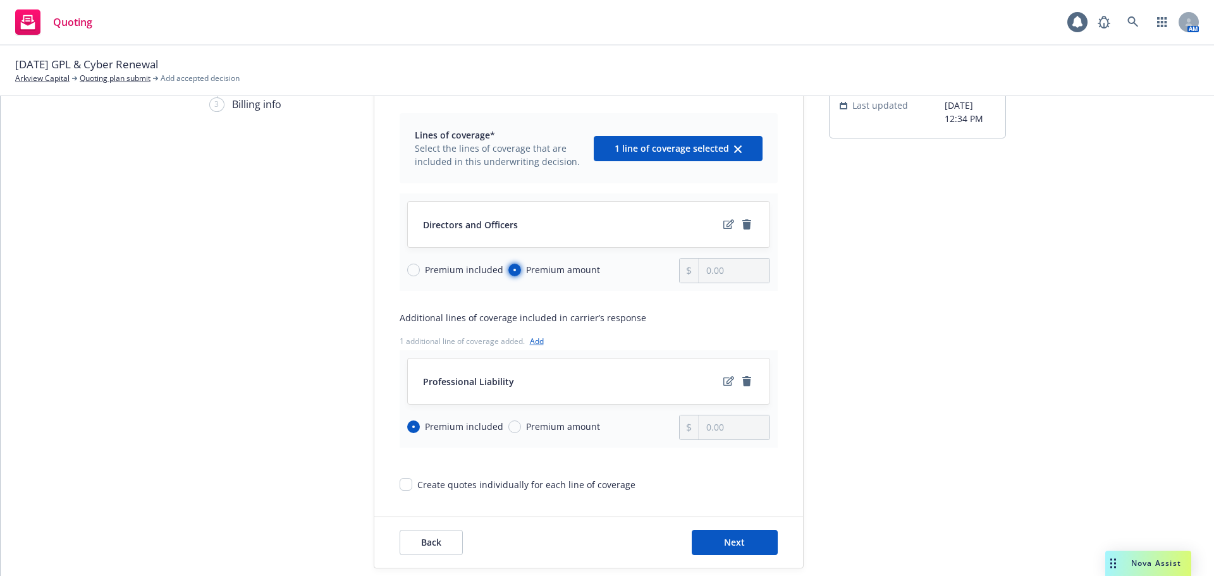
radio input "true"
drag, startPoint x: 729, startPoint y: 269, endPoint x: 671, endPoint y: 274, distance: 59.0
click at [671, 274] on div "Premium included Premium amount 0.00" at bounding box center [588, 270] width 363 height 25
type input "26,390.00"
click at [711, 536] on button "Next" at bounding box center [734, 542] width 86 height 25
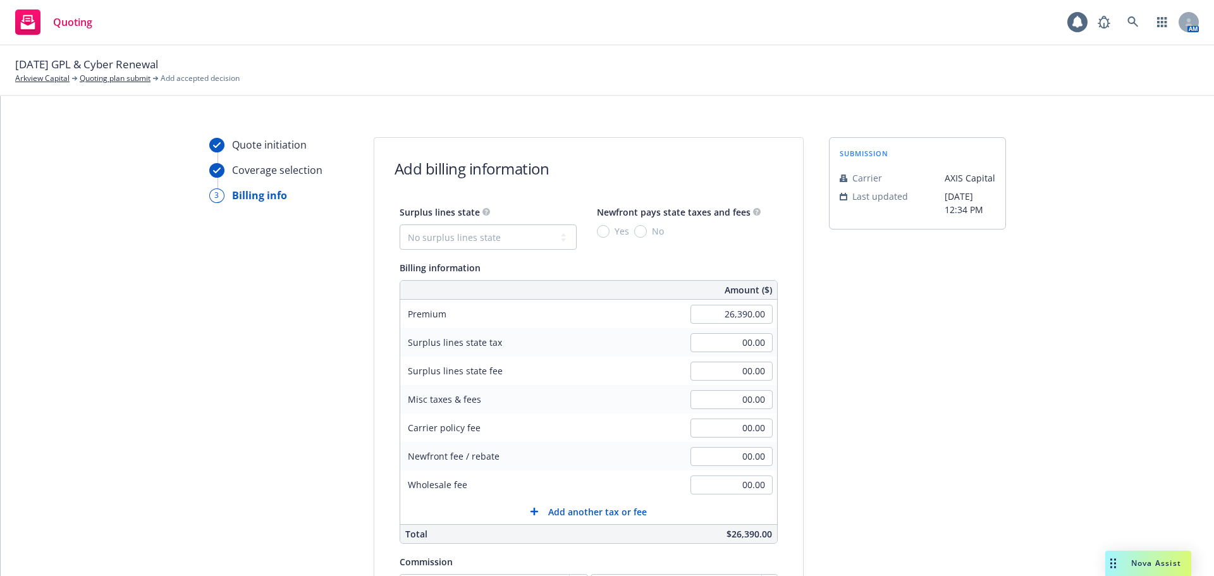
scroll to position [0, 0]
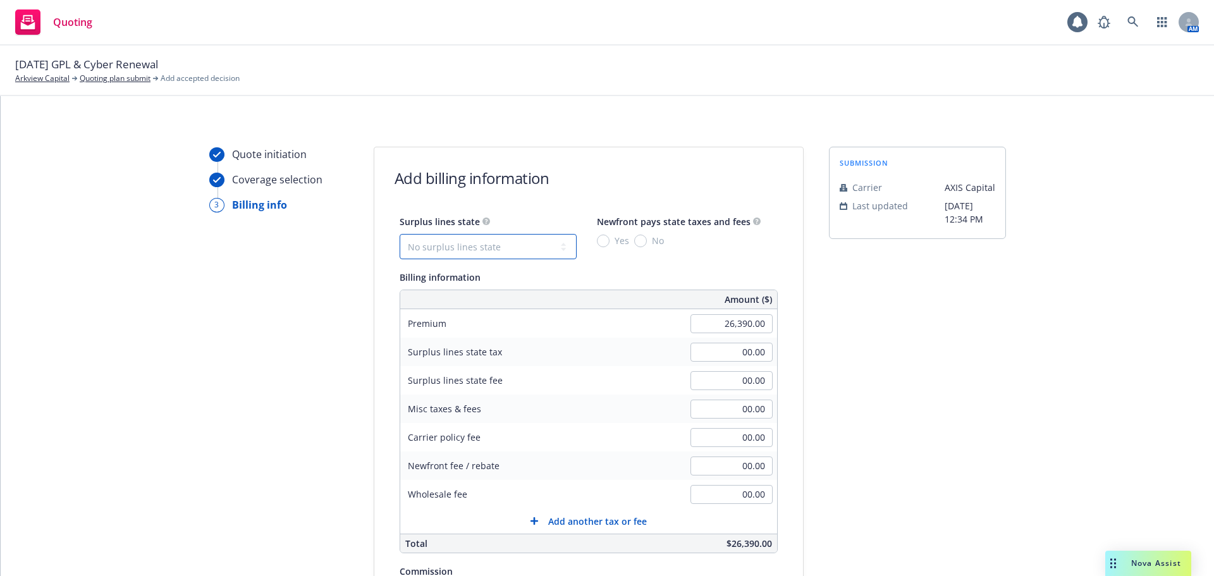
click at [439, 243] on select "No surplus lines state Alaska Alabama Arkansas Arizona California Colorado Conn…" at bounding box center [487, 246] width 177 height 25
select select "CT"
click at [399, 234] on select "No surplus lines state Alaska Alabama Arkansas Arizona California Colorado Conn…" at bounding box center [487, 246] width 177 height 25
type input "1,055.60"
click at [597, 243] on input "Yes" at bounding box center [603, 240] width 13 height 13
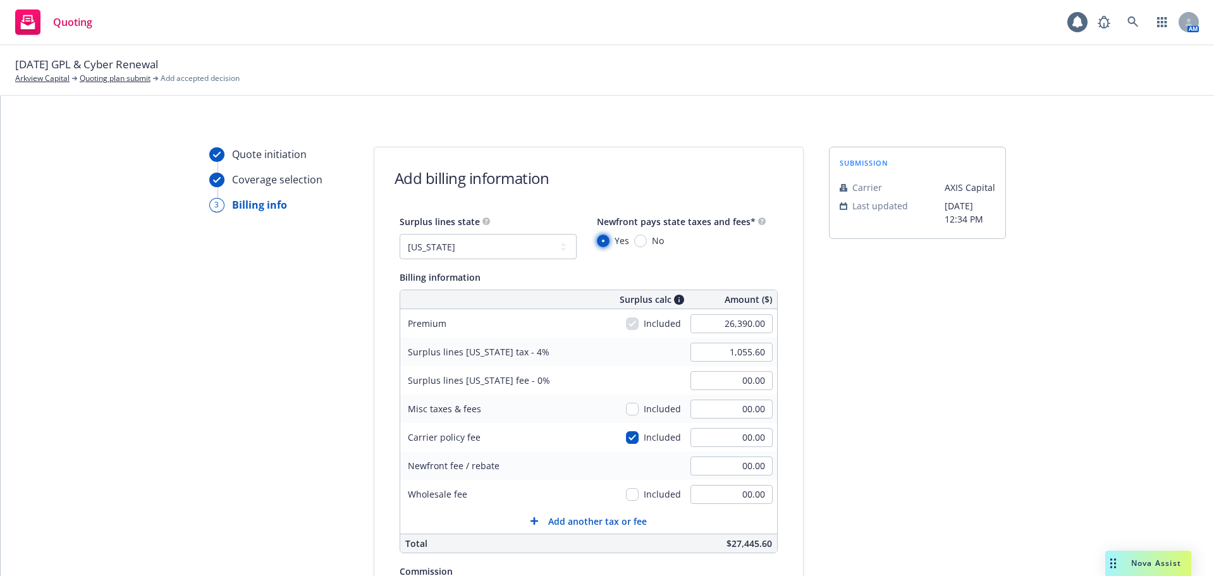
radio input "true"
click at [626, 439] on input "checkbox" at bounding box center [632, 437] width 13 height 13
checkbox input "false"
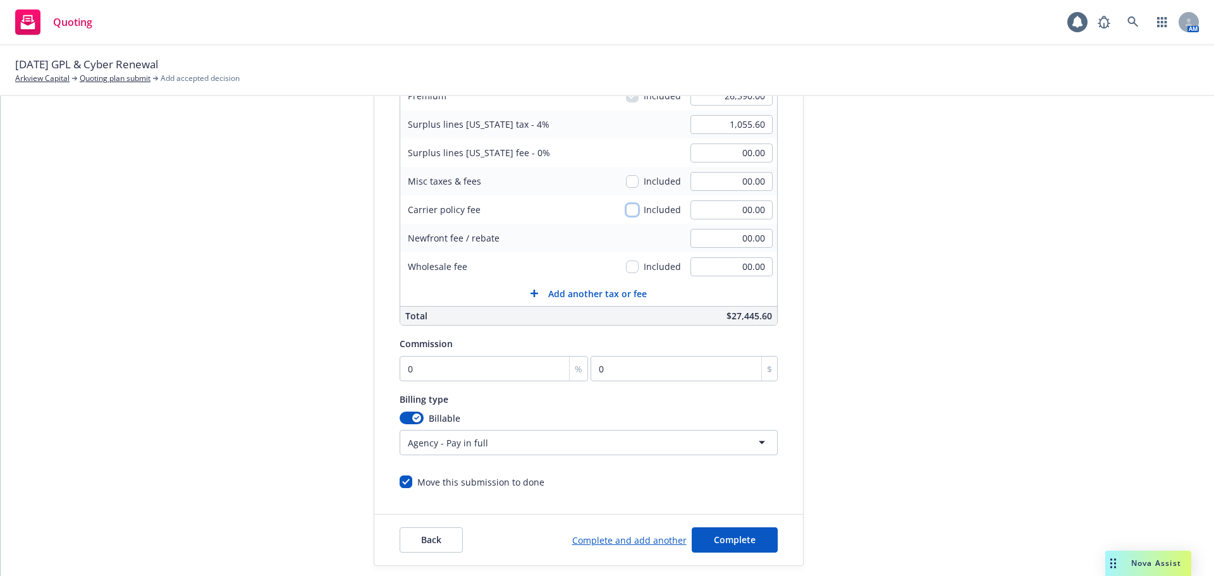
scroll to position [253, 0]
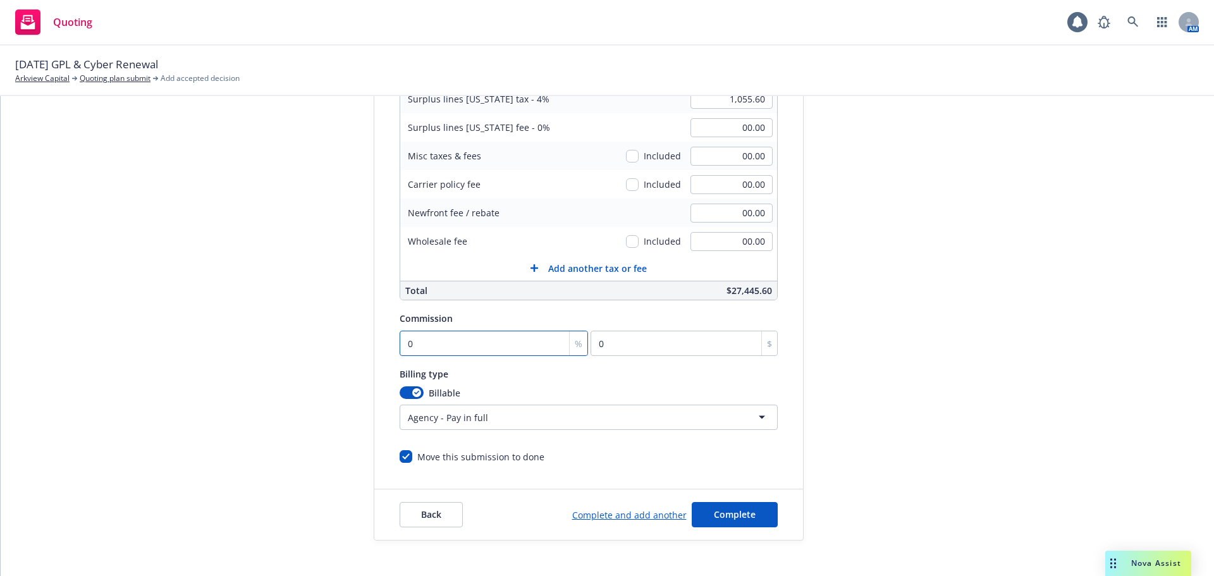
click at [451, 355] on input "0" at bounding box center [493, 343] width 189 height 25
type input "1"
type input "263.9"
type input "15"
type input "3958.5"
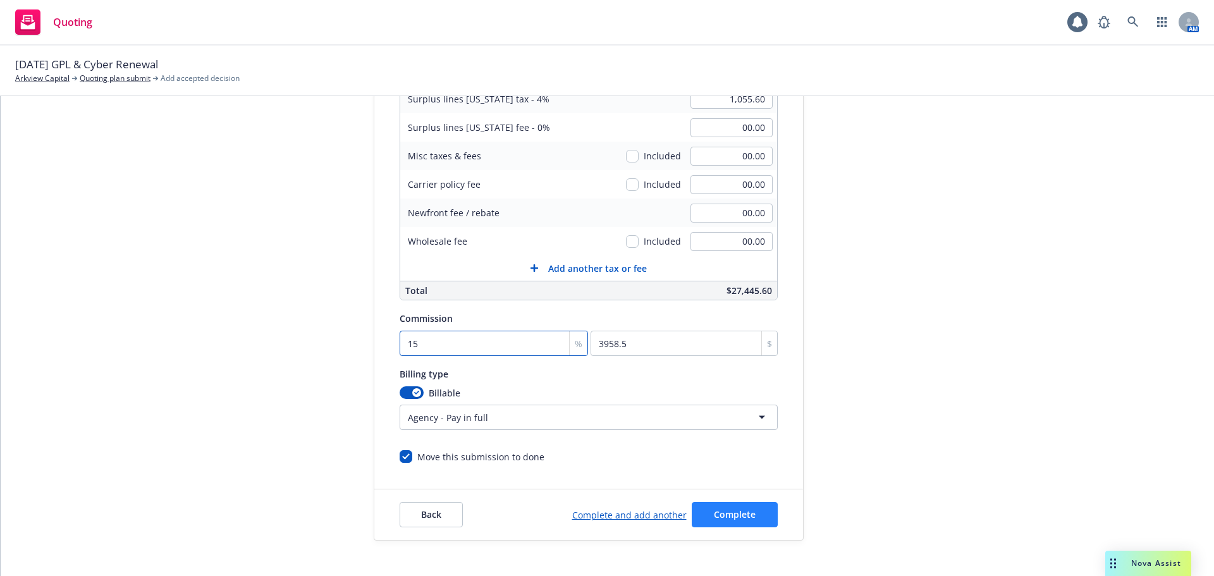
type input "15"
click at [745, 510] on span "Complete" at bounding box center [735, 514] width 42 height 12
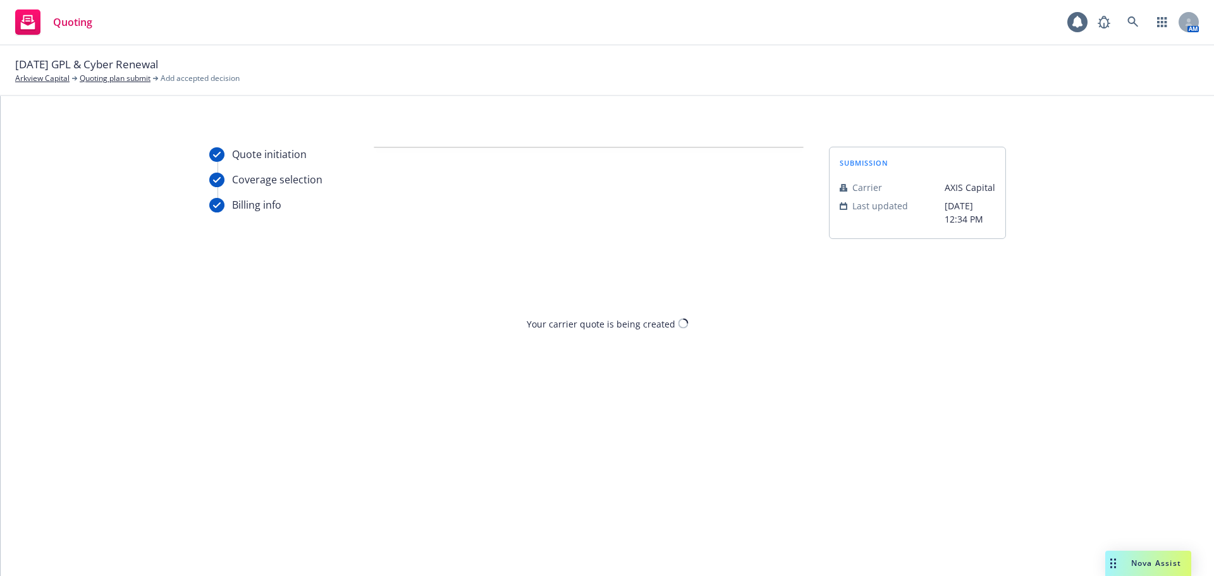
scroll to position [0, 0]
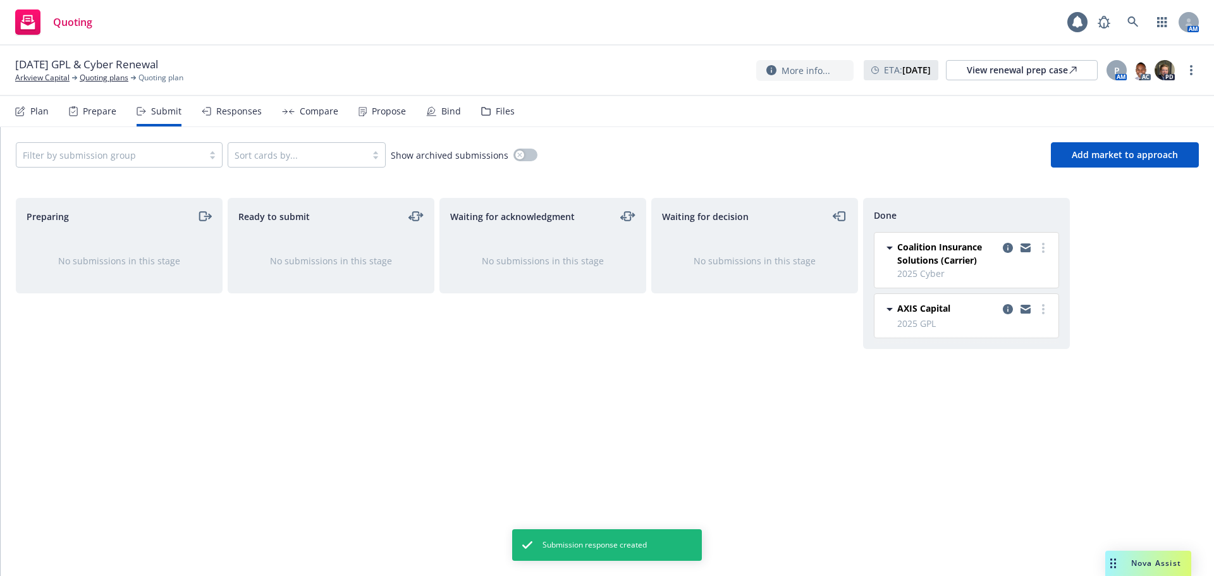
click at [236, 116] on div "Responses" at bounding box center [239, 111] width 46 height 10
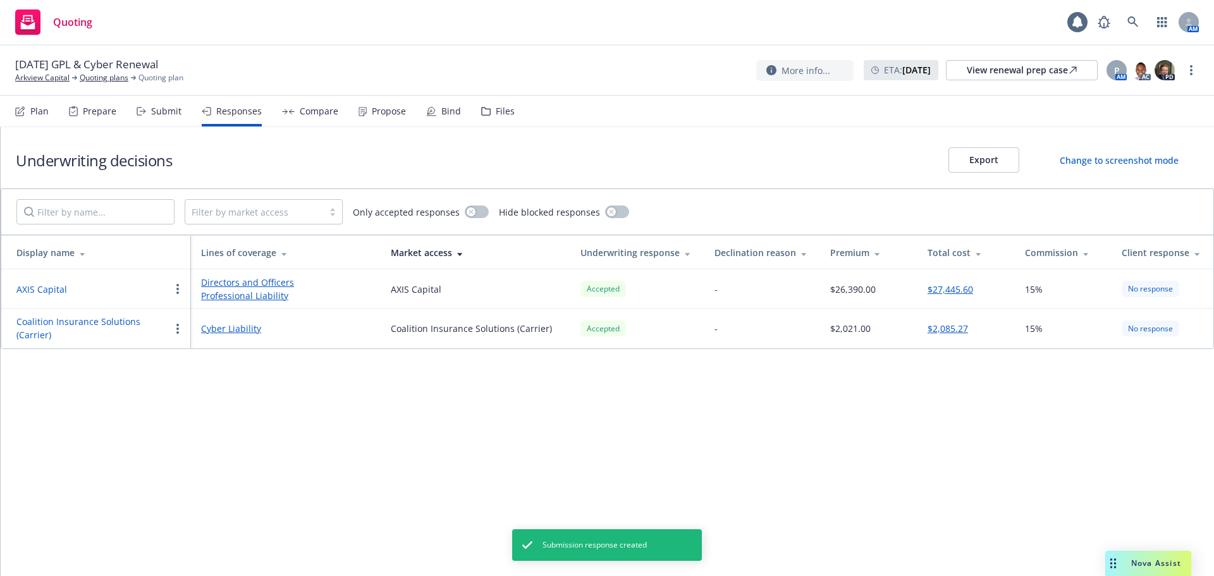
click at [52, 329] on button "Coalition Insurance Solutions (Carrier)" at bounding box center [93, 328] width 154 height 27
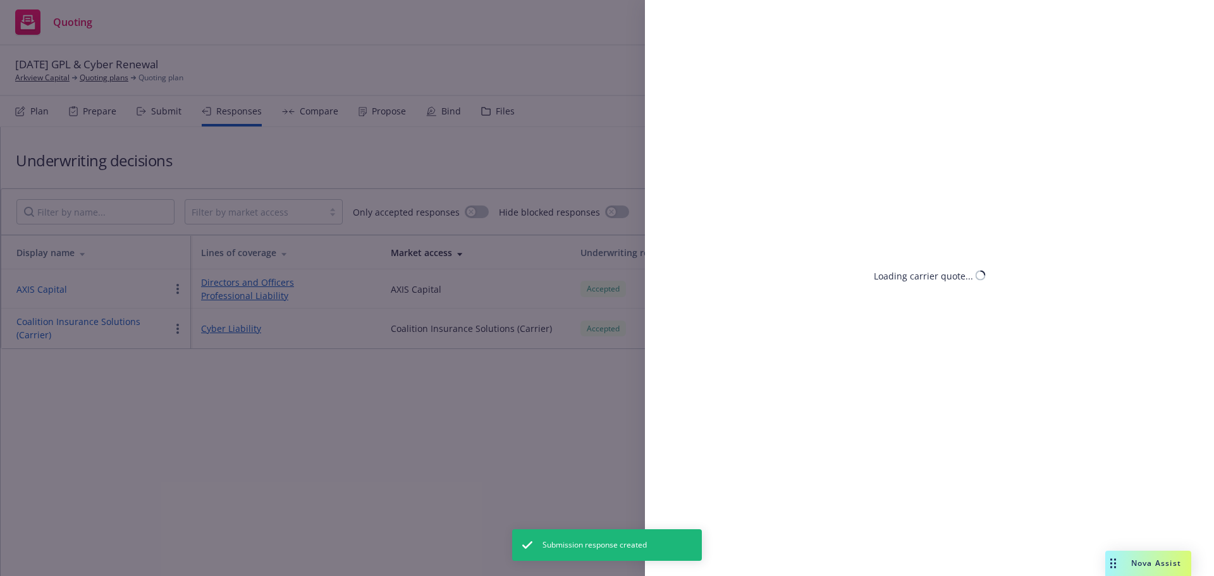
select select "CA"
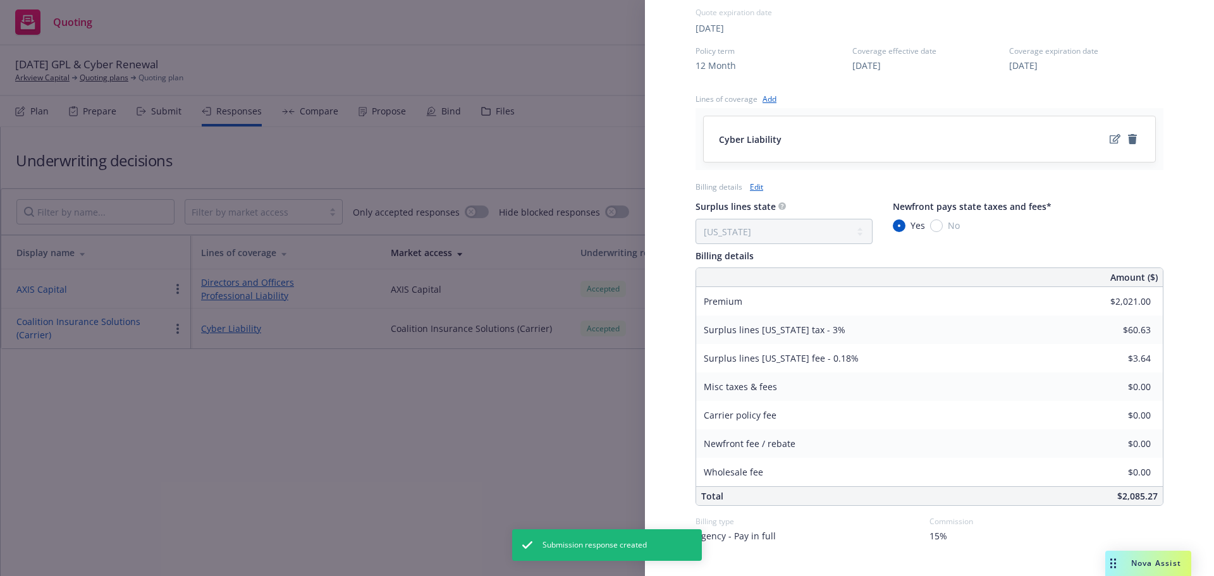
scroll to position [506, 0]
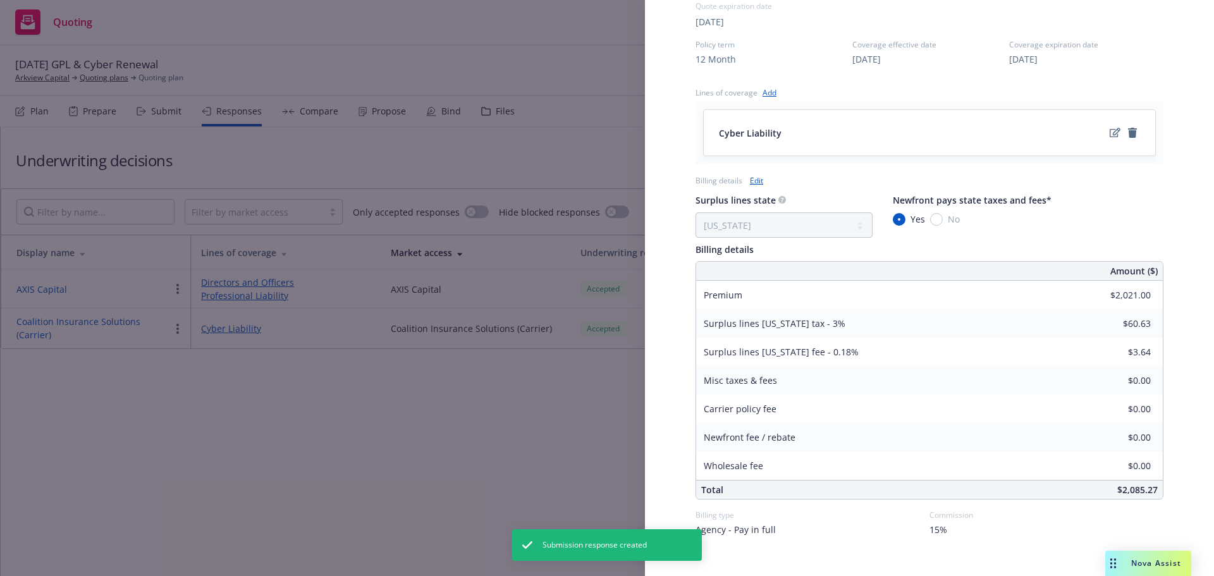
click at [755, 183] on link "Edit" at bounding box center [756, 180] width 13 height 13
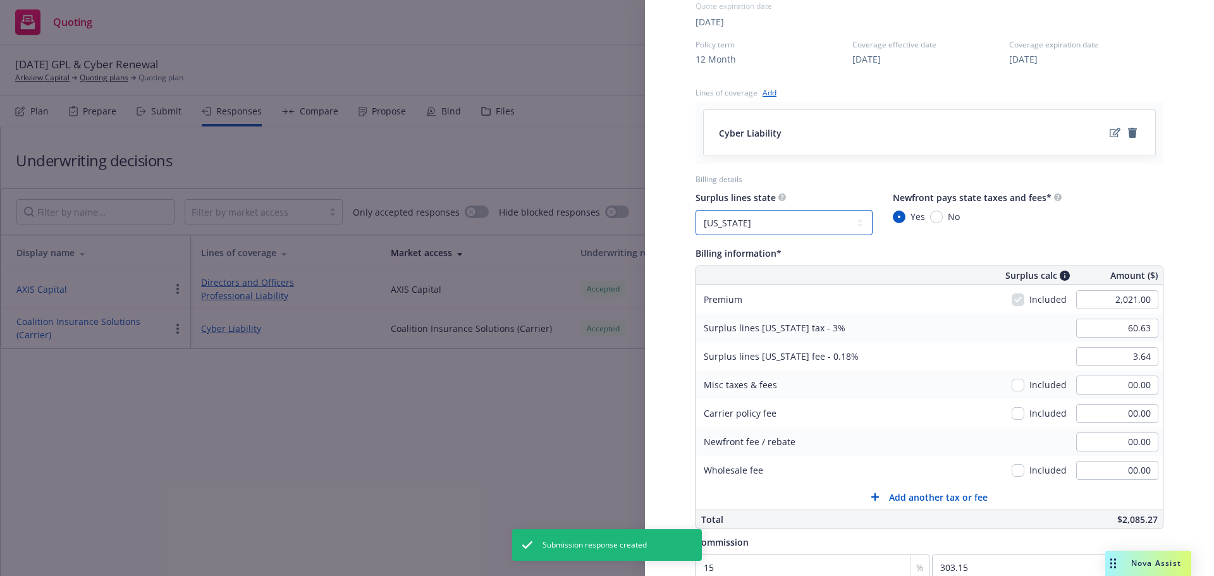
click at [745, 222] on select "No surplus lines state Alaska Alabama Arkansas Arizona California Colorado Conn…" at bounding box center [783, 222] width 177 height 25
select select "CT"
click at [695, 210] on select "No surplus lines state Alaska Alabama Arkansas Arizona California Colorado Conn…" at bounding box center [783, 222] width 177 height 25
type input "80.84"
type input "00.00"
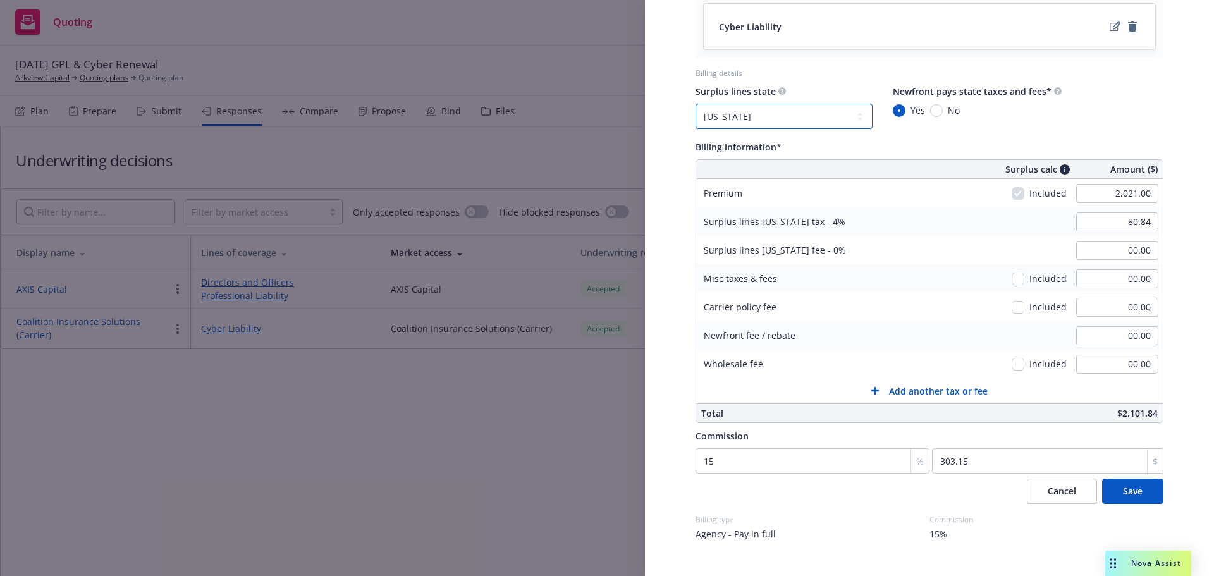
scroll to position [637, 0]
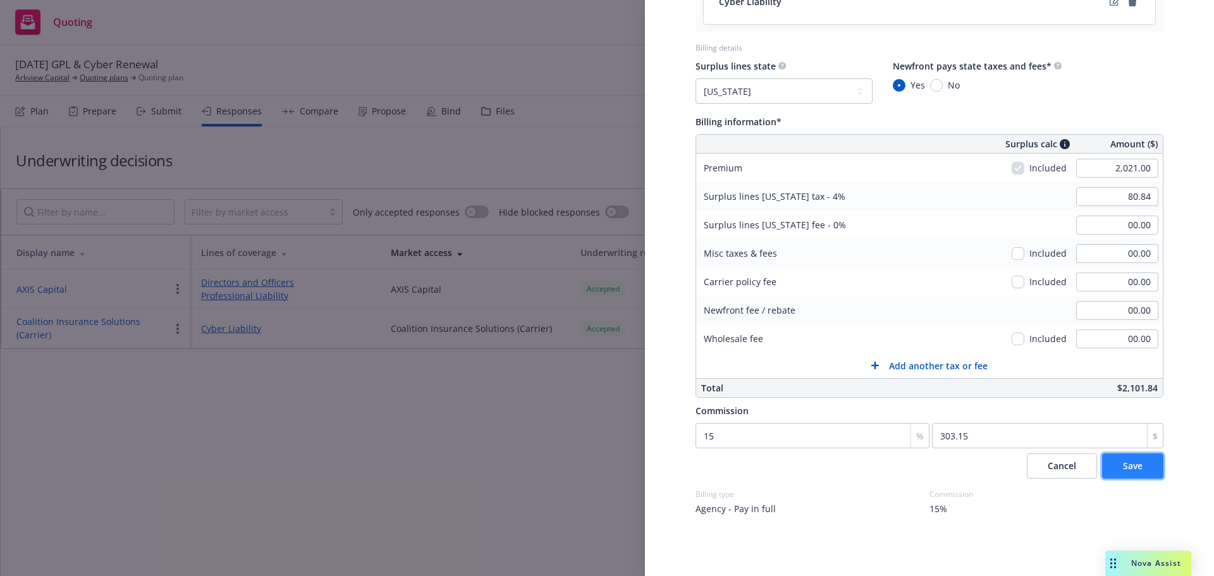
click at [1131, 468] on span "Save" at bounding box center [1133, 466] width 20 height 12
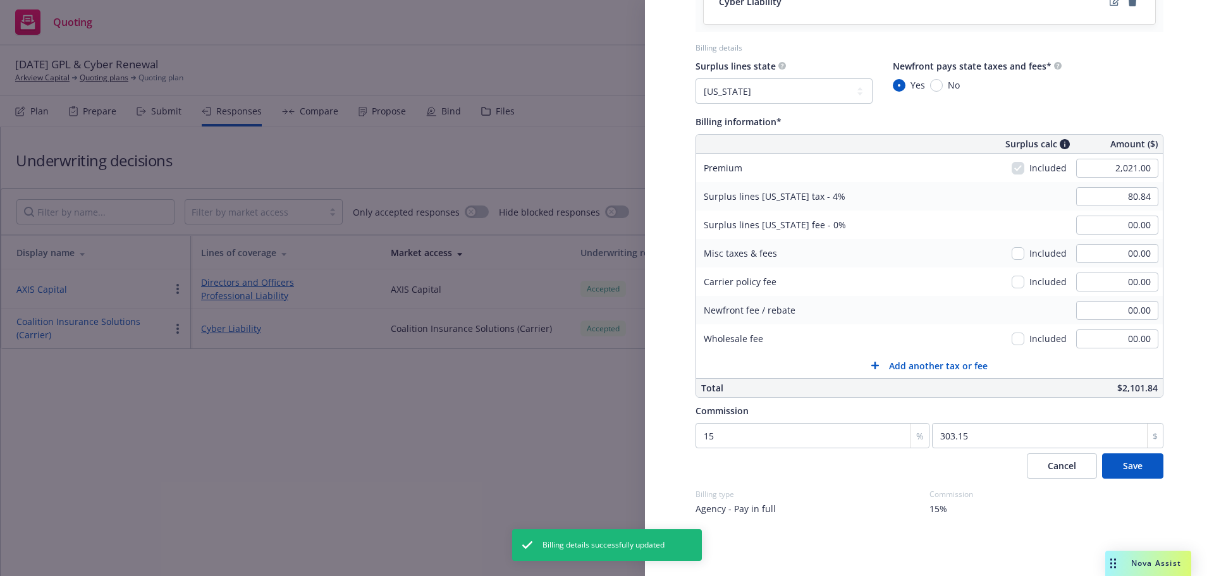
scroll to position [527, 0]
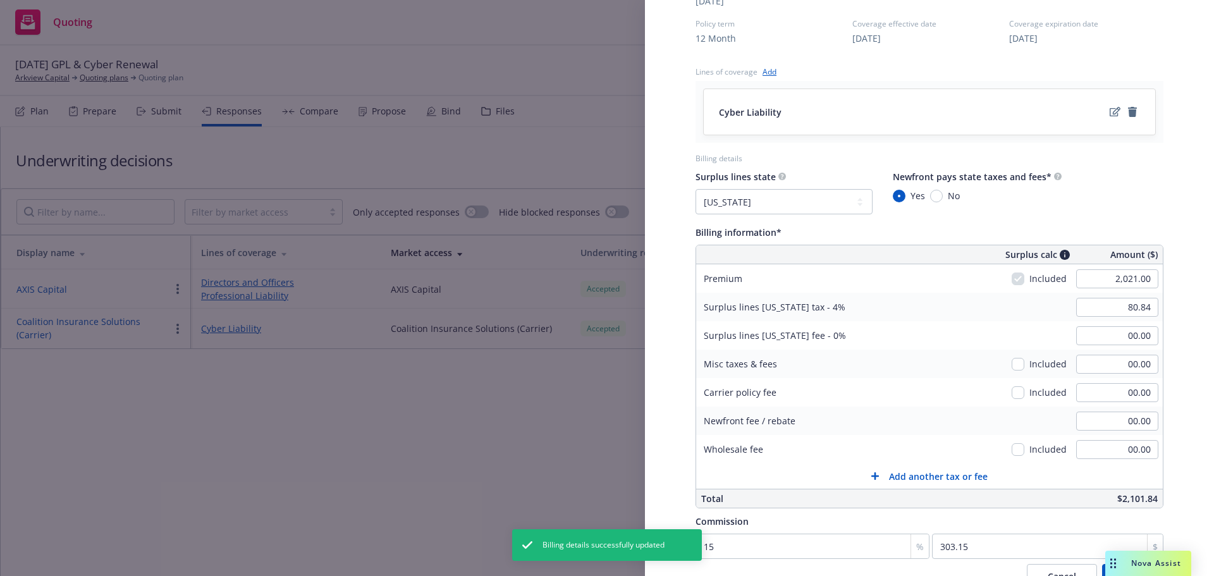
select select "CT"
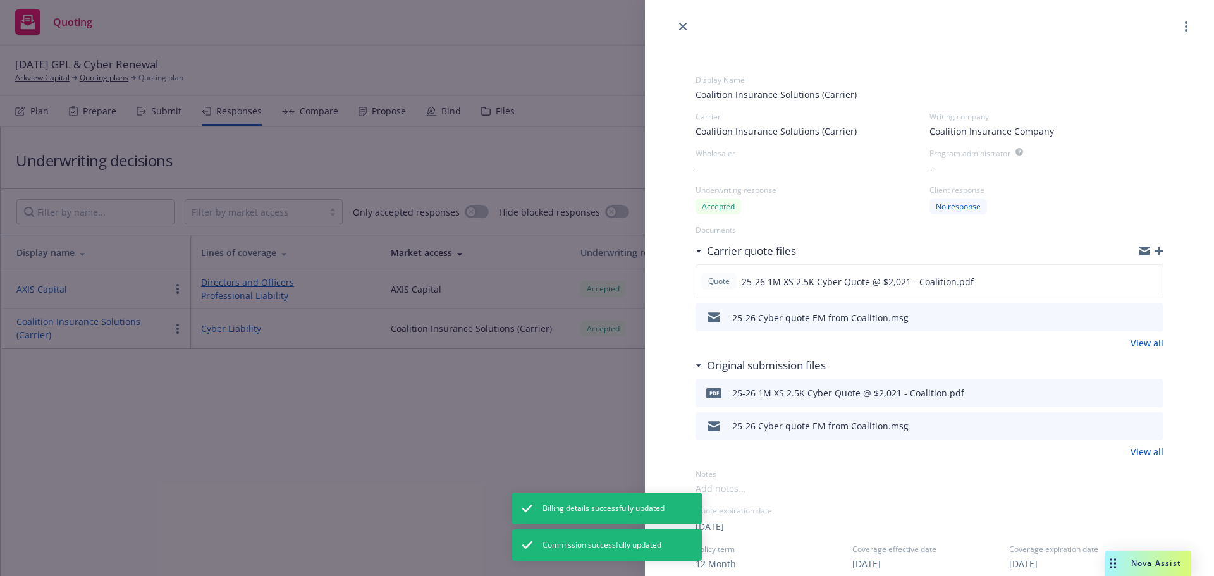
scroll to position [0, 0]
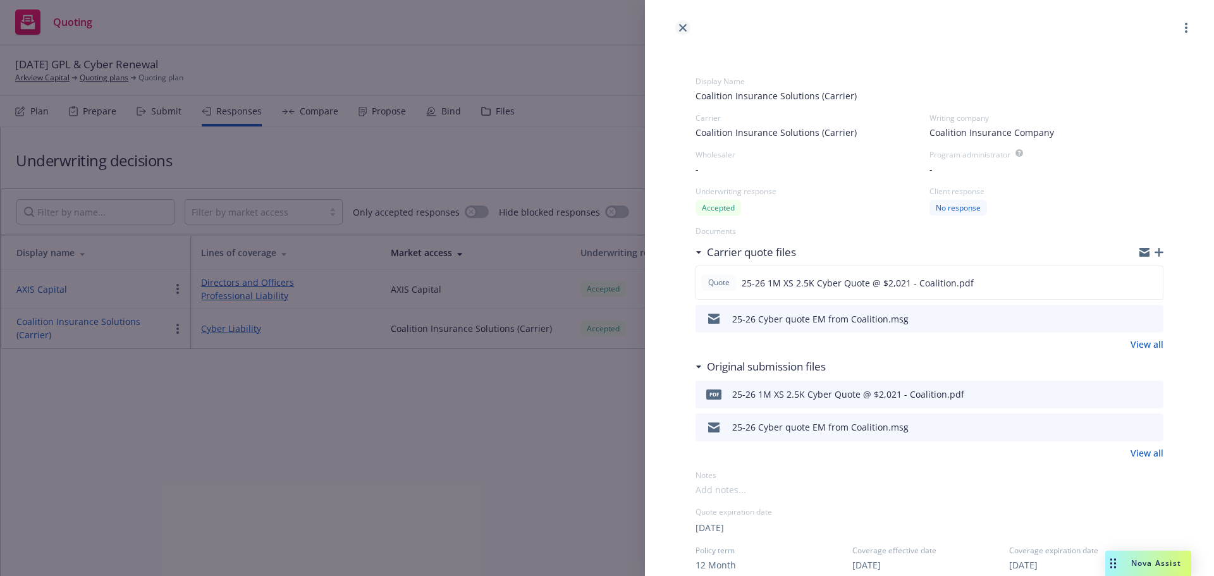
click at [685, 26] on icon "close" at bounding box center [683, 28] width 8 height 8
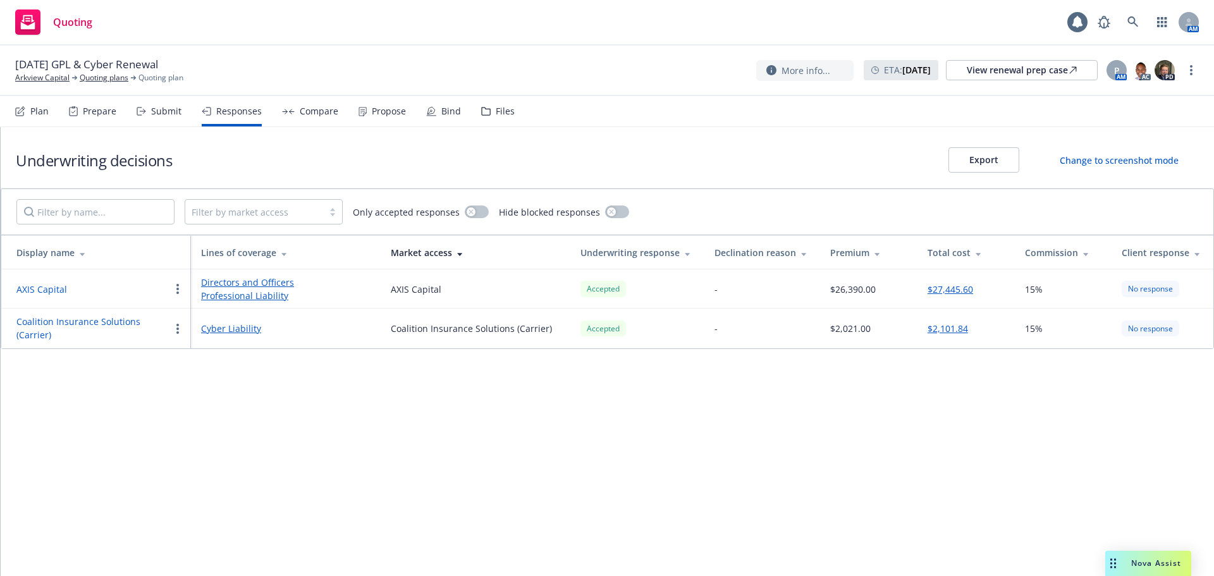
click at [73, 328] on button "Coalition Insurance Solutions (Carrier)" at bounding box center [93, 328] width 154 height 27
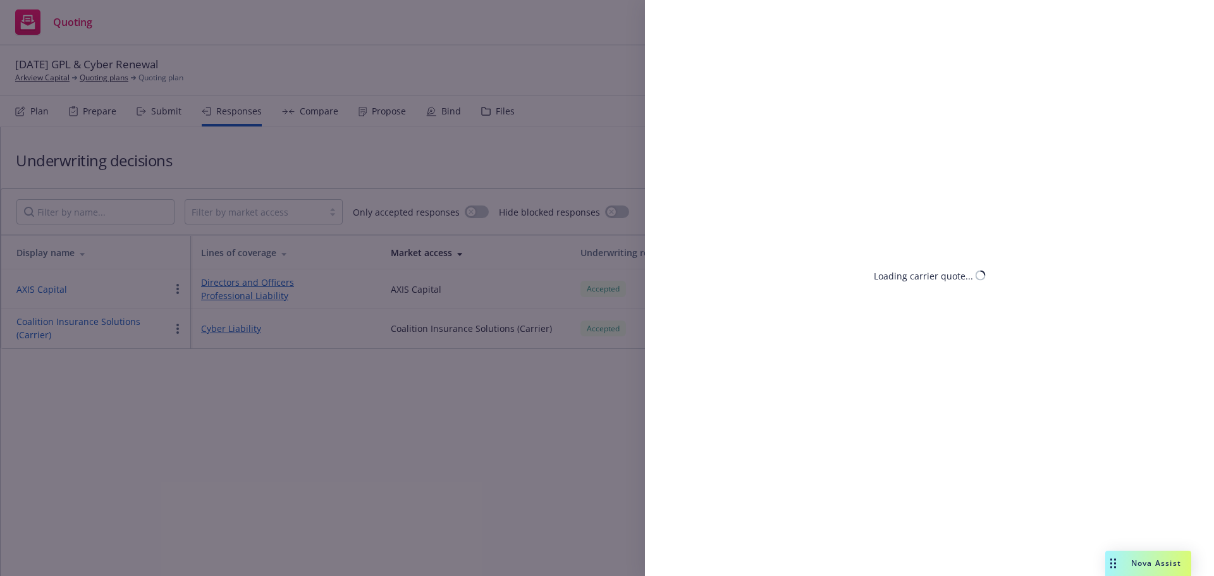
select select "CT"
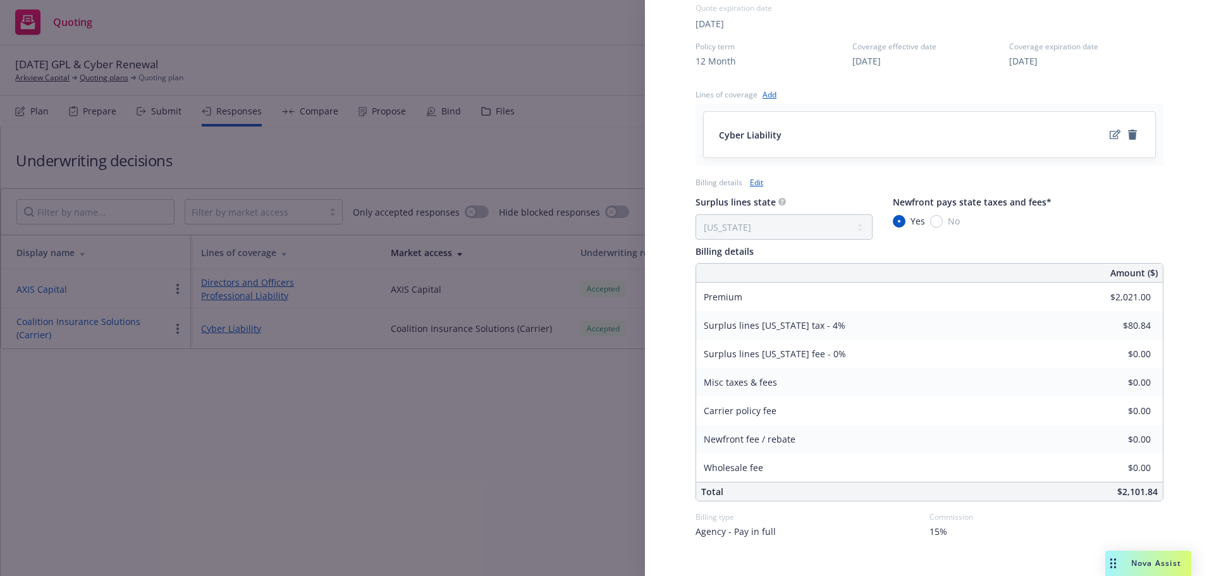
scroll to position [527, 0]
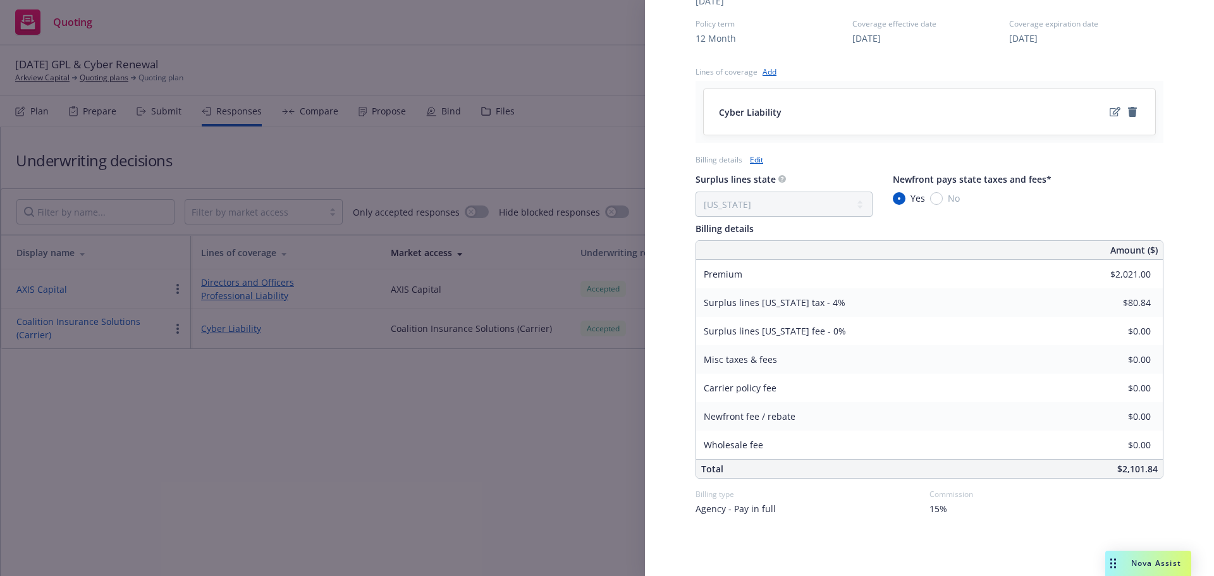
click at [568, 121] on div "Display Name Coalition Insurance Solutions (Carrier) Carrier Coalition Insuranc…" at bounding box center [607, 288] width 1214 height 576
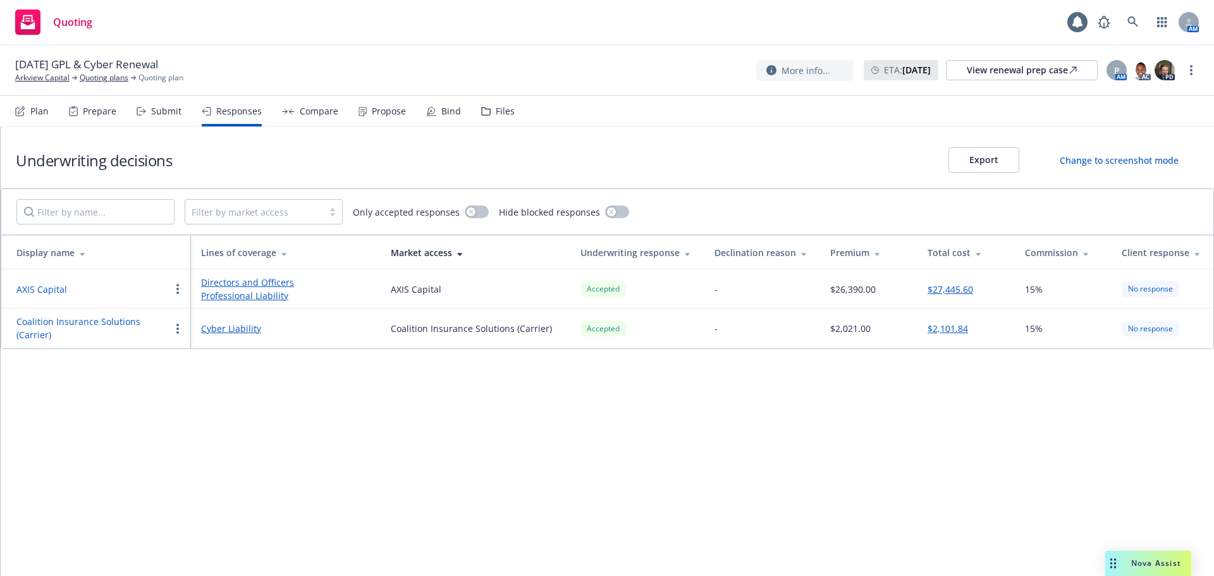
click at [77, 327] on button "Coalition Insurance Solutions (Carrier)" at bounding box center [93, 328] width 154 height 27
select select "CT"
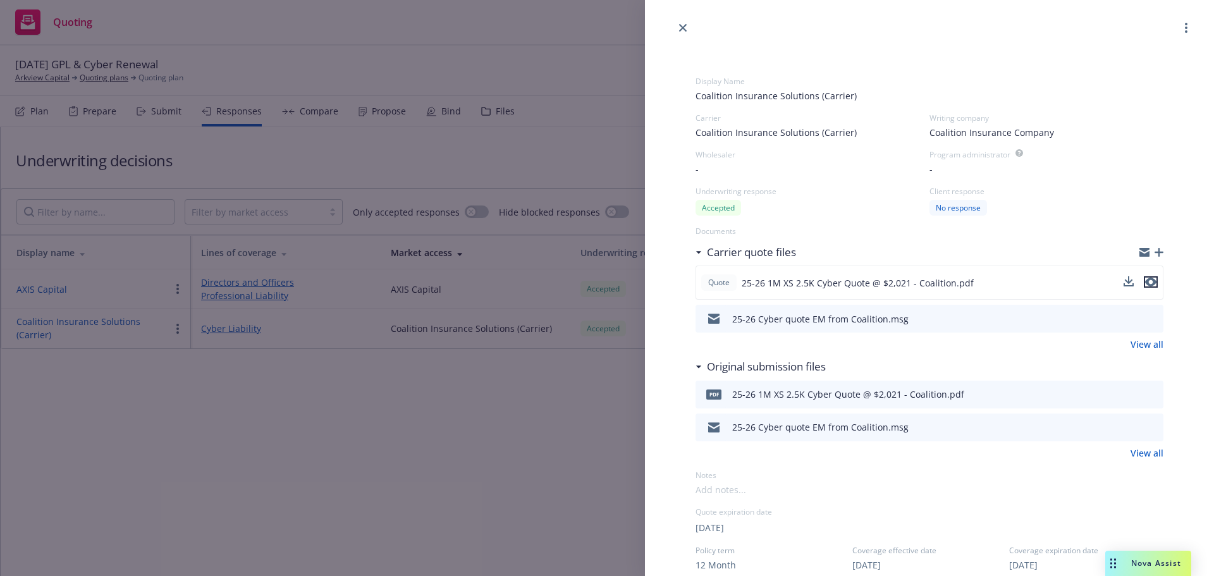
click at [1145, 282] on icon "preview file" at bounding box center [1150, 281] width 11 height 9
click at [681, 25] on icon "close" at bounding box center [683, 28] width 8 height 8
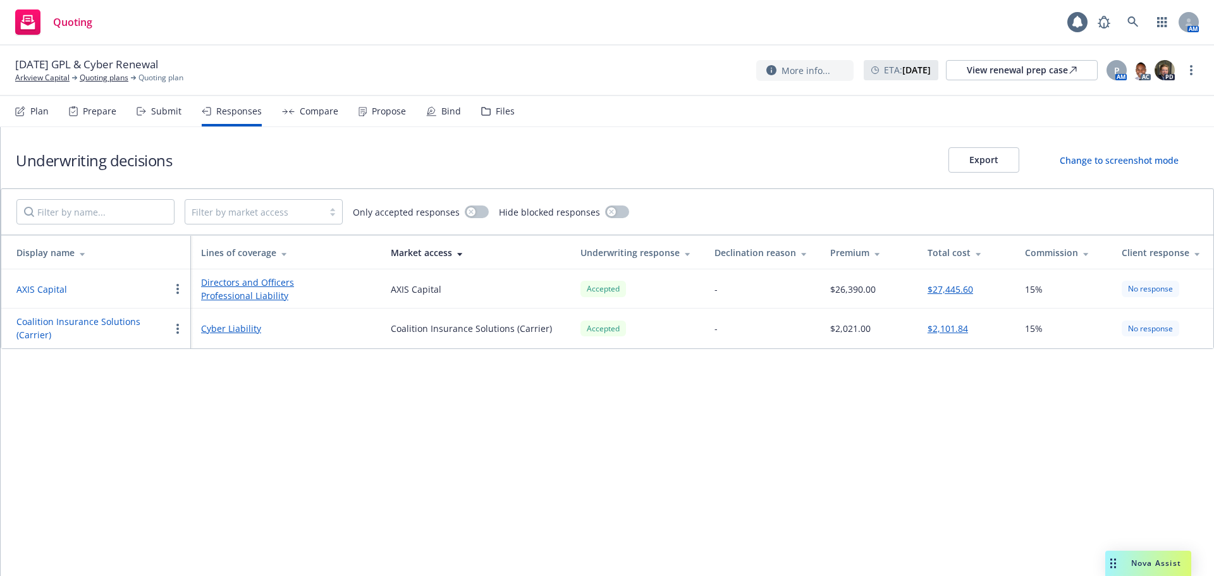
click at [499, 116] on div "Files" at bounding box center [505, 111] width 19 height 10
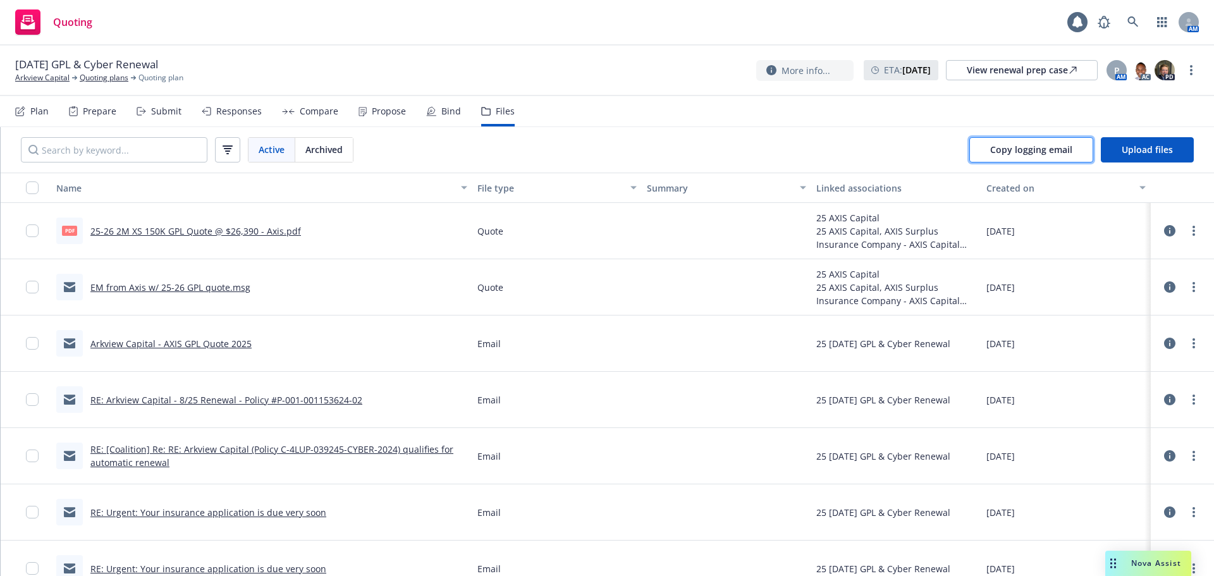
click at [1052, 157] on button "Copy logging email" at bounding box center [1031, 149] width 124 height 25
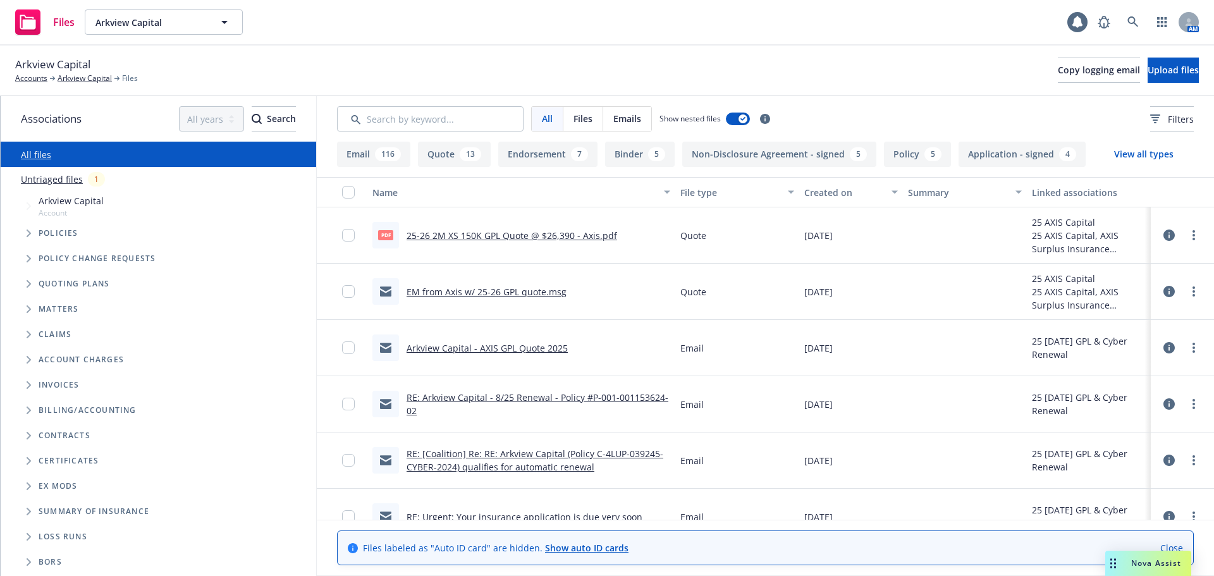
click at [28, 284] on icon "Tree Example" at bounding box center [29, 284] width 5 height 8
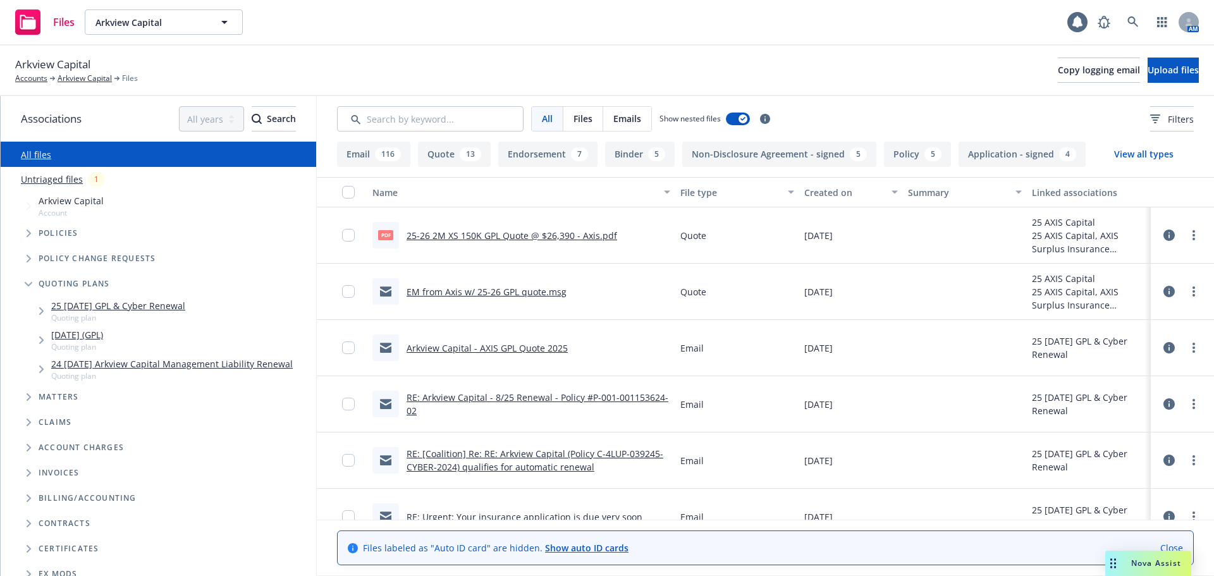
click at [255, 368] on link "24 [DATE] Arkview Capital Management Liability Renewal" at bounding box center [171, 363] width 241 height 13
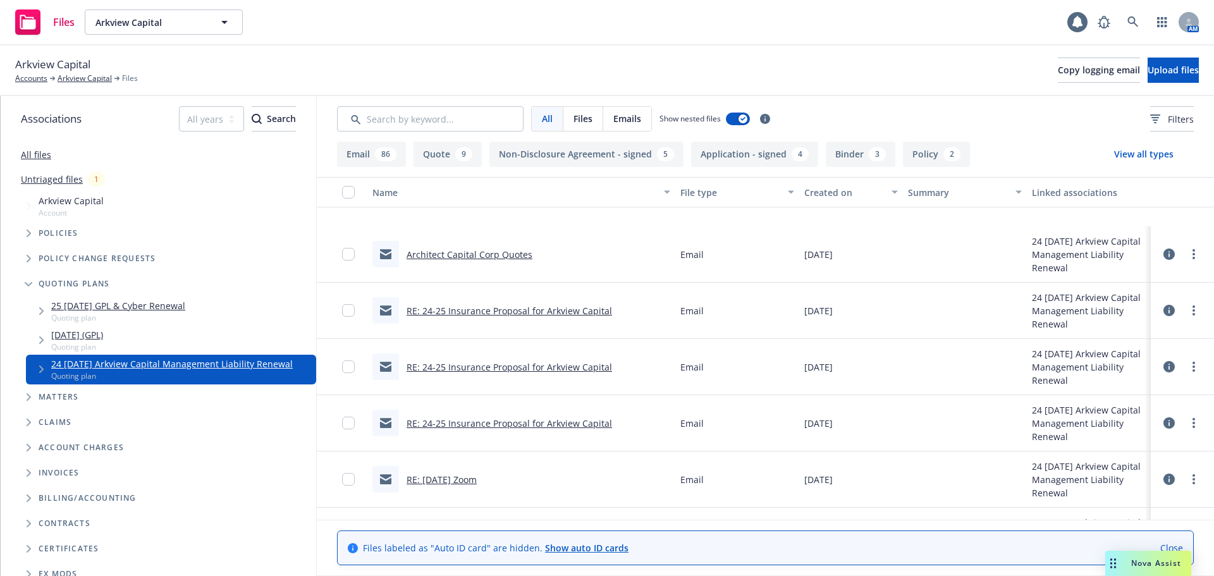
scroll to position [2023, 0]
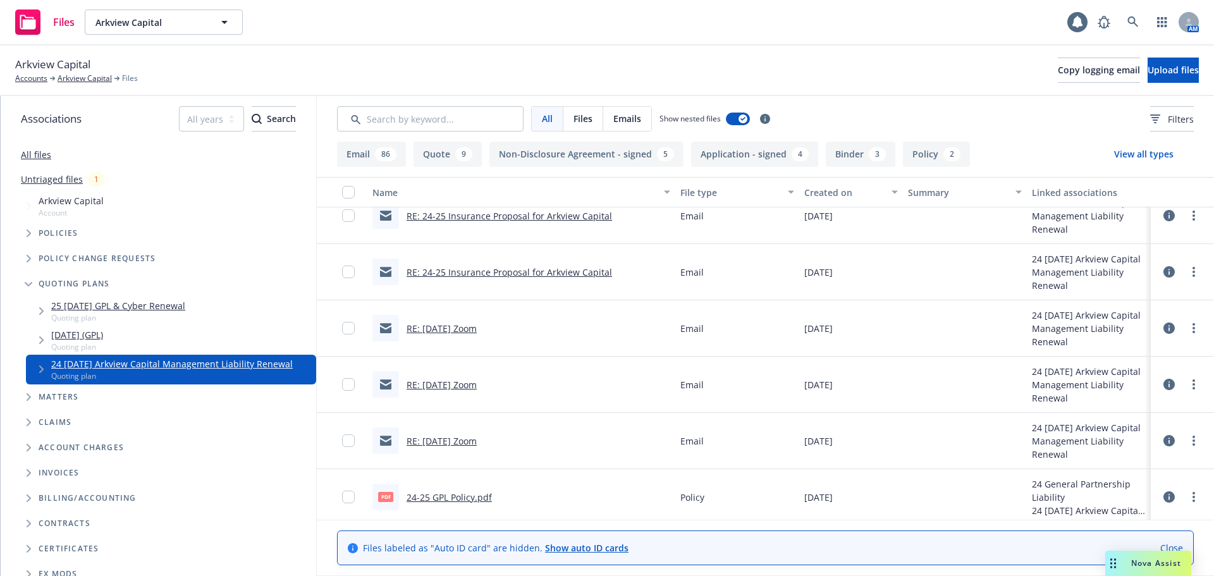
click at [545, 267] on link "RE: 24-25 Insurance Proposal for Arkview Capital" at bounding box center [508, 272] width 205 height 12
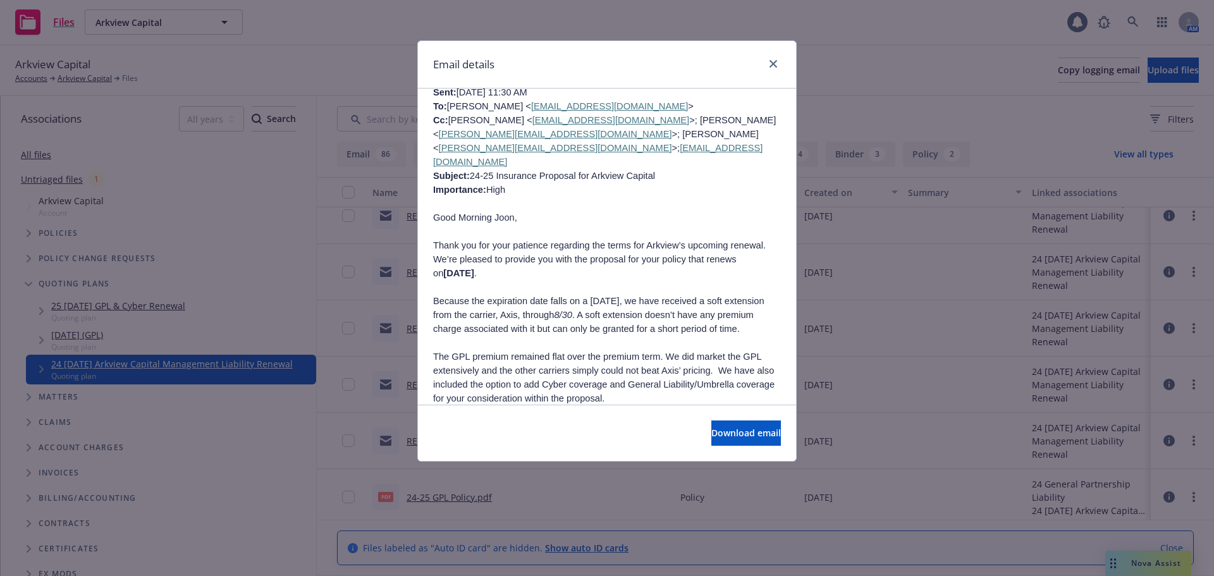
scroll to position [885, 0]
